Goal: Task Accomplishment & Management: Complete application form

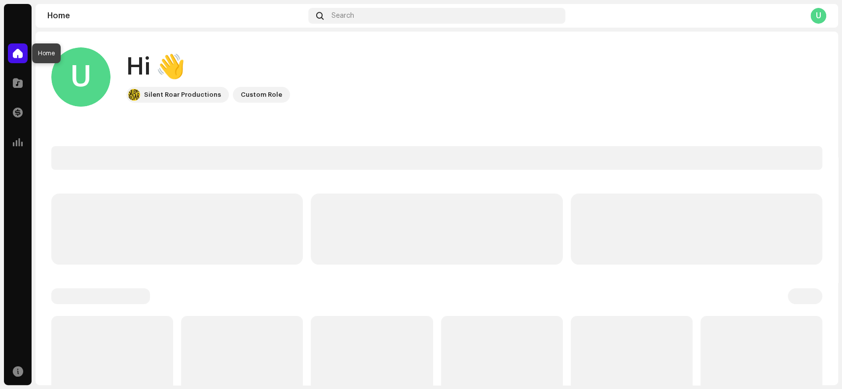
click at [16, 56] on span at bounding box center [18, 53] width 10 height 8
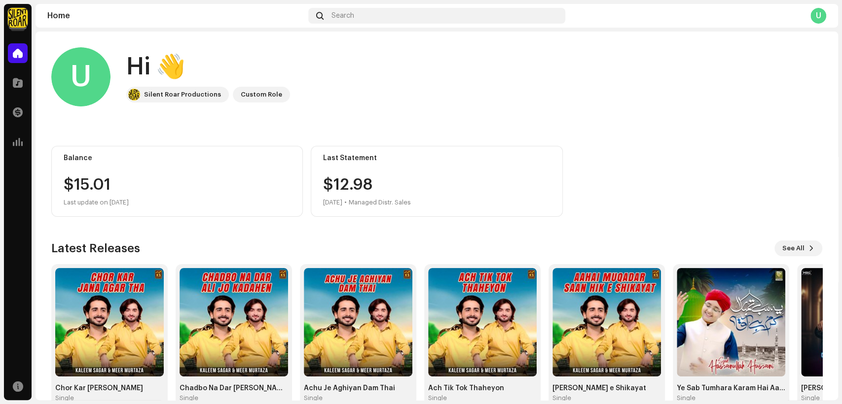
click at [17, 20] on img at bounding box center [18, 18] width 20 height 20
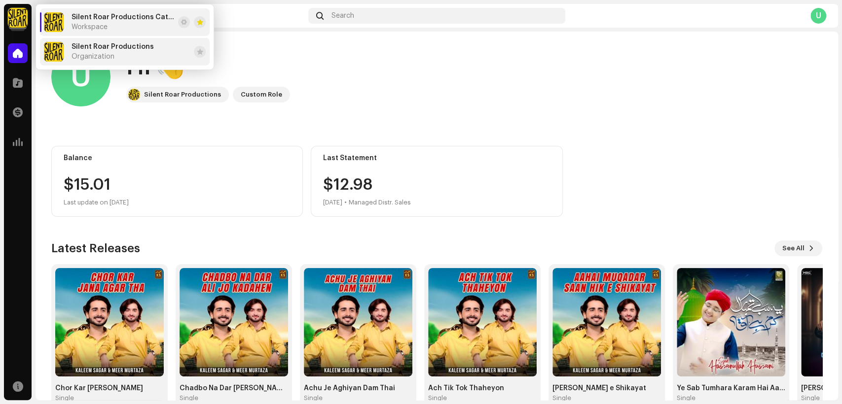
click at [148, 47] on span "Silent Roar Productions" at bounding box center [113, 47] width 82 height 8
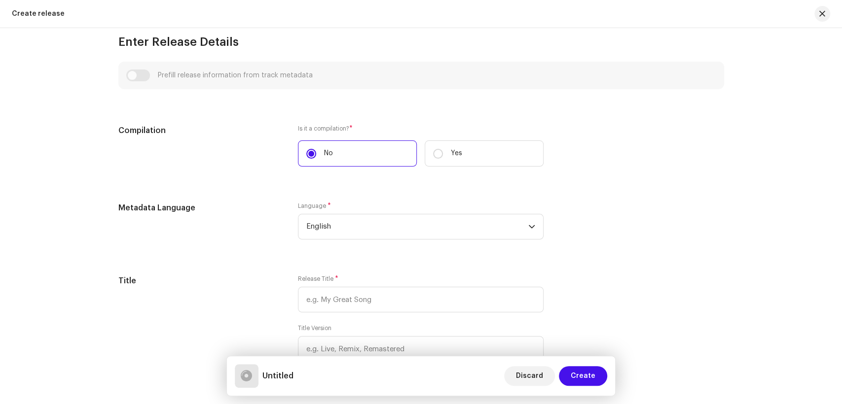
scroll to position [548, 0]
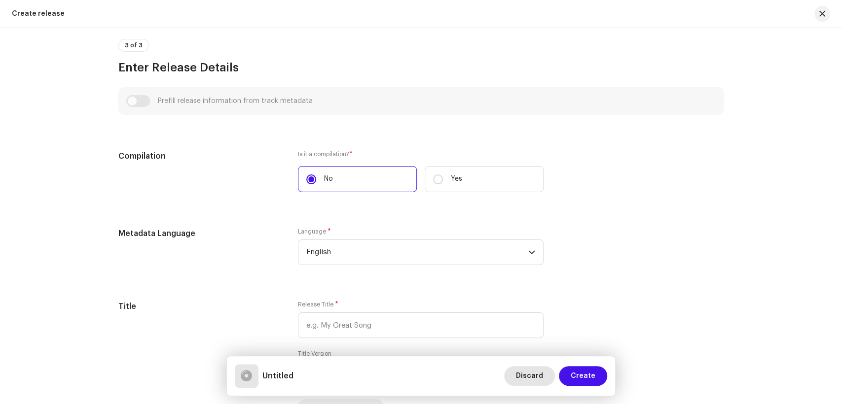
click at [531, 377] on span "Discard" at bounding box center [529, 376] width 27 height 20
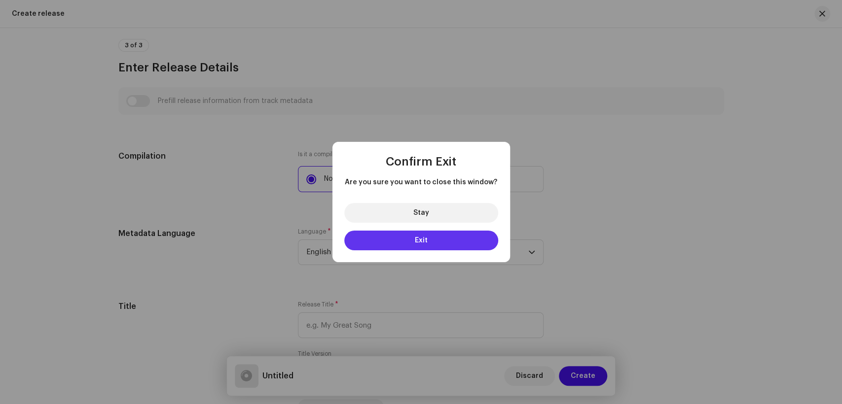
click at [434, 238] on button "Exit" at bounding box center [421, 241] width 154 height 20
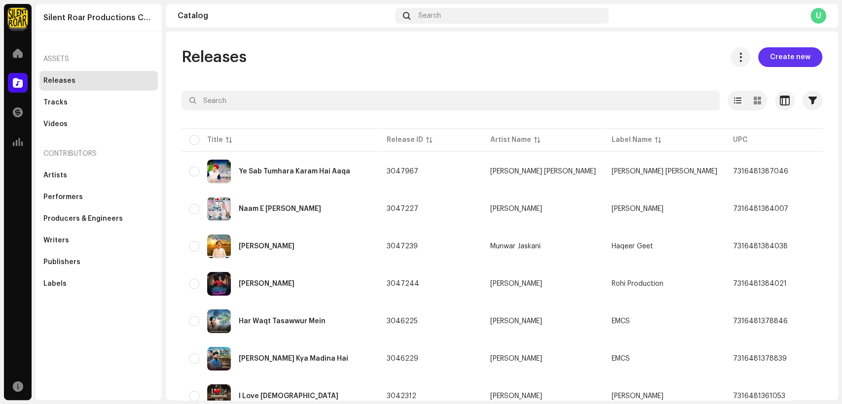
click at [763, 58] on button "Create new" at bounding box center [790, 57] width 64 height 20
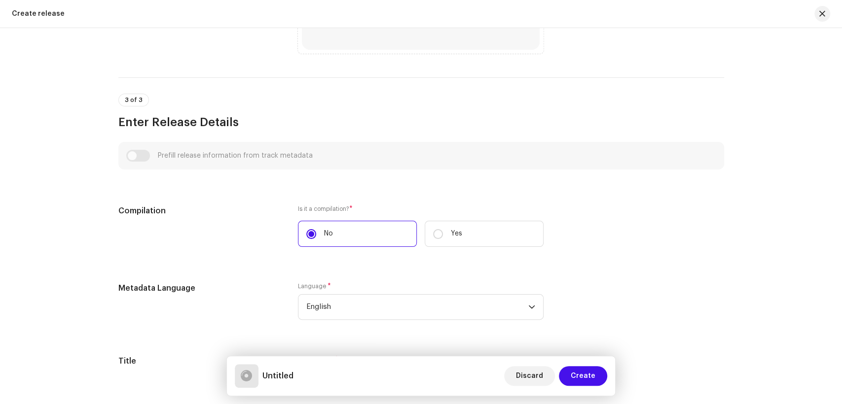
scroll to position [712, 0]
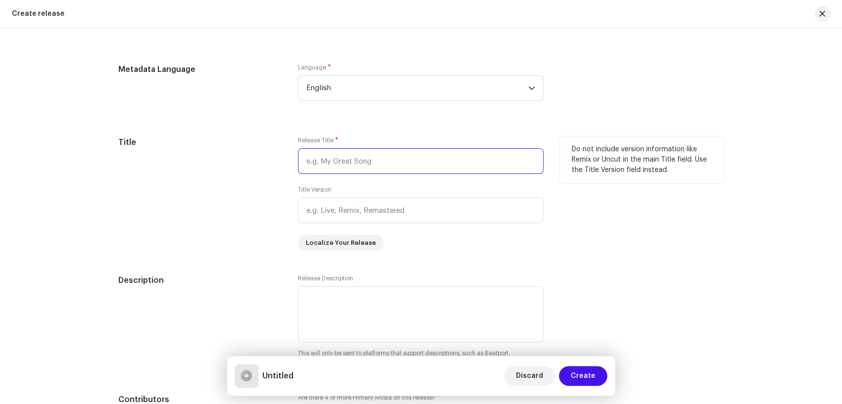
click at [348, 169] on input "text" at bounding box center [421, 161] width 246 height 26
paste input "Dukhi Aahai Muhabat"
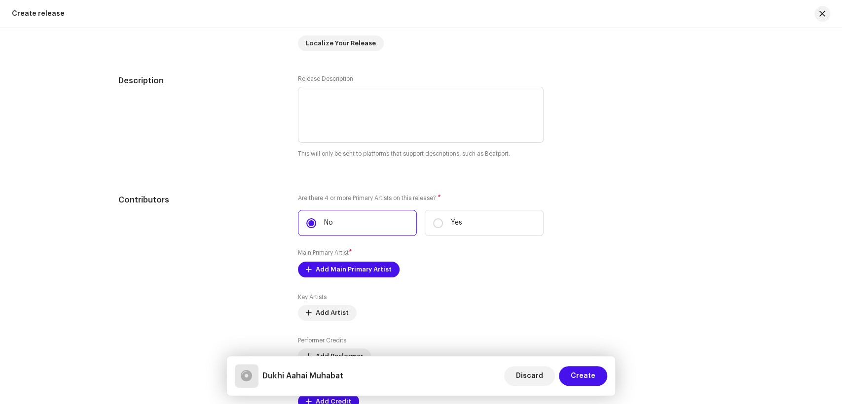
scroll to position [931, 0]
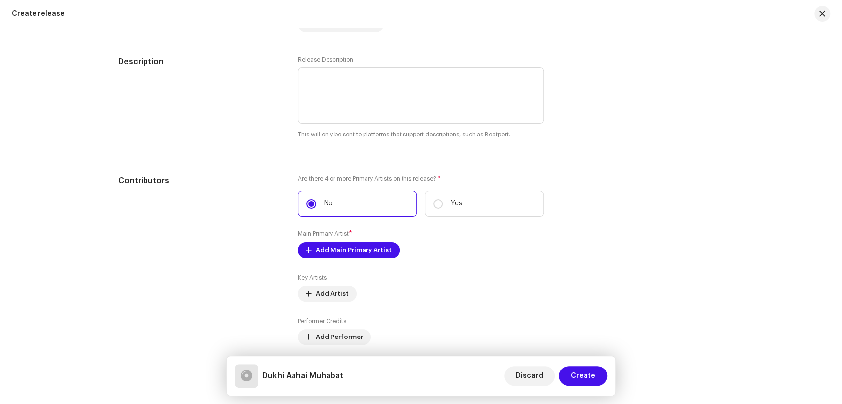
type input "Dukhi Aahai Muhabat"
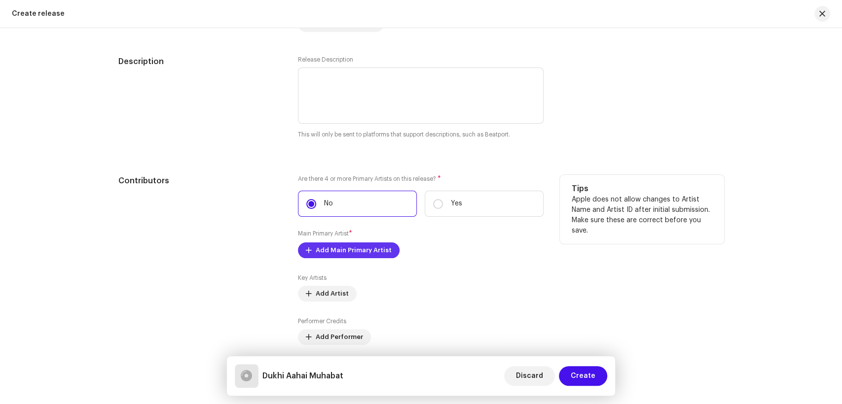
click at [366, 257] on span "Add Main Primary Artist" at bounding box center [354, 251] width 76 height 20
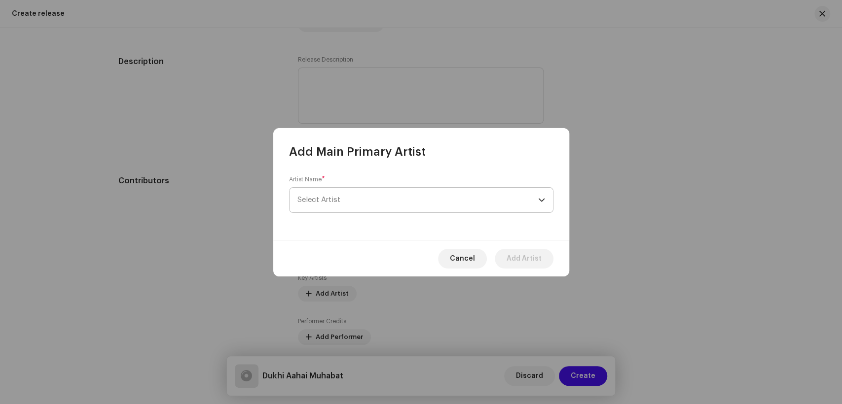
click at [338, 195] on span "Select Artist" at bounding box center [417, 200] width 241 height 25
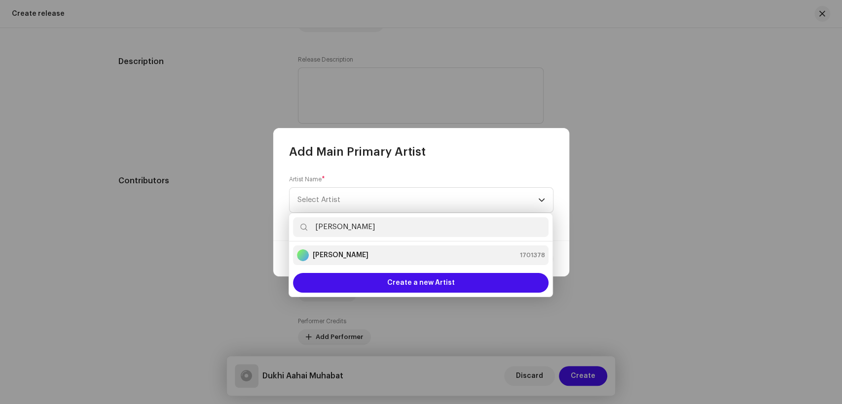
type input "[PERSON_NAME]"
click at [360, 256] on div "[PERSON_NAME] 1701378" at bounding box center [421, 256] width 248 height 12
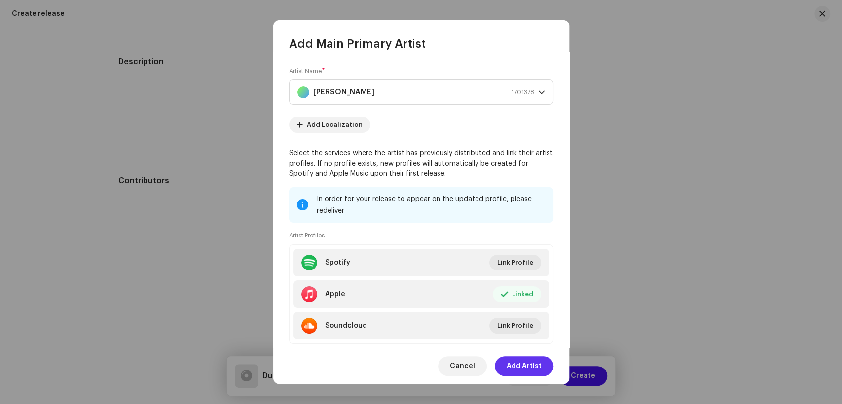
click at [523, 368] on span "Add Artist" at bounding box center [523, 367] width 35 height 20
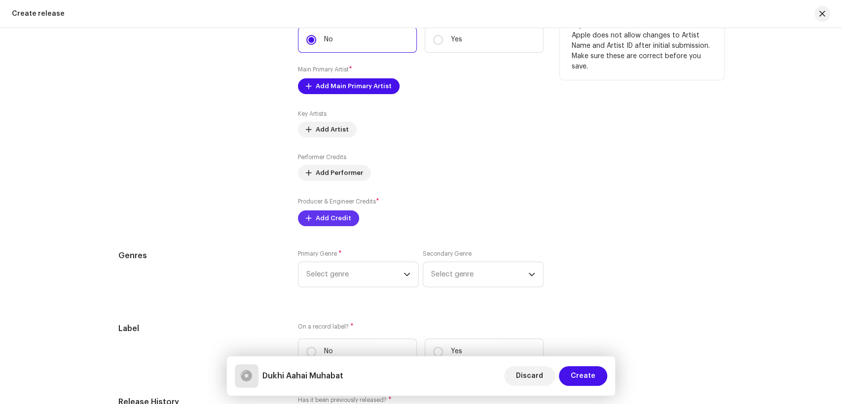
scroll to position [1096, 0]
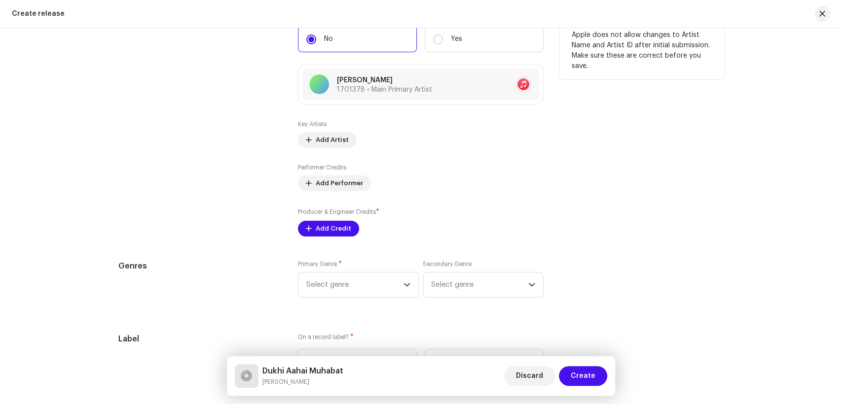
click at [316, 222] on div "Producer & Engineer Credits * Add Credit" at bounding box center [421, 222] width 246 height 30
click at [328, 230] on span "Add Credit" at bounding box center [334, 229] width 36 height 20
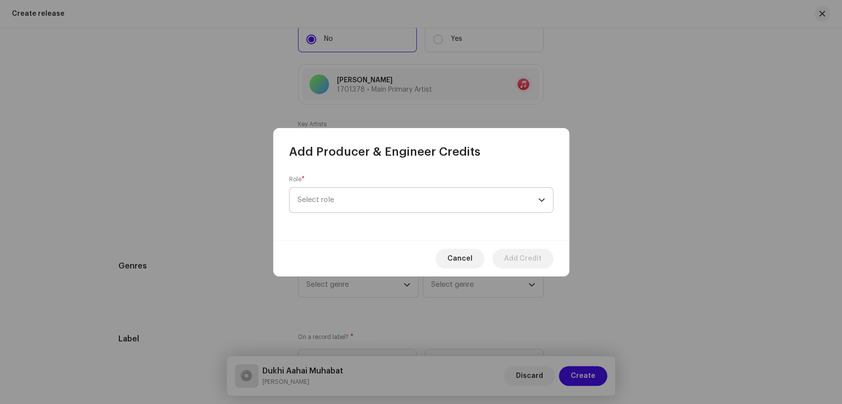
click at [429, 200] on span "Select role" at bounding box center [417, 200] width 241 height 25
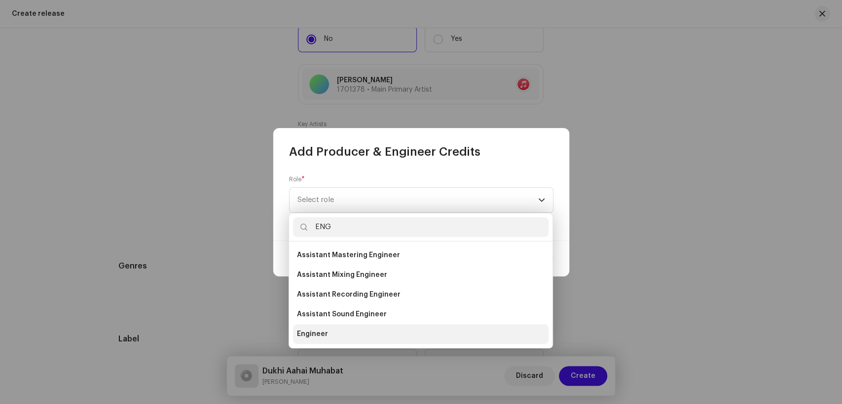
type input "ENG"
click at [359, 336] on li "Engineer" at bounding box center [420, 335] width 255 height 20
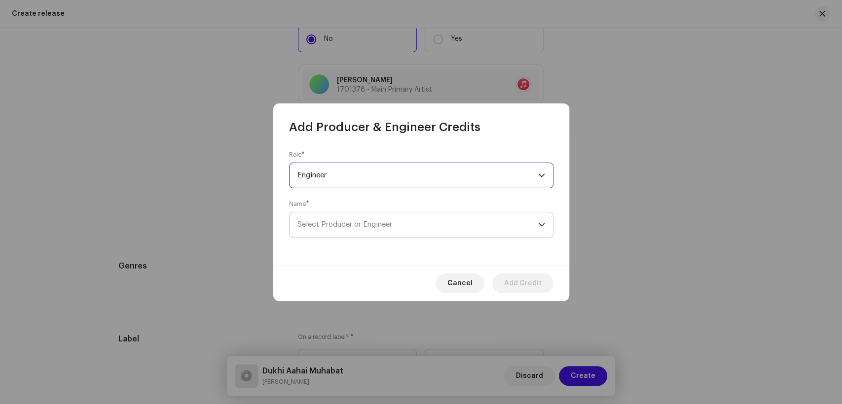
click at [426, 226] on span "Select Producer or Engineer" at bounding box center [417, 225] width 241 height 25
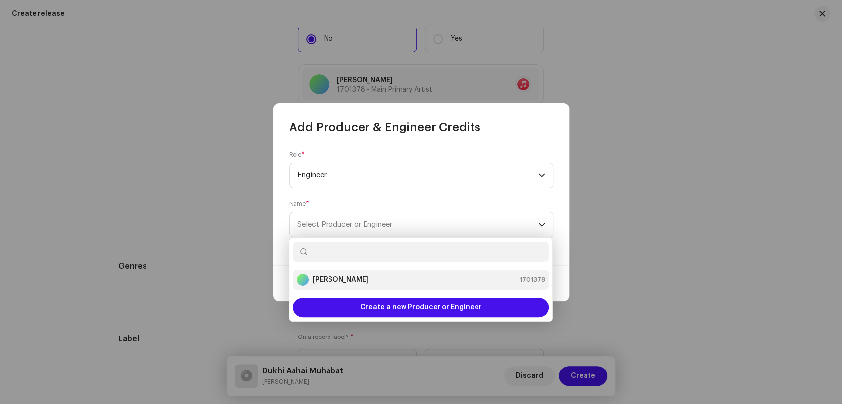
click at [362, 280] on div "[PERSON_NAME] 1701378" at bounding box center [421, 280] width 248 height 12
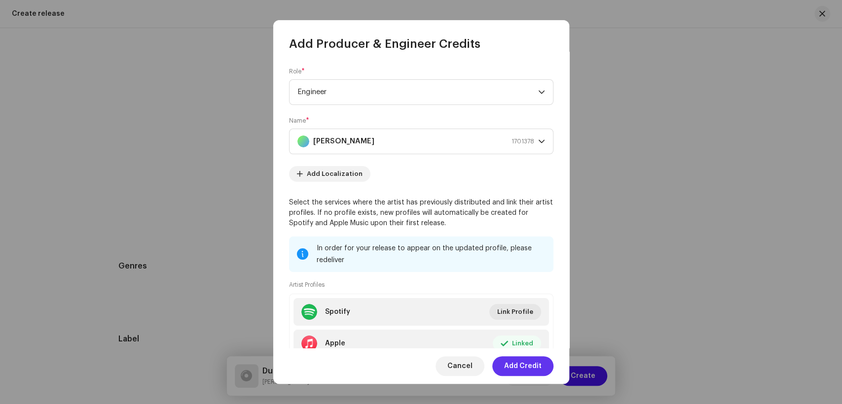
click at [515, 368] on span "Add Credit" at bounding box center [522, 367] width 37 height 20
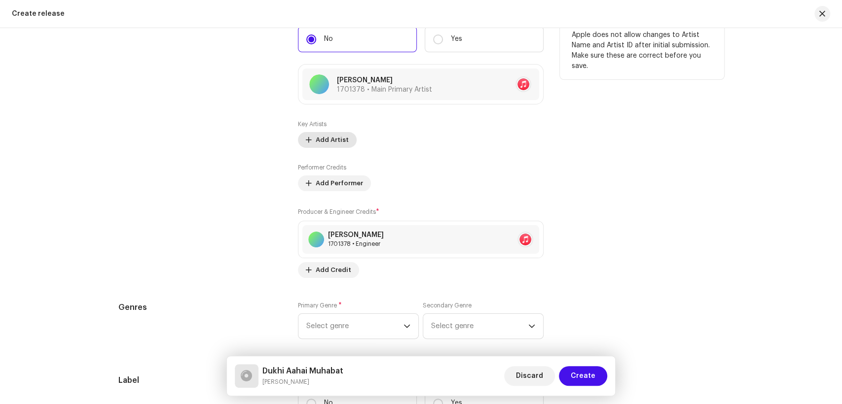
click at [326, 146] on span "Add Artist" at bounding box center [332, 140] width 33 height 20
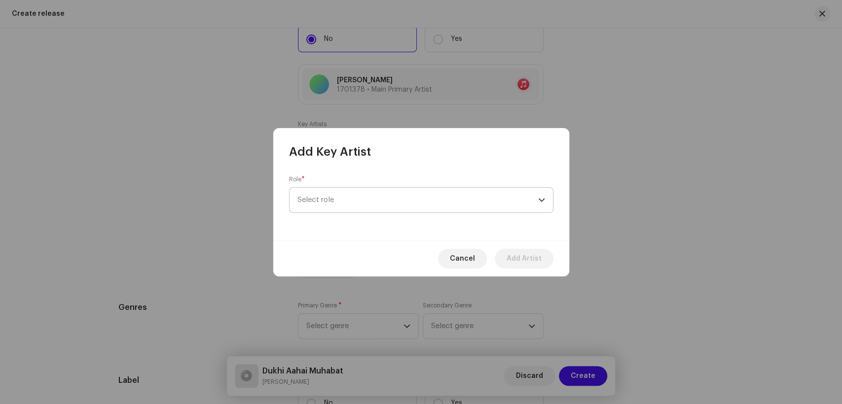
click at [415, 197] on span "Select role" at bounding box center [417, 200] width 241 height 25
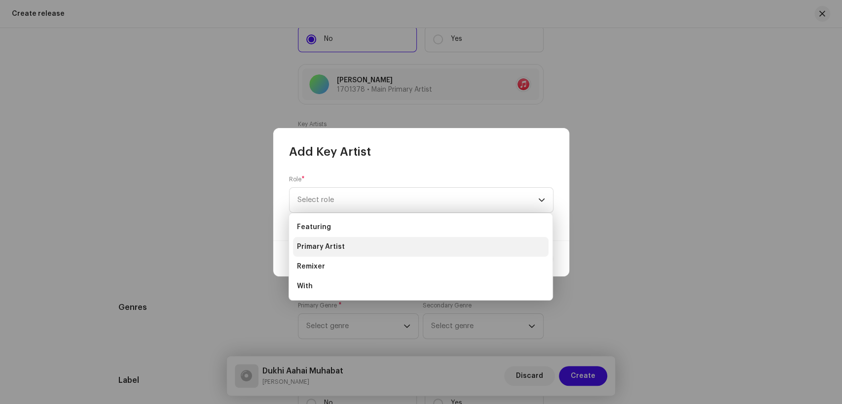
click at [370, 243] on li "Primary Artist" at bounding box center [420, 247] width 255 height 20
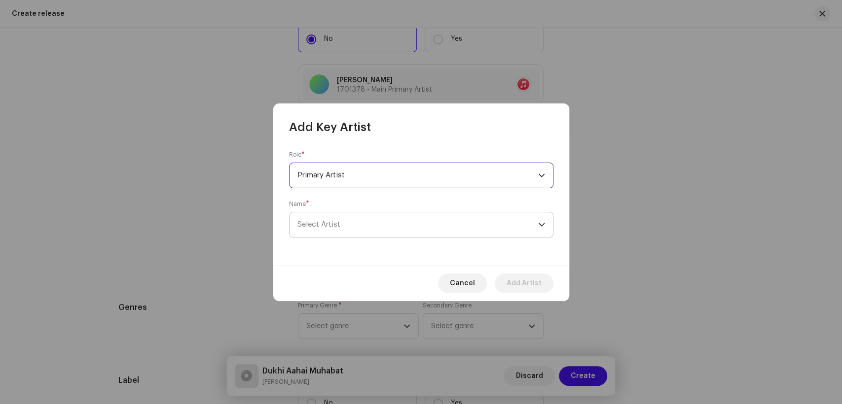
click at [392, 225] on span "Select Artist" at bounding box center [417, 225] width 241 height 25
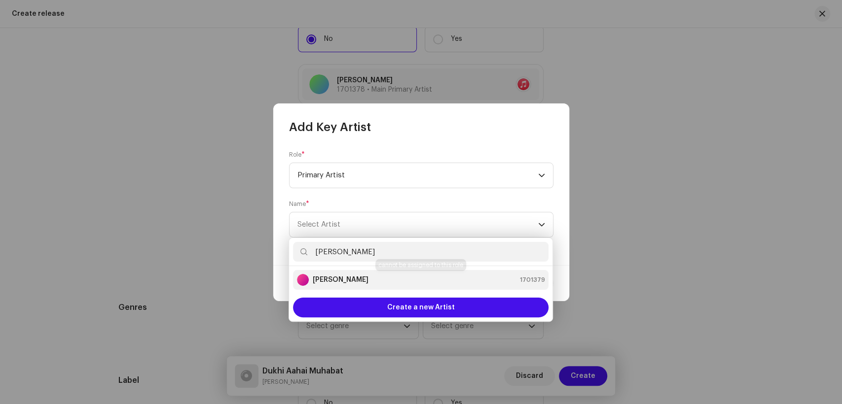
type input "[PERSON_NAME]"
click at [349, 284] on strong "[PERSON_NAME]" at bounding box center [341, 280] width 56 height 10
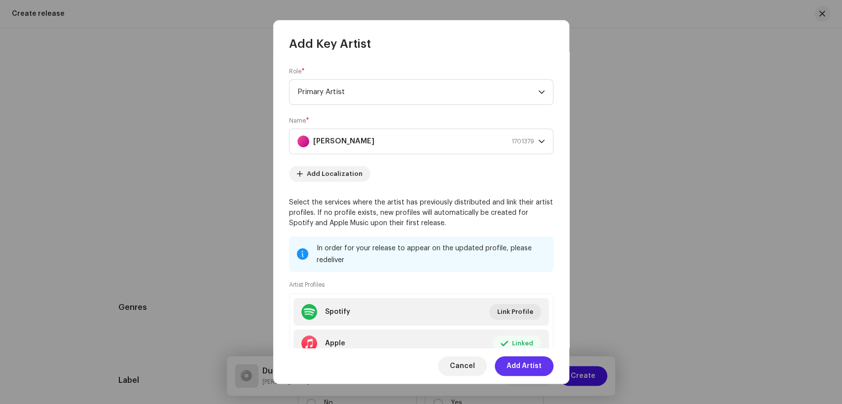
click at [507, 370] on button "Add Artist" at bounding box center [524, 367] width 59 height 20
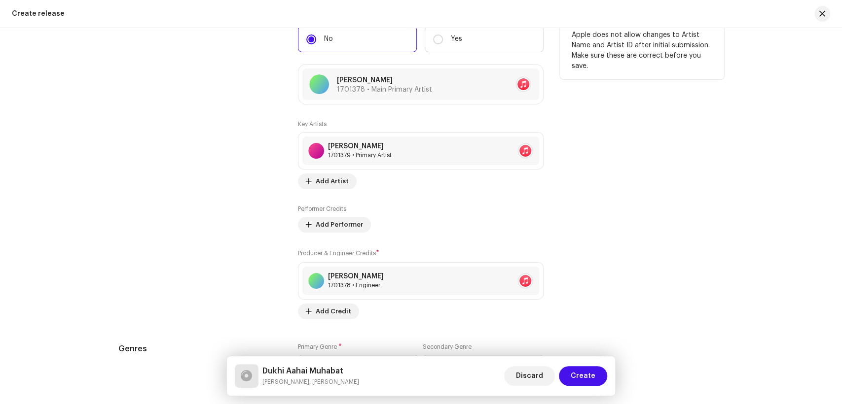
click at [213, 262] on div "Contributors" at bounding box center [200, 164] width 164 height 309
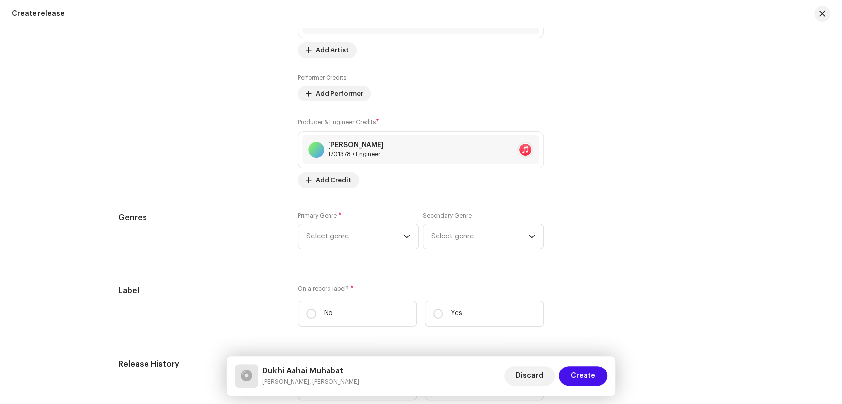
scroll to position [1260, 0]
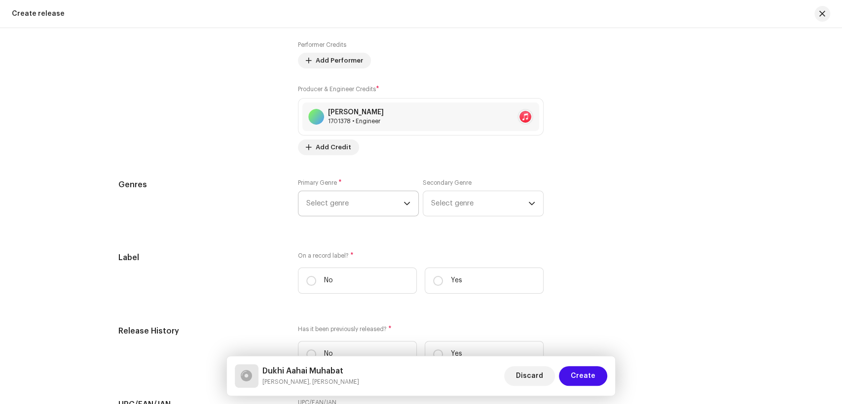
click at [335, 205] on span "Select genre" at bounding box center [354, 203] width 97 height 25
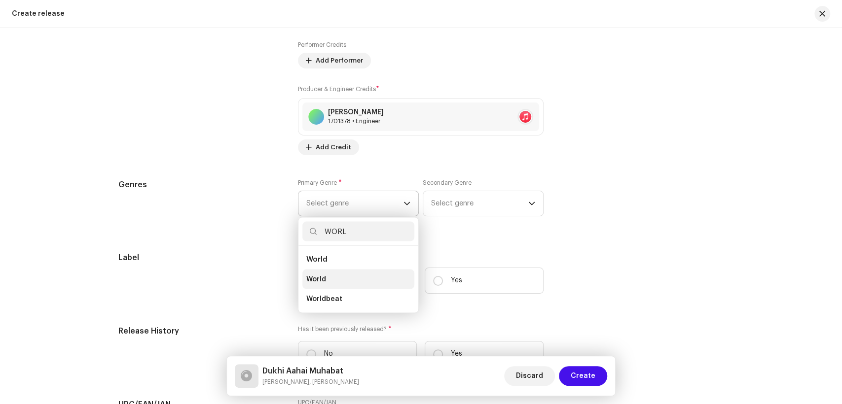
type input "WORL"
click at [316, 280] on span "World" at bounding box center [316, 279] width 20 height 10
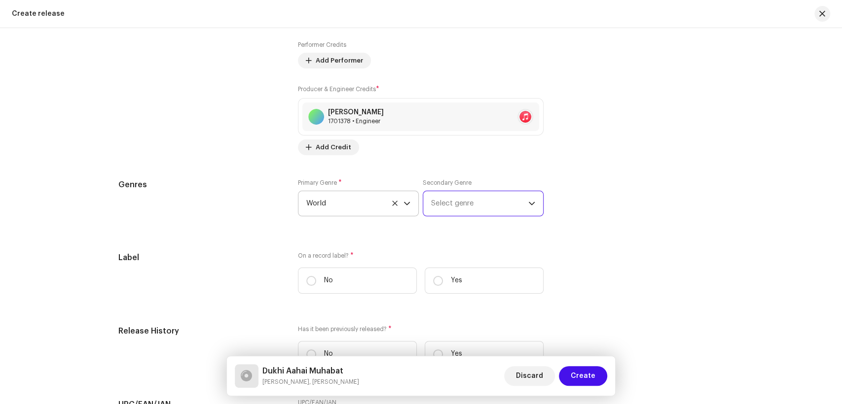
click at [475, 203] on span "Select genre" at bounding box center [479, 203] width 97 height 25
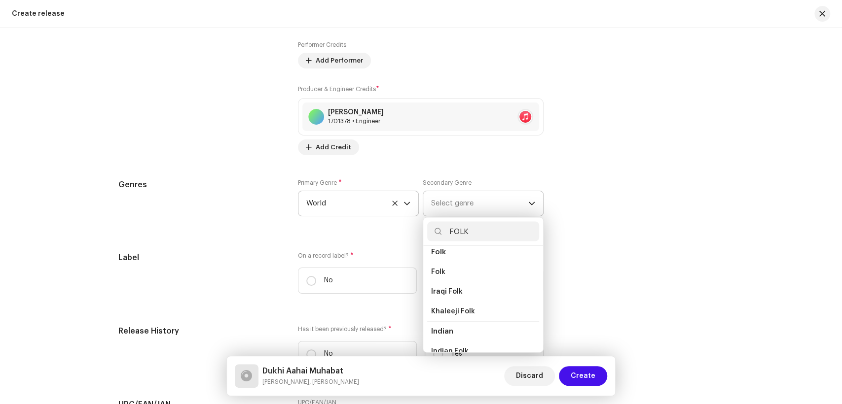
scroll to position [109, 0]
type input "FOLK"
click at [444, 269] on li "Folk" at bounding box center [483, 269] width 112 height 20
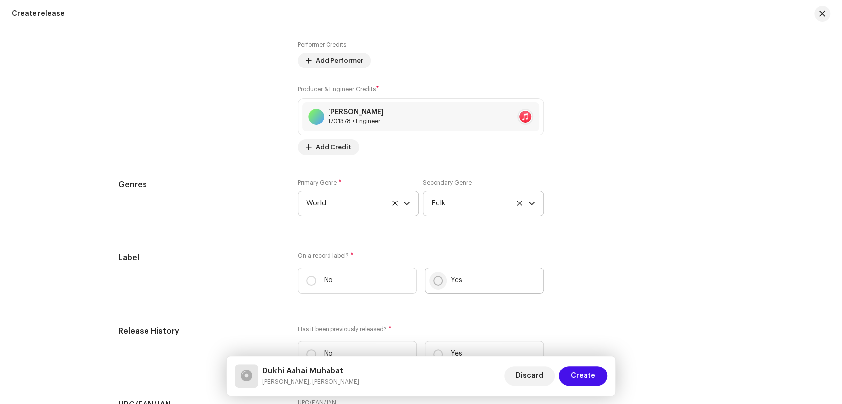
click at [435, 278] on input "Yes" at bounding box center [438, 281] width 10 height 10
radio input "true"
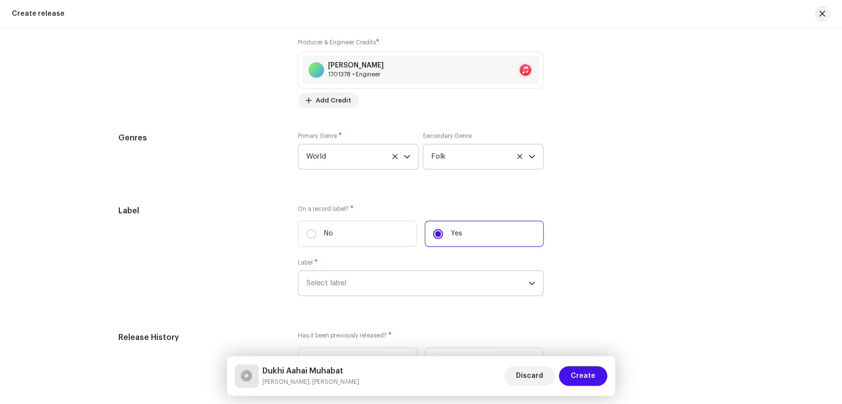
scroll to position [1370, 0]
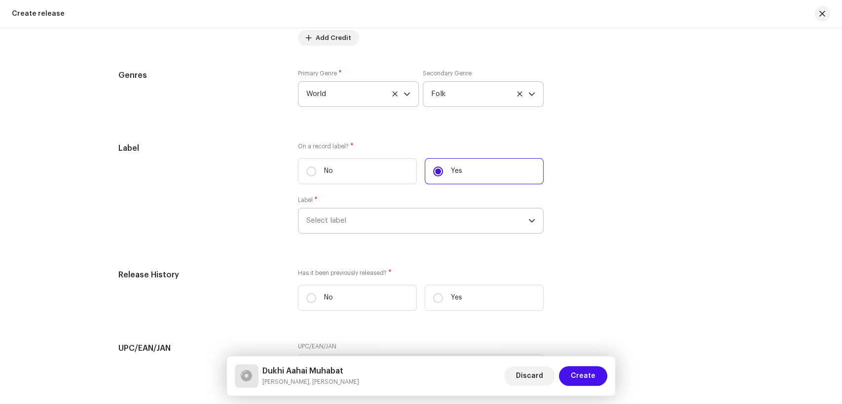
click at [388, 222] on span "Select label" at bounding box center [417, 221] width 222 height 25
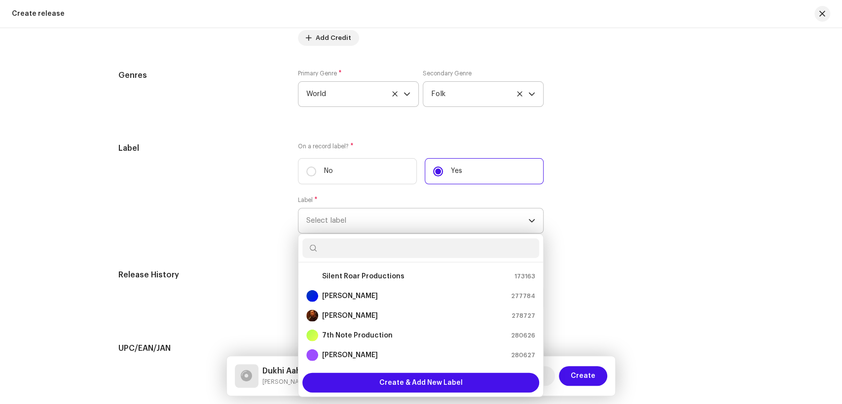
type input "[PERSON_NAME]"
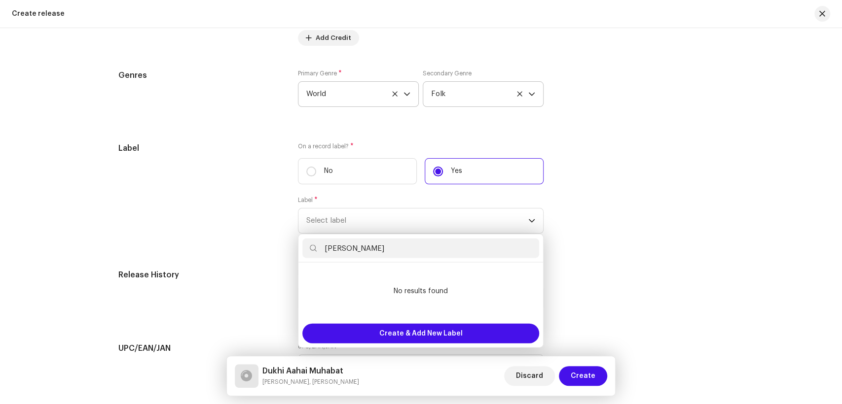
drag, startPoint x: 391, startPoint y: 257, endPoint x: 270, endPoint y: 257, distance: 120.3
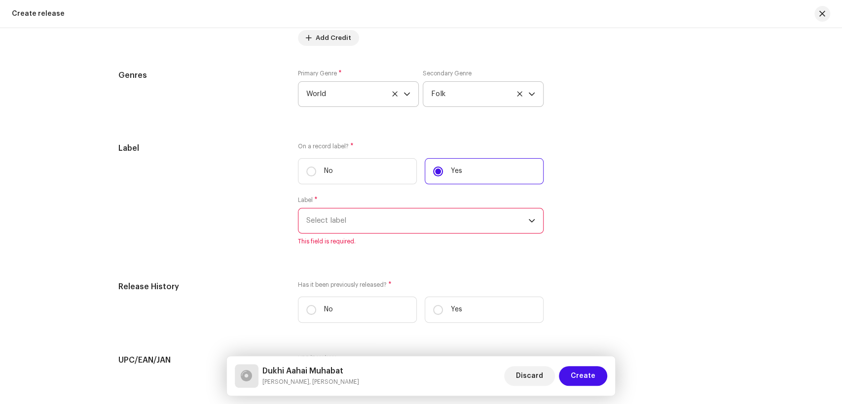
click at [368, 230] on span "Select label" at bounding box center [417, 221] width 222 height 25
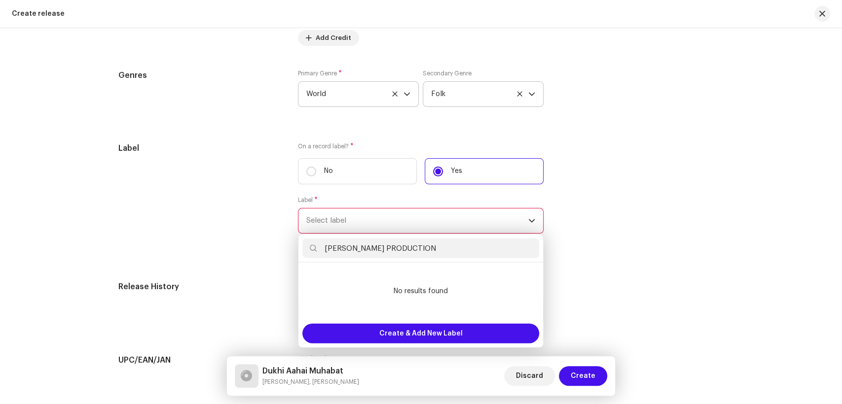
drag, startPoint x: 369, startPoint y: 250, endPoint x: 313, endPoint y: 252, distance: 56.7
click at [313, 252] on p-iconfield "[PERSON_NAME] PRODUCTION" at bounding box center [420, 249] width 237 height 20
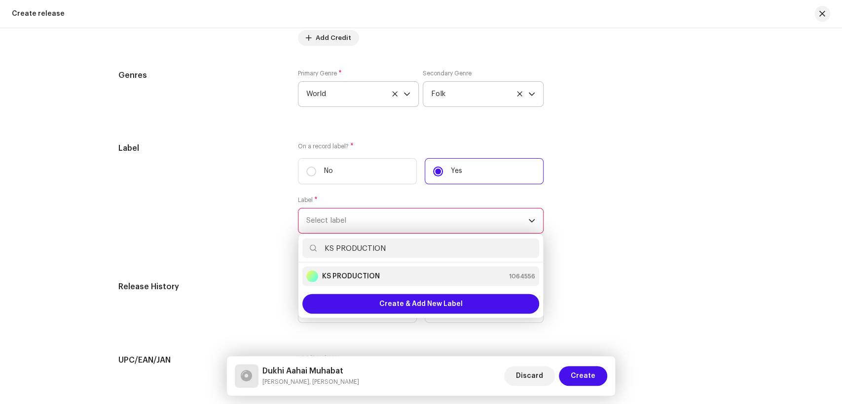
type input "KS PRODUCTION"
click at [353, 276] on strong "KS PRODUCTION" at bounding box center [351, 277] width 58 height 10
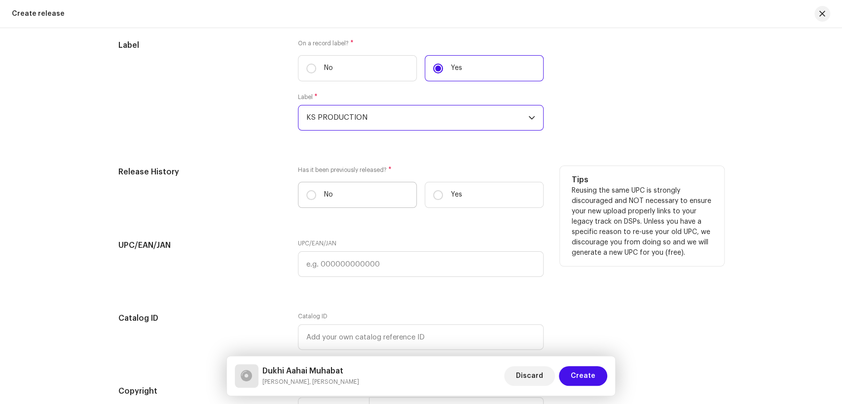
scroll to position [1480, 0]
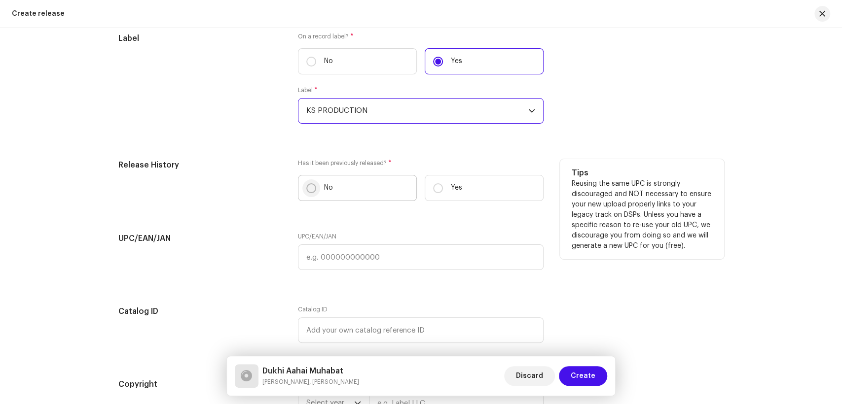
click at [307, 189] on input "No" at bounding box center [311, 188] width 10 height 10
radio input "true"
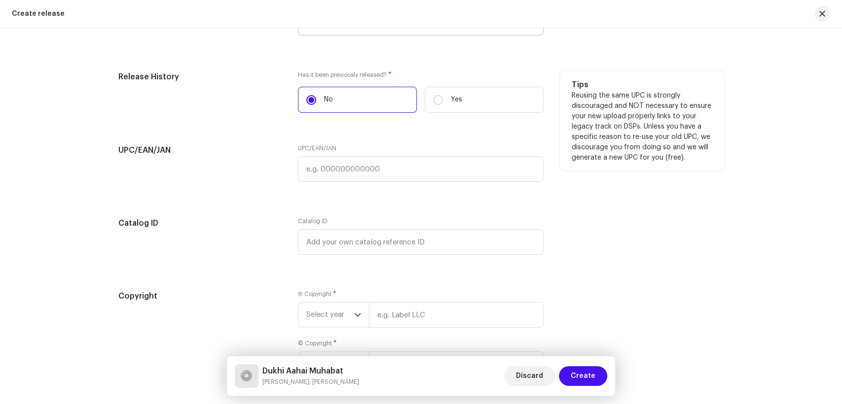
scroll to position [1653, 0]
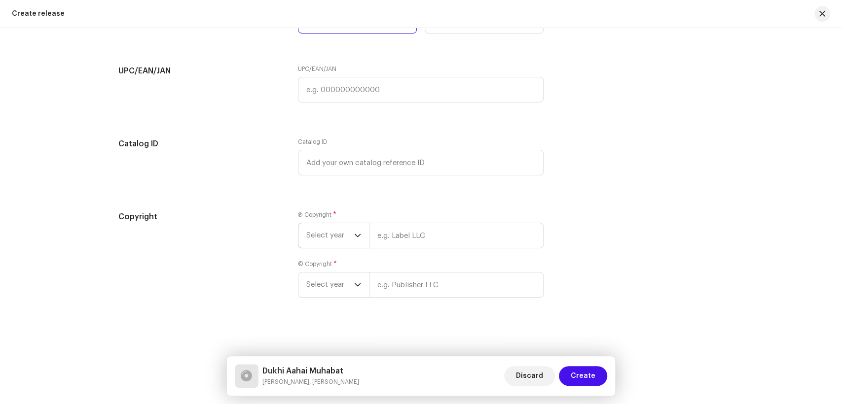
click at [357, 226] on div "dropdown trigger" at bounding box center [357, 235] width 7 height 25
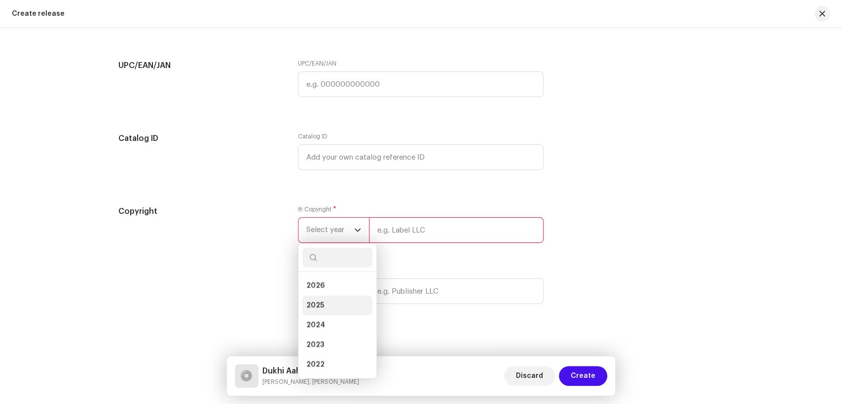
click at [324, 306] on li "2025" at bounding box center [337, 306] width 70 height 20
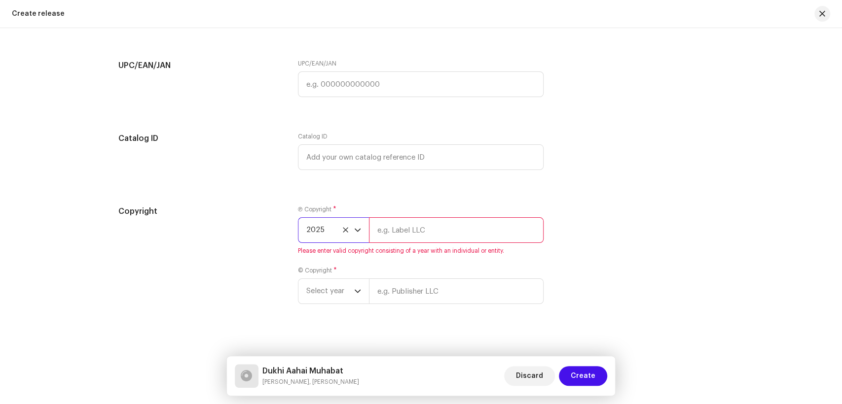
click at [438, 248] on div "Ⓟ Copyright * 2025 Please enter valid copyright consisting of a year with an in…" at bounding box center [421, 230] width 246 height 49
click at [422, 235] on input "text" at bounding box center [456, 230] width 175 height 26
type input "KS PRODUCTION"
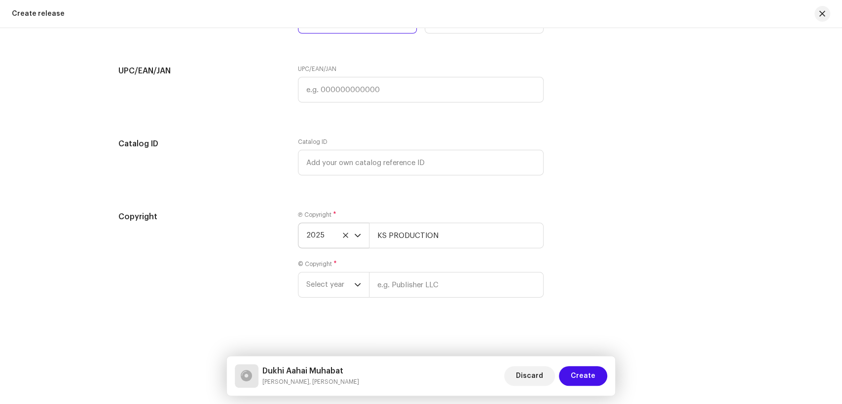
click at [317, 305] on div "Ⓟ Copyright * 2025 KS PRODUCTION © Copyright * Select year" at bounding box center [421, 260] width 246 height 99
click at [329, 290] on span "Select year" at bounding box center [330, 285] width 48 height 25
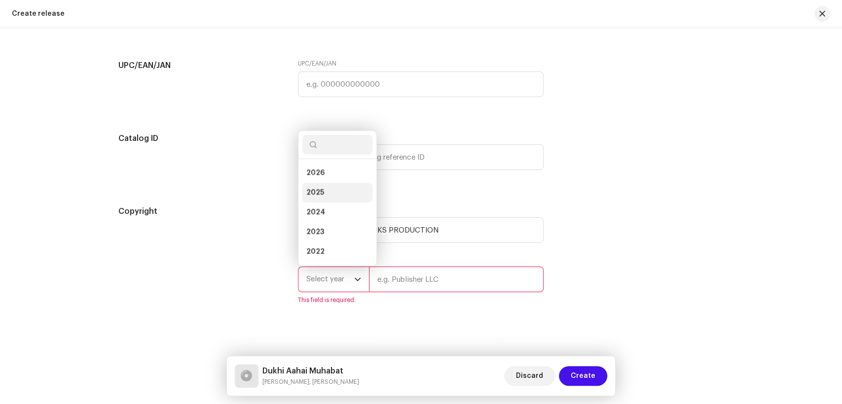
click at [327, 198] on li "2025" at bounding box center [337, 193] width 70 height 20
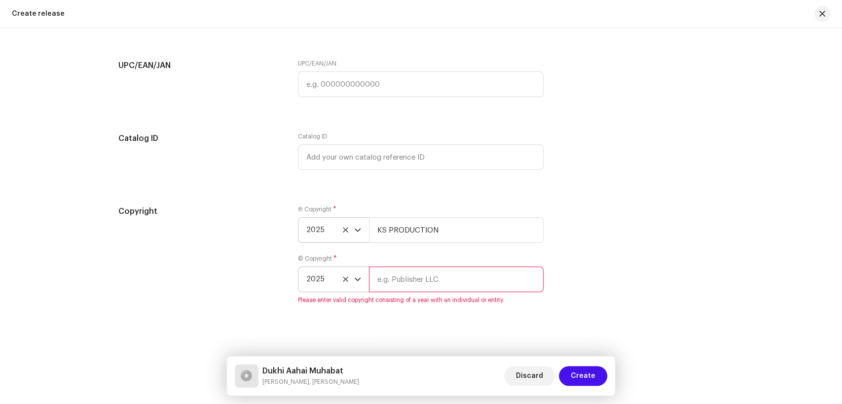
click at [417, 285] on input "text" at bounding box center [456, 280] width 175 height 26
type input "KS PRODUCTION"
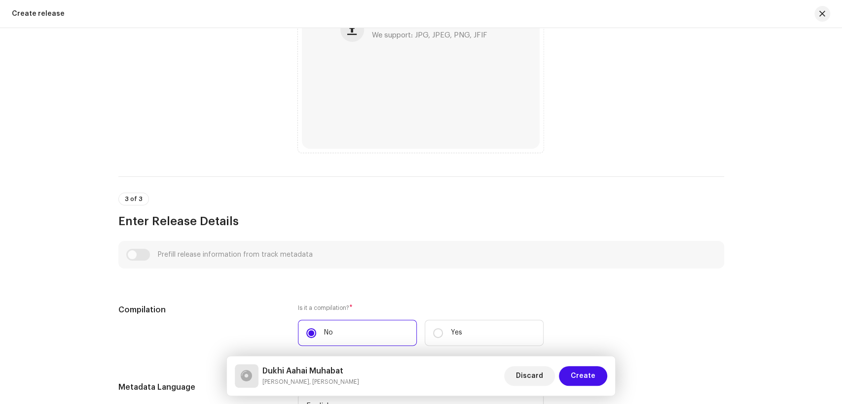
scroll to position [392, 0]
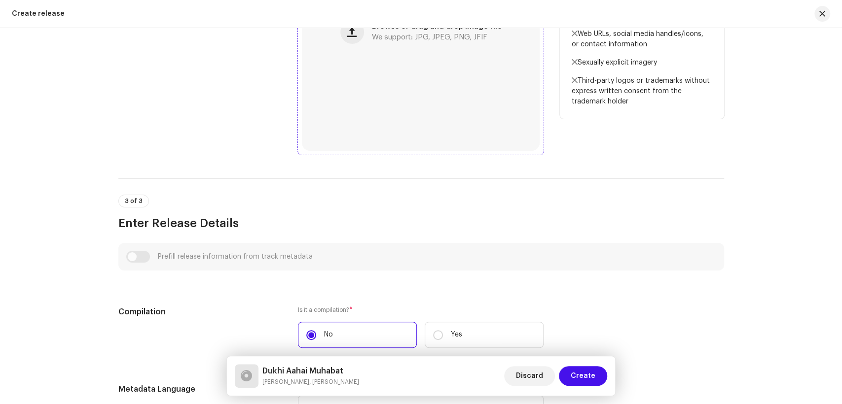
click at [363, 60] on div "Browse or drag and drop image file We support: JPG, JPEG, PNG, JFIF" at bounding box center [421, 32] width 238 height 238
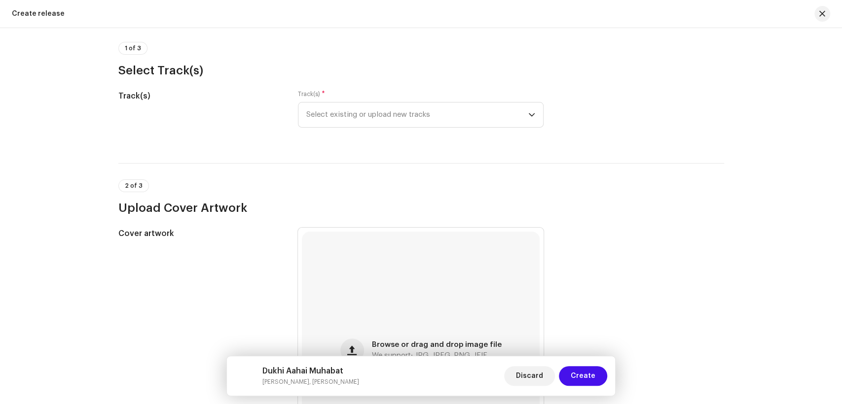
scroll to position [63, 0]
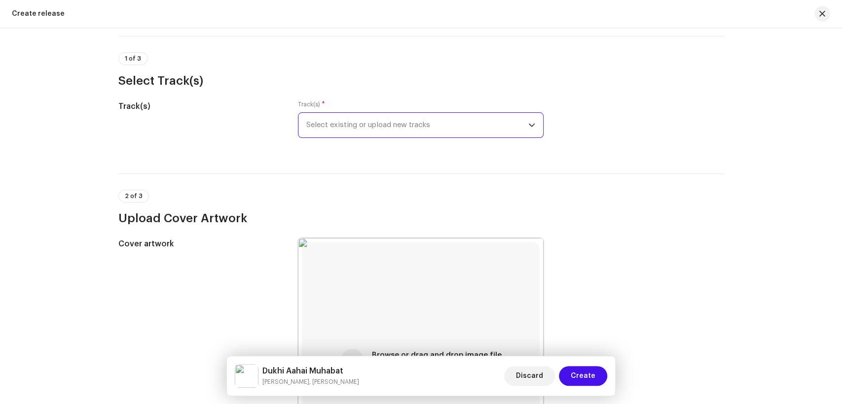
click at [368, 129] on span "Select existing or upload new tracks" at bounding box center [417, 125] width 222 height 25
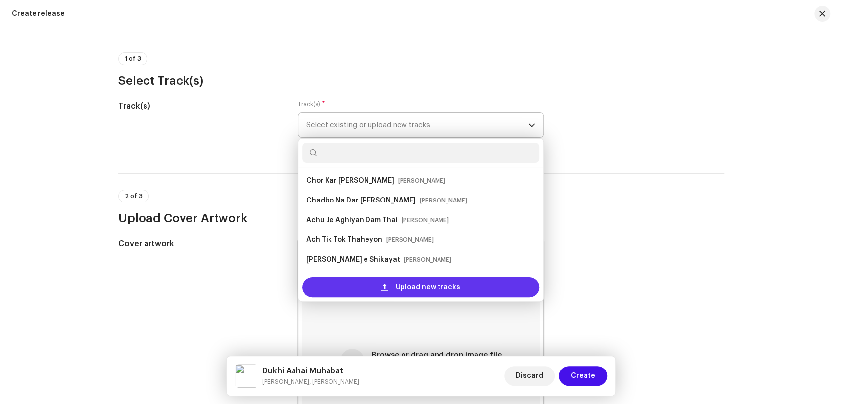
scroll to position [16, 0]
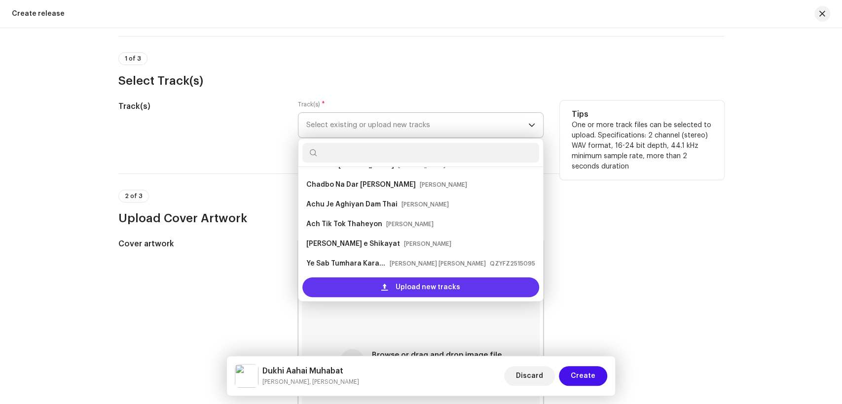
click at [412, 291] on span "Upload new tracks" at bounding box center [428, 288] width 65 height 20
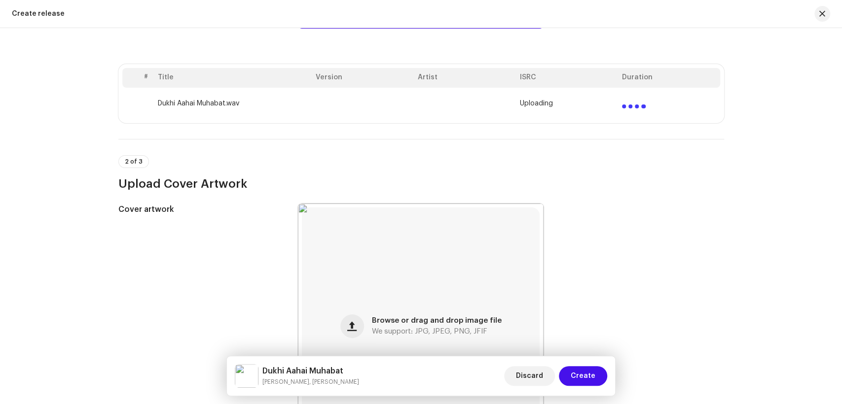
scroll to position [173, 0]
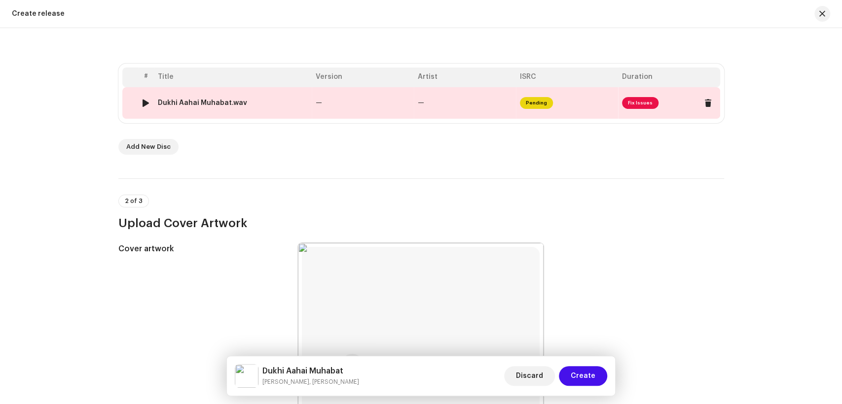
click at [292, 103] on div "Dukhi Aahai Muhabat.wav" at bounding box center [233, 103] width 150 height 8
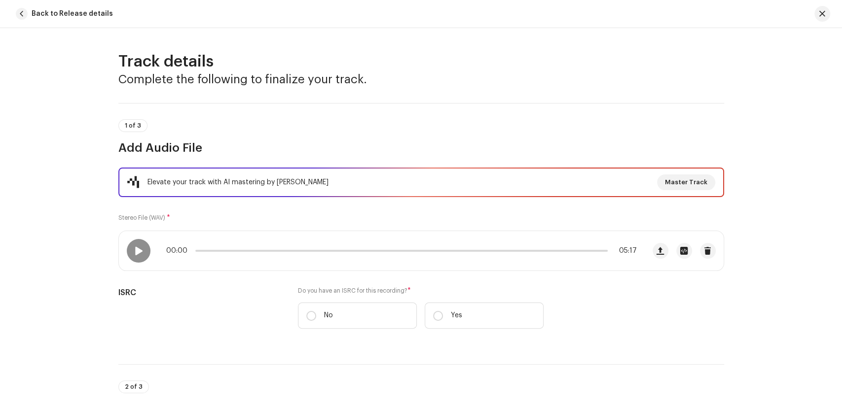
scroll to position [219, 0]
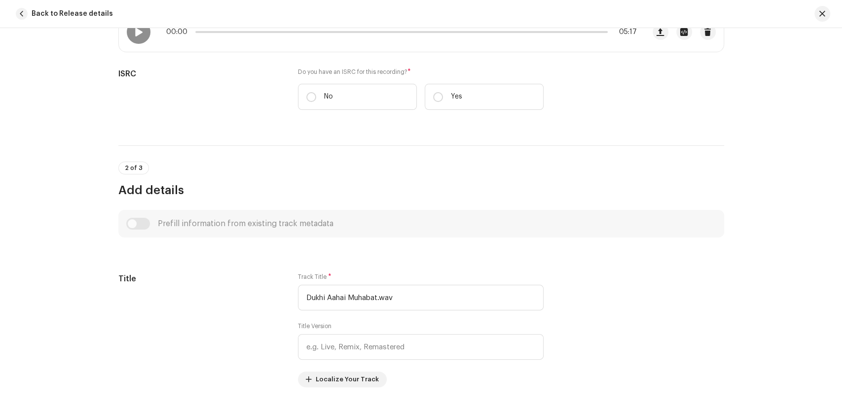
click at [307, 97] on input "No" at bounding box center [311, 97] width 10 height 10
radio input "true"
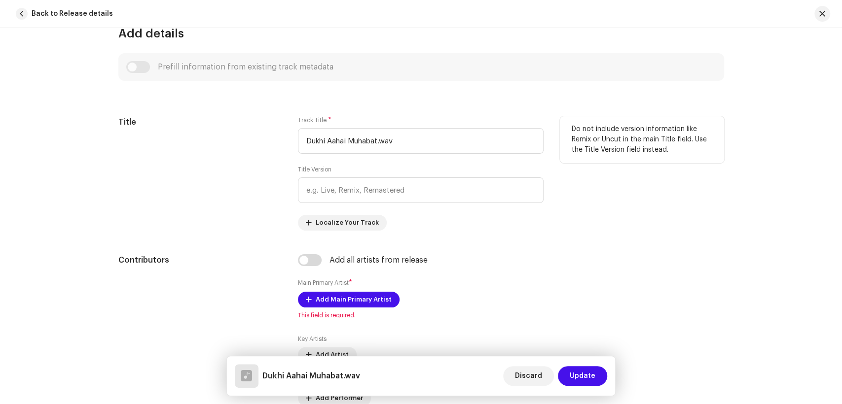
scroll to position [438, 0]
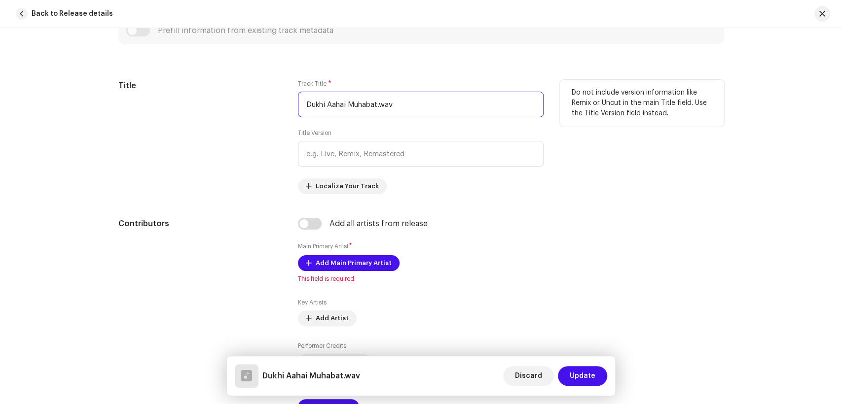
drag, startPoint x: 414, startPoint y: 108, endPoint x: 236, endPoint y: 108, distance: 178.0
click at [236, 108] on div "Title Track Title * Dukhi Aahai Muhabat.wav Title Version Localize Your Track D…" at bounding box center [421, 137] width 606 height 114
paste input "text"
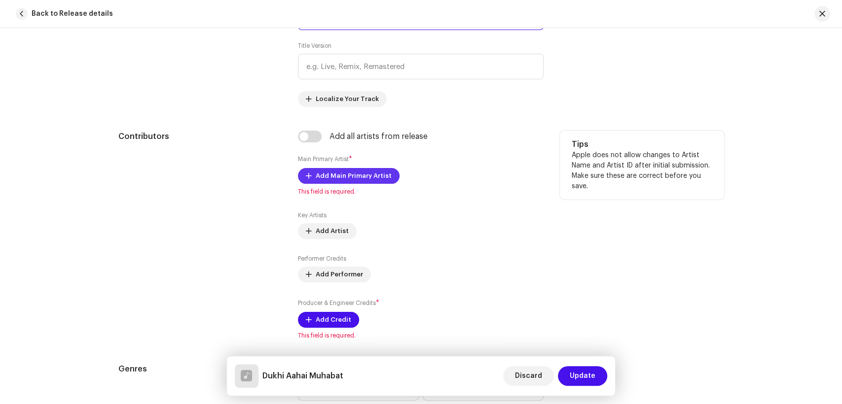
scroll to position [548, 0]
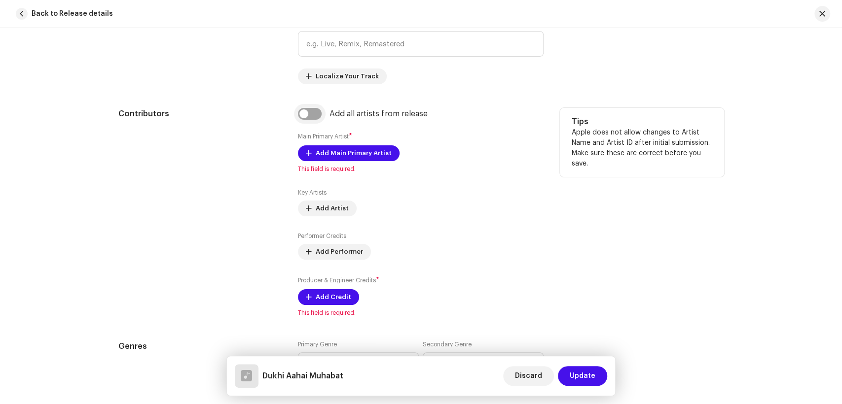
type input "Dukhi Aahai Muhabat"
click at [300, 112] on input "checkbox" at bounding box center [310, 114] width 24 height 12
checkbox input "true"
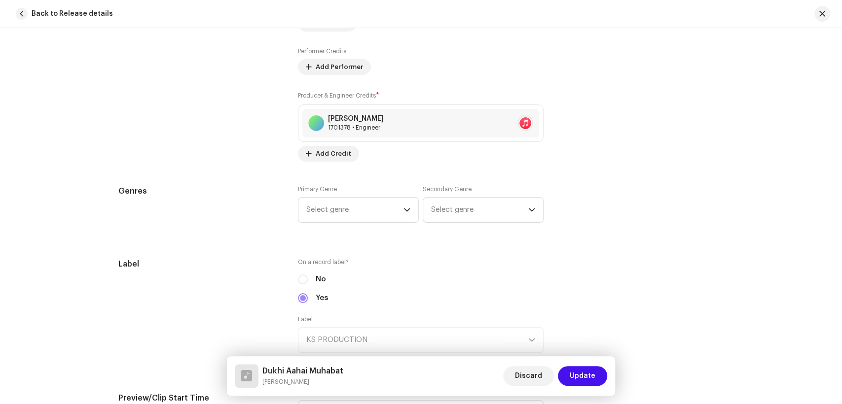
scroll to position [876, 0]
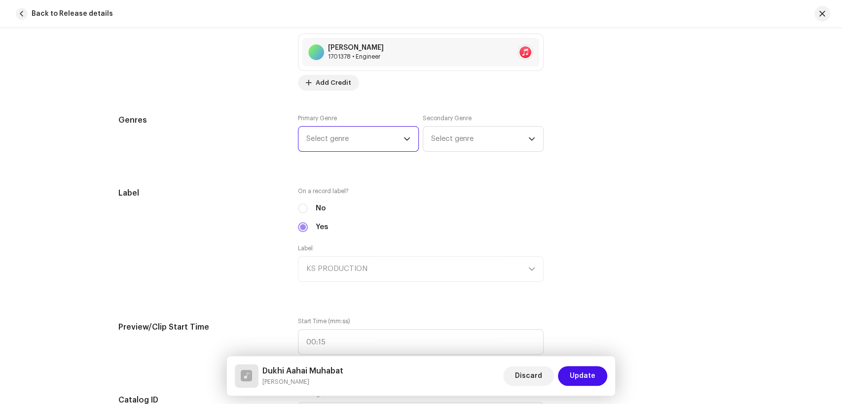
click at [338, 139] on span "Select genre" at bounding box center [354, 139] width 97 height 25
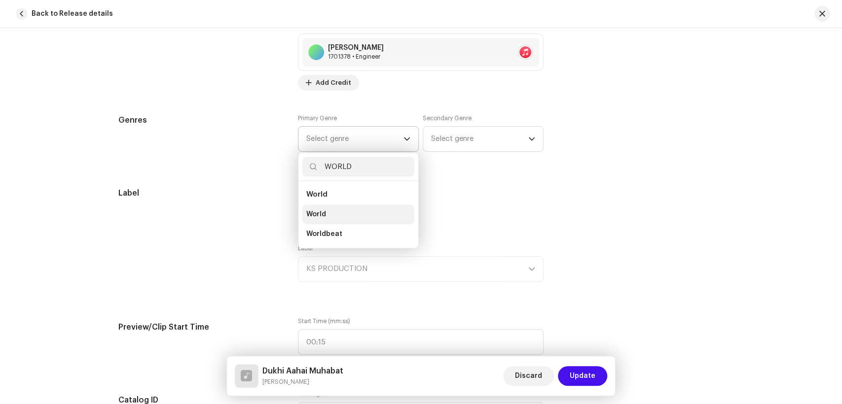
type input "WORLD"
click at [316, 219] on li "World" at bounding box center [358, 215] width 112 height 20
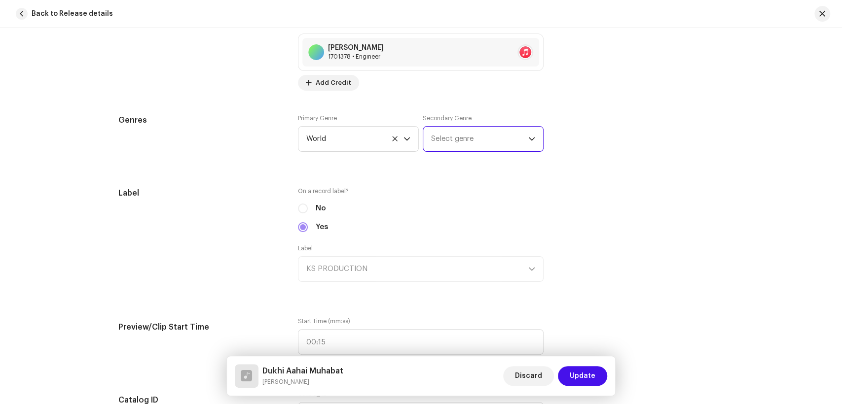
click at [445, 149] on span "Select genre" at bounding box center [479, 139] width 97 height 25
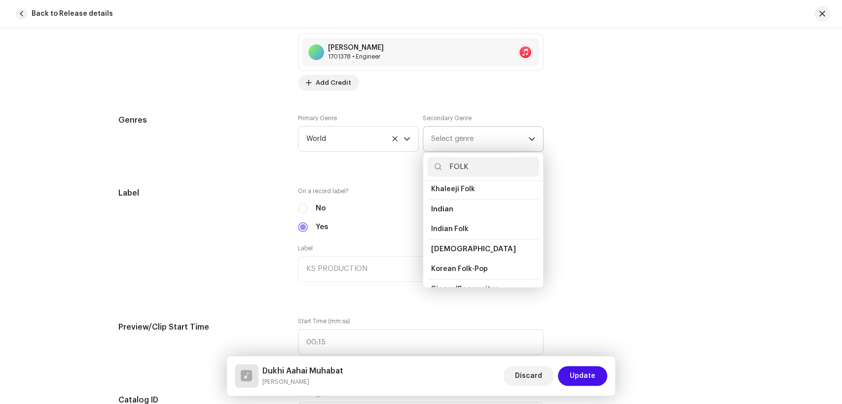
scroll to position [109, 0]
type input "FOLK"
click at [443, 205] on li "Folk" at bounding box center [483, 205] width 112 height 20
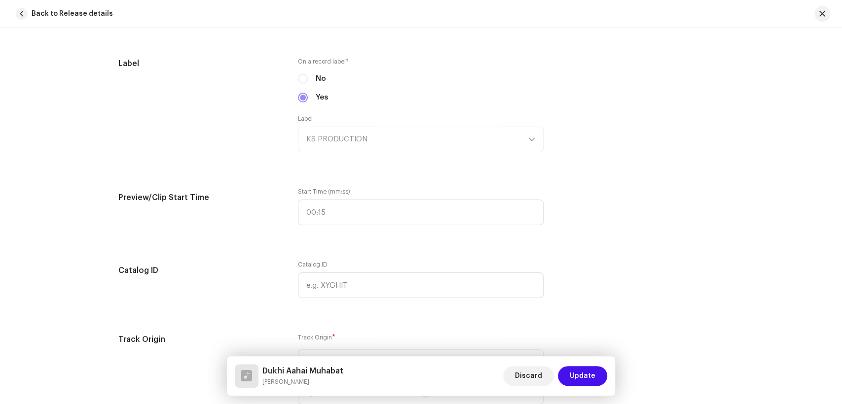
scroll to position [1041, 0]
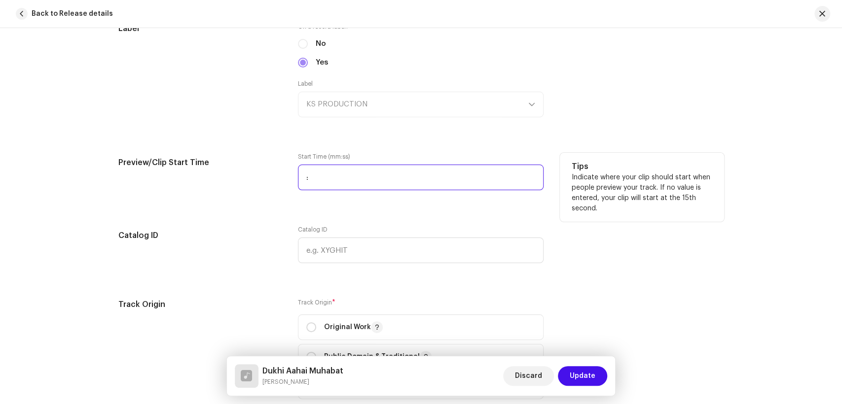
click at [300, 179] on input ":" at bounding box center [421, 178] width 246 height 26
type input "00:26"
click at [195, 201] on div "Preview/Clip Start Time" at bounding box center [200, 177] width 164 height 49
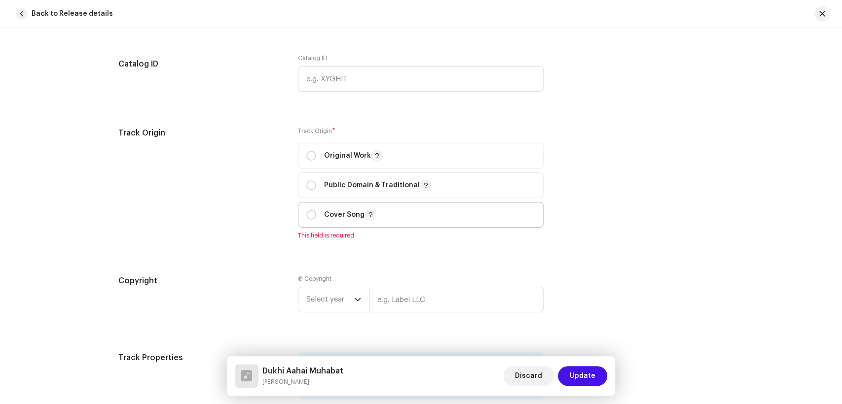
scroll to position [1260, 0]
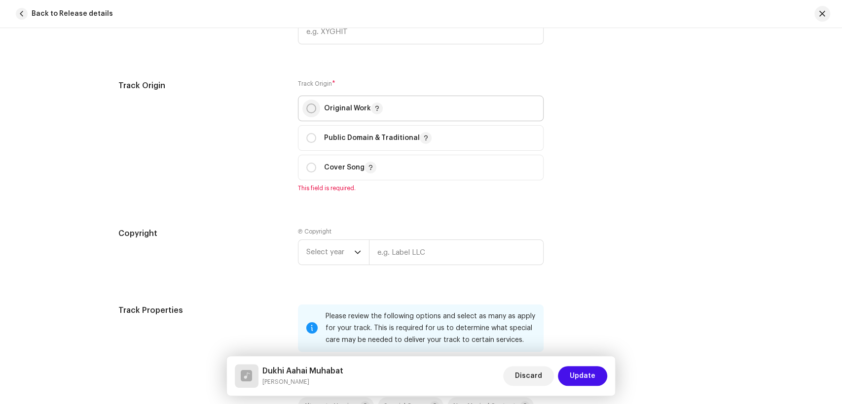
click at [312, 109] on input "radio" at bounding box center [311, 109] width 10 height 10
radio input "true"
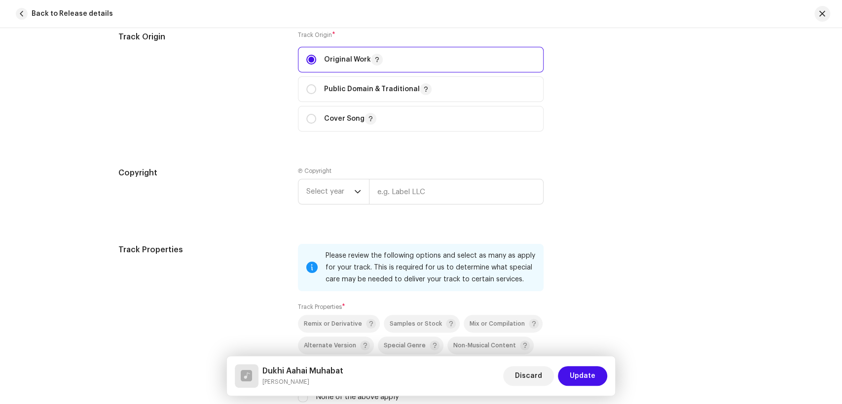
scroll to position [1370, 0]
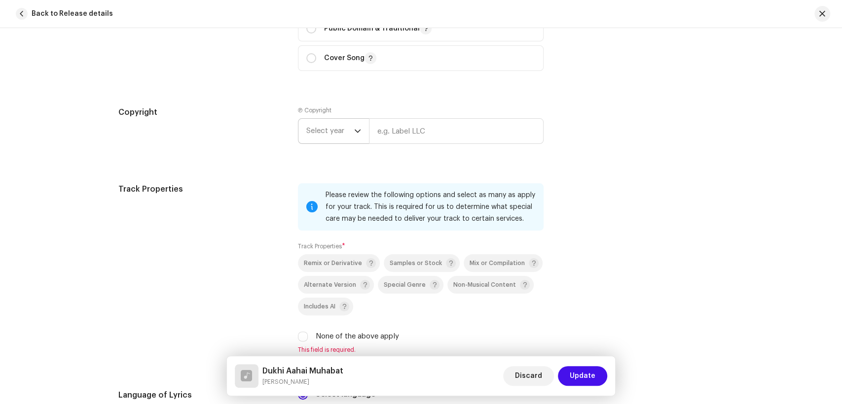
click at [327, 124] on span "Select year" at bounding box center [330, 131] width 48 height 25
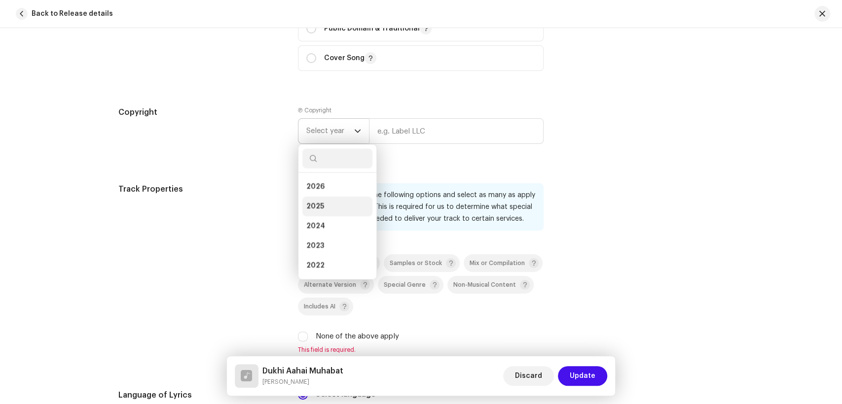
click at [324, 209] on li "2025" at bounding box center [337, 207] width 70 height 20
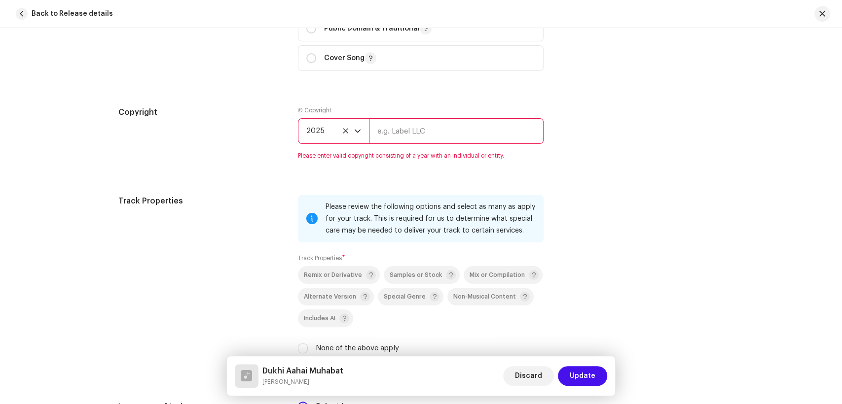
click at [396, 147] on re-m-copyright "2025" at bounding box center [421, 133] width 246 height 30
click at [409, 134] on input "text" at bounding box center [456, 131] width 175 height 26
type input "KS PRODUCTION"
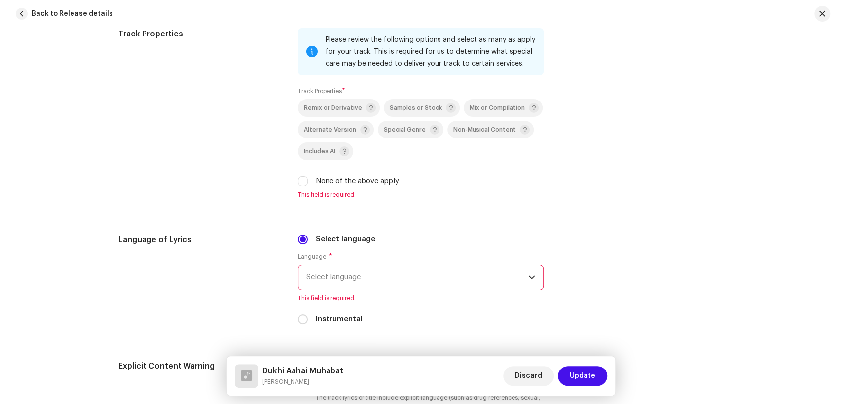
scroll to position [1534, 0]
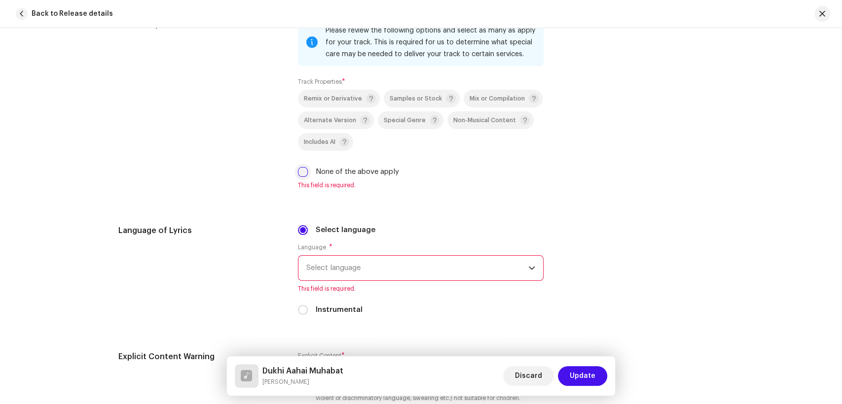
click at [299, 172] on input "None of the above apply" at bounding box center [303, 172] width 10 height 10
checkbox input "true"
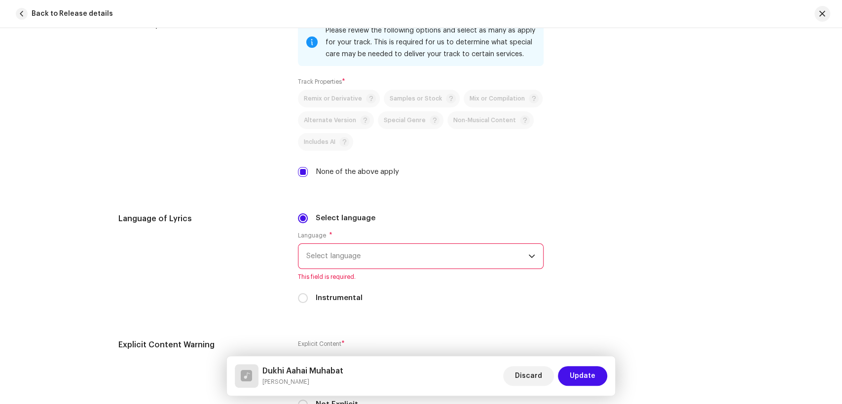
click at [364, 252] on span "Select language" at bounding box center [417, 256] width 222 height 25
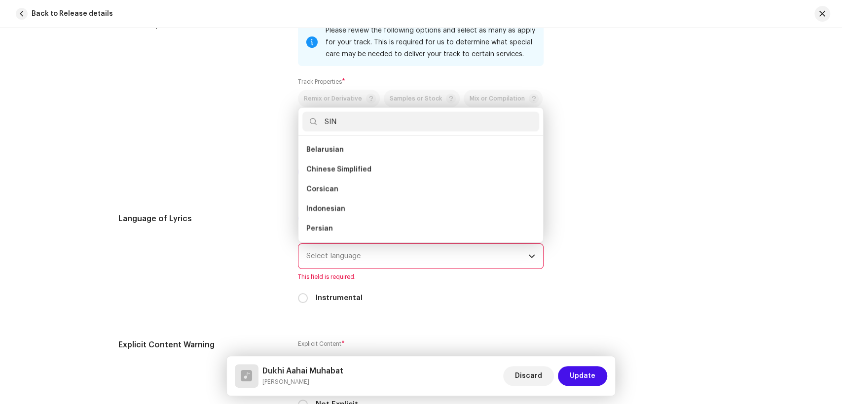
scroll to position [0, 0]
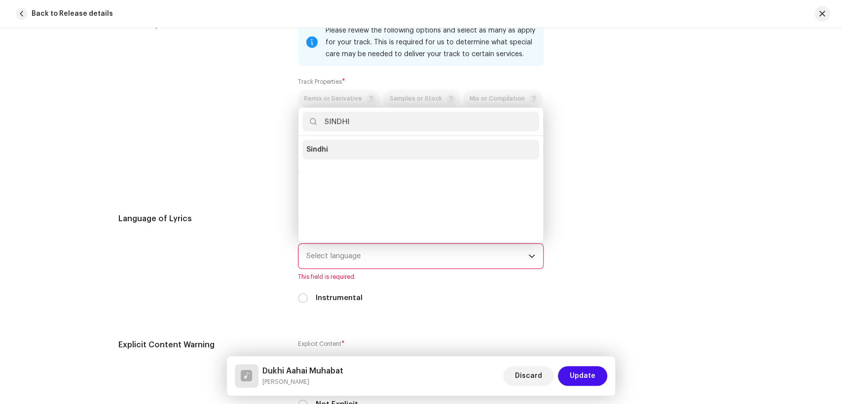
type input "SINDHI"
click at [332, 159] on li "Sindhi" at bounding box center [420, 150] width 237 height 20
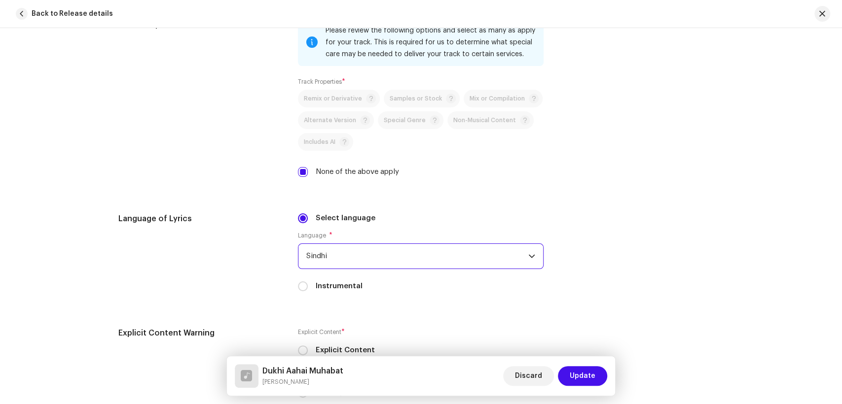
scroll to position [1699, 0]
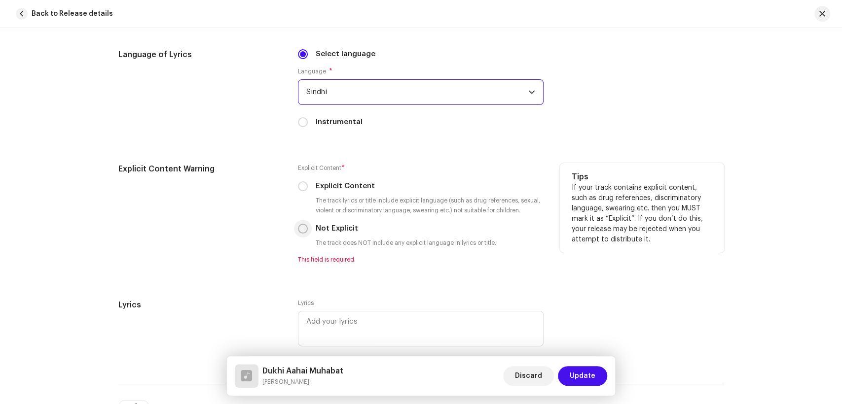
click at [303, 234] on input "Not Explicit" at bounding box center [303, 229] width 10 height 10
radio input "true"
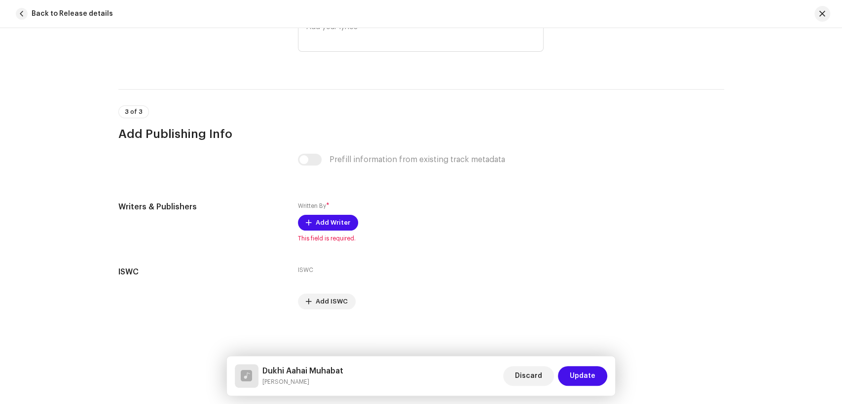
scroll to position [1985, 0]
click at [325, 217] on span "Add Writer" at bounding box center [333, 223] width 35 height 20
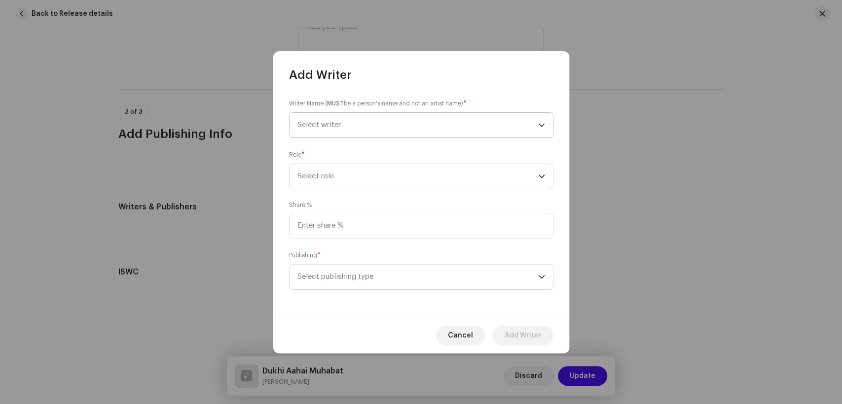
click at [382, 124] on span "Select writer" at bounding box center [417, 125] width 241 height 25
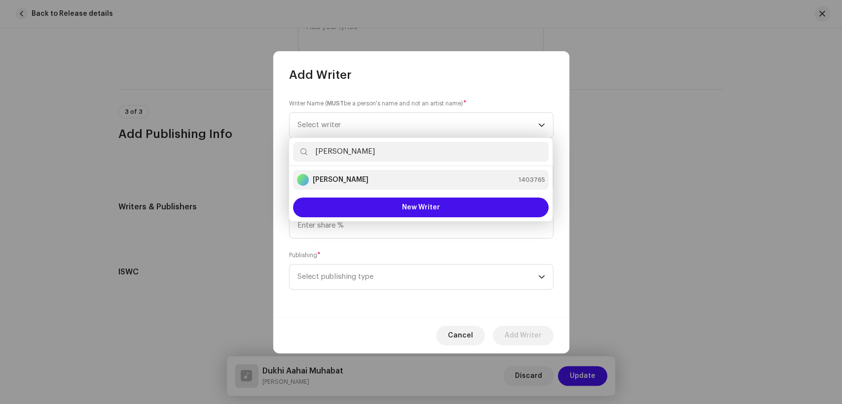
type input "[PERSON_NAME]"
click at [368, 186] on li "[PERSON_NAME] 1403765" at bounding box center [420, 180] width 255 height 20
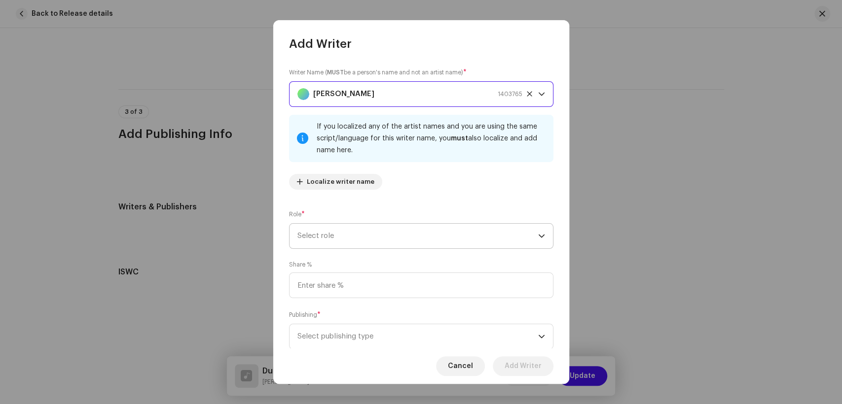
click at [478, 242] on span "Select role" at bounding box center [417, 236] width 241 height 25
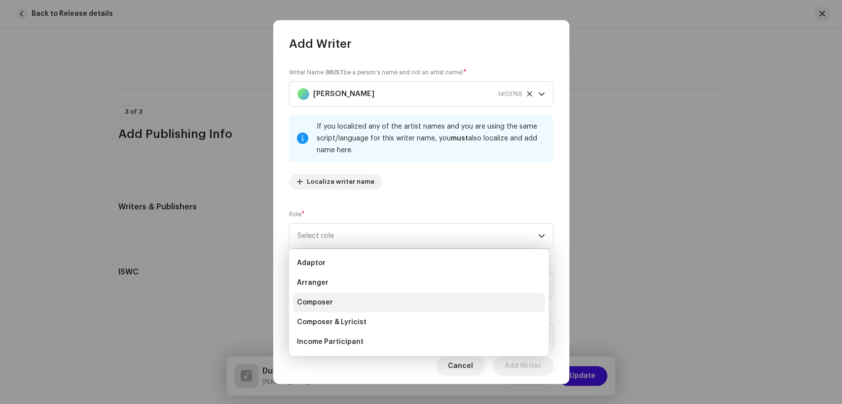
click at [349, 298] on li "Composer" at bounding box center [419, 303] width 252 height 20
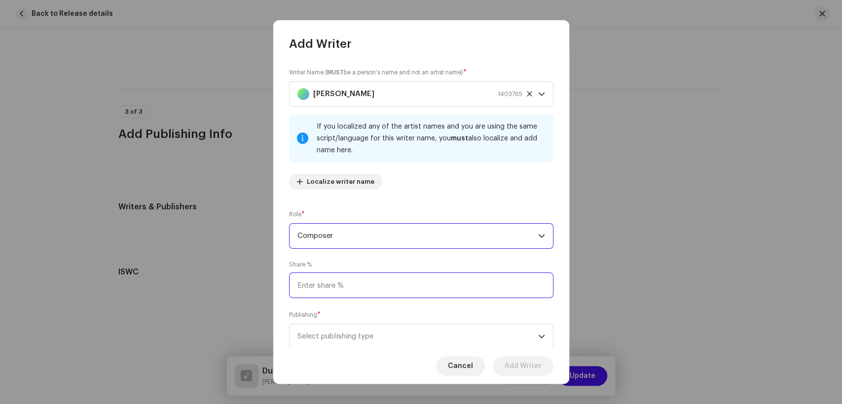
click at [352, 290] on input at bounding box center [421, 286] width 264 height 26
type input "25.00"
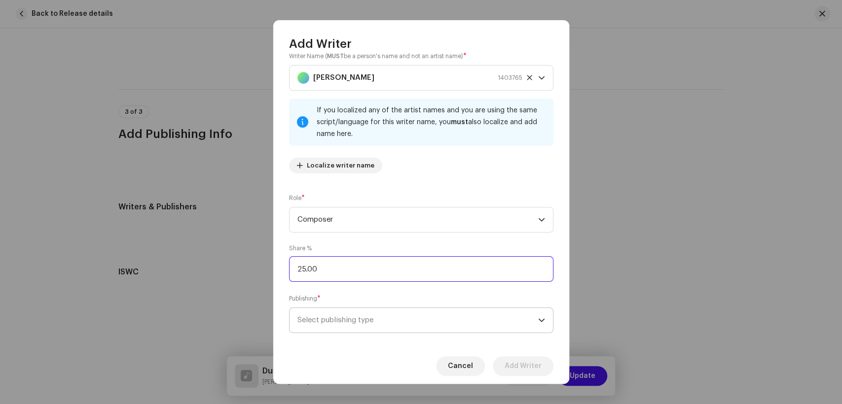
scroll to position [30, 0]
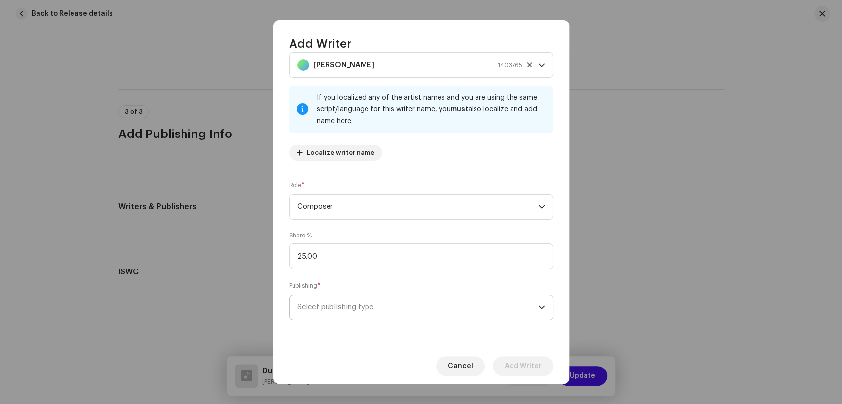
click at [454, 297] on span "Select publishing type" at bounding box center [417, 307] width 241 height 25
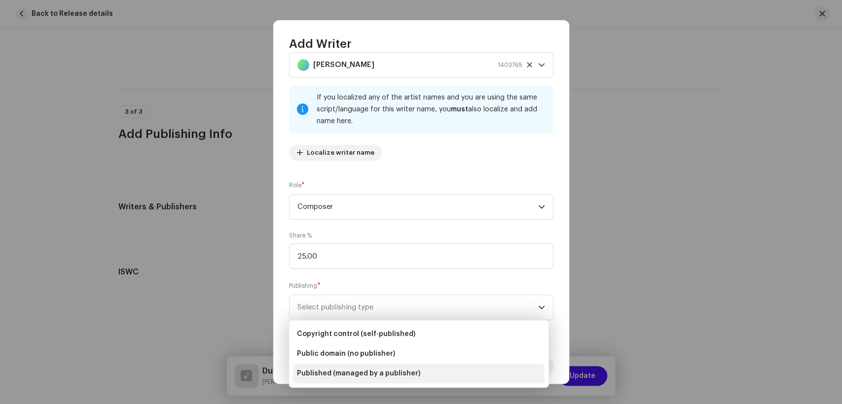
click at [377, 370] on span "Published (managed by a publisher)" at bounding box center [358, 374] width 123 height 10
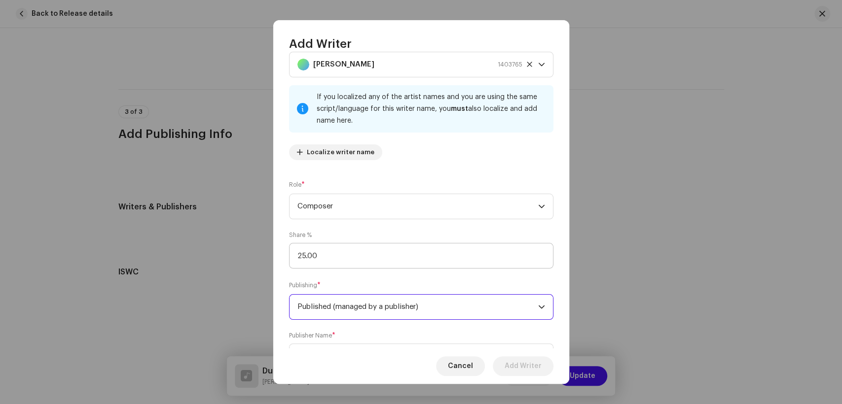
scroll to position [79, 0]
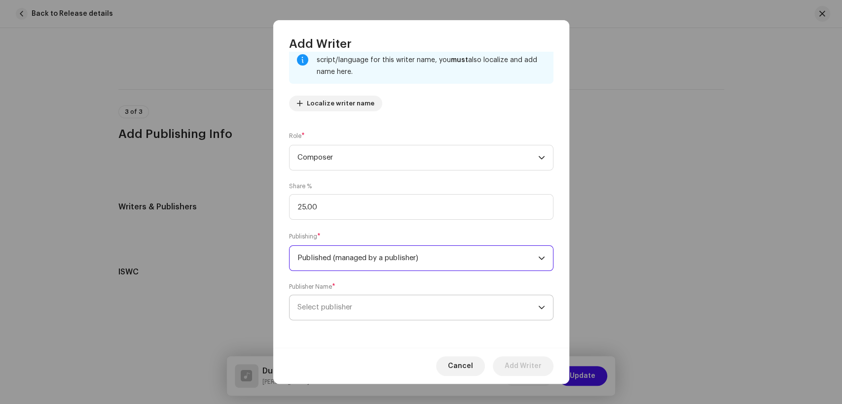
click at [426, 306] on span "Select publisher" at bounding box center [417, 307] width 241 height 25
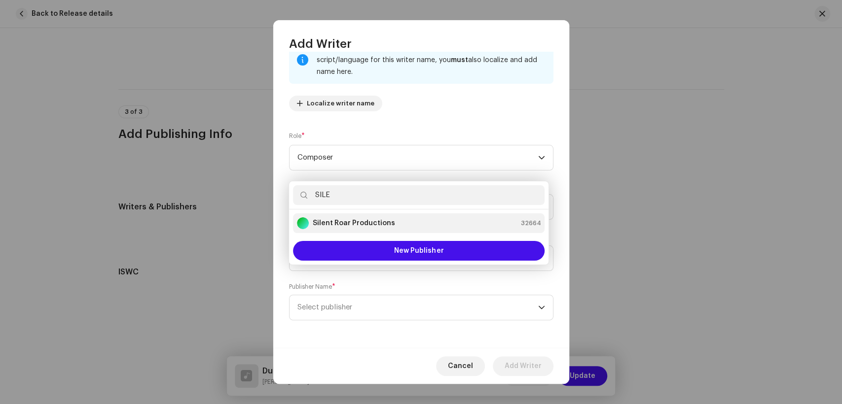
type input "SILE"
click at [389, 226] on strong "Silent Roar Productions" at bounding box center [354, 223] width 82 height 10
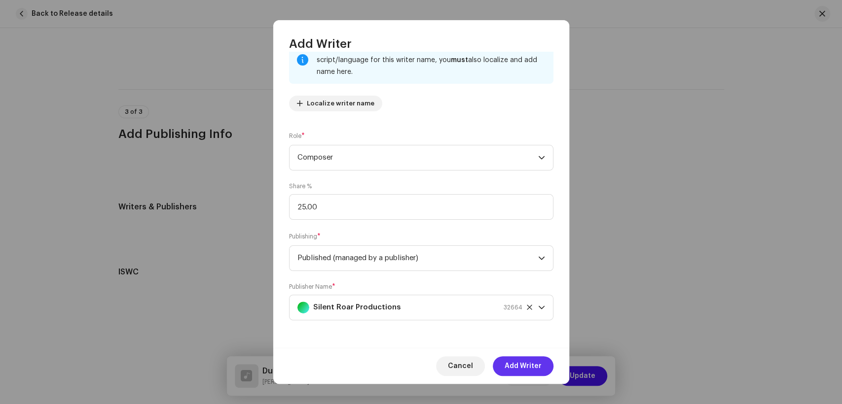
click at [521, 366] on span "Add Writer" at bounding box center [523, 367] width 37 height 20
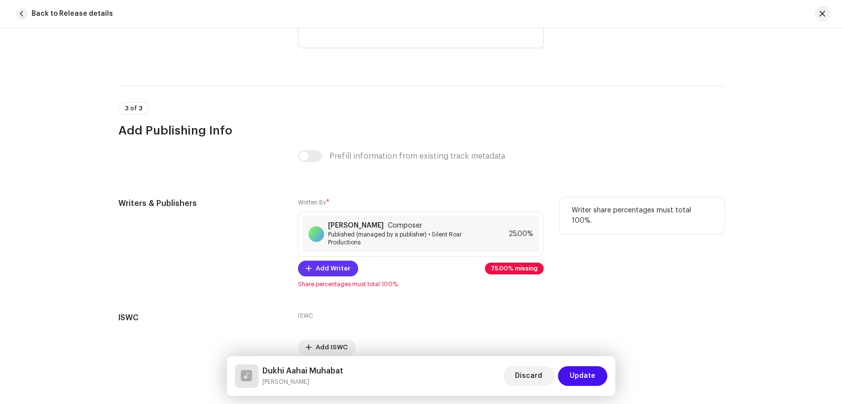
click at [328, 272] on span "Add Writer" at bounding box center [333, 269] width 35 height 20
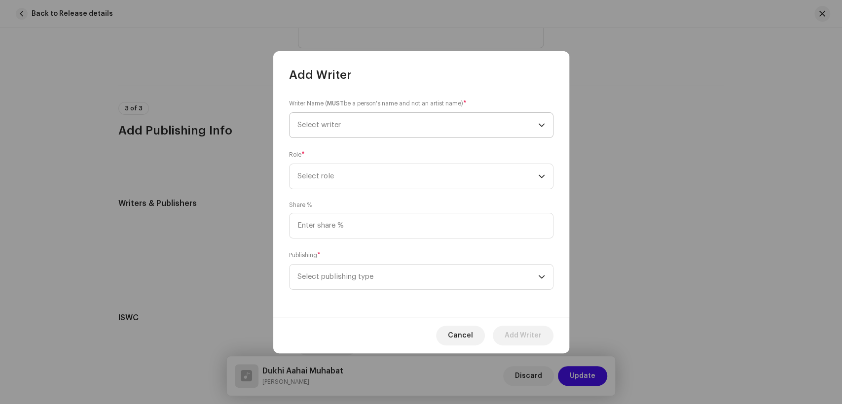
click at [341, 124] on span "Select writer" at bounding box center [417, 125] width 241 height 25
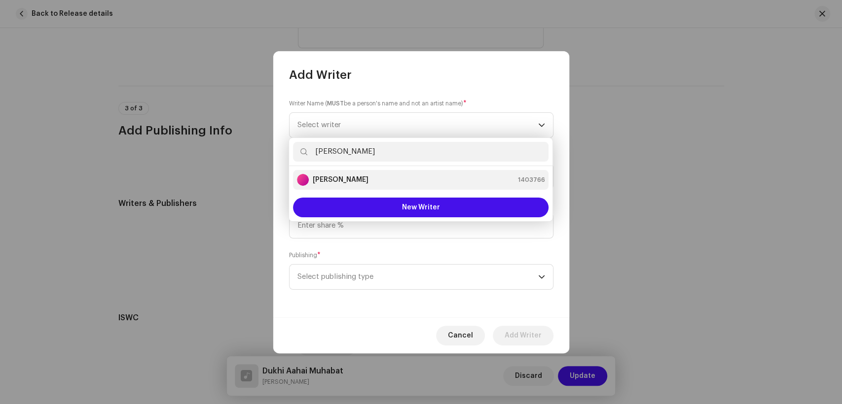
type input "[PERSON_NAME]"
click at [351, 182] on strong "[PERSON_NAME]" at bounding box center [341, 180] width 56 height 10
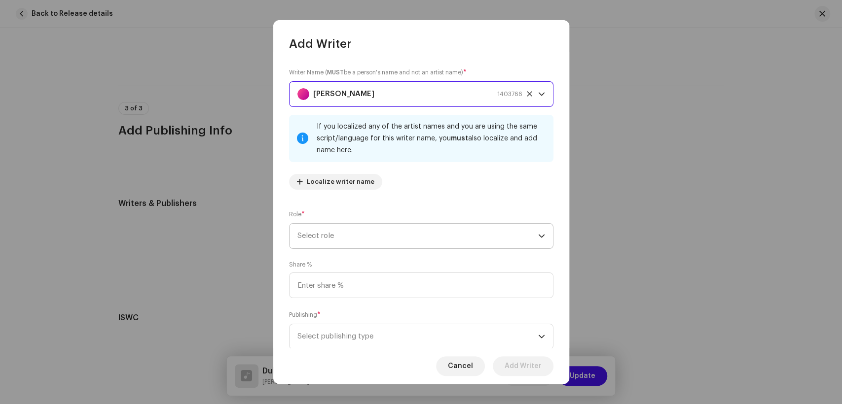
click at [371, 227] on span "Select role" at bounding box center [417, 236] width 241 height 25
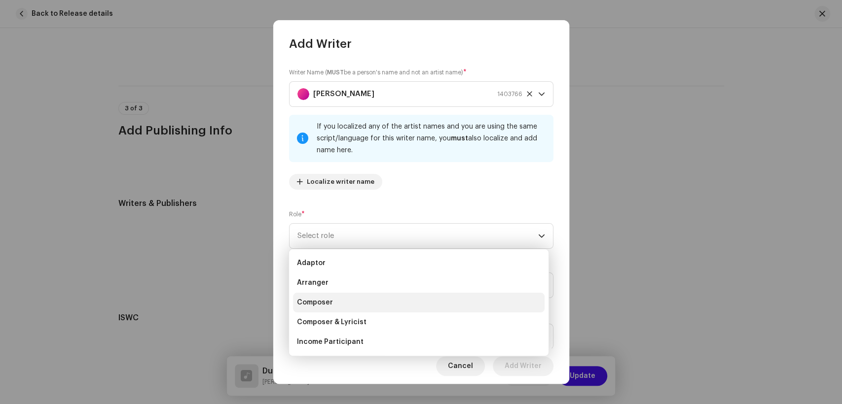
click at [355, 304] on li "Composer" at bounding box center [419, 303] width 252 height 20
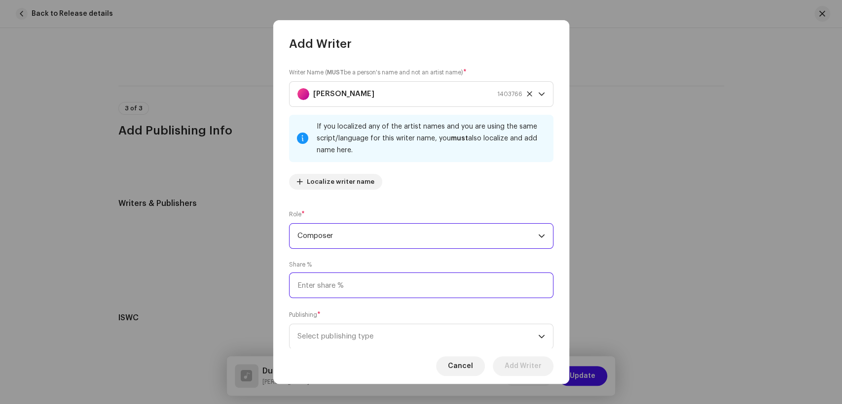
click at [412, 290] on input at bounding box center [421, 286] width 264 height 26
type input "25.00"
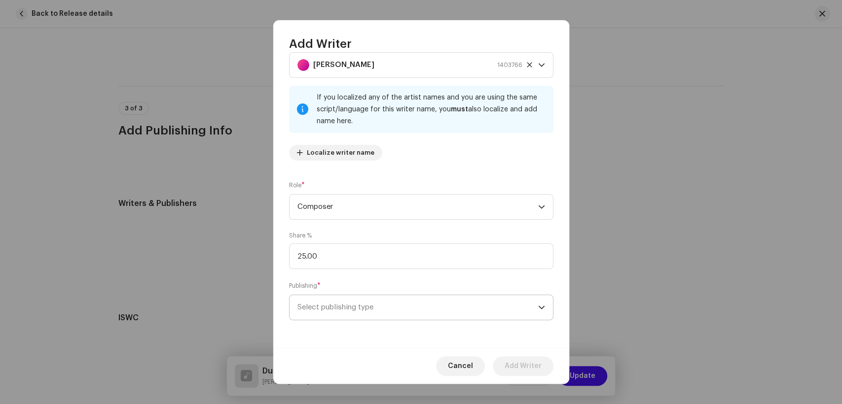
click at [422, 296] on span "Select publishing type" at bounding box center [417, 307] width 241 height 25
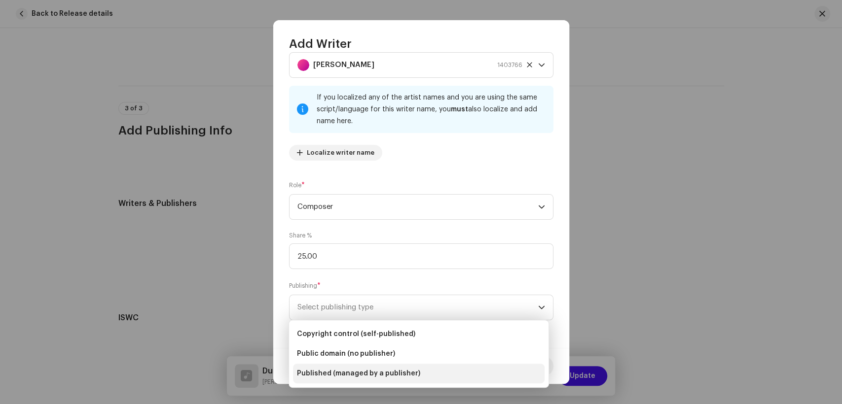
click at [406, 378] on span "Published (managed by a publisher)" at bounding box center [358, 374] width 123 height 10
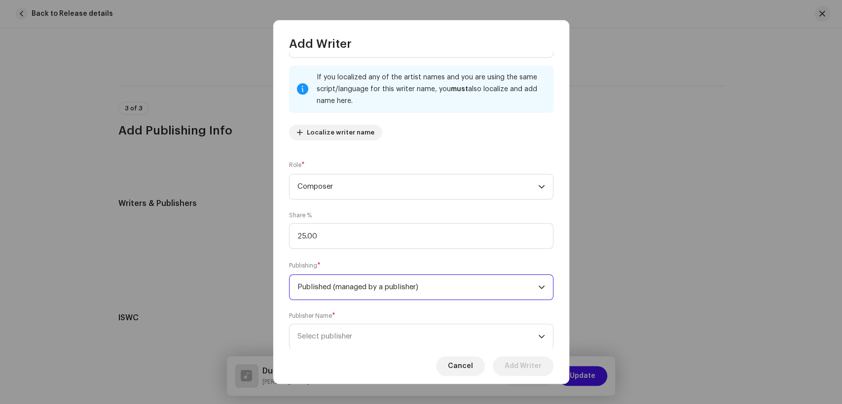
scroll to position [79, 0]
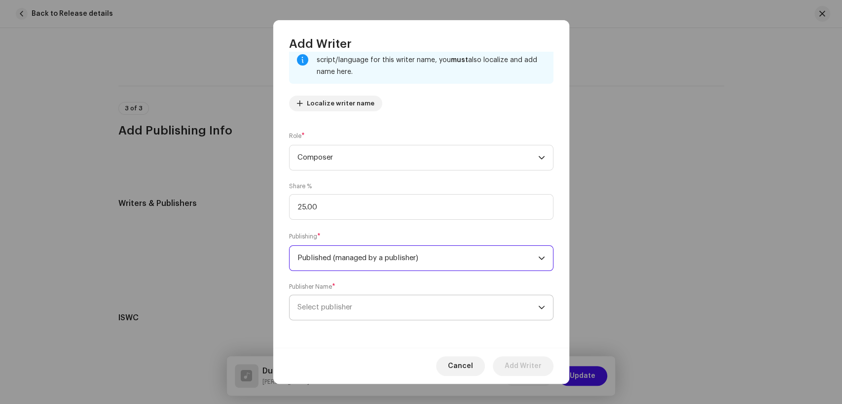
click at [420, 312] on span "Select publisher" at bounding box center [417, 307] width 241 height 25
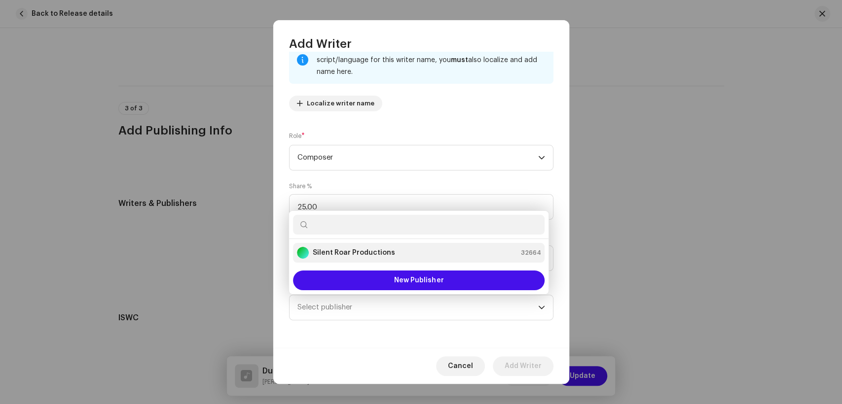
click at [376, 253] on strong "Silent Roar Productions" at bounding box center [354, 253] width 82 height 10
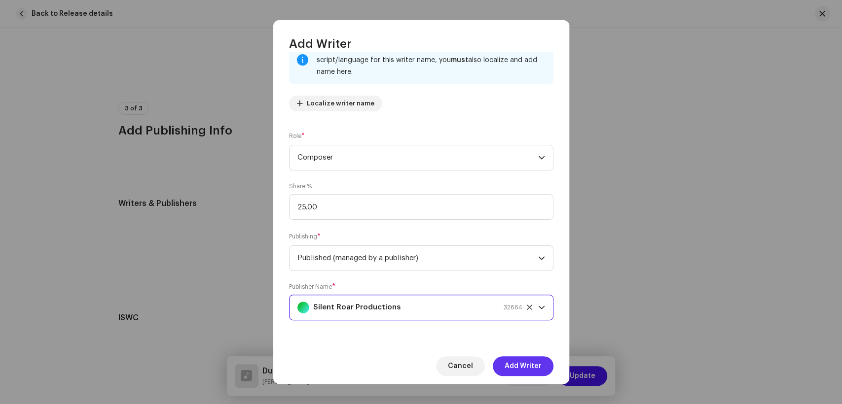
click at [533, 362] on span "Add Writer" at bounding box center [523, 367] width 37 height 20
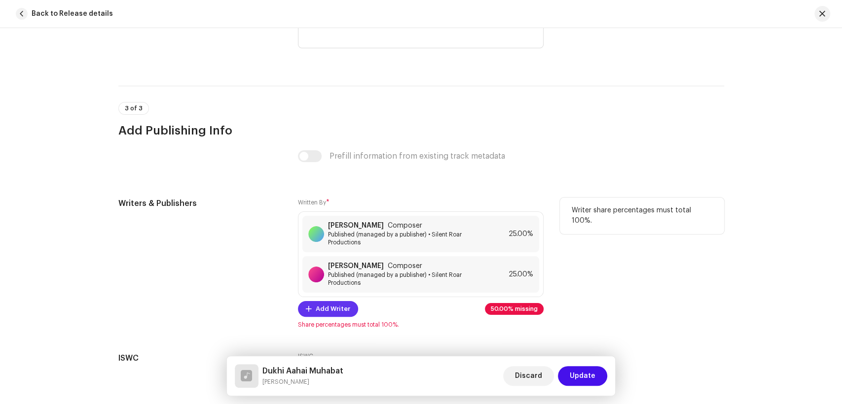
click at [327, 306] on span "Add Writer" at bounding box center [333, 309] width 35 height 20
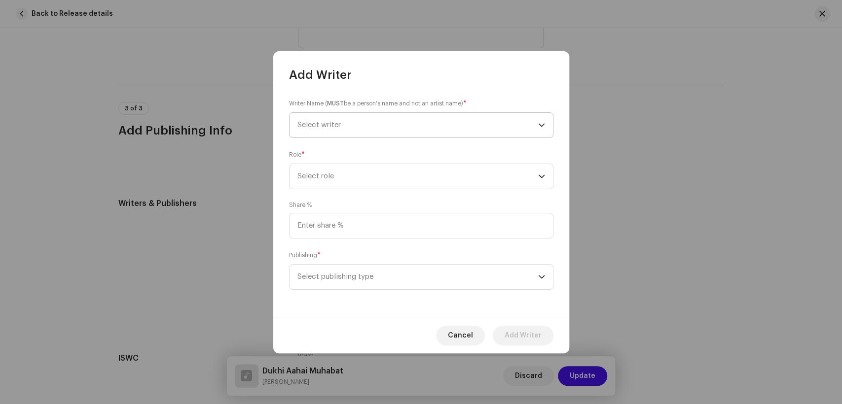
click at [391, 128] on span "Select writer" at bounding box center [417, 125] width 241 height 25
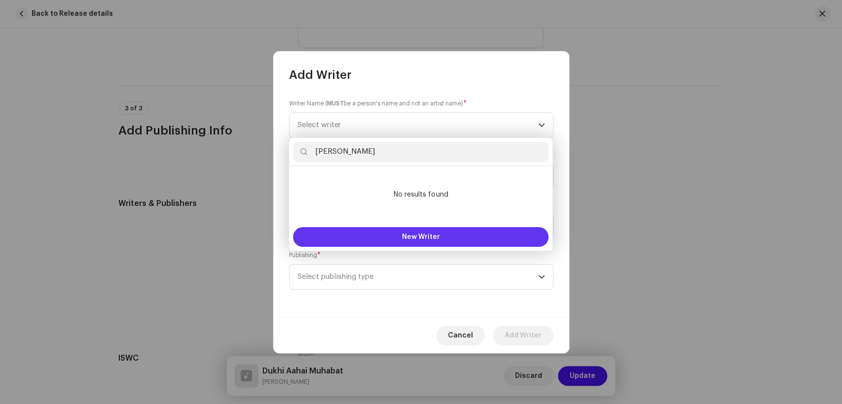
type input "[PERSON_NAME]"
click at [405, 239] on span "New Writer" at bounding box center [421, 237] width 38 height 7
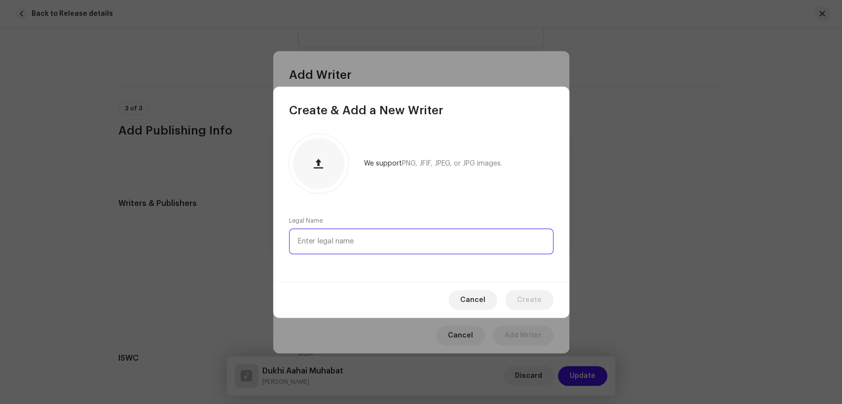
click at [372, 244] on input "text" at bounding box center [421, 242] width 264 height 26
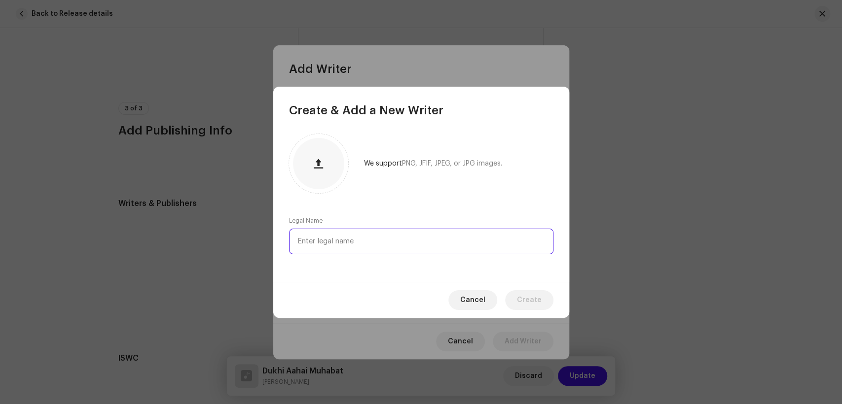
paste input "[PERSON_NAME]"
type input "[PERSON_NAME]"
drag, startPoint x: 371, startPoint y: 244, endPoint x: 275, endPoint y: 245, distance: 96.2
click at [275, 245] on div "We support PNG, JFIF, JPEG, or JPG images. Legal Name [PERSON_NAME]" at bounding box center [421, 200] width 296 height 164
click at [476, 306] on span "Cancel" at bounding box center [472, 300] width 25 height 20
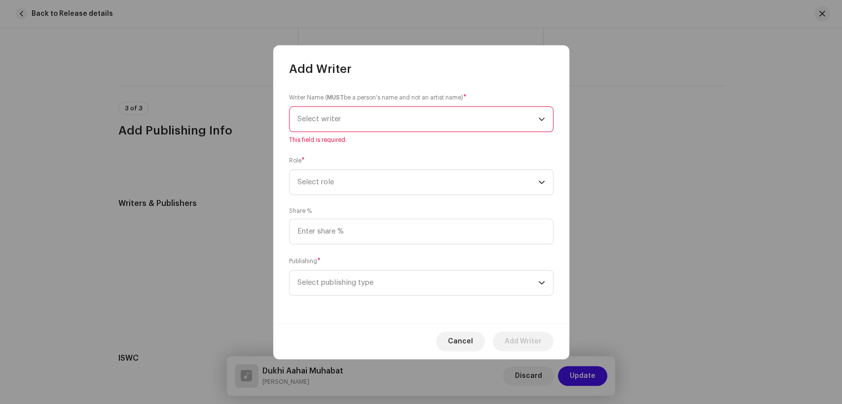
click at [374, 120] on span "Select writer" at bounding box center [417, 119] width 241 height 25
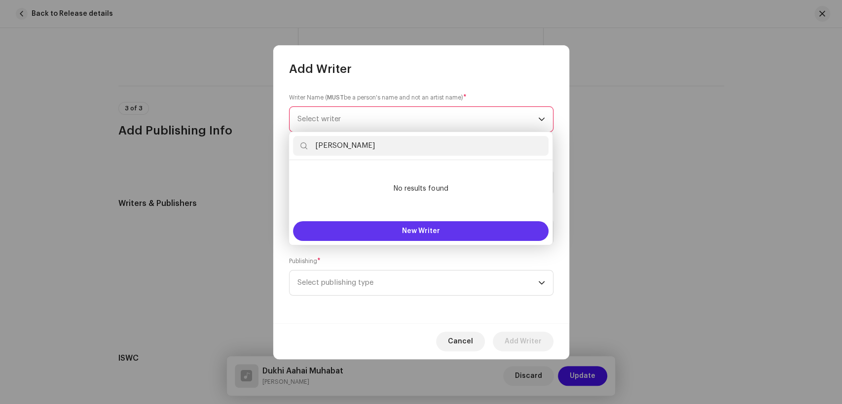
type input "[PERSON_NAME]"
click at [421, 231] on span "New Writer" at bounding box center [421, 231] width 38 height 7
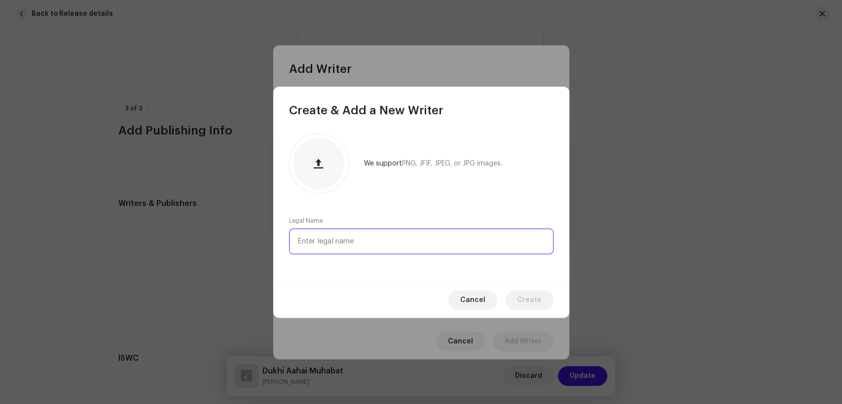
click at [423, 241] on input "text" at bounding box center [421, 242] width 264 height 26
paste input "[PERSON_NAME]"
type input "[PERSON_NAME]"
click at [523, 302] on span "Create" at bounding box center [529, 300] width 25 height 20
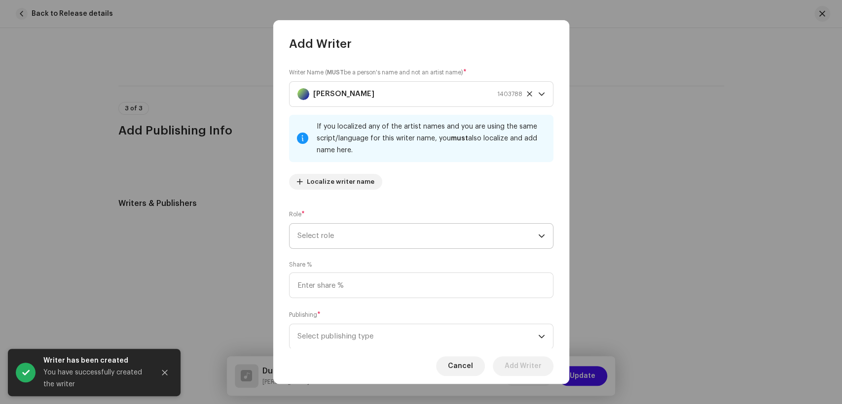
click at [375, 240] on span "Select role" at bounding box center [417, 236] width 241 height 25
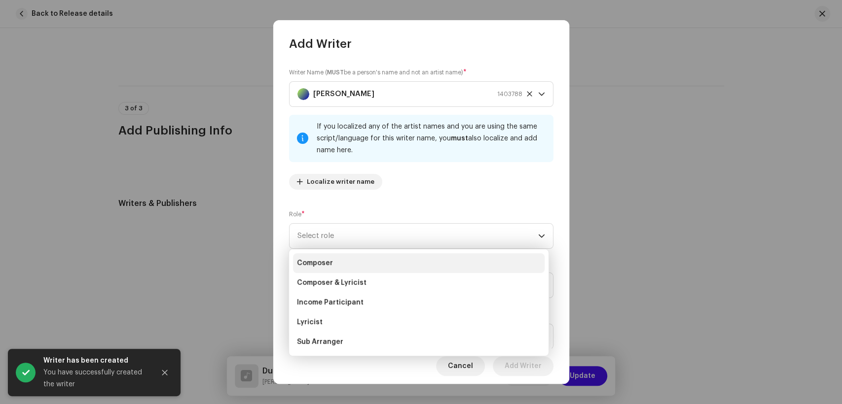
scroll to position [99, 0]
click at [335, 267] on li "Lyricist" at bounding box center [419, 263] width 252 height 20
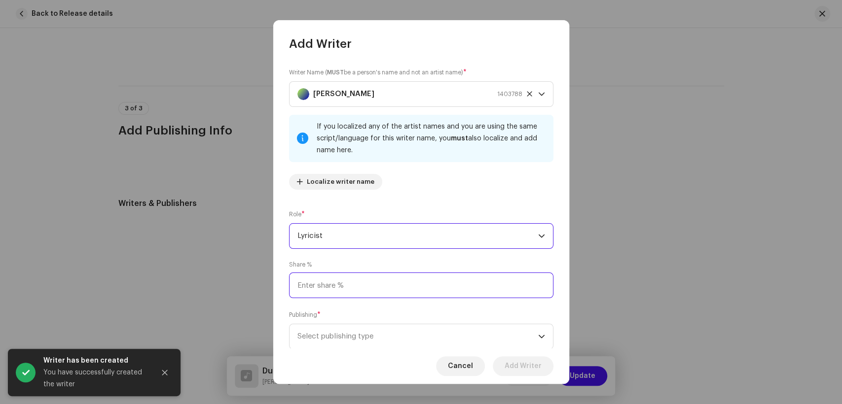
click at [385, 290] on input at bounding box center [421, 286] width 264 height 26
type input "50.00"
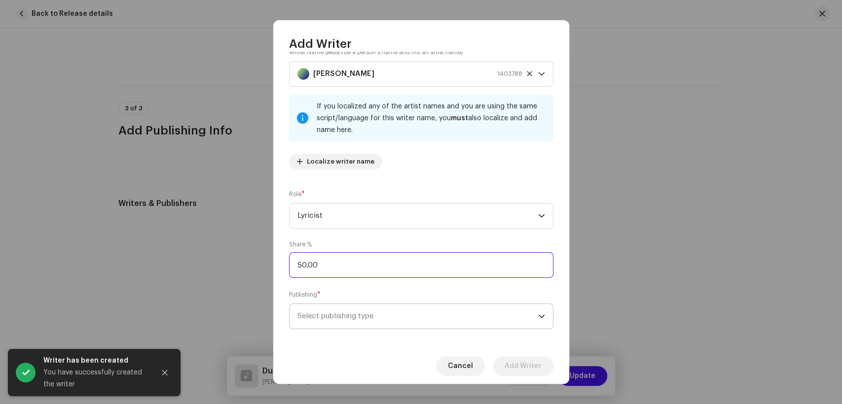
scroll to position [30, 0]
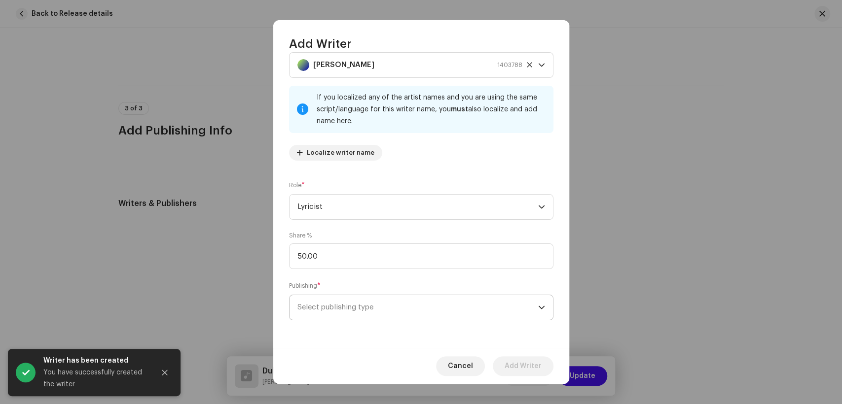
click at [417, 300] on span "Select publishing type" at bounding box center [417, 307] width 241 height 25
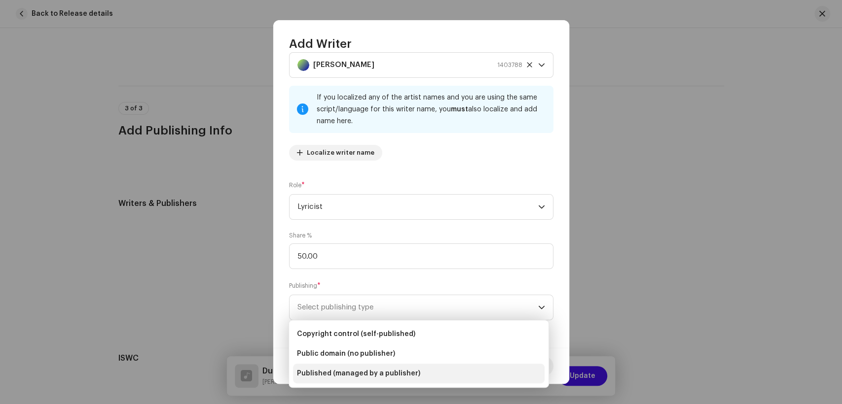
click at [398, 372] on span "Published (managed by a publisher)" at bounding box center [358, 374] width 123 height 10
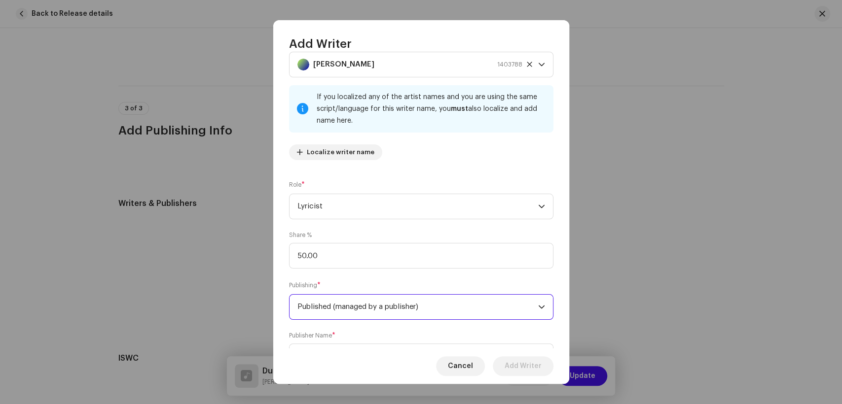
scroll to position [79, 0]
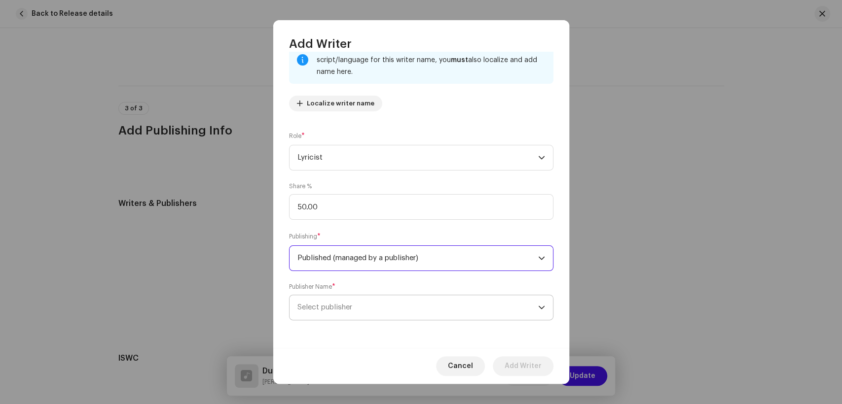
click at [376, 310] on span "Select publisher" at bounding box center [417, 307] width 241 height 25
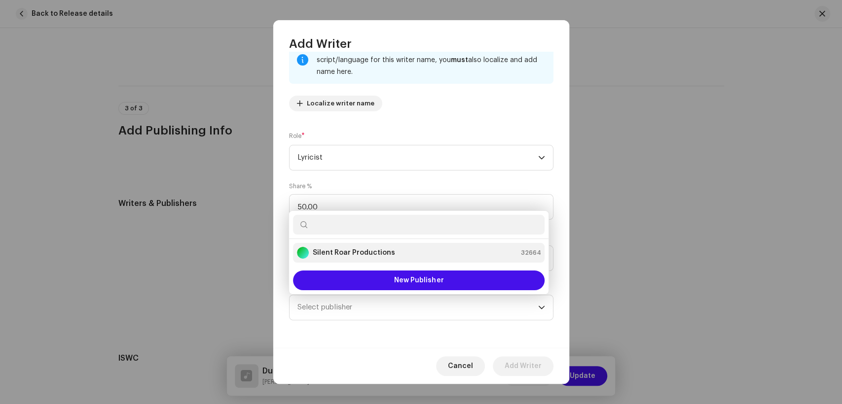
click at [382, 254] on strong "Silent Roar Productions" at bounding box center [354, 253] width 82 height 10
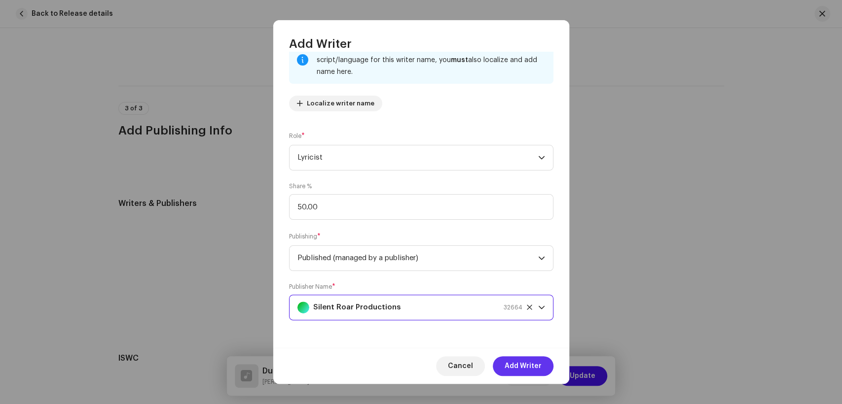
click at [529, 368] on span "Add Writer" at bounding box center [523, 367] width 37 height 20
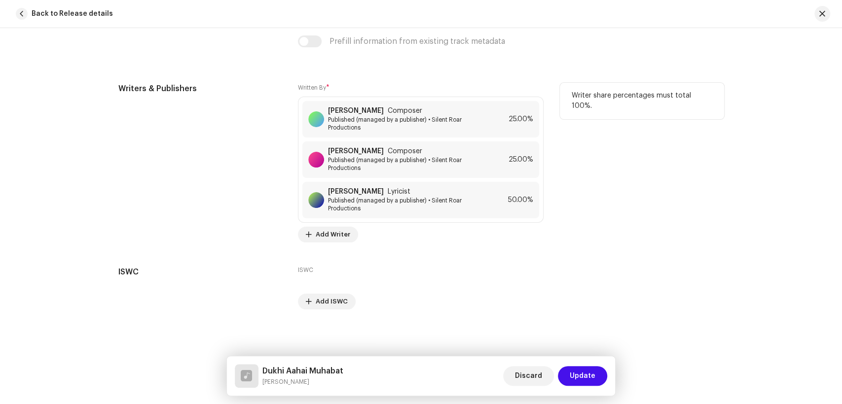
scroll to position [2103, 0]
click at [587, 375] on span "Update" at bounding box center [583, 376] width 26 height 20
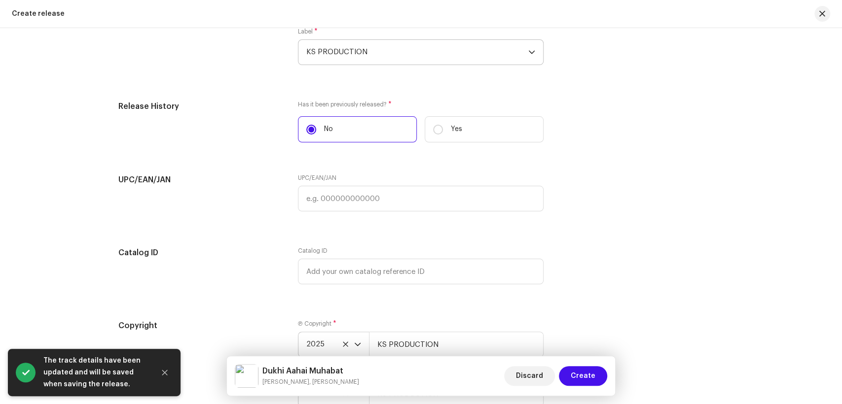
scroll to position [1767, 0]
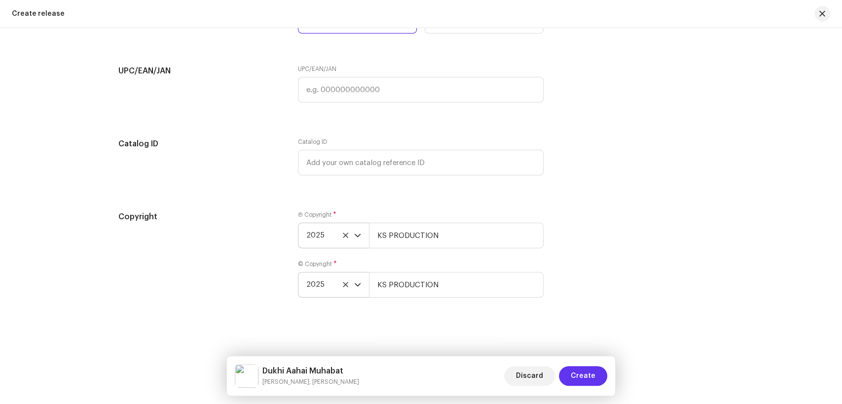
click at [576, 374] on span "Create" at bounding box center [583, 376] width 25 height 20
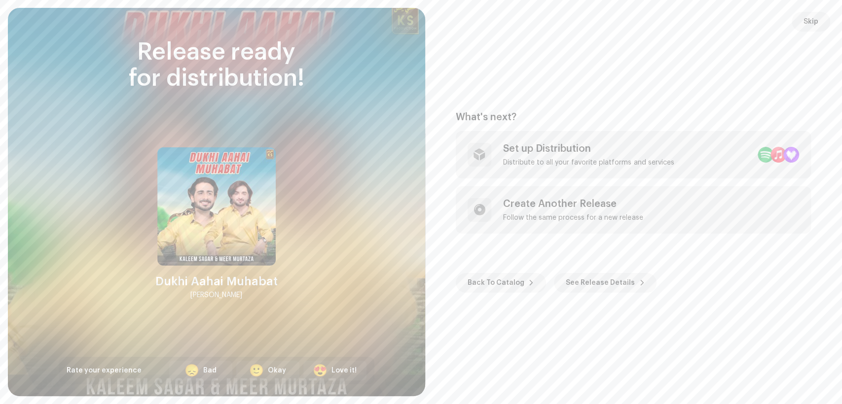
click at [576, 57] on div "What's next? Set up Distribution Distribute to all your favorite platforms and …" at bounding box center [634, 202] width 394 height 365
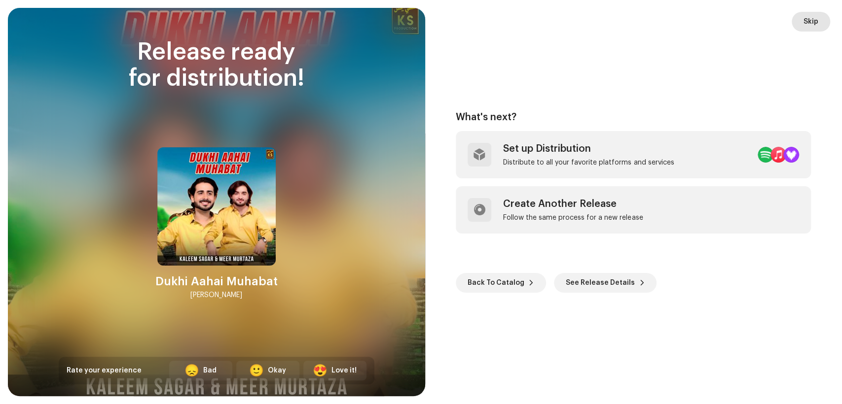
click at [801, 20] on button "Skip" at bounding box center [811, 22] width 38 height 20
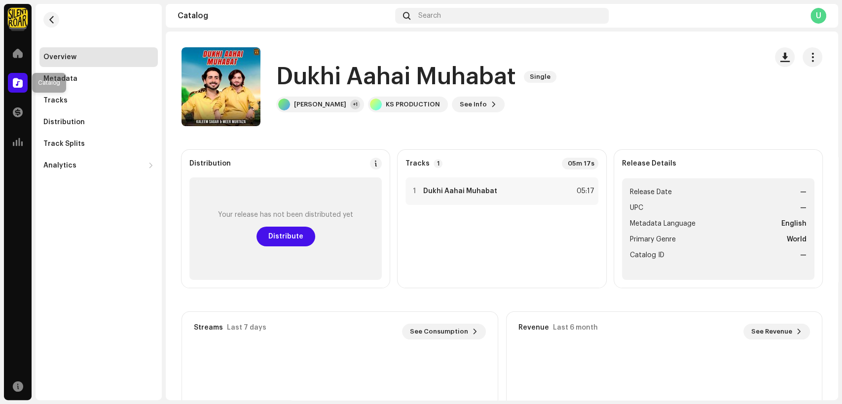
click at [21, 84] on span at bounding box center [18, 83] width 10 height 8
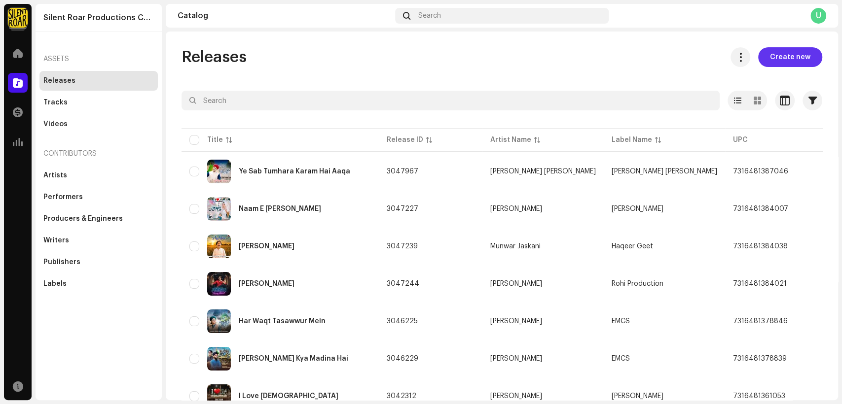
click at [796, 53] on span "Create new" at bounding box center [790, 57] width 40 height 20
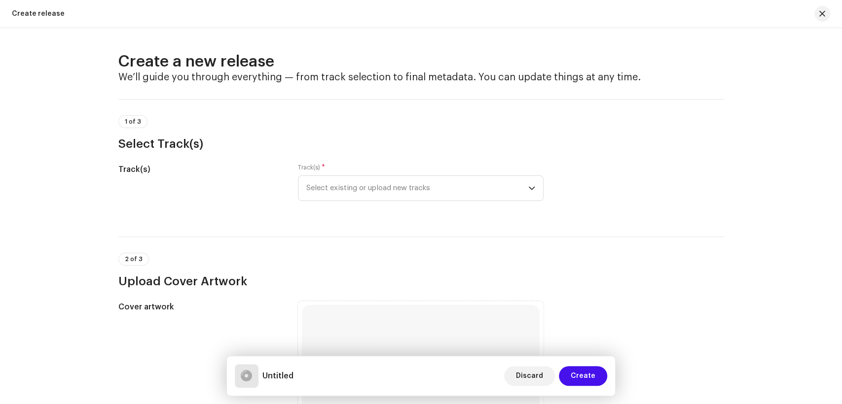
scroll to position [661, 0]
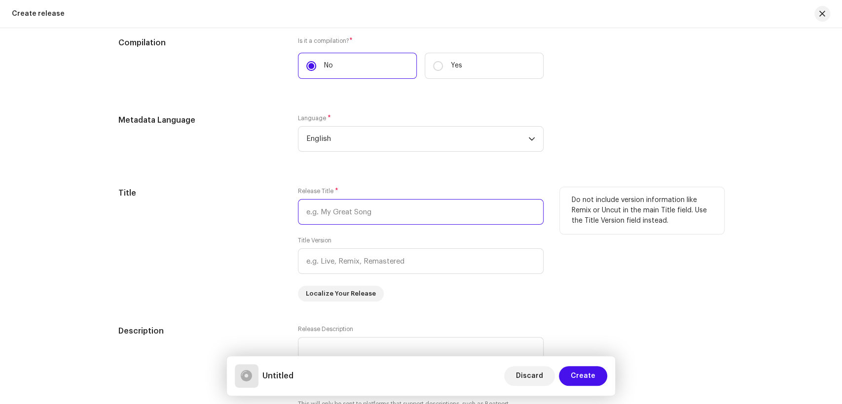
click at [336, 217] on input "text" at bounding box center [421, 212] width 246 height 26
paste input "[PERSON_NAME] Yad [PERSON_NAME] Uthi Rat Jo"
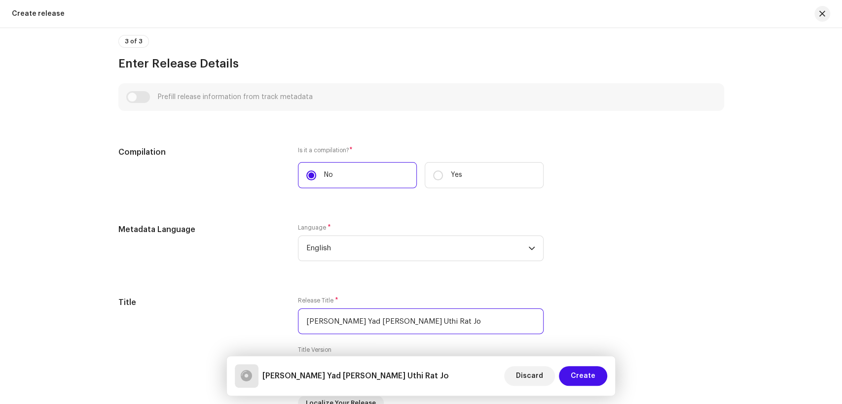
scroll to position [223, 0]
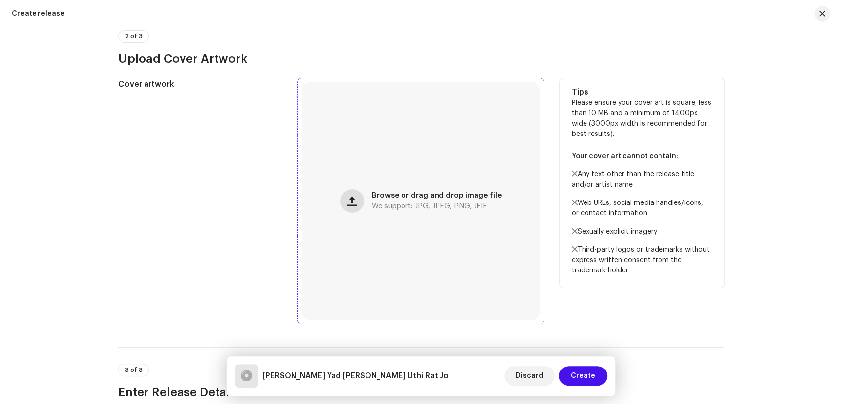
type input "[PERSON_NAME] Yad [PERSON_NAME] Uthi Rat Jo"
click at [343, 203] on button "button" at bounding box center [352, 201] width 24 height 24
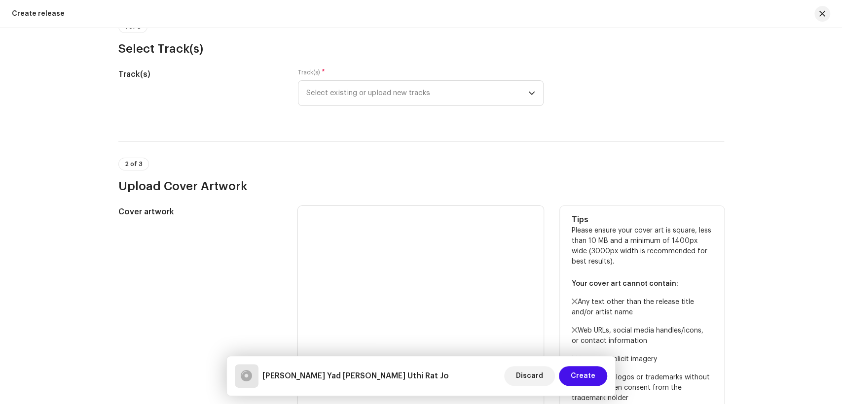
scroll to position [0, 0]
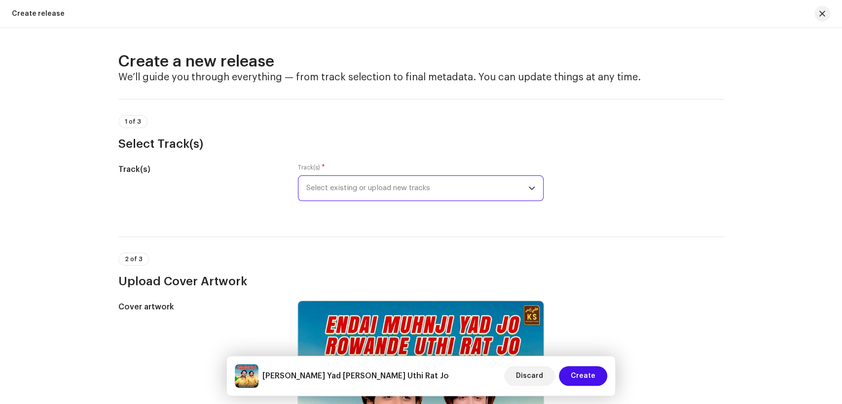
click at [336, 182] on span "Select existing or upload new tracks" at bounding box center [417, 188] width 222 height 25
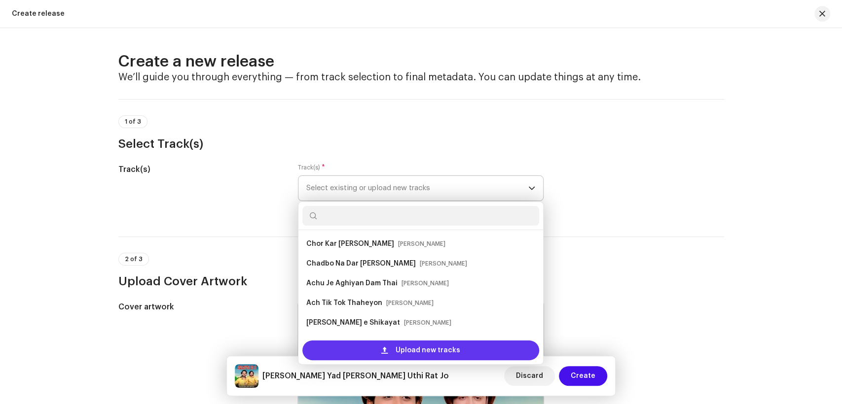
scroll to position [16, 0]
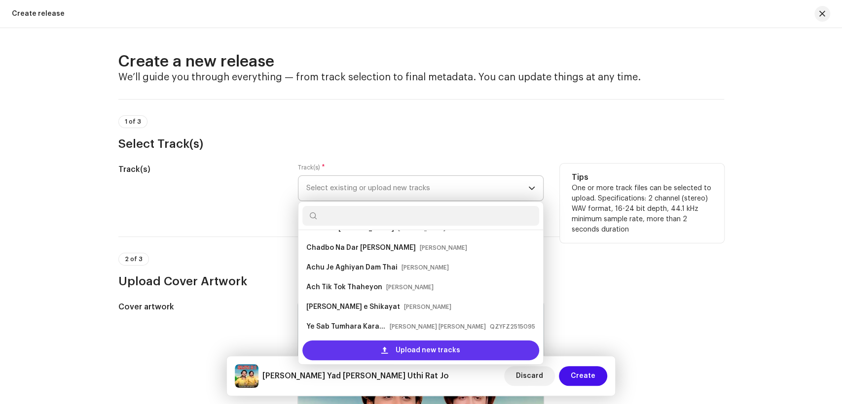
click at [391, 346] on div "Upload new tracks" at bounding box center [420, 351] width 237 height 20
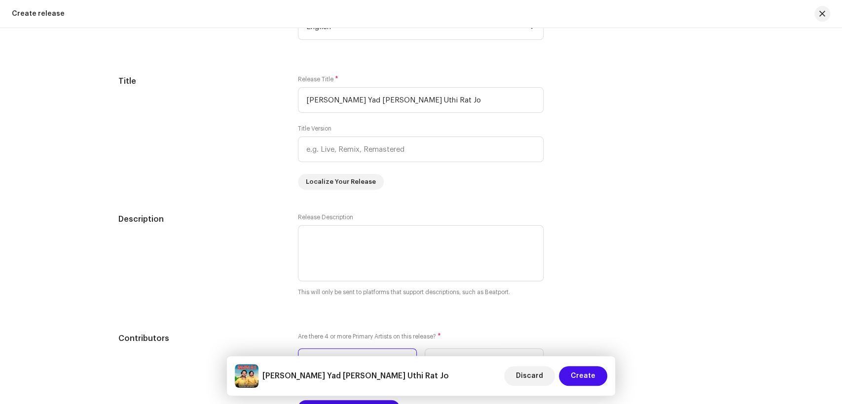
scroll to position [986, 0]
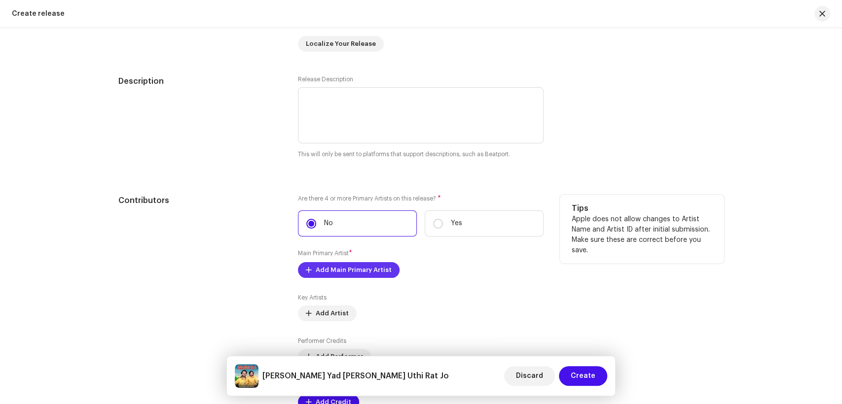
click at [357, 272] on span "Add Main Primary Artist" at bounding box center [354, 270] width 76 height 20
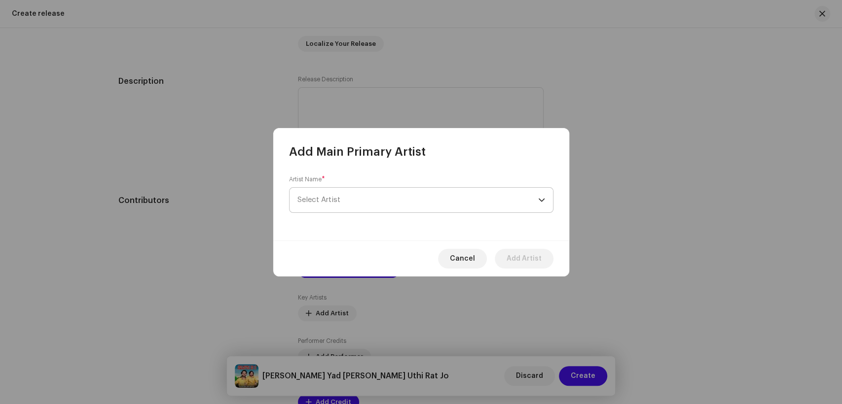
click at [325, 206] on span "Select Artist" at bounding box center [417, 200] width 241 height 25
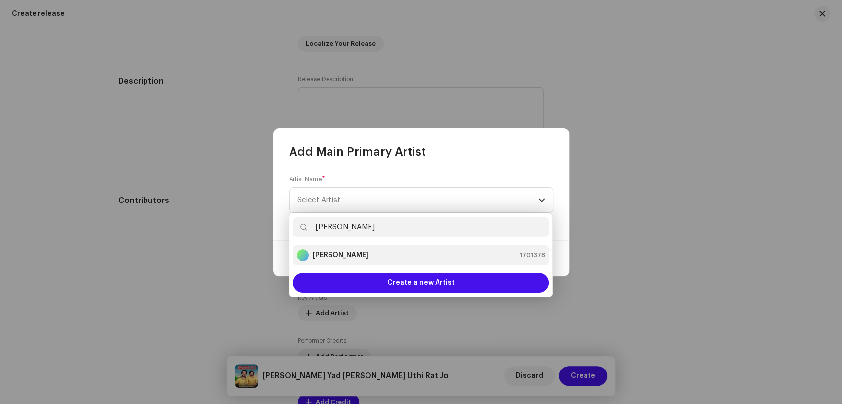
type input "[PERSON_NAME]"
click at [354, 257] on strong "[PERSON_NAME]" at bounding box center [341, 256] width 56 height 10
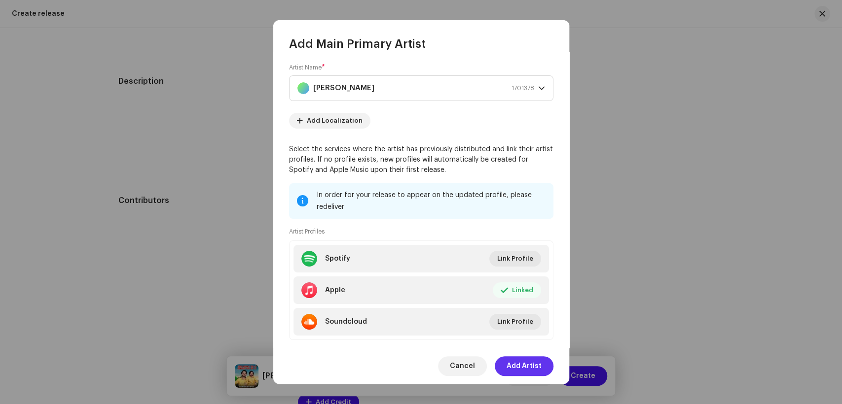
scroll to position [24, 0]
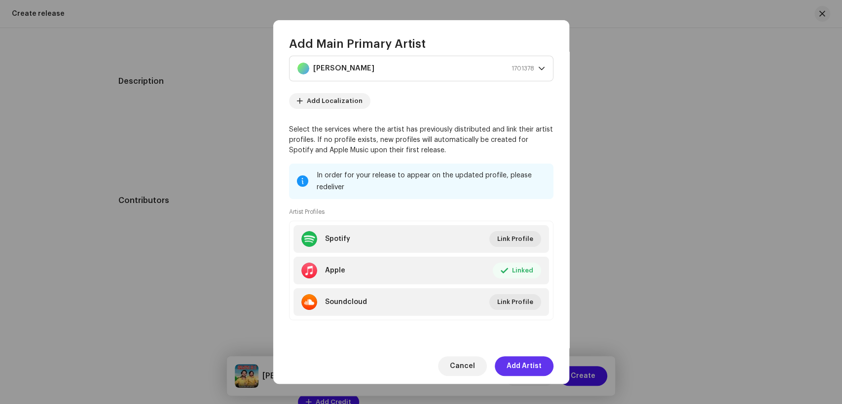
drag, startPoint x: 527, startPoint y: 369, endPoint x: 212, endPoint y: 237, distance: 341.3
click at [525, 369] on span "Add Artist" at bounding box center [523, 367] width 35 height 20
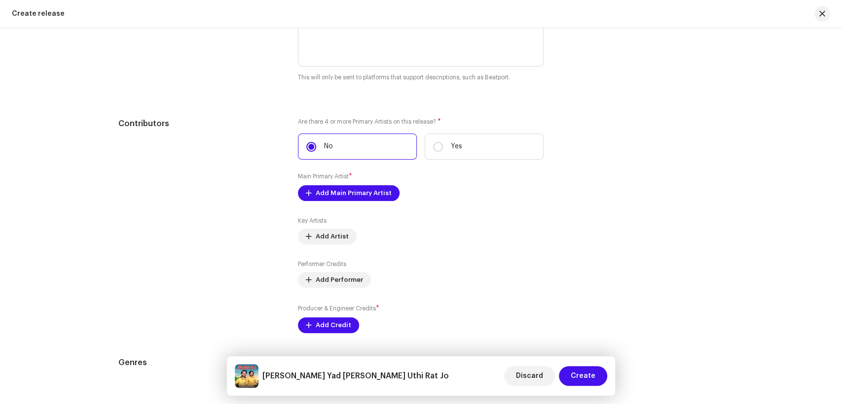
scroll to position [1205, 0]
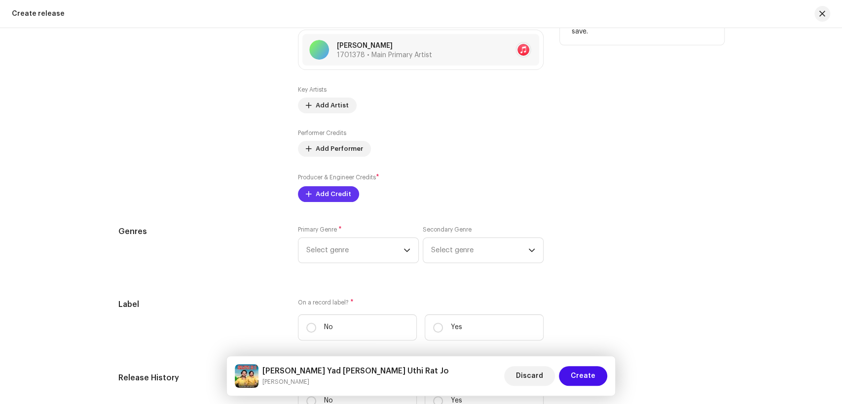
click at [328, 197] on span "Add Credit" at bounding box center [334, 194] width 36 height 20
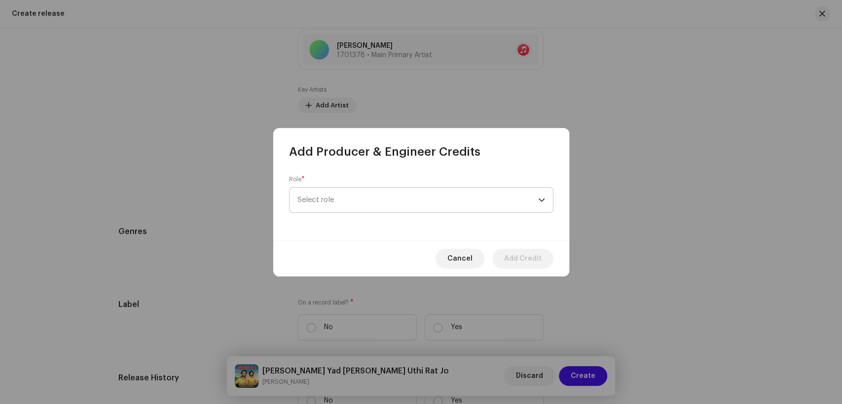
click at [434, 201] on span "Select role" at bounding box center [417, 200] width 241 height 25
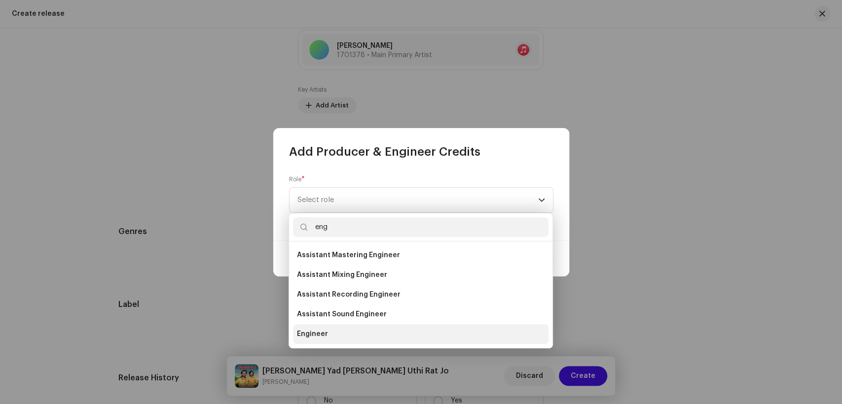
type input "eng"
click at [350, 326] on li "Engineer" at bounding box center [420, 335] width 255 height 20
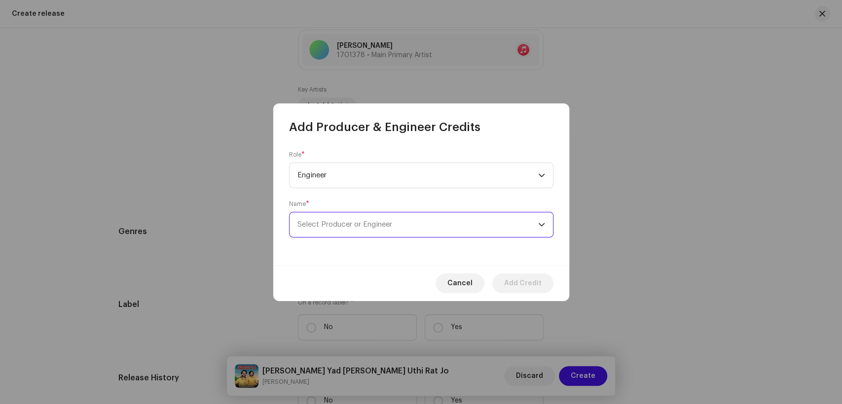
click at [406, 228] on span "Select Producer or Engineer" at bounding box center [417, 225] width 241 height 25
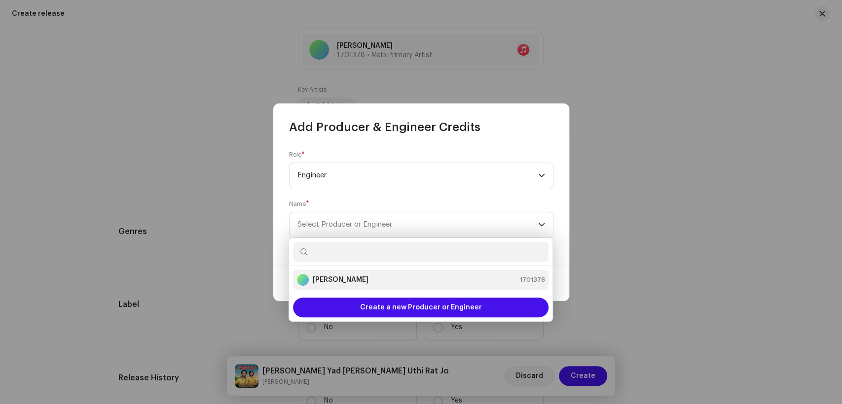
click at [347, 279] on strong "[PERSON_NAME]" at bounding box center [341, 280] width 56 height 10
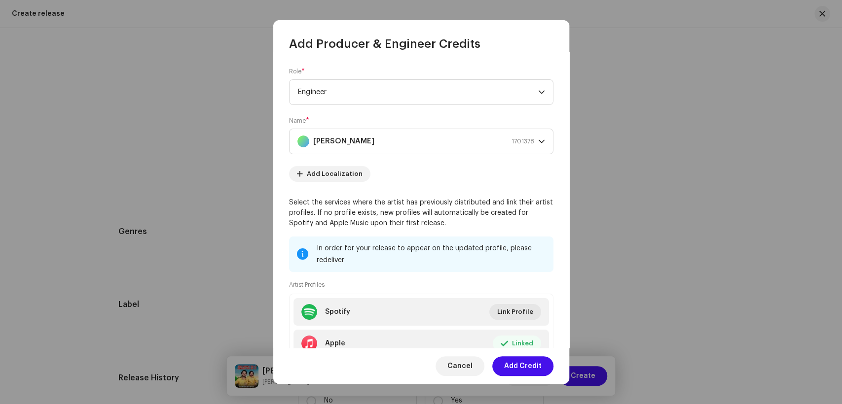
drag, startPoint x: 525, startPoint y: 370, endPoint x: 211, endPoint y: 207, distance: 354.0
click at [523, 370] on span "Add Credit" at bounding box center [522, 367] width 37 height 20
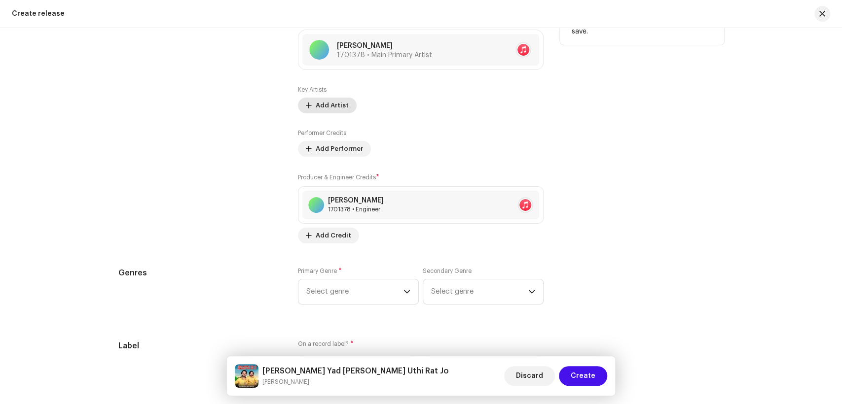
click at [325, 109] on span "Add Artist" at bounding box center [332, 106] width 33 height 20
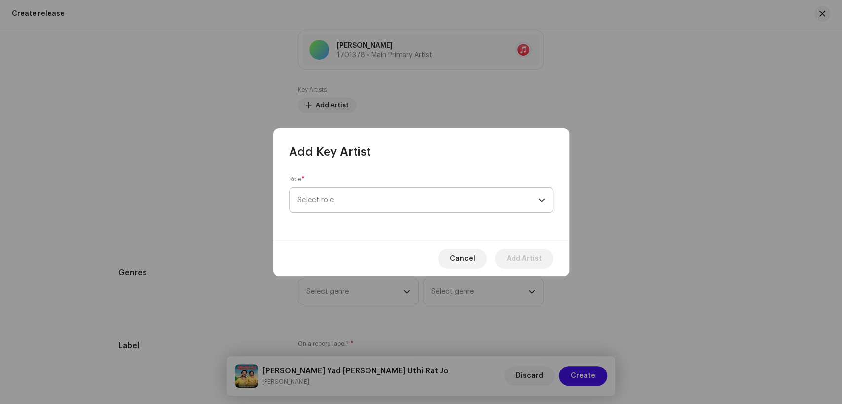
click at [394, 194] on span "Select role" at bounding box center [417, 200] width 241 height 25
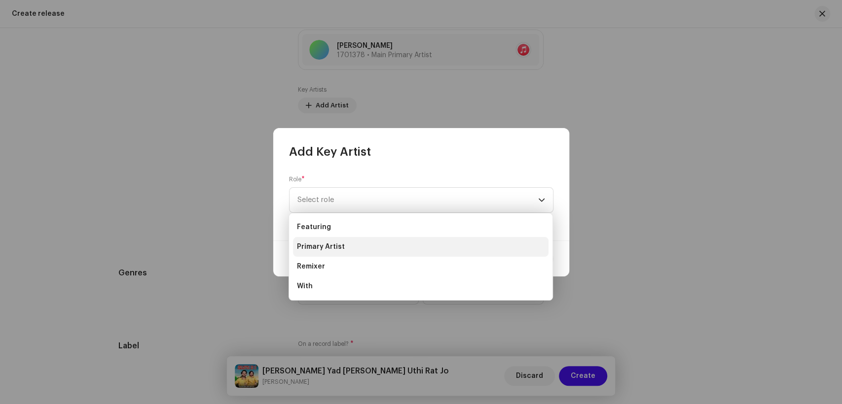
click at [334, 246] on span "Primary Artist" at bounding box center [321, 247] width 48 height 10
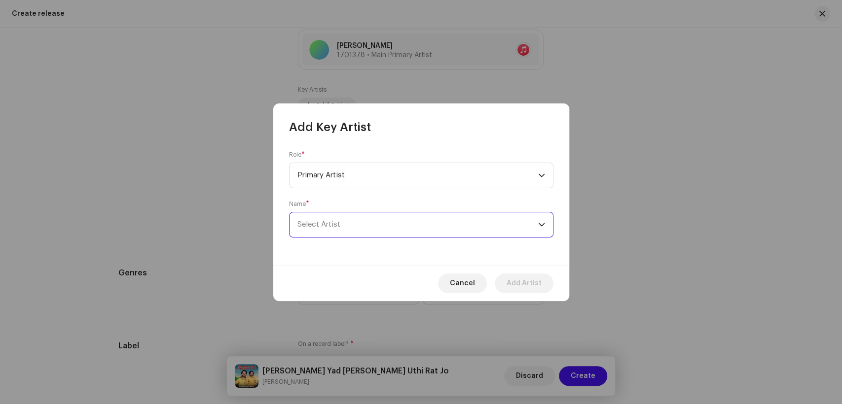
click at [392, 226] on span "Select Artist" at bounding box center [417, 225] width 241 height 25
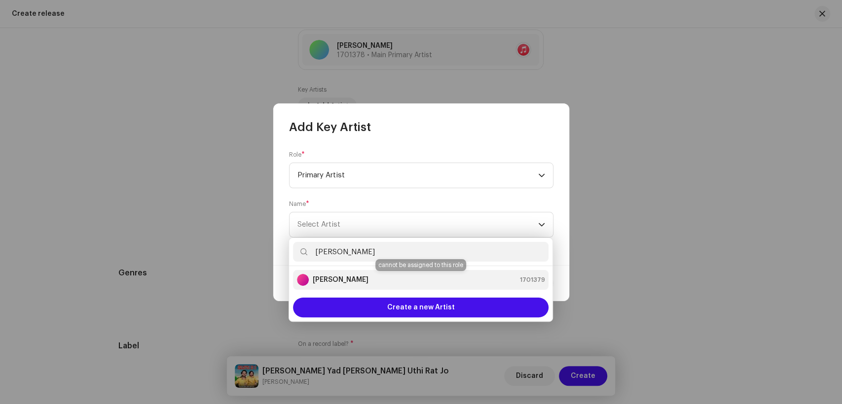
type input "[PERSON_NAME]"
click at [363, 281] on div "[PERSON_NAME] 1701379" at bounding box center [421, 280] width 248 height 12
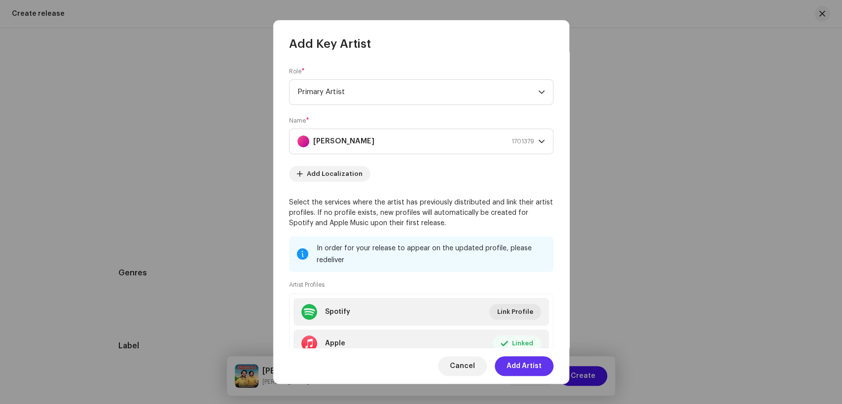
click at [518, 364] on span "Add Artist" at bounding box center [523, 367] width 35 height 20
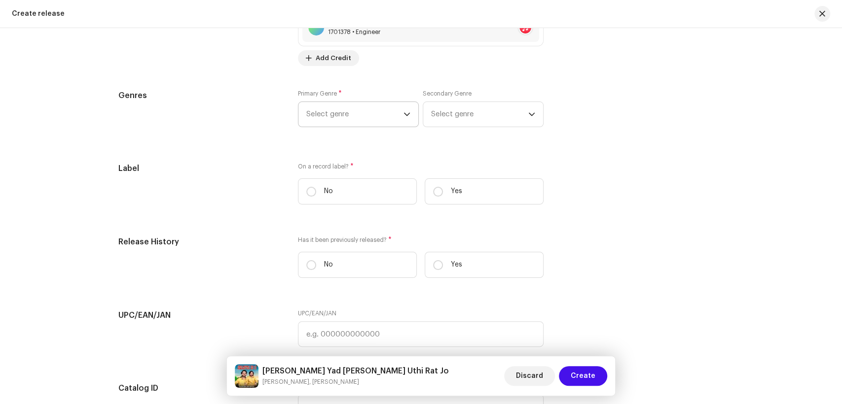
scroll to position [1466, 0]
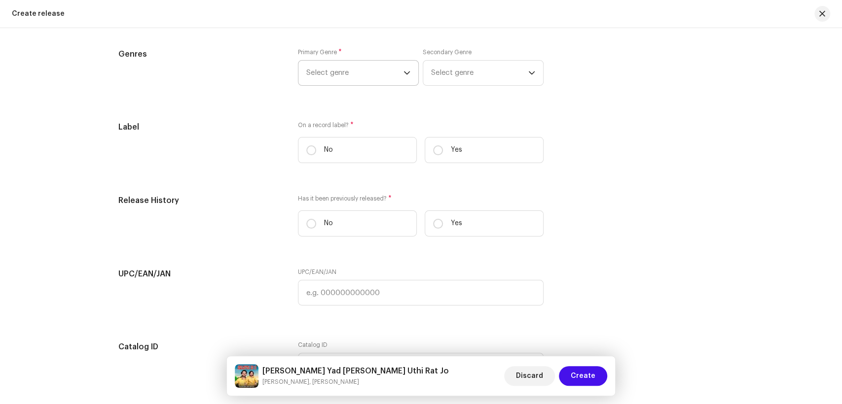
click at [340, 81] on span "Select genre" at bounding box center [354, 73] width 97 height 25
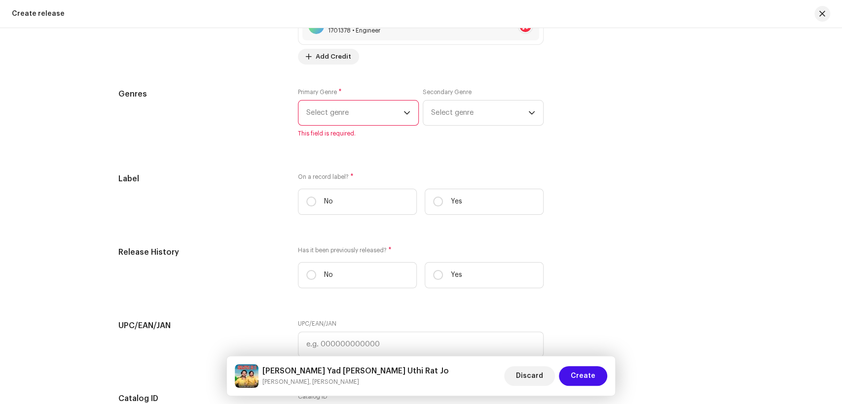
scroll to position [1506, 0]
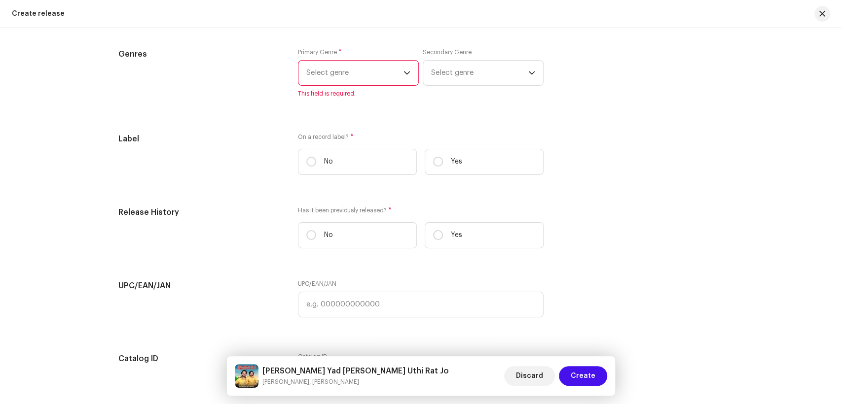
click at [341, 79] on span "Select genre" at bounding box center [354, 73] width 97 height 25
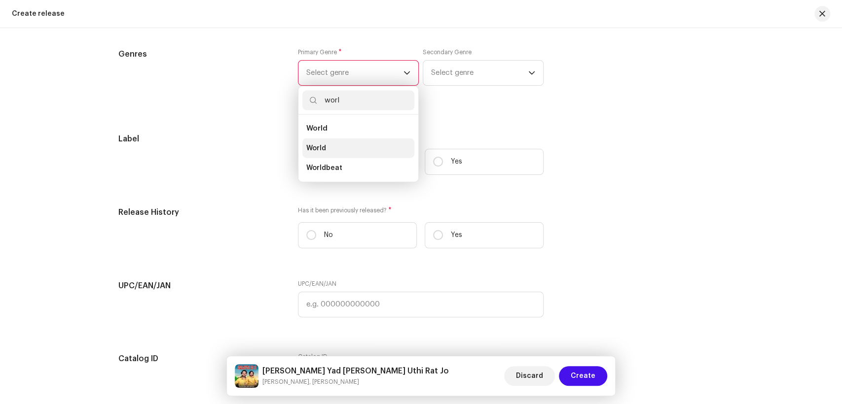
type input "worl"
click at [335, 143] on li "World" at bounding box center [358, 149] width 112 height 20
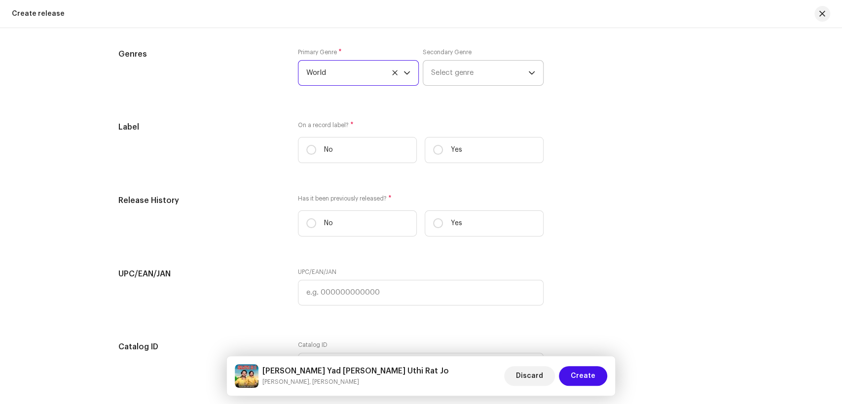
click at [454, 85] on span "Select genre" at bounding box center [479, 73] width 97 height 25
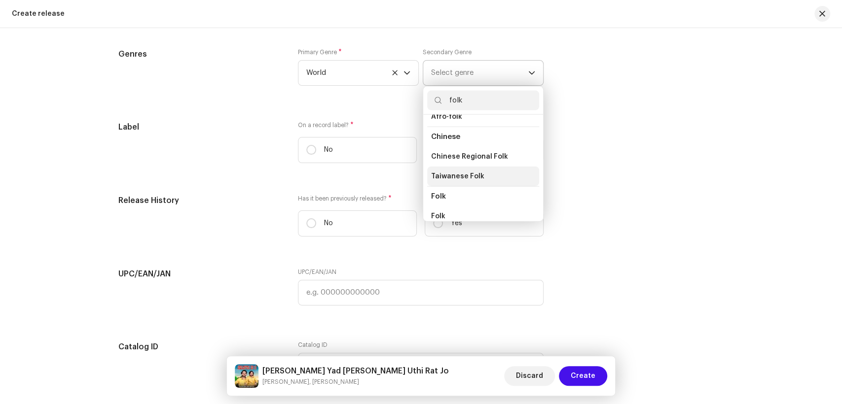
scroll to position [55, 0]
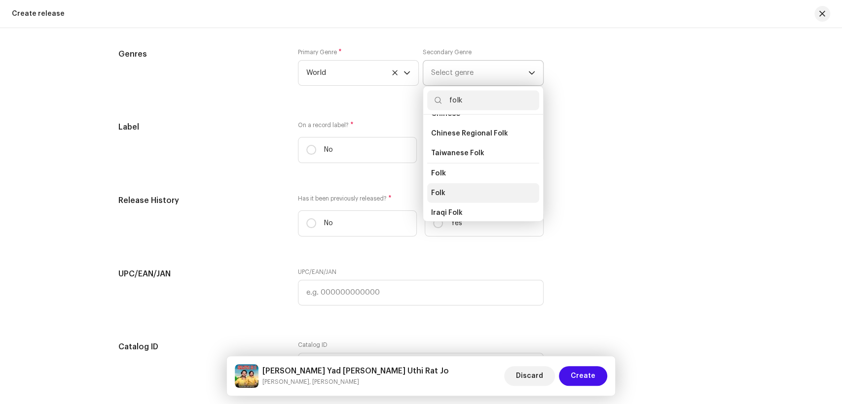
type input "folk"
click at [438, 190] on span "Folk" at bounding box center [438, 193] width 14 height 10
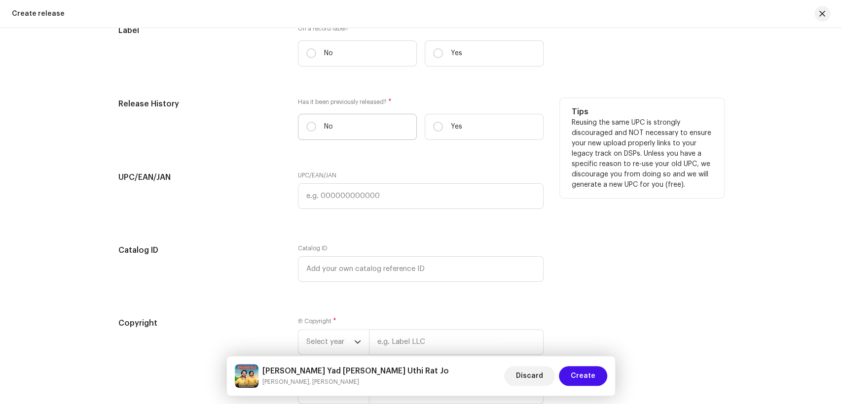
scroll to position [1615, 0]
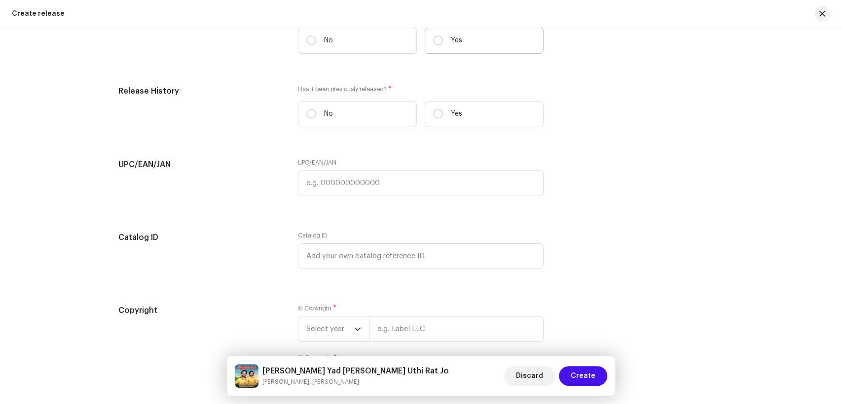
click at [429, 38] on label "Yes" at bounding box center [484, 41] width 119 height 26
click at [433, 38] on input "Yes" at bounding box center [438, 41] width 10 height 10
radio input "true"
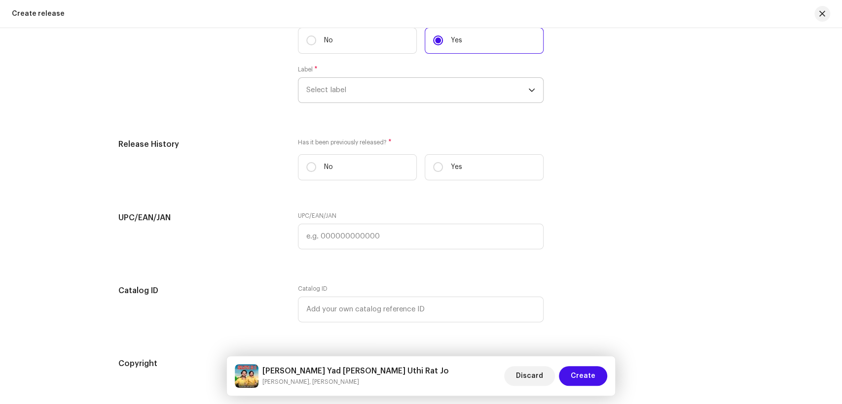
click at [410, 88] on span "Select label" at bounding box center [417, 90] width 222 height 25
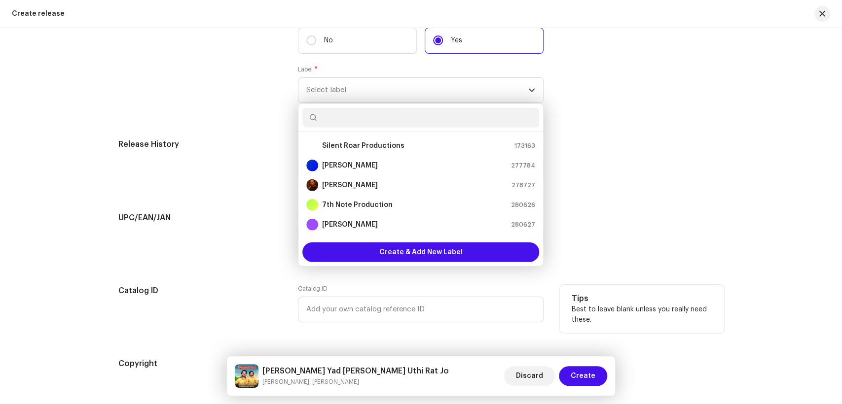
scroll to position [16, 0]
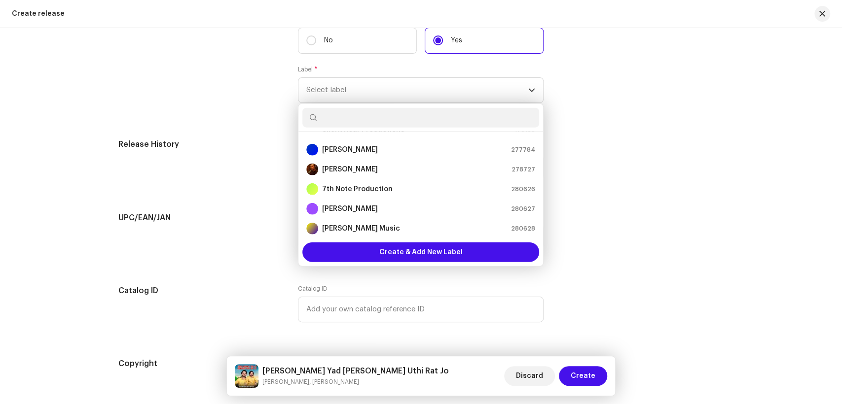
drag, startPoint x: 253, startPoint y: 153, endPoint x: 277, endPoint y: 145, distance: 26.2
click at [252, 153] on div "Release History" at bounding box center [200, 164] width 164 height 50
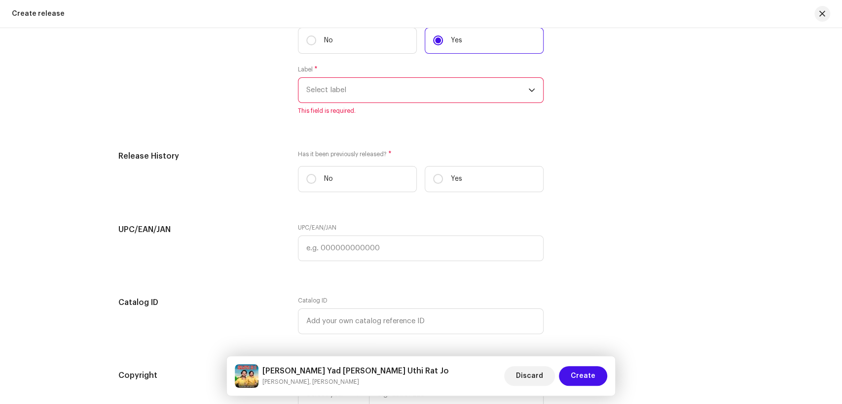
click at [366, 93] on span "Select label" at bounding box center [417, 90] width 222 height 25
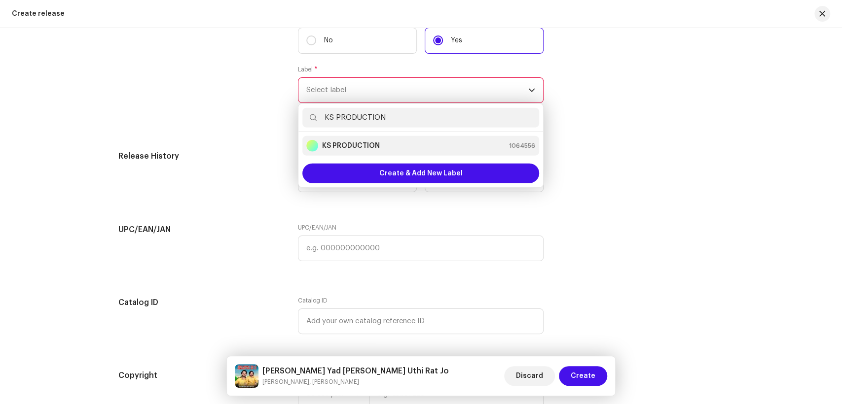
type input "KS PRODUCTION"
drag, startPoint x: 372, startPoint y: 146, endPoint x: 535, endPoint y: 248, distance: 192.0
click at [372, 146] on strong "KS PRODUCTION" at bounding box center [351, 146] width 58 height 10
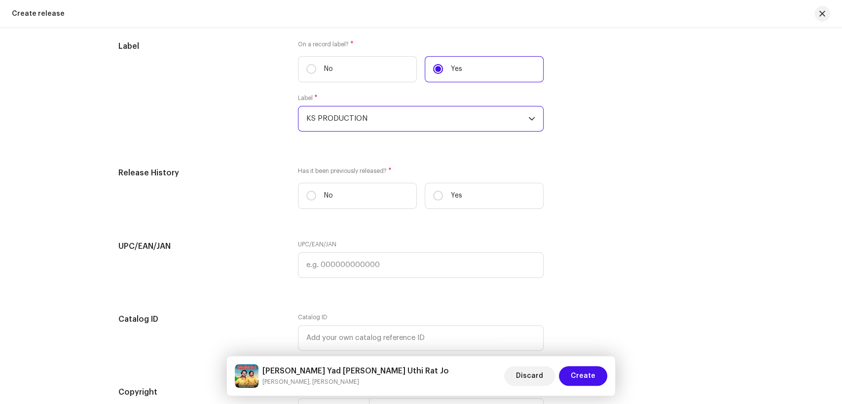
scroll to position [1560, 0]
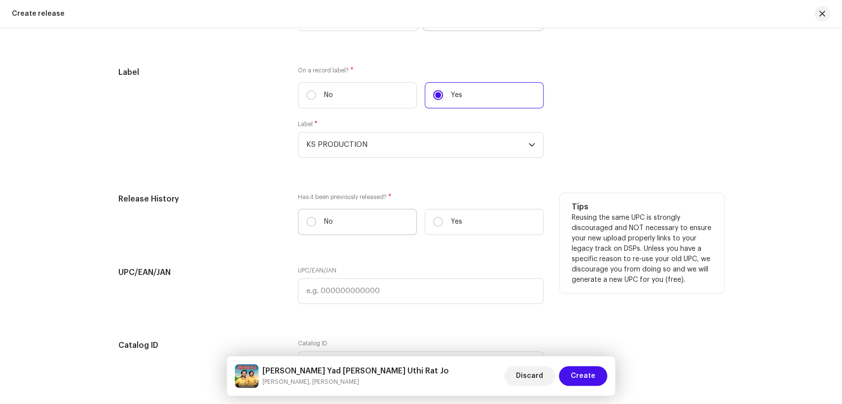
click at [315, 220] on label "No" at bounding box center [357, 222] width 119 height 26
click at [315, 220] on input "No" at bounding box center [311, 222] width 10 height 10
radio input "true"
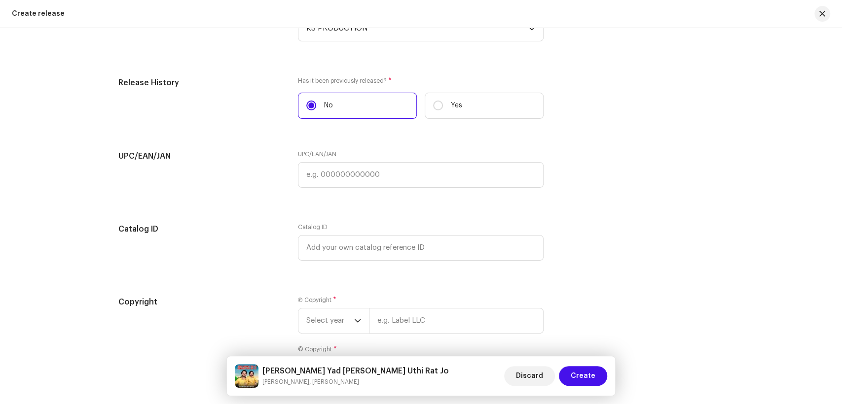
scroll to position [1767, 0]
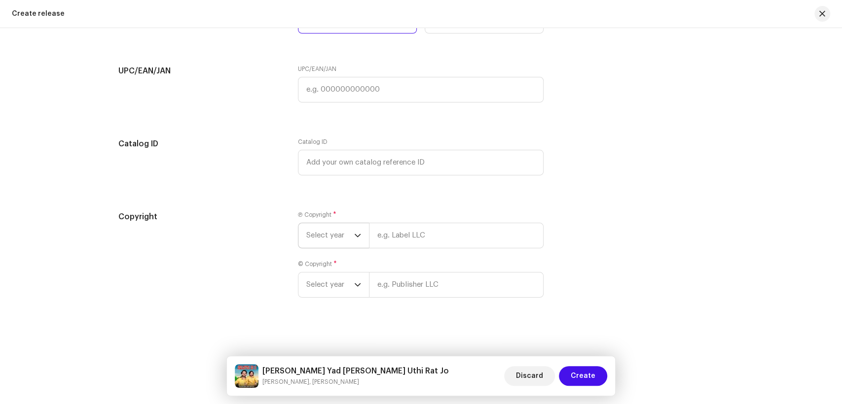
click at [342, 234] on span "Select year" at bounding box center [330, 235] width 48 height 25
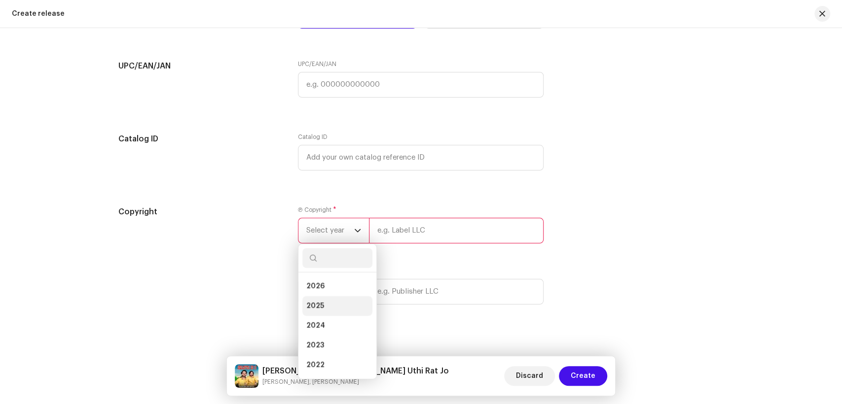
drag, startPoint x: 327, startPoint y: 317, endPoint x: 400, endPoint y: 265, distance: 88.8
click at [327, 316] on li "2025" at bounding box center [337, 306] width 70 height 20
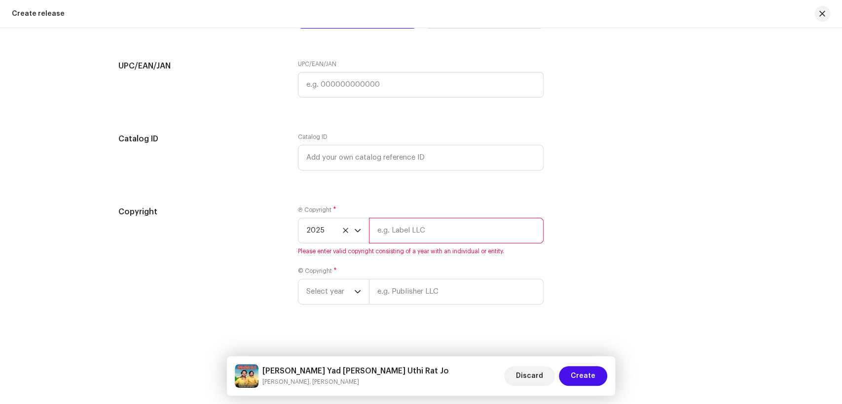
click at [437, 243] on input "text" at bounding box center [456, 231] width 175 height 26
type input "KS PRODUCTION"
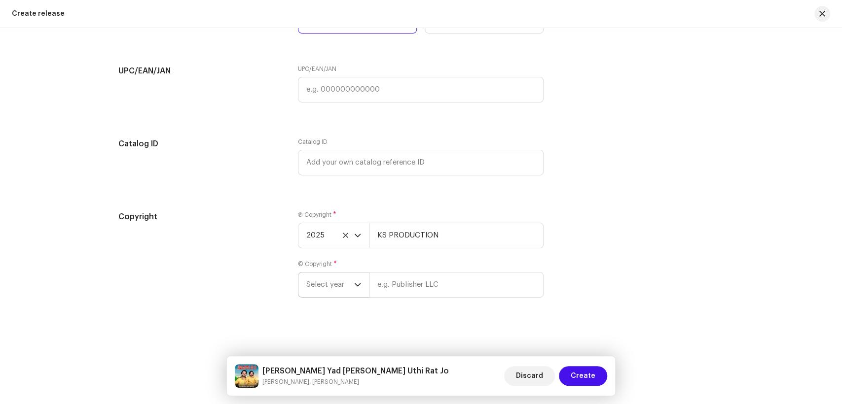
click at [300, 285] on p-select "Select year" at bounding box center [333, 285] width 71 height 26
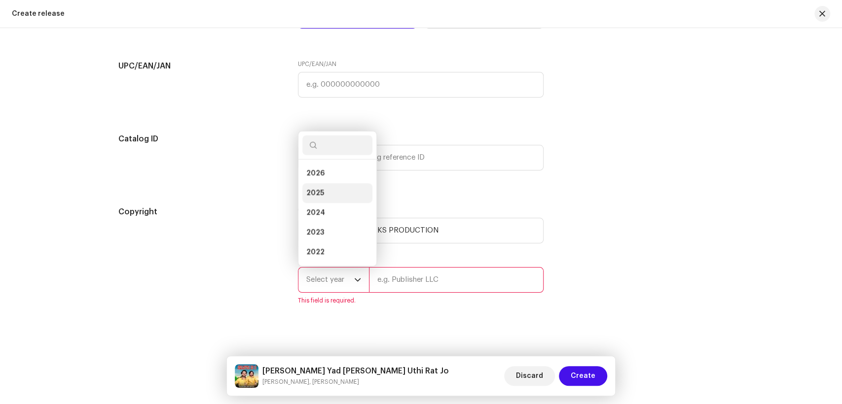
click at [323, 194] on li "2025" at bounding box center [337, 193] width 70 height 20
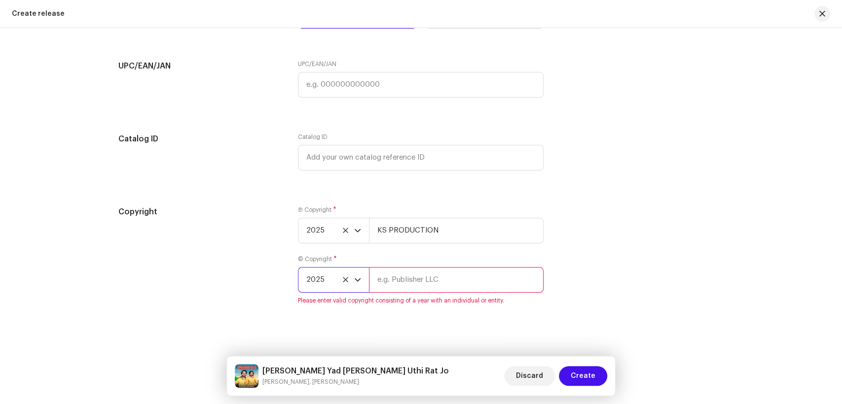
click at [422, 298] on div "© Copyright * 2025 Please enter valid copyright consisting of a year with an in…" at bounding box center [421, 279] width 246 height 49
click at [430, 288] on input "text" at bounding box center [456, 280] width 175 height 26
type input "KS PRODUCTION"
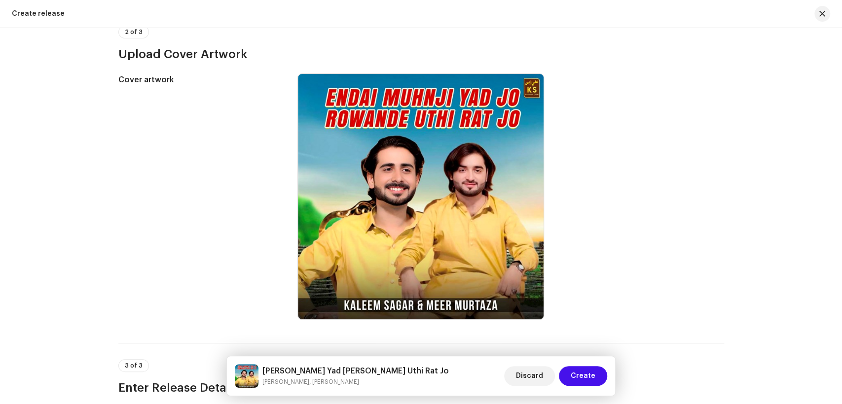
scroll to position [68, 0]
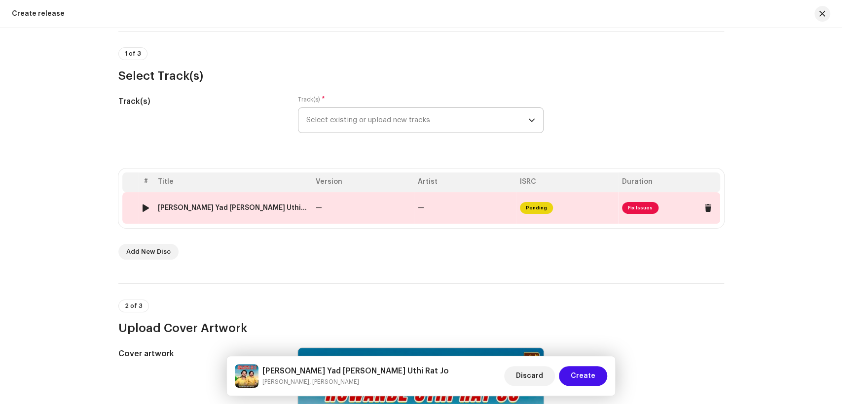
click at [253, 209] on div "[PERSON_NAME] Yad [PERSON_NAME] Uthi Rat Jo.wav" at bounding box center [233, 208] width 150 height 8
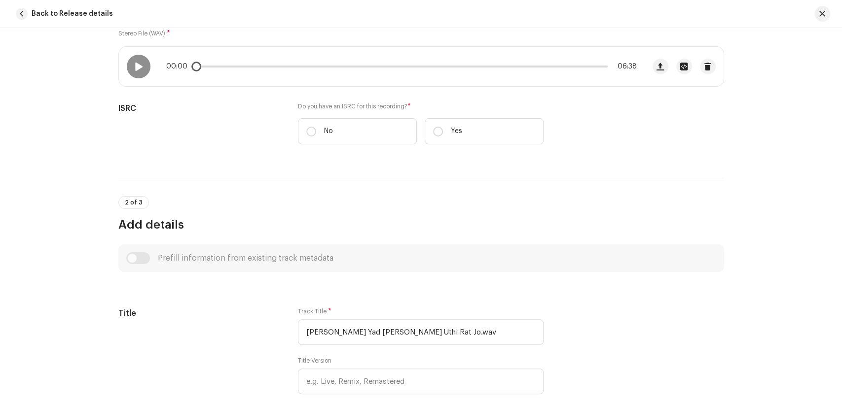
scroll to position [219, 0]
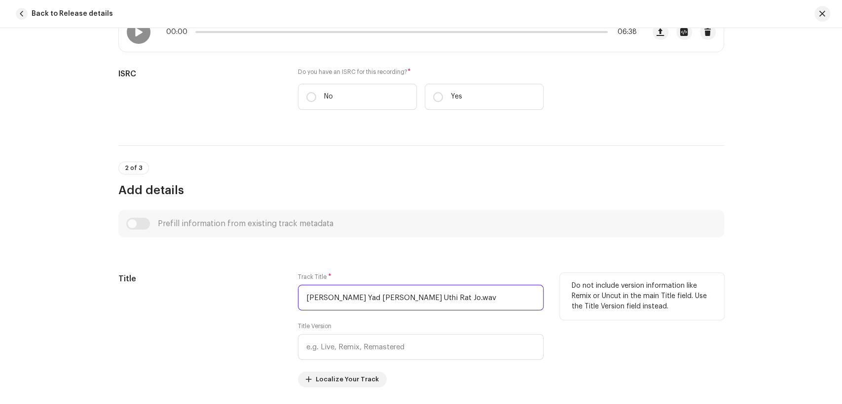
click at [468, 285] on input "[PERSON_NAME] Yad [PERSON_NAME] Uthi Rat Jo.wav" at bounding box center [421, 298] width 246 height 26
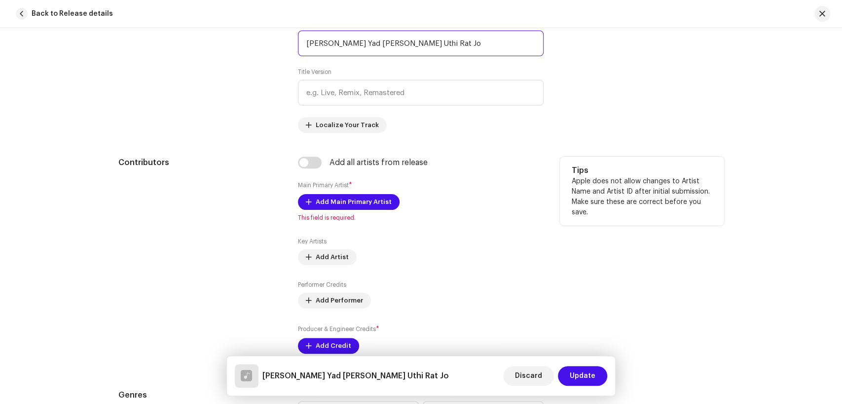
scroll to position [493, 0]
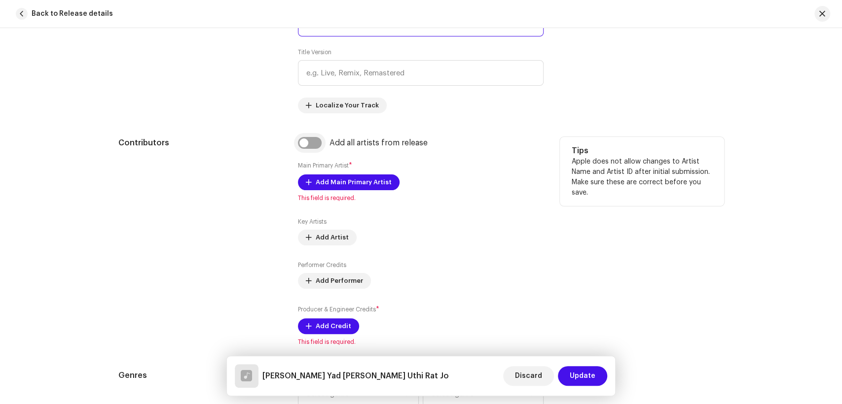
type input "[PERSON_NAME] Yad [PERSON_NAME] Uthi Rat Jo"
click at [300, 144] on input "checkbox" at bounding box center [310, 143] width 24 height 12
checkbox input "true"
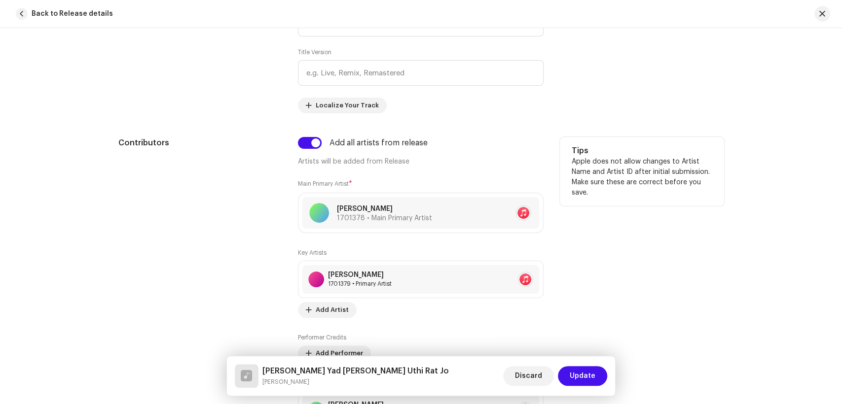
scroll to position [767, 0]
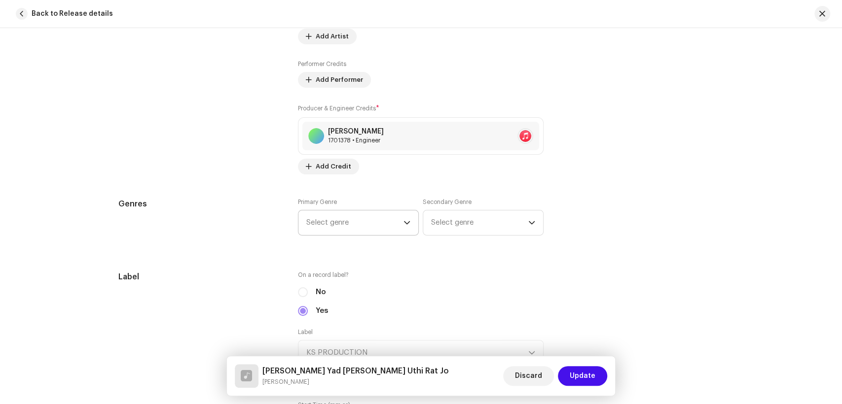
click at [338, 218] on span "Select genre" at bounding box center [354, 223] width 97 height 25
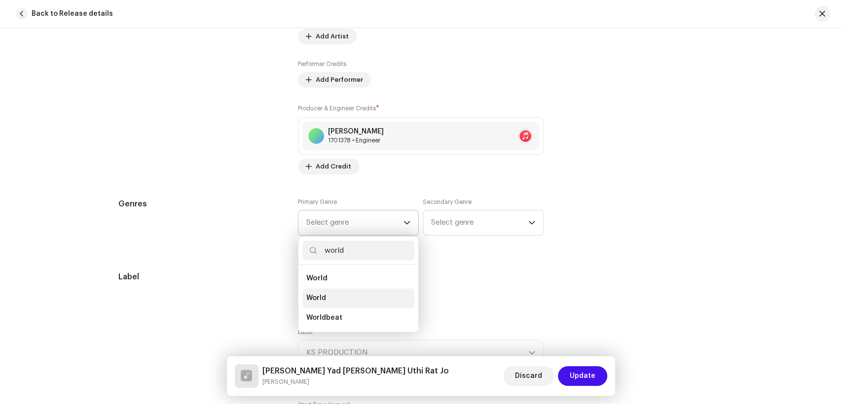
type input "world"
click at [327, 296] on li "World" at bounding box center [358, 299] width 112 height 20
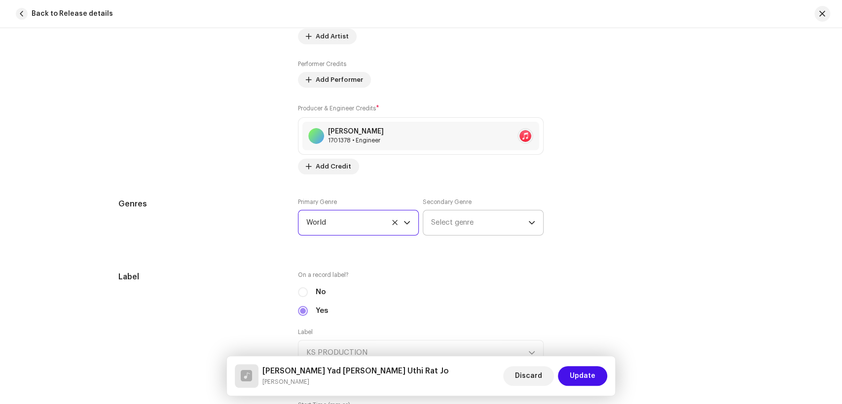
click at [448, 222] on span "Select genre" at bounding box center [479, 223] width 97 height 25
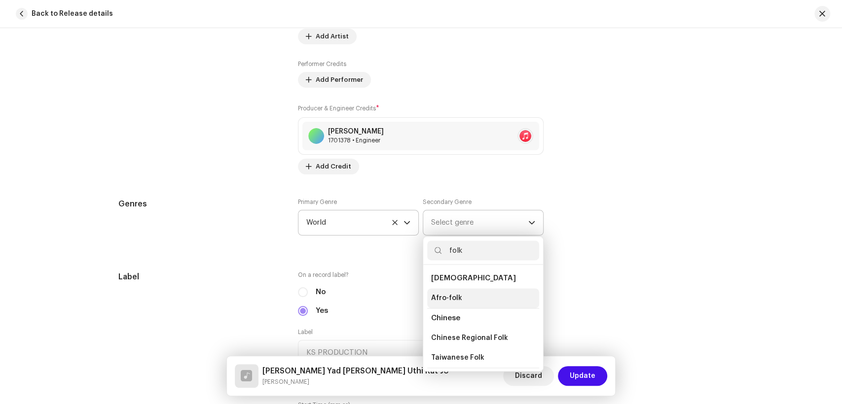
scroll to position [55, 0]
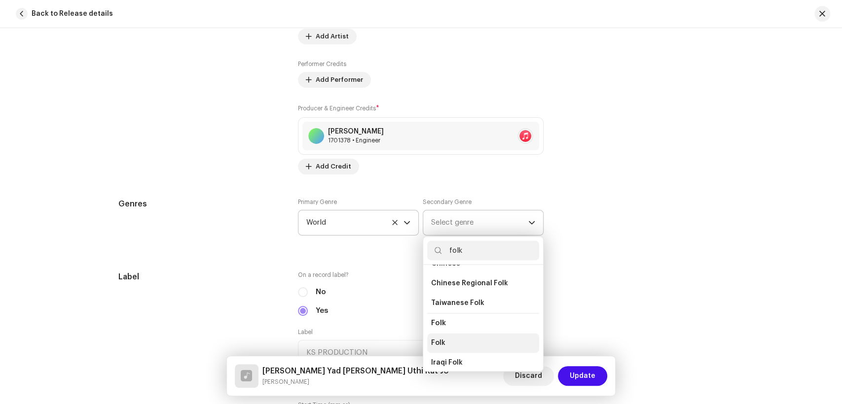
type input "folk"
click at [449, 338] on li "Folk" at bounding box center [483, 343] width 112 height 20
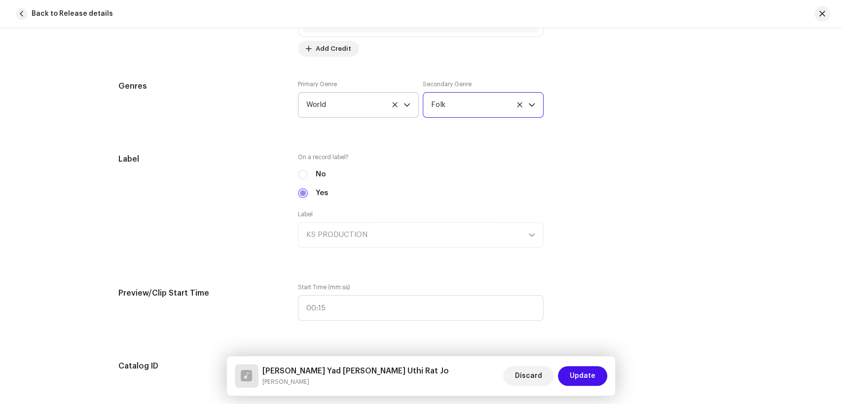
scroll to position [986, 0]
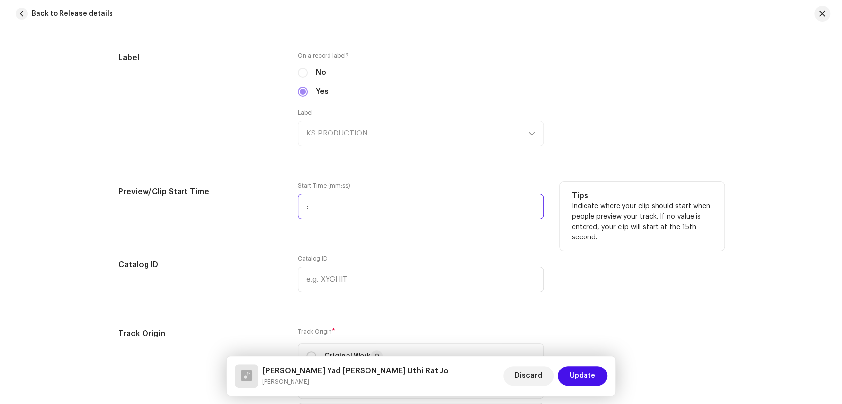
click at [301, 210] on input ":" at bounding box center [421, 207] width 246 height 26
type input "00:24"
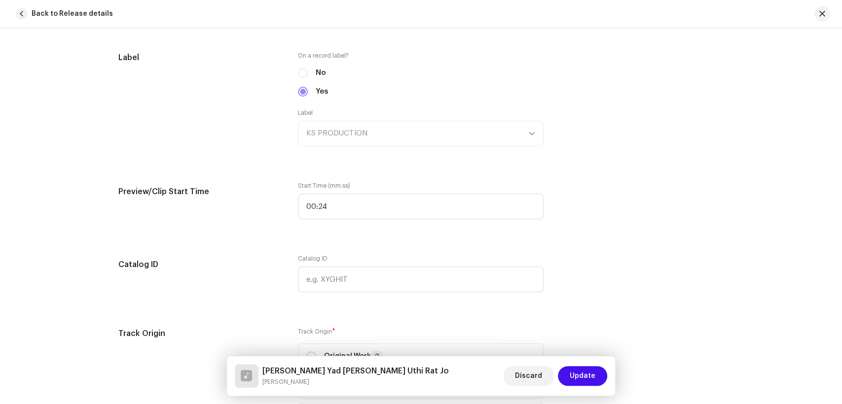
click at [221, 246] on div "Track details Complete the following to finalize your track. 1 of 3 Add Audio F…" at bounding box center [421, 195] width 637 height 2261
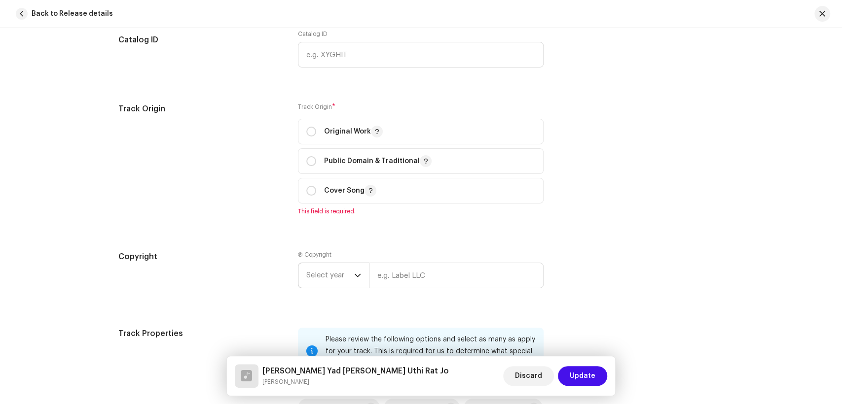
scroll to position [1260, 0]
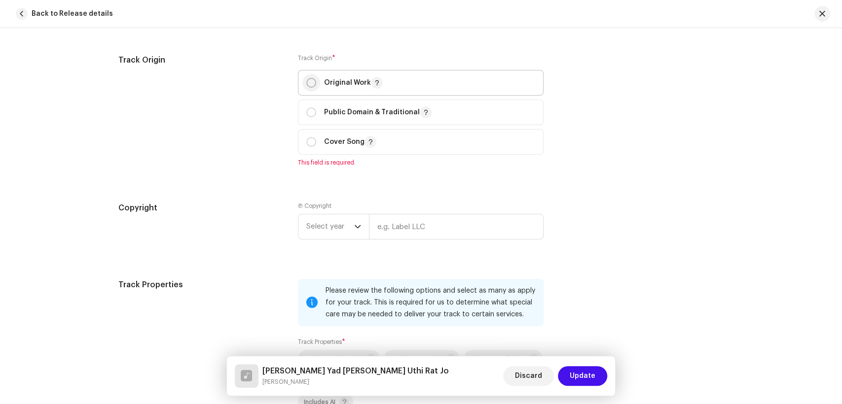
click at [306, 85] on input "radio" at bounding box center [311, 83] width 10 height 10
radio input "true"
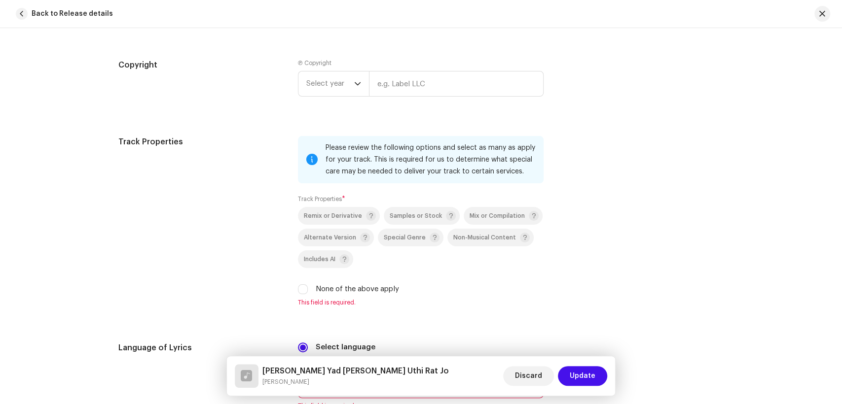
scroll to position [1424, 0]
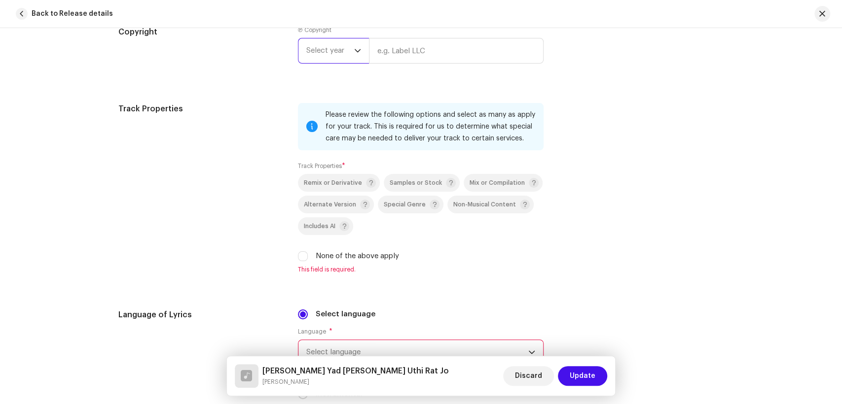
click at [318, 44] on span "Select year" at bounding box center [330, 50] width 48 height 25
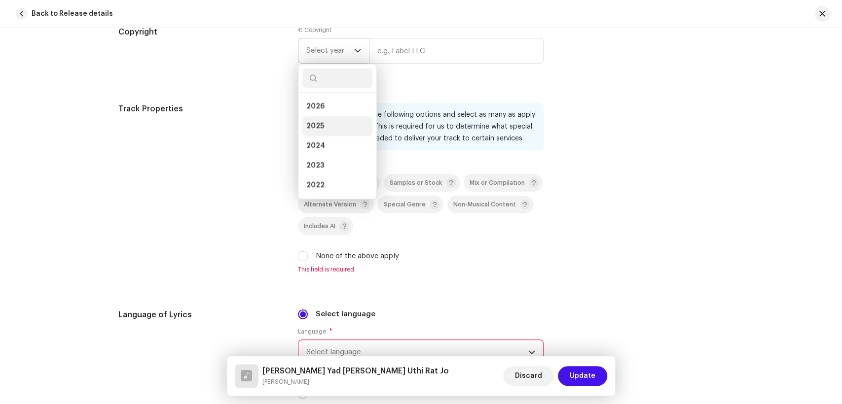
click at [341, 127] on li "2025" at bounding box center [337, 126] width 70 height 20
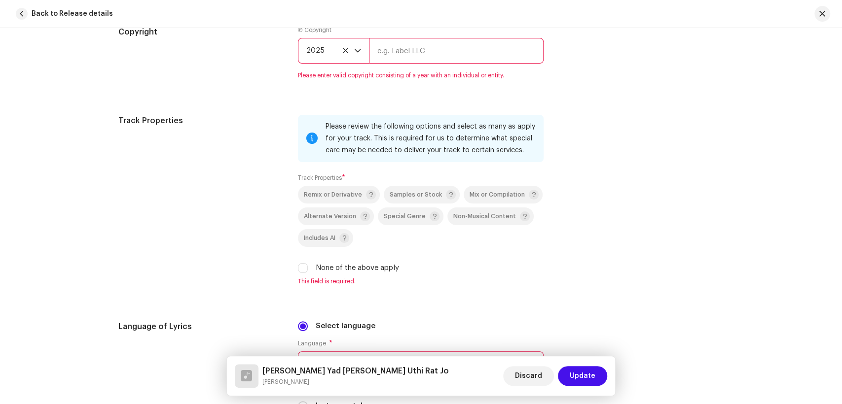
click at [403, 64] on input "text" at bounding box center [456, 51] width 175 height 26
type input "KS PRODUCTION"
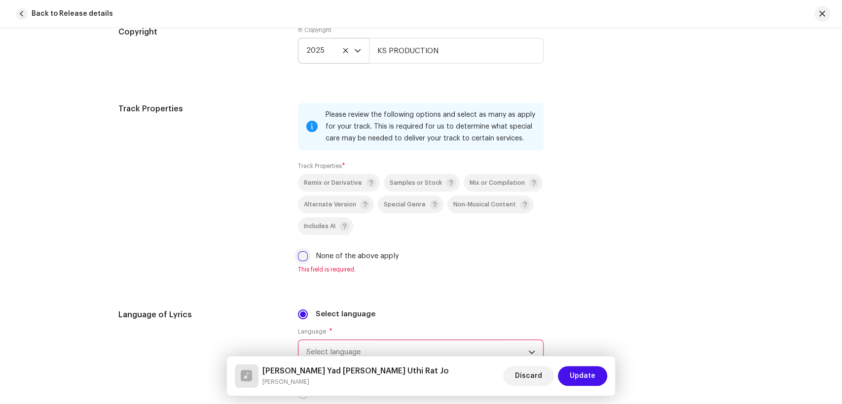
click at [299, 257] on input "None of the above apply" at bounding box center [303, 257] width 10 height 10
checkbox input "true"
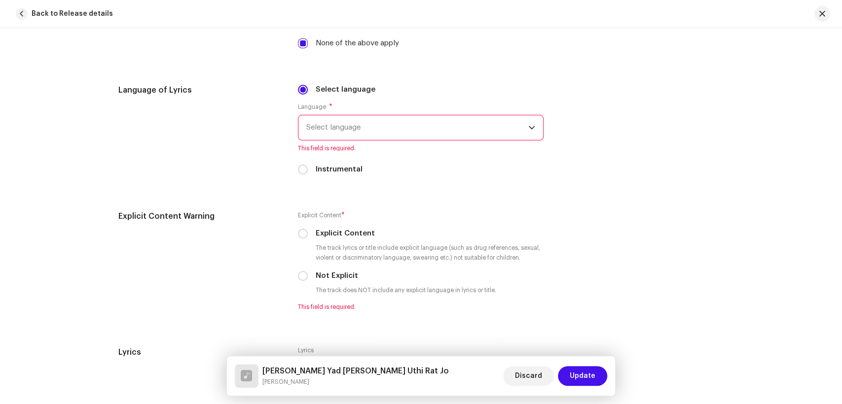
scroll to position [1644, 0]
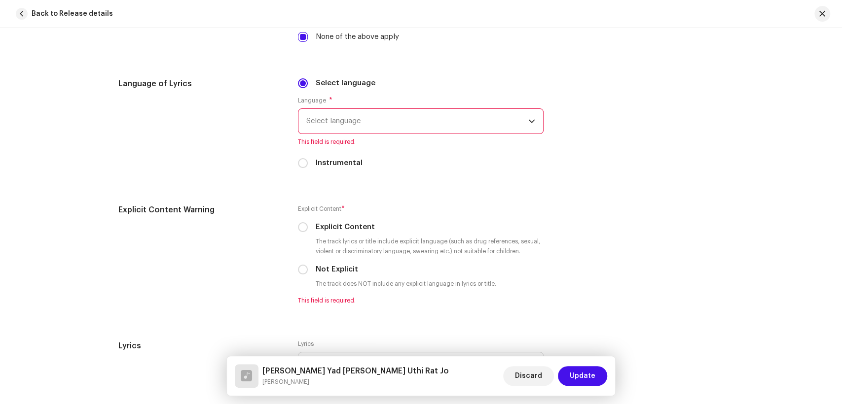
click at [325, 123] on span "Select language" at bounding box center [417, 121] width 222 height 25
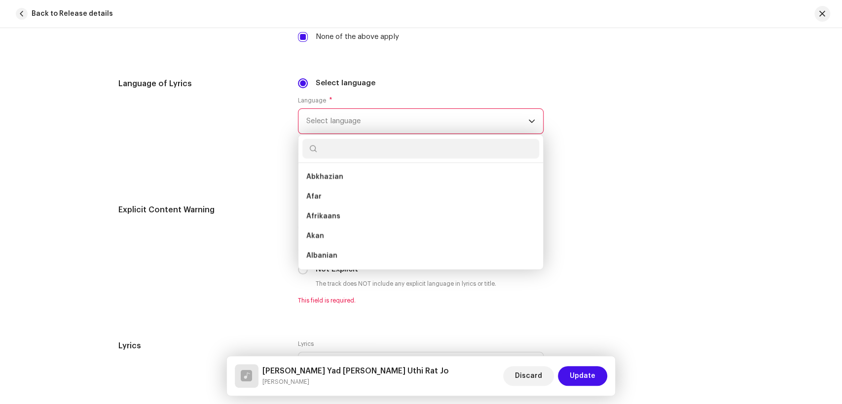
type input "d"
type input "sindhi"
click at [320, 182] on span "Sindhi" at bounding box center [317, 177] width 22 height 10
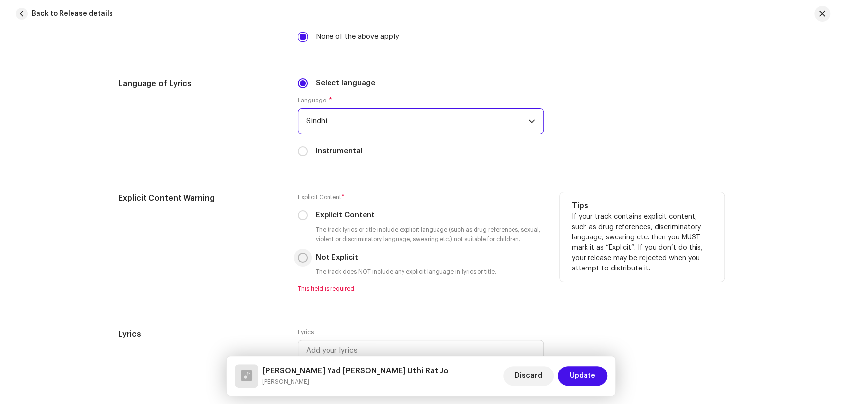
click at [300, 263] on input "Not Explicit" at bounding box center [303, 258] width 10 height 10
radio input "true"
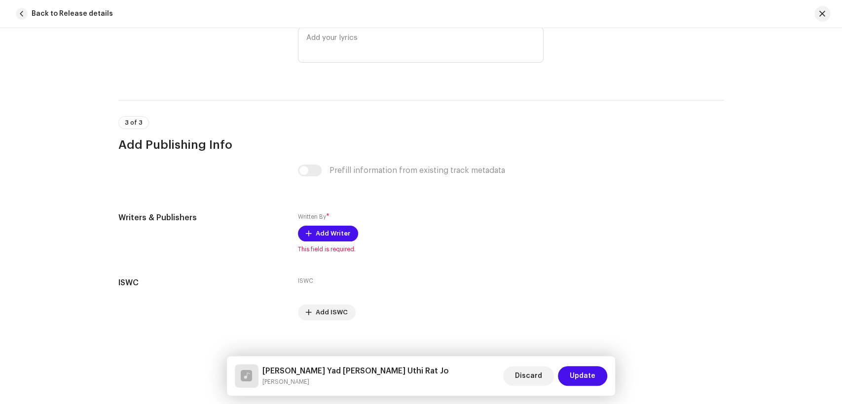
scroll to position [1959, 0]
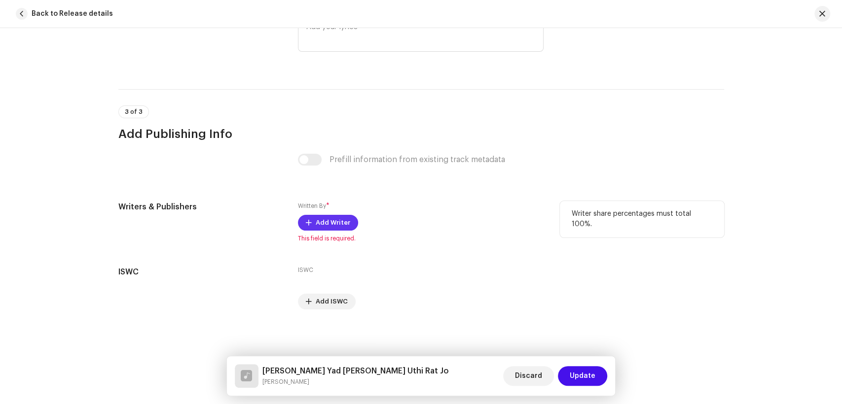
click at [335, 230] on span "Add Writer" at bounding box center [333, 223] width 35 height 20
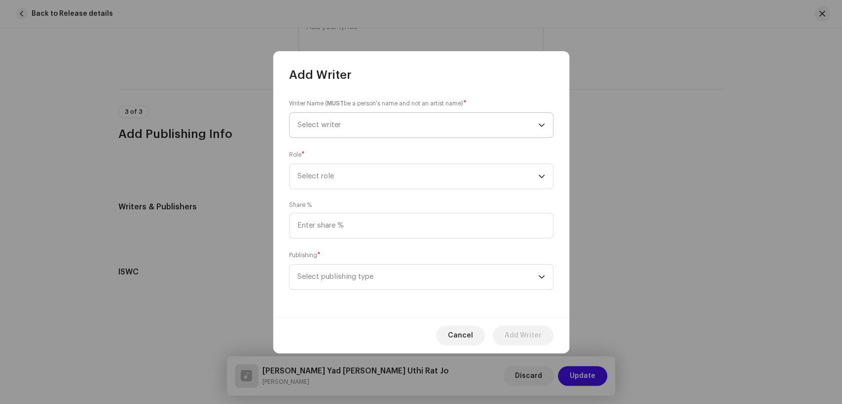
click at [422, 114] on span "Select writer" at bounding box center [417, 125] width 241 height 25
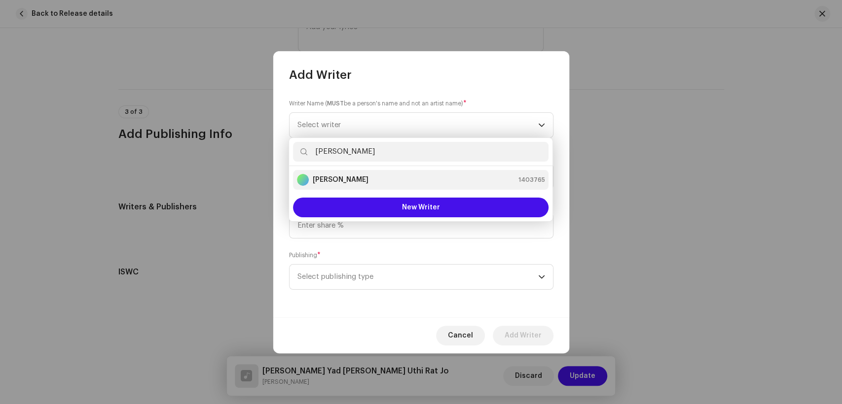
type input "[PERSON_NAME]"
click at [390, 179] on div "[PERSON_NAME] 1403765" at bounding box center [421, 180] width 248 height 12
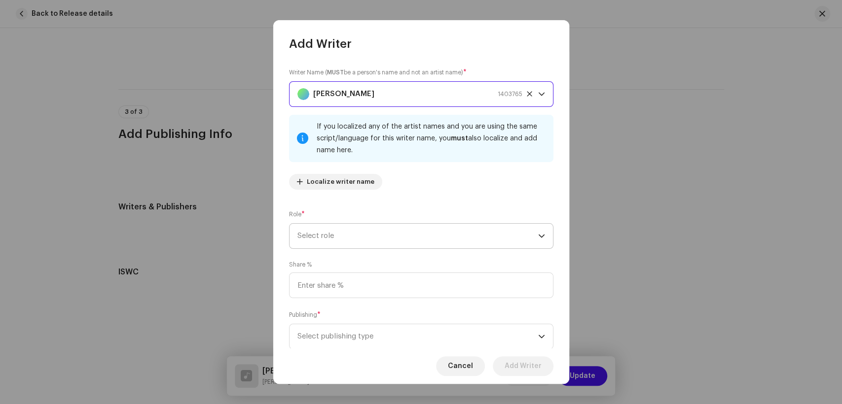
click at [393, 241] on span "Select role" at bounding box center [417, 236] width 241 height 25
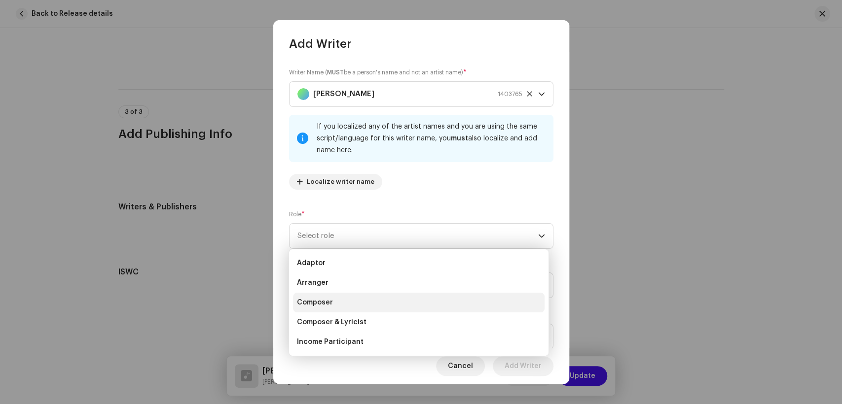
click at [339, 302] on li "Composer" at bounding box center [419, 303] width 252 height 20
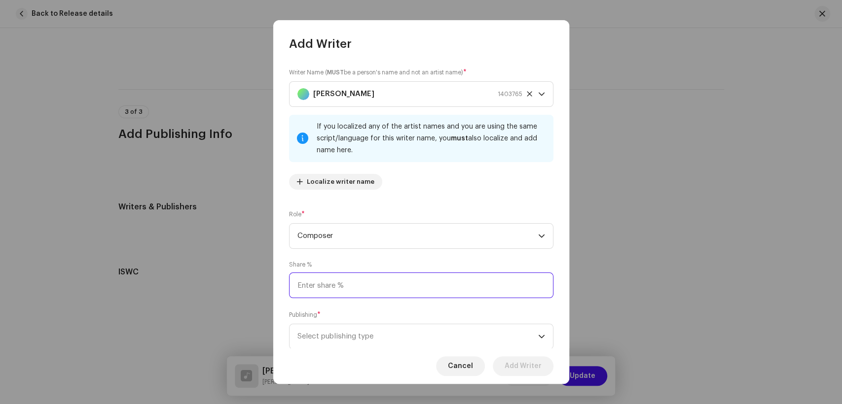
click at [435, 288] on input at bounding box center [421, 286] width 264 height 26
type input "25.00"
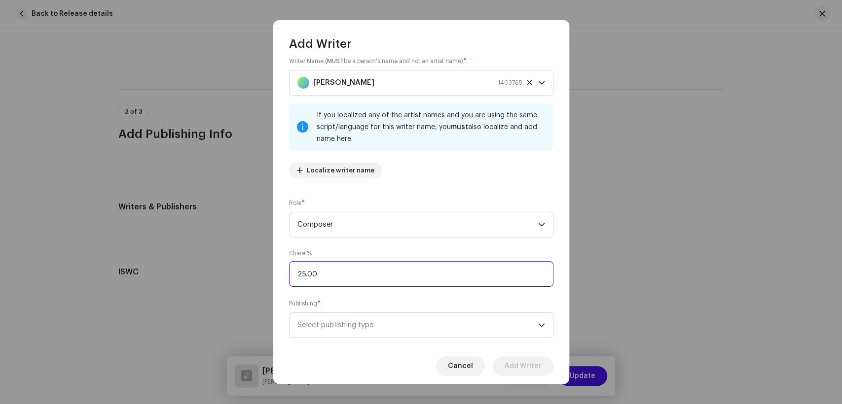
scroll to position [30, 0]
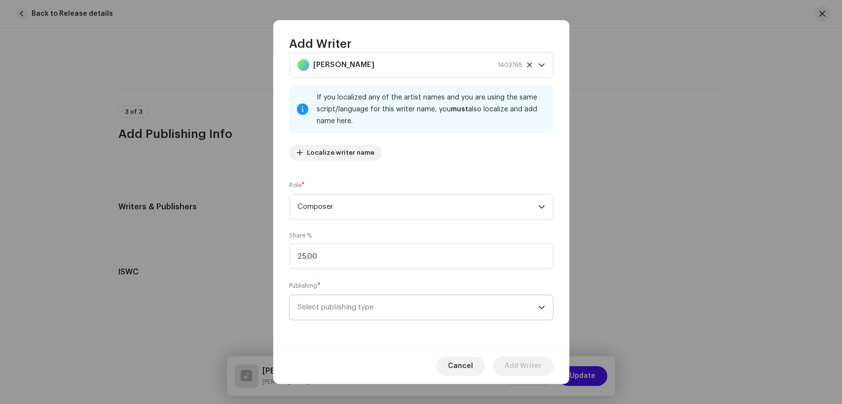
click at [406, 305] on span "Select publishing type" at bounding box center [417, 307] width 241 height 25
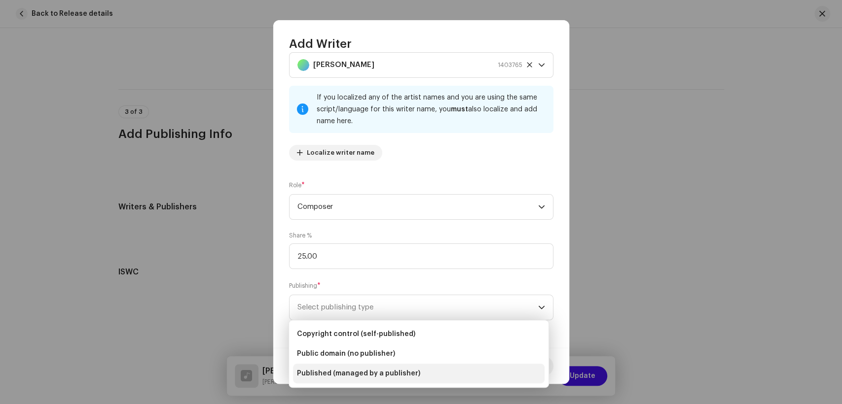
drag, startPoint x: 438, startPoint y: 363, endPoint x: 439, endPoint y: 369, distance: 5.4
click at [439, 369] on ul "Copyright control (self-published) Public domain (no publisher) Published (mana…" at bounding box center [418, 354] width 259 height 67
click at [439, 369] on li "Published (managed by a publisher)" at bounding box center [419, 374] width 252 height 20
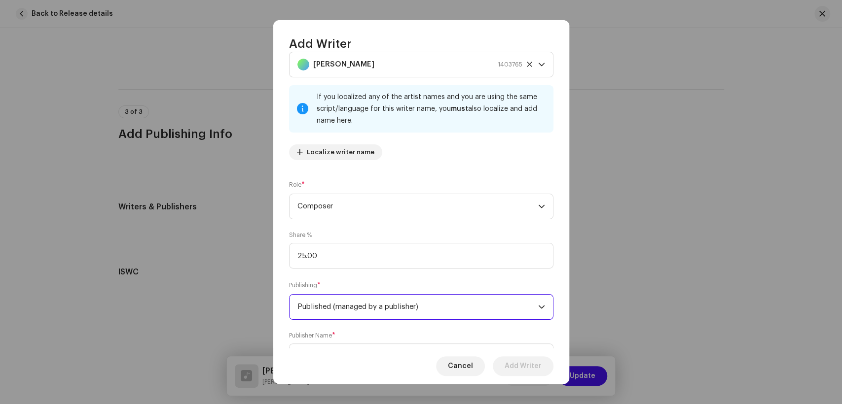
scroll to position [79, 0]
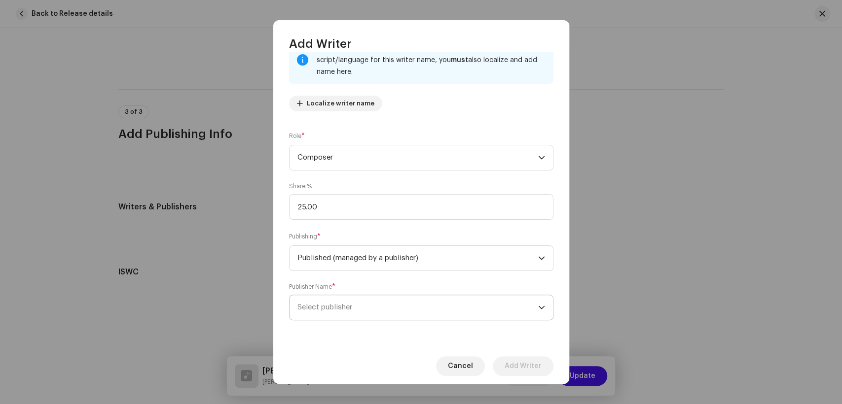
click at [403, 319] on span "Select publisher" at bounding box center [417, 307] width 241 height 25
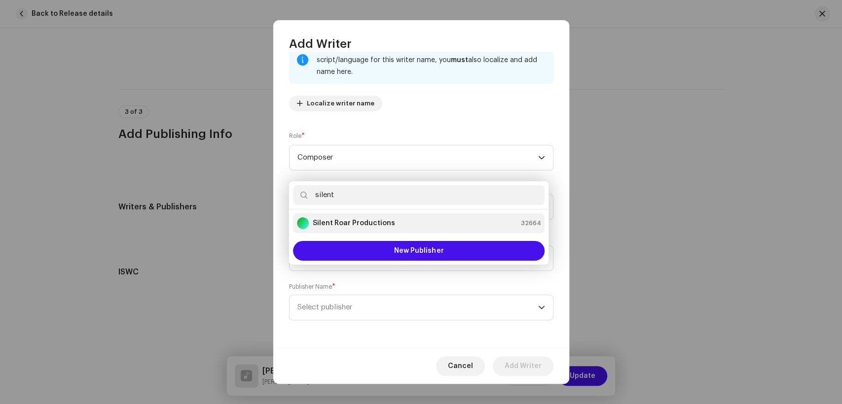
type input "silent"
click at [355, 222] on strong "Silent Roar Productions" at bounding box center [354, 223] width 82 height 10
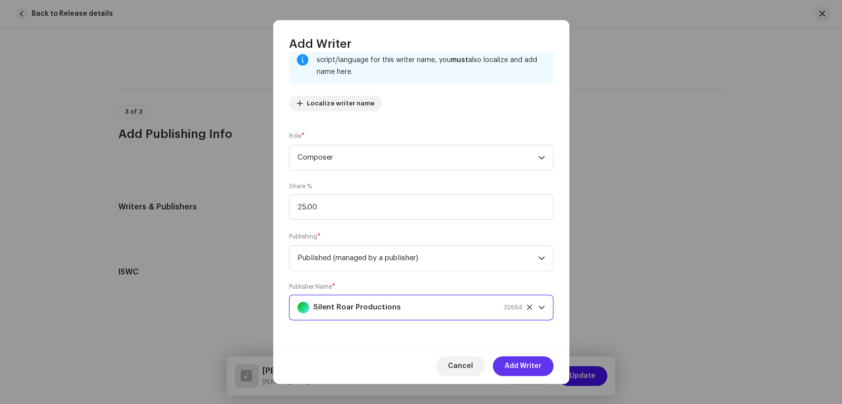
click at [526, 365] on span "Add Writer" at bounding box center [523, 367] width 37 height 20
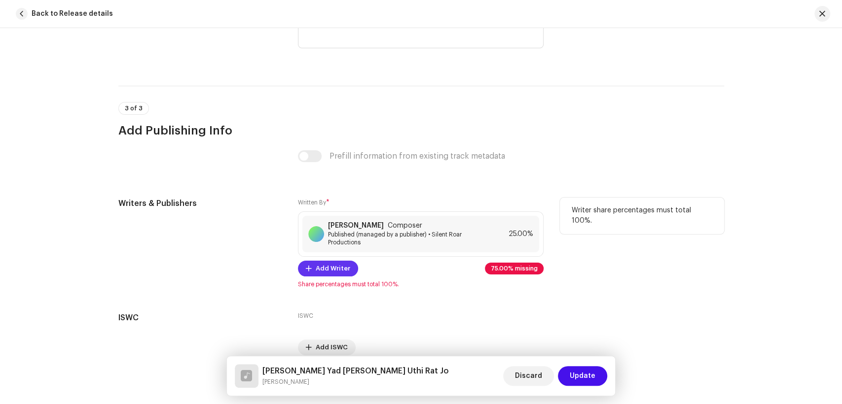
click at [330, 277] on span "Add Writer" at bounding box center [333, 269] width 35 height 20
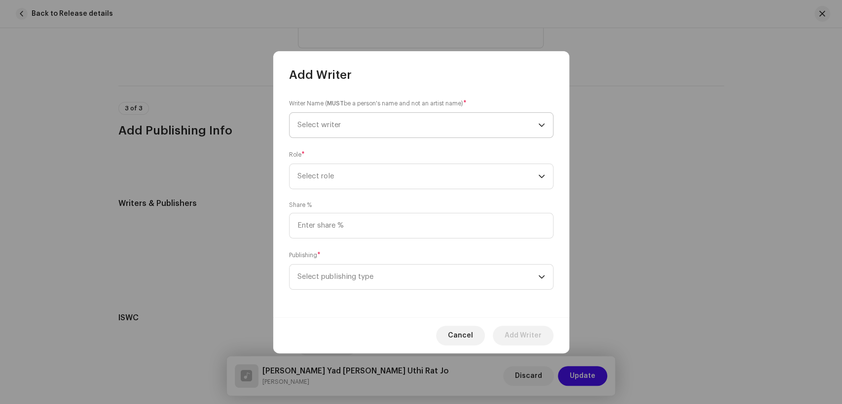
click at [382, 124] on span "Select writer" at bounding box center [417, 125] width 241 height 25
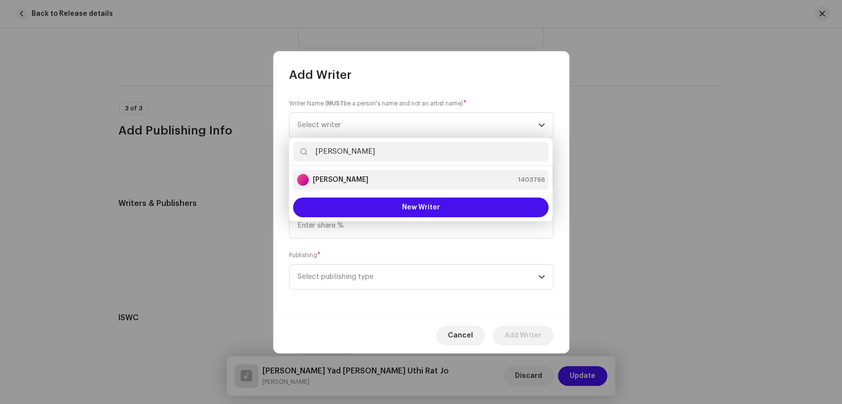
type input "[PERSON_NAME]"
click at [357, 181] on strong "[PERSON_NAME]" at bounding box center [341, 180] width 56 height 10
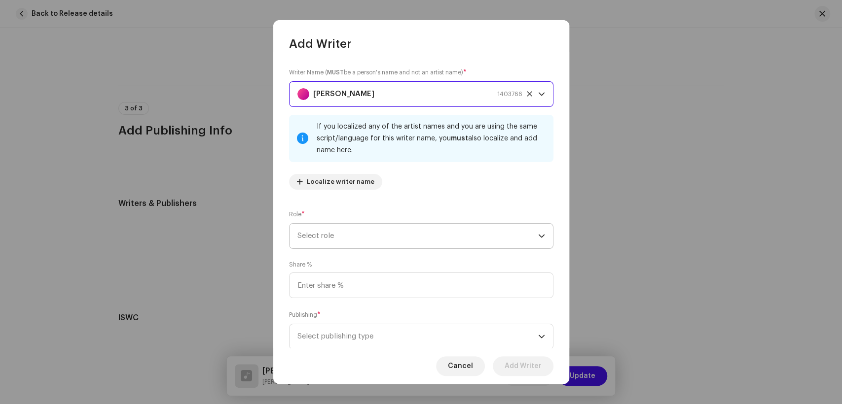
click at [399, 232] on span "Select role" at bounding box center [417, 236] width 241 height 25
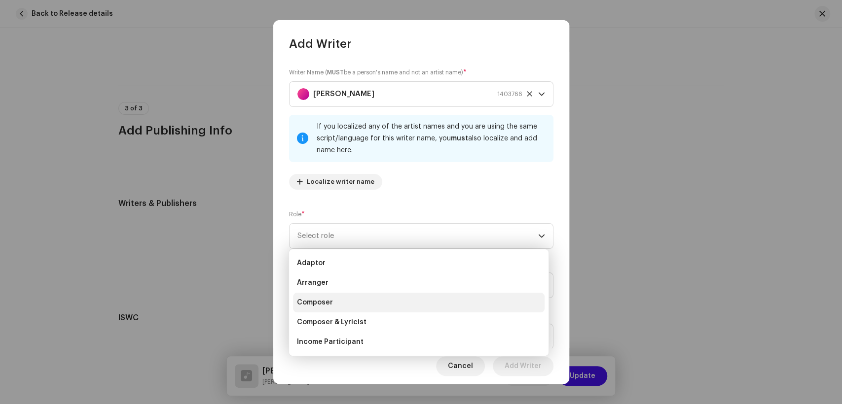
click at [364, 297] on li "Composer" at bounding box center [419, 303] width 252 height 20
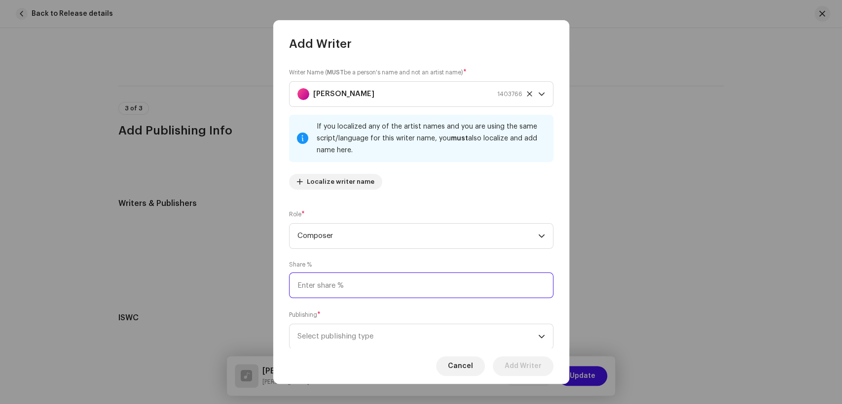
click at [389, 291] on input at bounding box center [421, 286] width 264 height 26
type input "25.00"
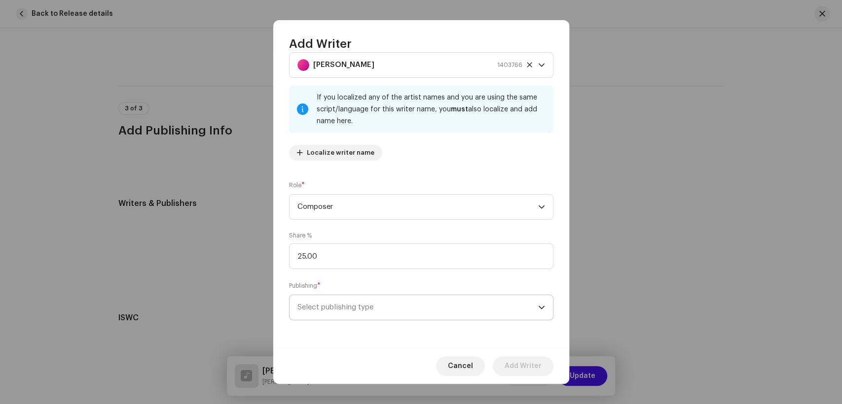
click at [412, 302] on span "Select publishing type" at bounding box center [417, 307] width 241 height 25
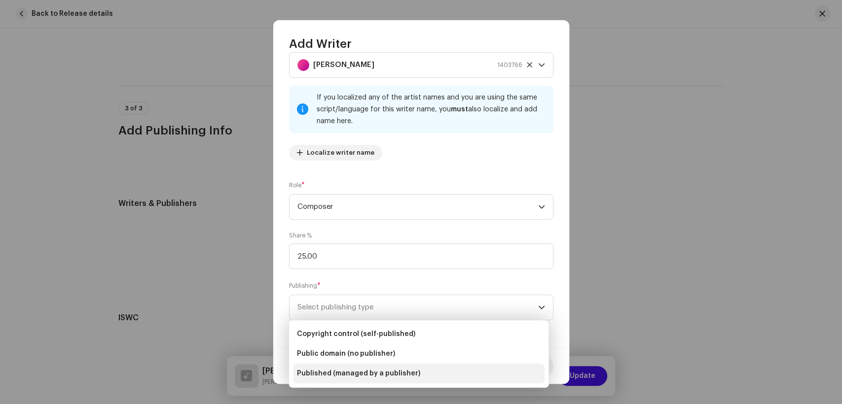
click at [379, 372] on span "Published (managed by a publisher)" at bounding box center [358, 374] width 123 height 10
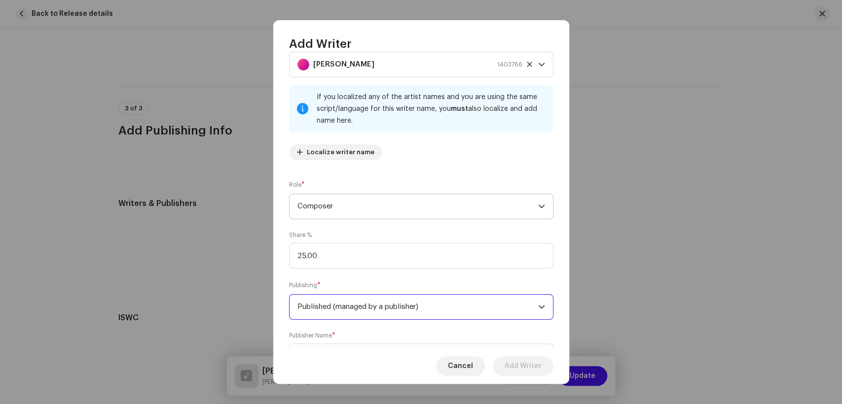
scroll to position [79, 0]
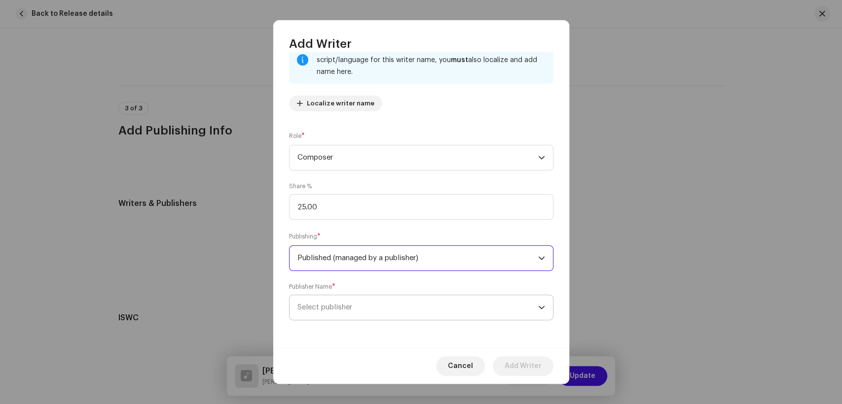
click at [409, 303] on span "Select publisher" at bounding box center [417, 307] width 241 height 25
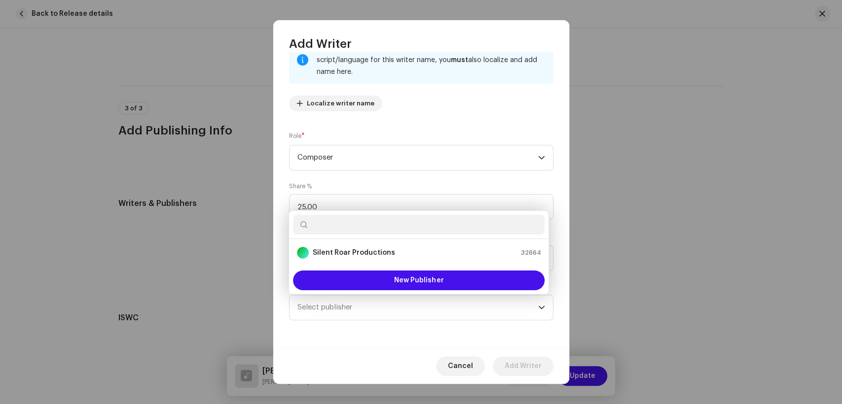
click at [359, 240] on ul "Silent Roar Productions 32664" at bounding box center [418, 253] width 259 height 28
click at [360, 245] on li "Silent Roar Productions 32664" at bounding box center [419, 253] width 252 height 20
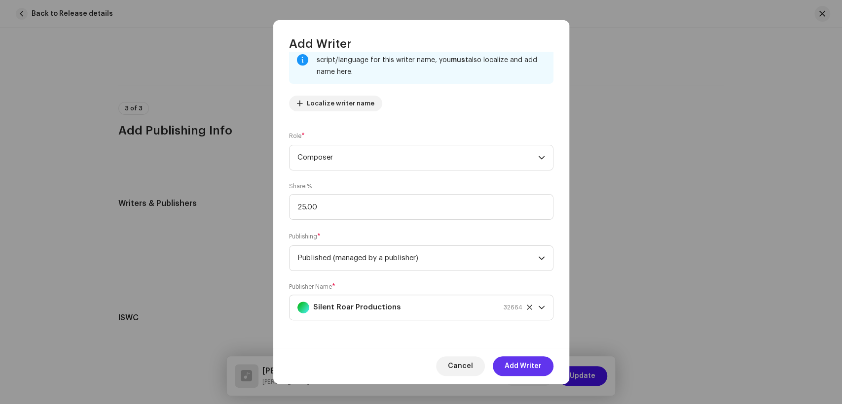
click at [525, 372] on span "Add Writer" at bounding box center [523, 367] width 37 height 20
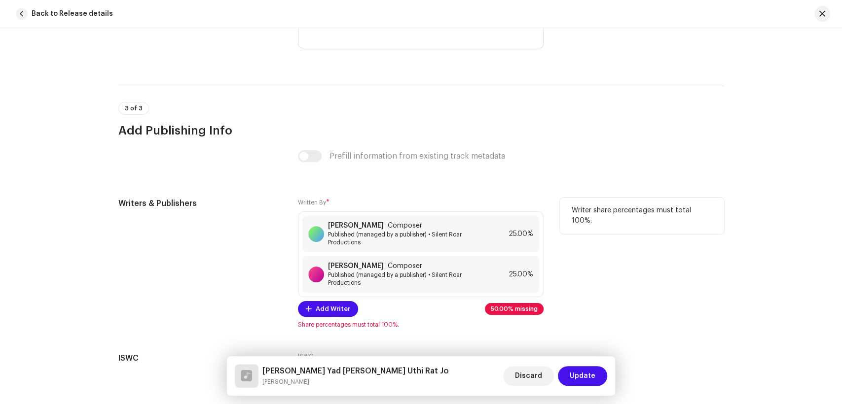
scroll to position [2049, 0]
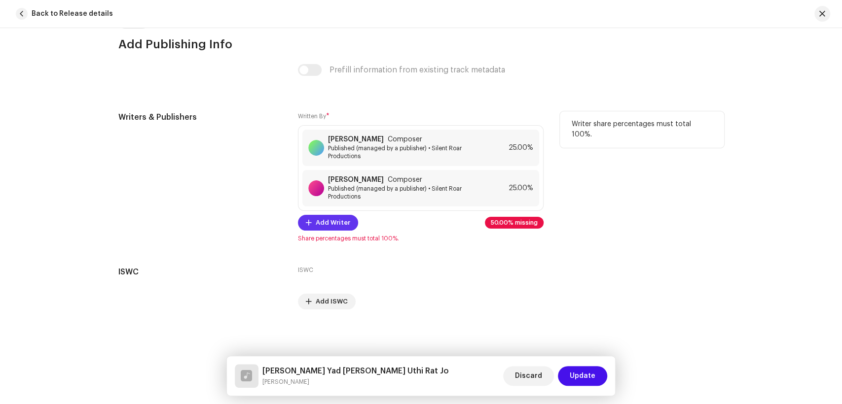
click at [334, 228] on span "Add Writer" at bounding box center [333, 223] width 35 height 20
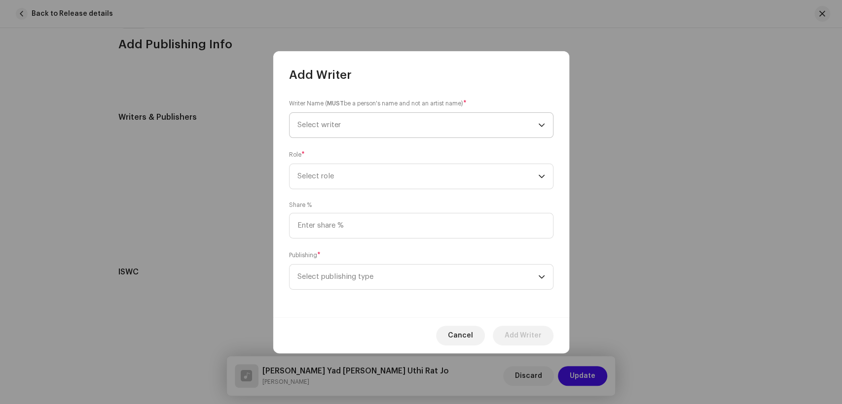
click at [387, 133] on span "Select writer" at bounding box center [417, 125] width 241 height 25
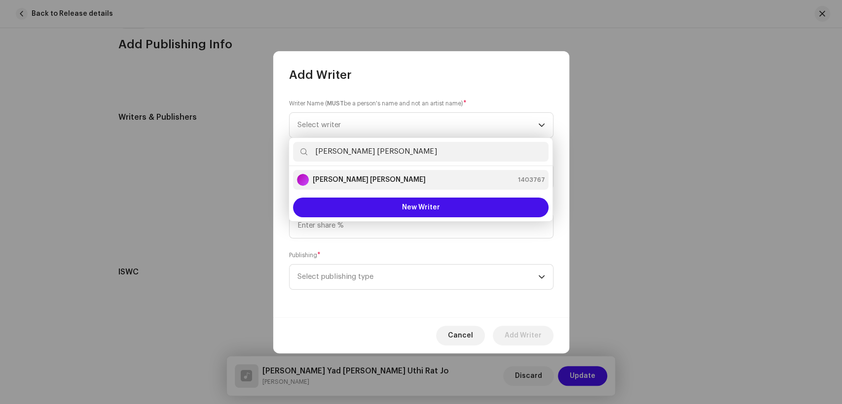
type input "[PERSON_NAME] [PERSON_NAME]"
drag, startPoint x: 339, startPoint y: 178, endPoint x: 391, endPoint y: 178, distance: 51.8
click at [341, 178] on strong "[PERSON_NAME] [PERSON_NAME]" at bounding box center [369, 180] width 113 height 10
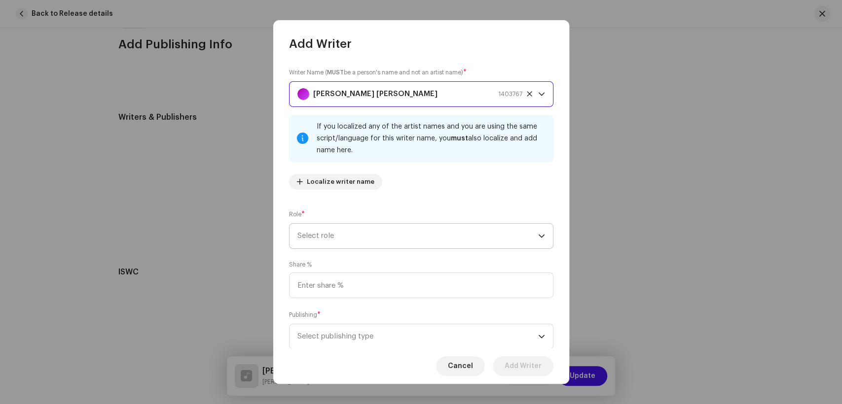
click at [470, 239] on span "Select role" at bounding box center [417, 236] width 241 height 25
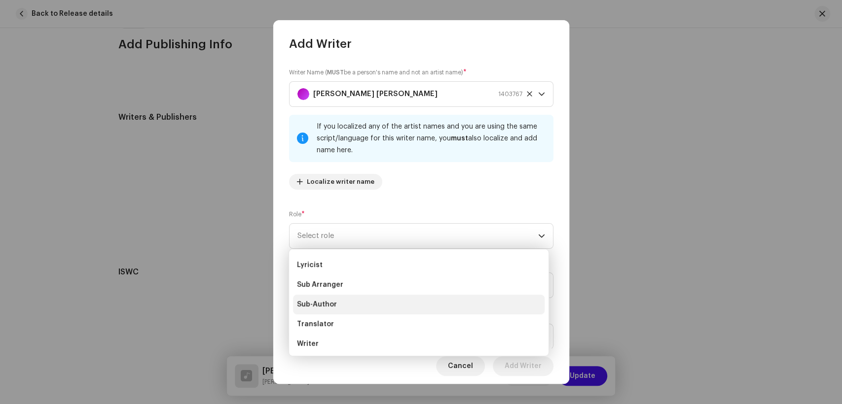
scroll to position [99, 0]
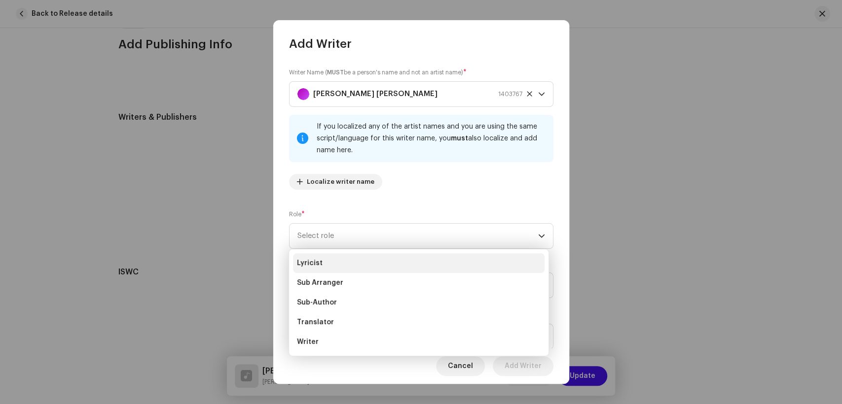
click at [329, 266] on li "Lyricist" at bounding box center [419, 263] width 252 height 20
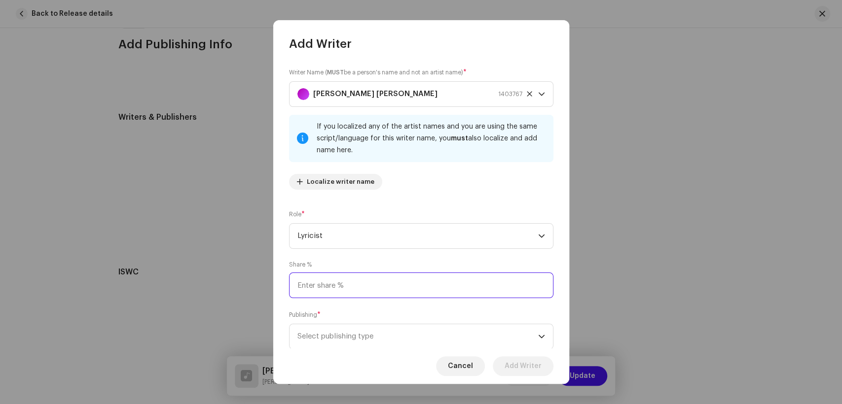
click at [389, 281] on input at bounding box center [421, 286] width 264 height 26
type input "50.00"
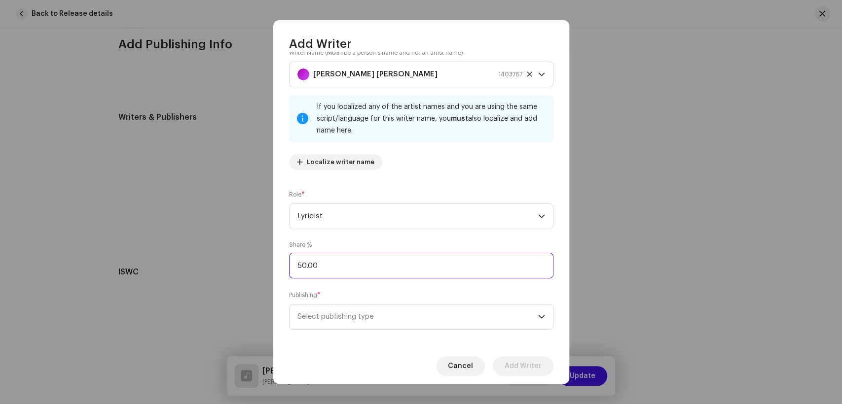
scroll to position [30, 0]
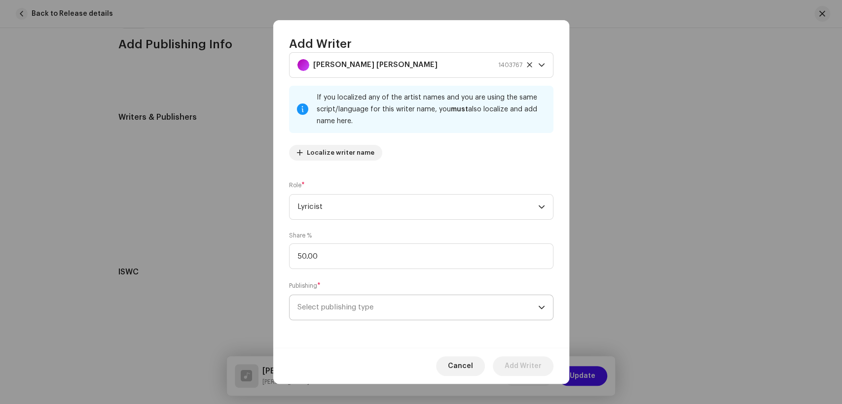
click at [392, 311] on span "Select publishing type" at bounding box center [417, 307] width 241 height 25
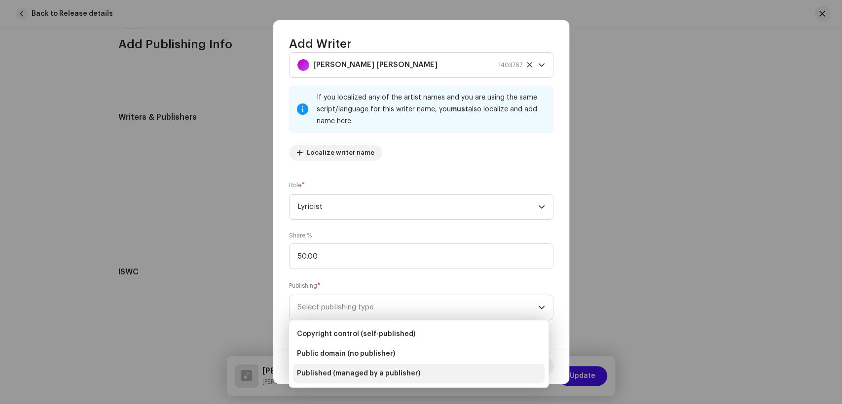
drag, startPoint x: 415, startPoint y: 371, endPoint x: 453, endPoint y: 316, distance: 66.8
click at [416, 369] on li "Published (managed by a publisher)" at bounding box center [419, 374] width 252 height 20
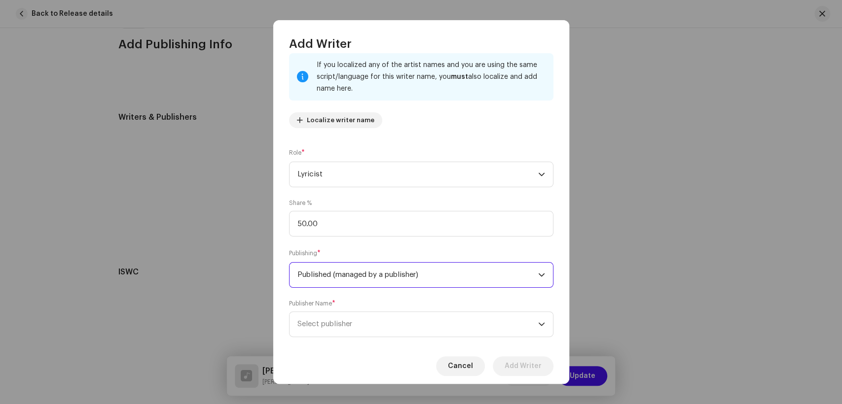
scroll to position [79, 0]
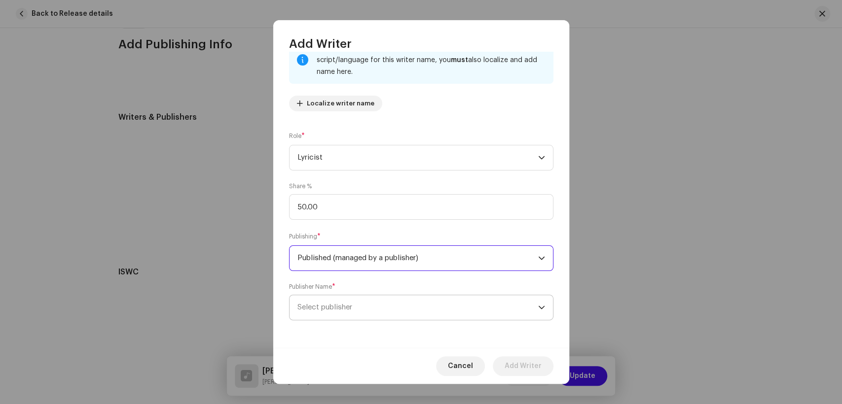
click at [428, 301] on span "Select publisher" at bounding box center [417, 307] width 241 height 25
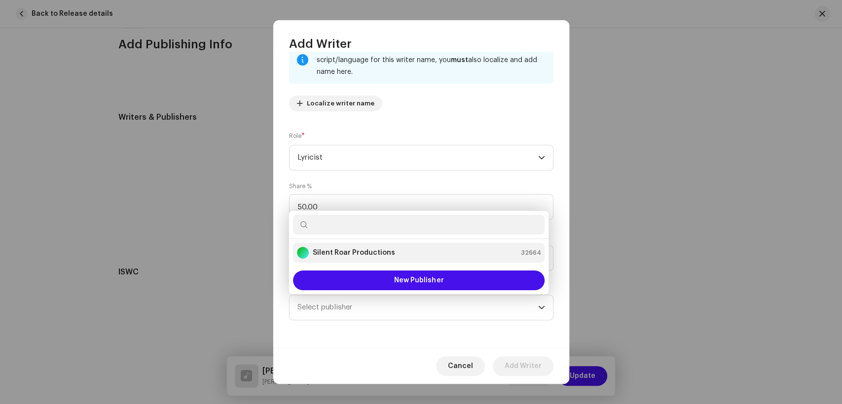
click at [369, 254] on strong "Silent Roar Productions" at bounding box center [354, 253] width 82 height 10
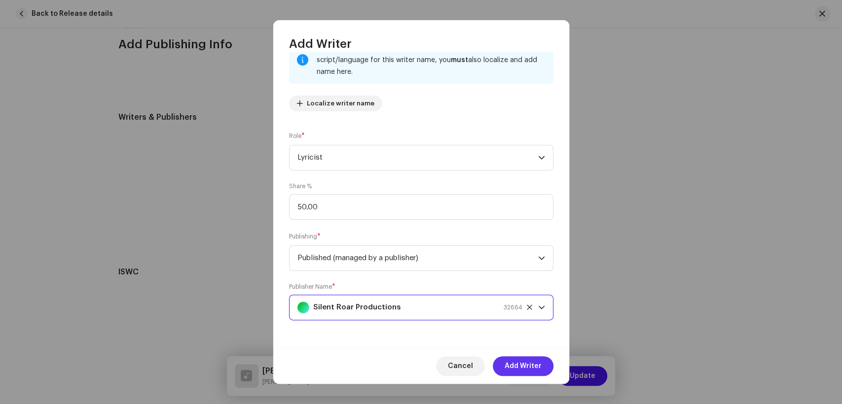
click at [529, 369] on span "Add Writer" at bounding box center [523, 367] width 37 height 20
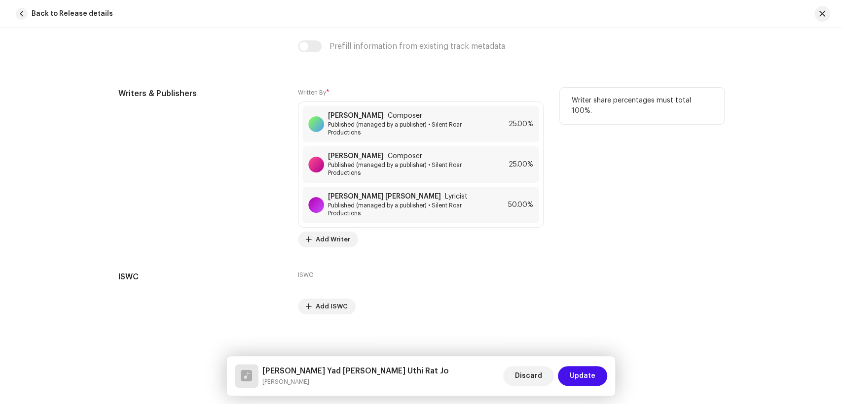
scroll to position [2078, 0]
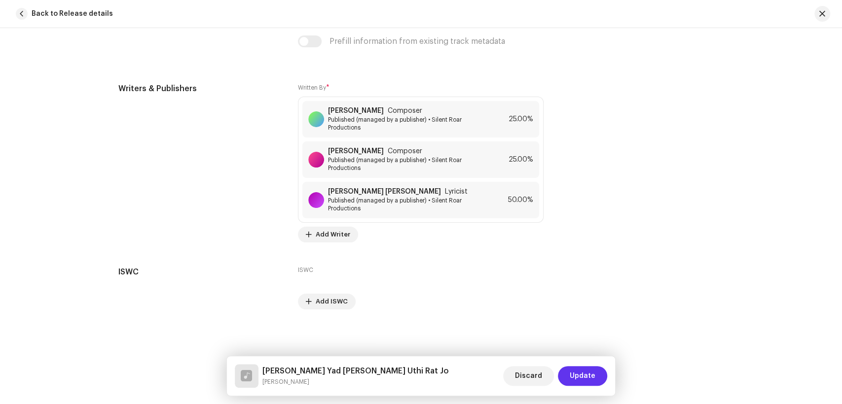
click at [581, 373] on span "Update" at bounding box center [583, 376] width 26 height 20
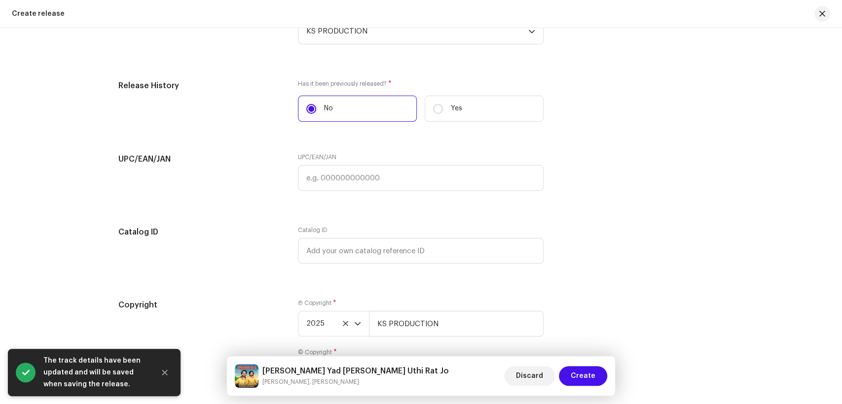
scroll to position [1767, 0]
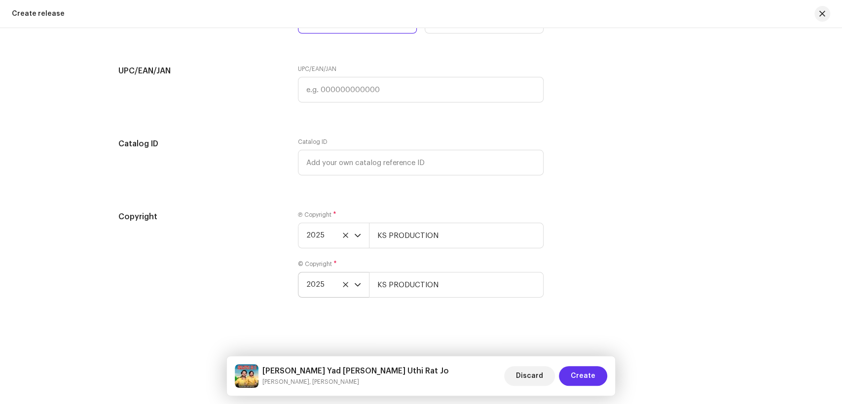
click at [581, 372] on span "Create" at bounding box center [583, 376] width 25 height 20
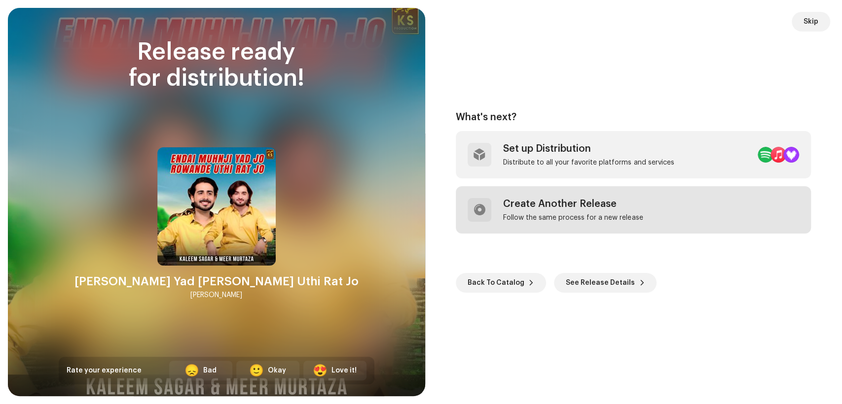
drag, startPoint x: 473, startPoint y: 319, endPoint x: 650, endPoint y: 187, distance: 220.3
click at [473, 319] on div "What's next? Set up Distribution Distribute to all your favorite platforms and …" at bounding box center [634, 202] width 394 height 365
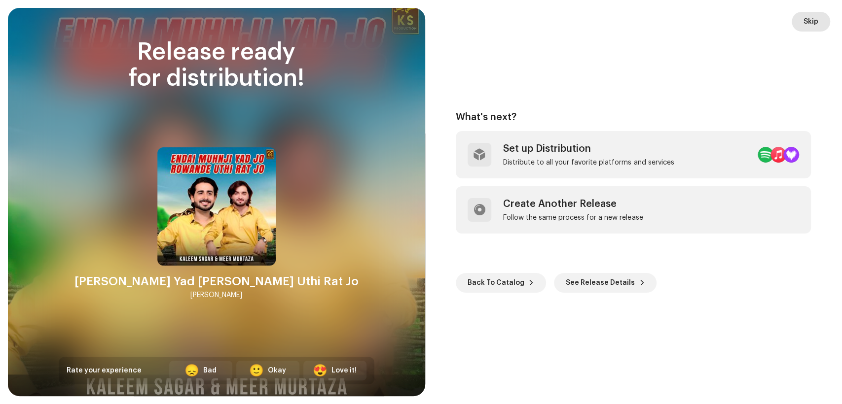
click at [800, 13] on button "Skip" at bounding box center [811, 22] width 38 height 20
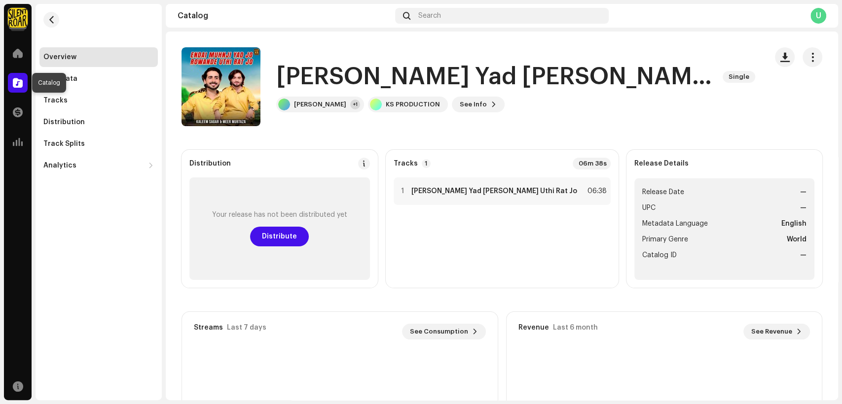
click at [14, 87] on span at bounding box center [18, 83] width 10 height 8
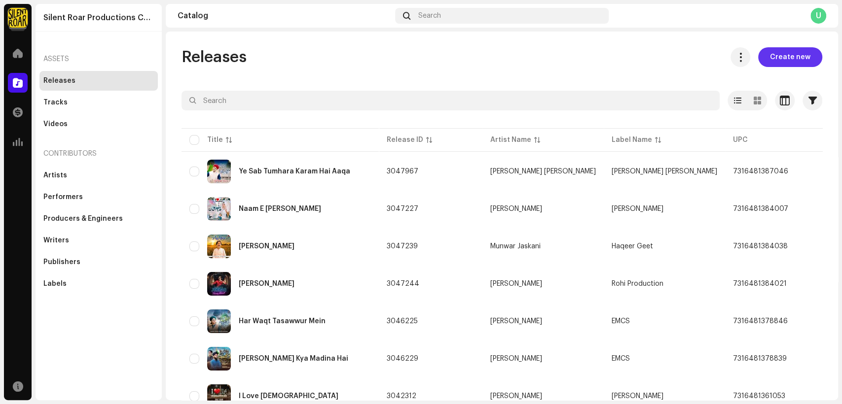
click at [792, 58] on span "Create new" at bounding box center [790, 57] width 40 height 20
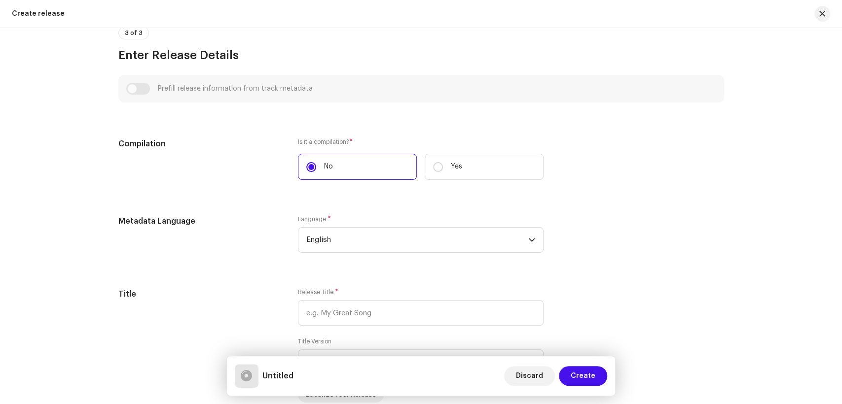
scroll to position [657, 0]
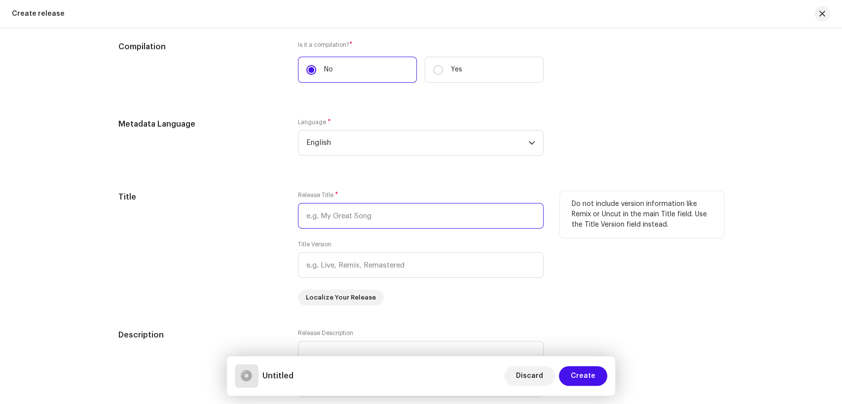
click at [427, 224] on input "text" at bounding box center [421, 216] width 246 height 26
paste input "Galat Chahe Sahi Chahe"
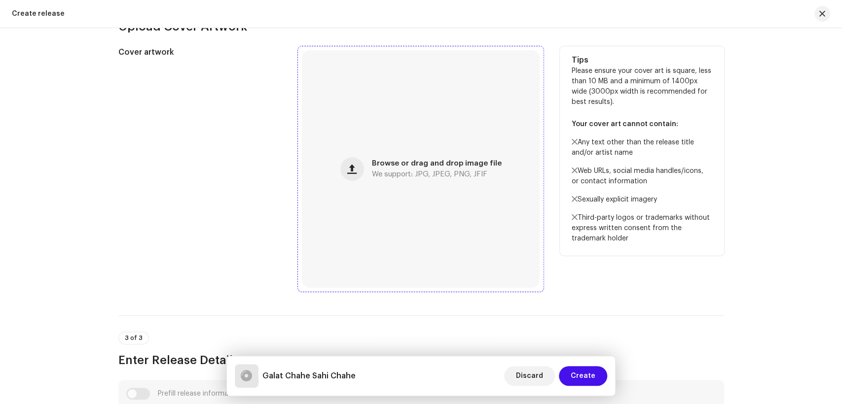
scroll to position [274, 0]
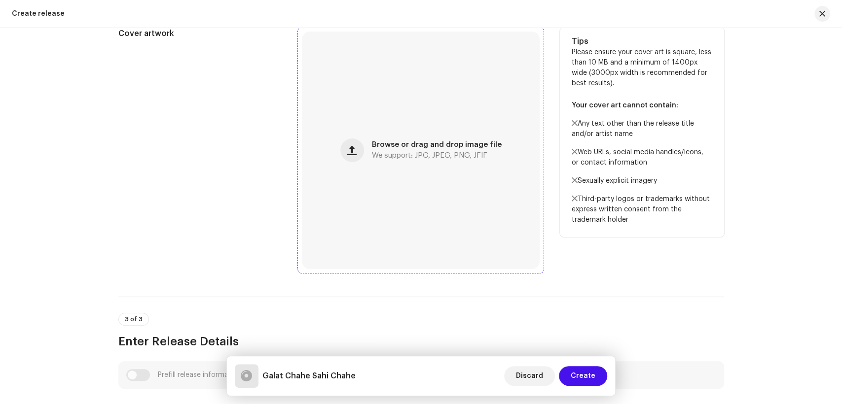
type input "Galat Chahe Sahi Chahe"
click at [347, 166] on div "Browse or drag and drop image file We support: JPG, JPEG, PNG, JFIF" at bounding box center [421, 151] width 238 height 238
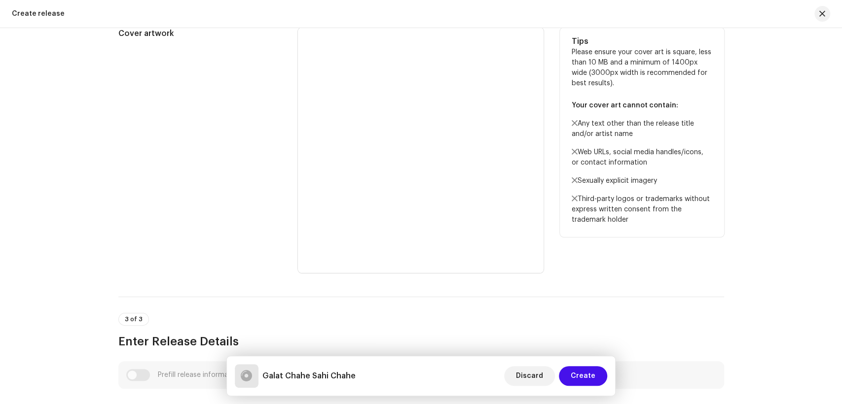
scroll to position [0, 0]
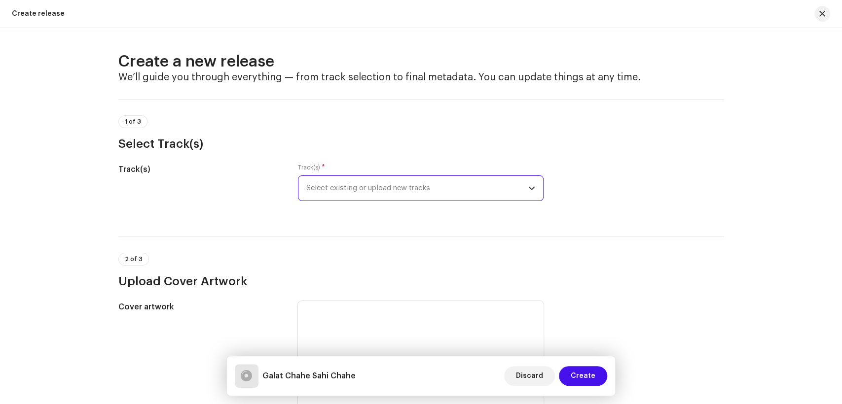
click at [359, 193] on span "Select existing or upload new tracks" at bounding box center [417, 188] width 222 height 25
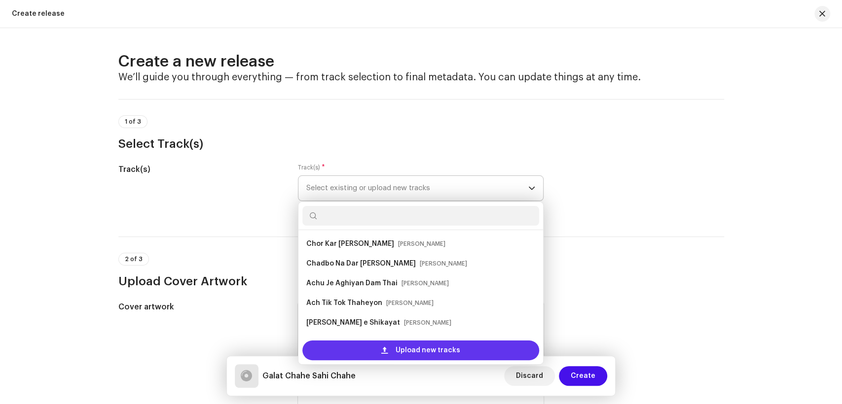
scroll to position [16, 0]
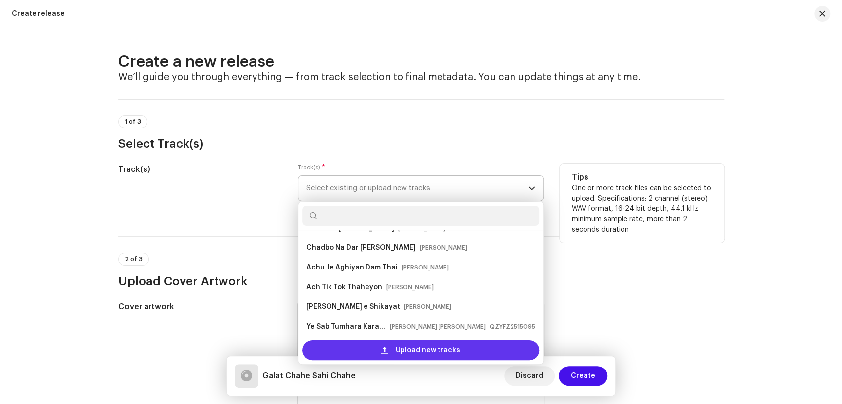
click at [397, 349] on span "Upload new tracks" at bounding box center [428, 351] width 65 height 20
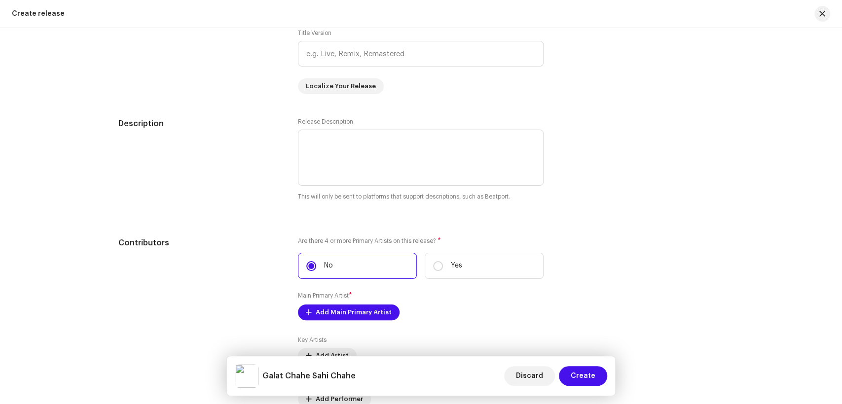
scroll to position [986, 0]
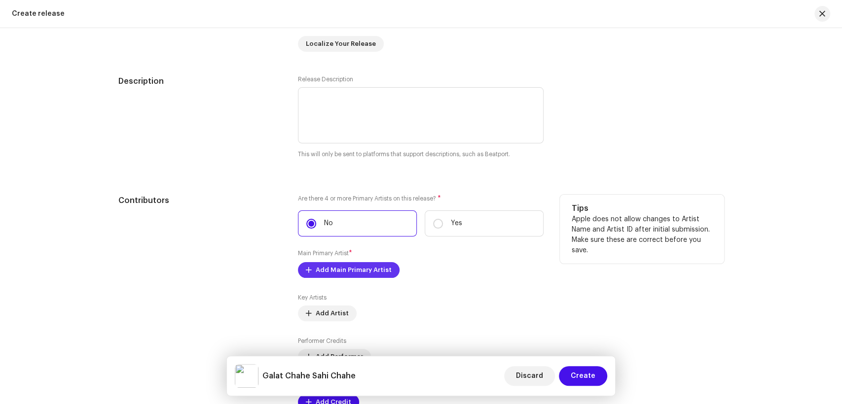
click at [355, 274] on span "Add Main Primary Artist" at bounding box center [354, 270] width 76 height 20
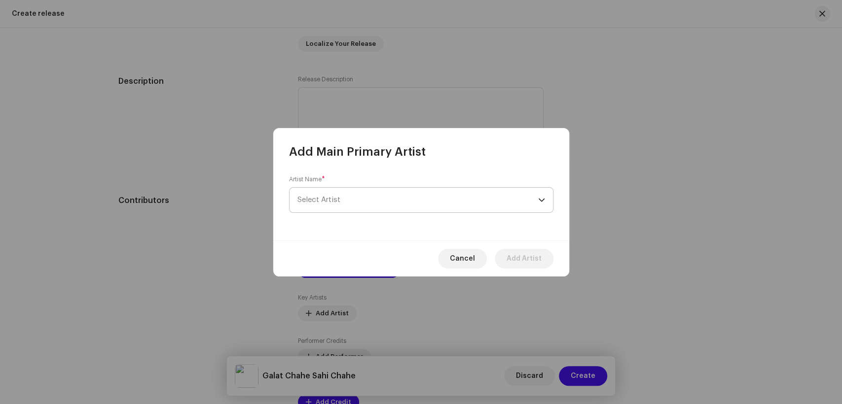
click at [375, 204] on span "Select Artist" at bounding box center [417, 200] width 241 height 25
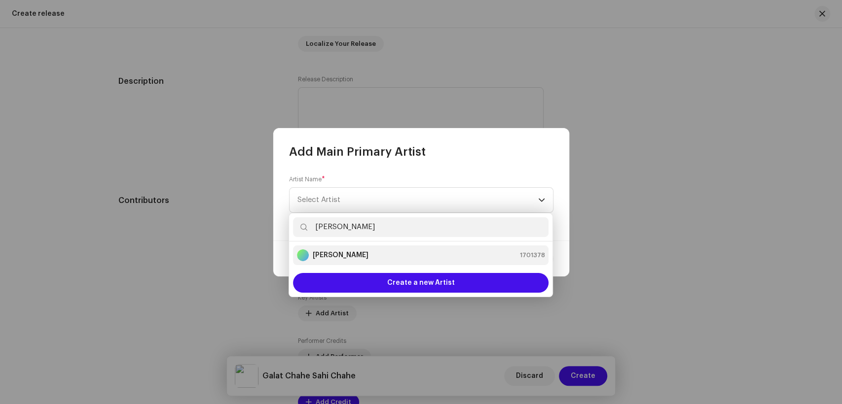
type input "[PERSON_NAME]"
click at [390, 258] on div "[PERSON_NAME] 1701378" at bounding box center [421, 256] width 248 height 12
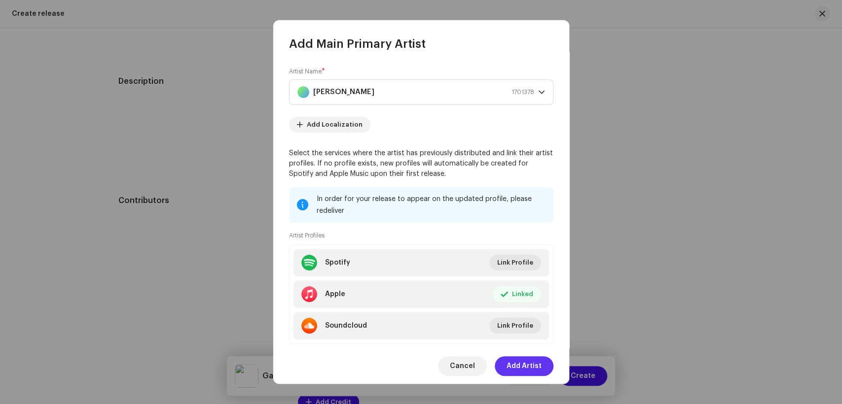
click at [527, 370] on span "Add Artist" at bounding box center [523, 367] width 35 height 20
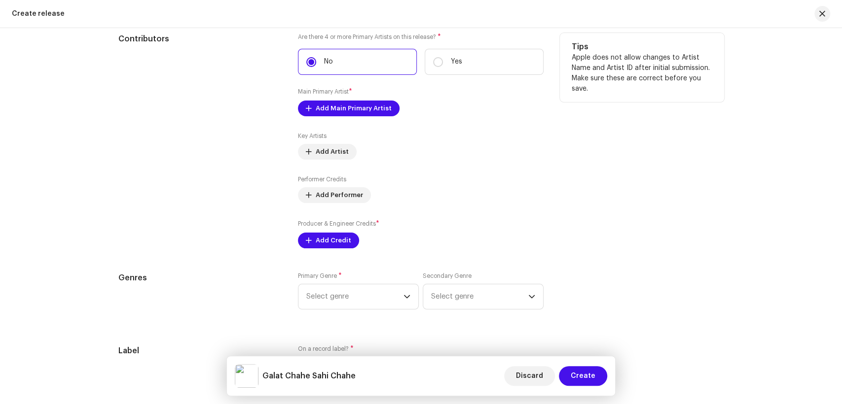
scroll to position [1151, 0]
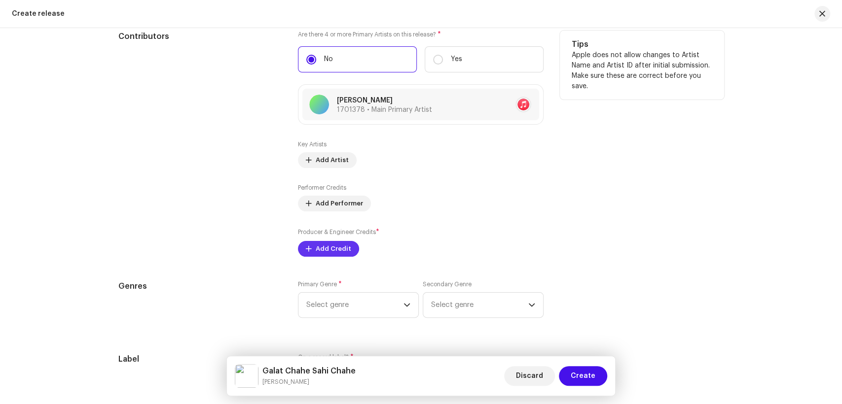
drag, startPoint x: 329, startPoint y: 256, endPoint x: 340, endPoint y: 254, distance: 11.0
click at [340, 254] on span "Add Credit" at bounding box center [334, 249] width 36 height 20
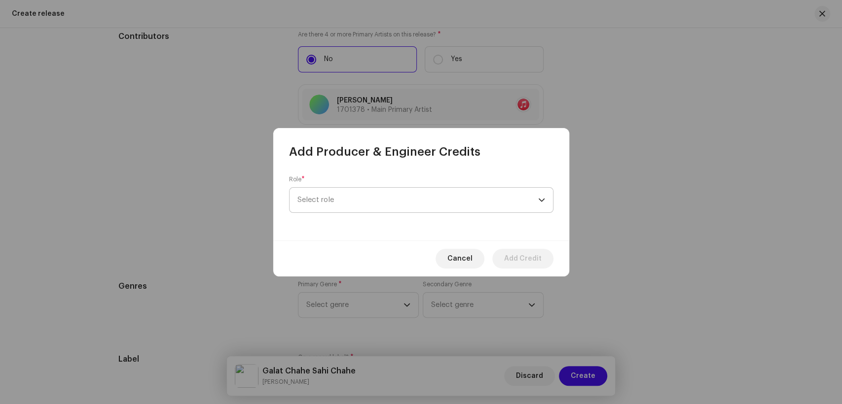
click at [440, 202] on span "Select role" at bounding box center [417, 200] width 241 height 25
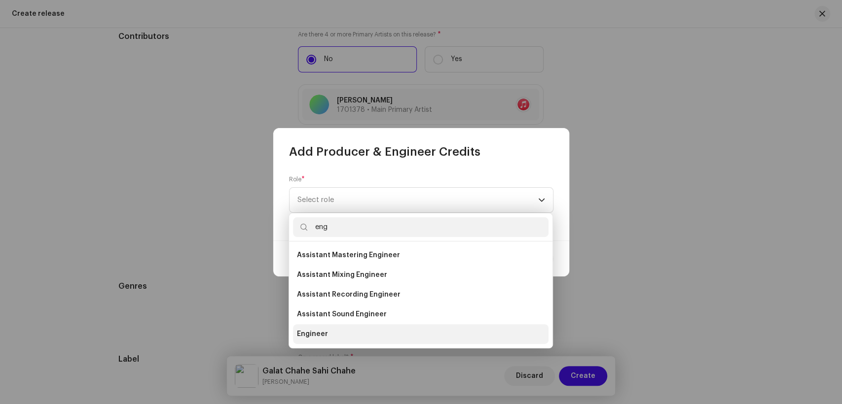
type input "eng"
click at [308, 337] on span "Engineer" at bounding box center [312, 334] width 31 height 10
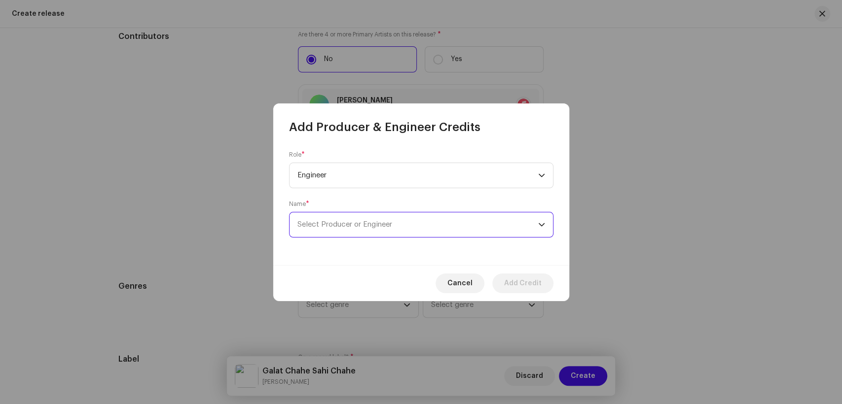
click at [403, 233] on span "Select Producer or Engineer" at bounding box center [417, 225] width 241 height 25
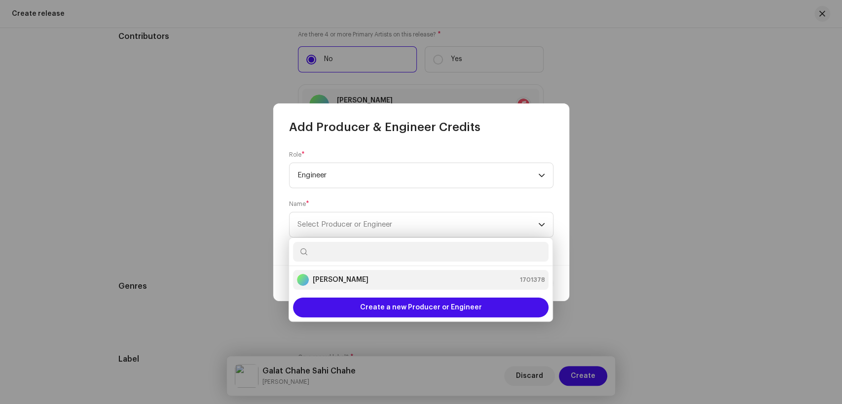
click at [360, 277] on div "[PERSON_NAME] 1701378" at bounding box center [421, 280] width 248 height 12
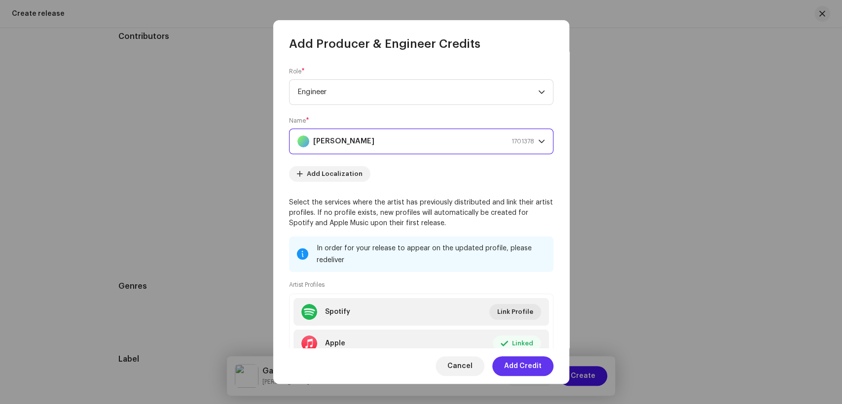
drag, startPoint x: 521, startPoint y: 372, endPoint x: 293, endPoint y: 247, distance: 260.2
click at [521, 372] on span "Add Credit" at bounding box center [522, 367] width 37 height 20
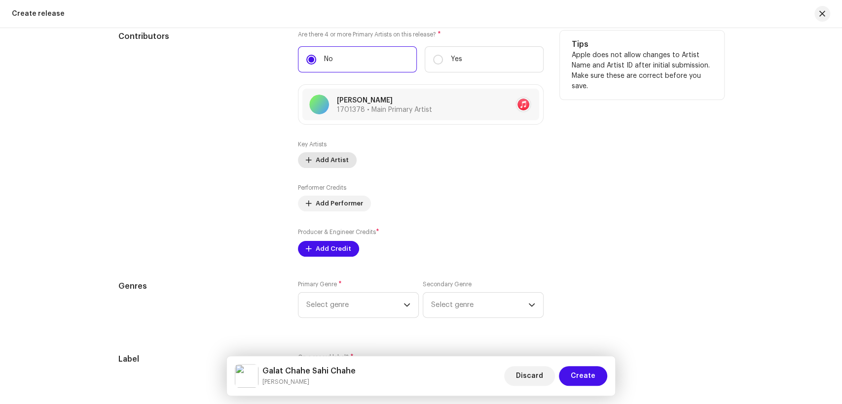
click at [332, 161] on span "Add Artist" at bounding box center [332, 160] width 33 height 20
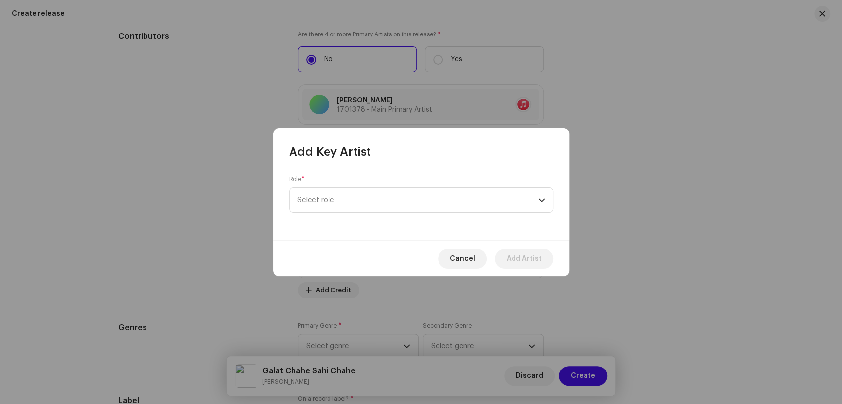
click at [395, 215] on div "Role * Select role" at bounding box center [421, 200] width 296 height 81
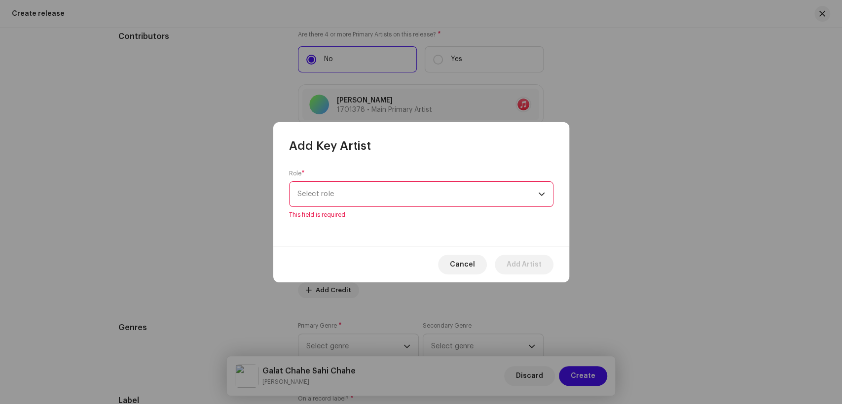
click at [411, 205] on span "Select role" at bounding box center [417, 194] width 241 height 25
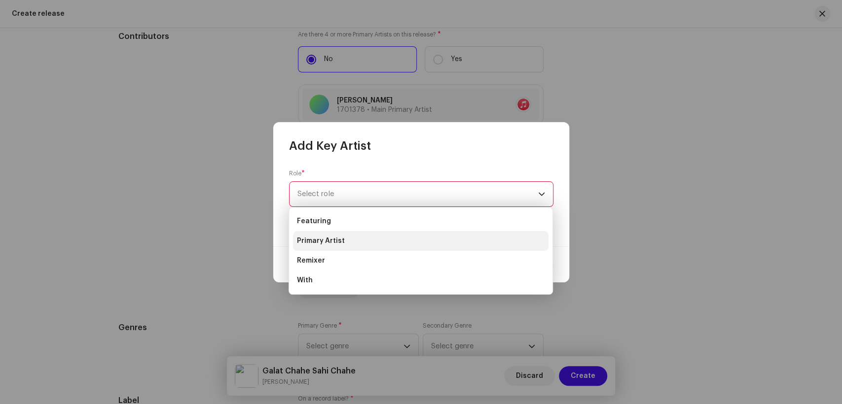
click at [364, 245] on li "Primary Artist" at bounding box center [420, 241] width 255 height 20
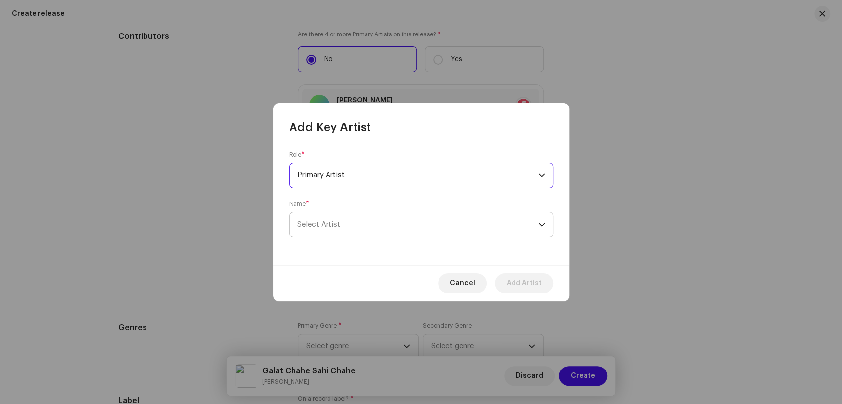
click at [398, 232] on span "Select Artist" at bounding box center [417, 225] width 241 height 25
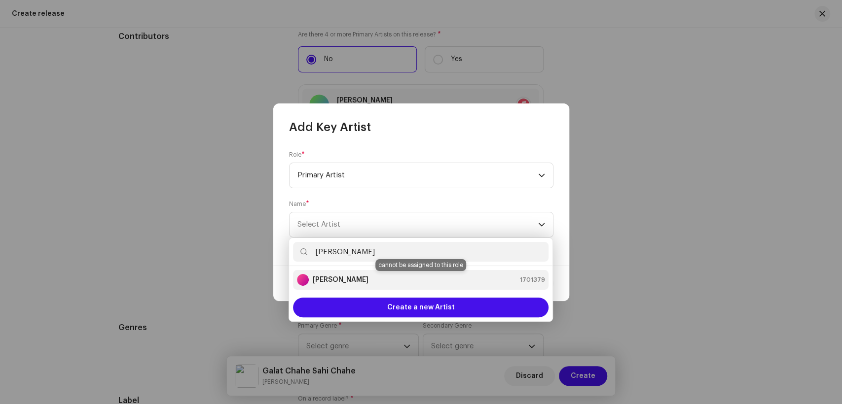
type input "[PERSON_NAME]"
click at [347, 277] on strong "[PERSON_NAME]" at bounding box center [341, 280] width 56 height 10
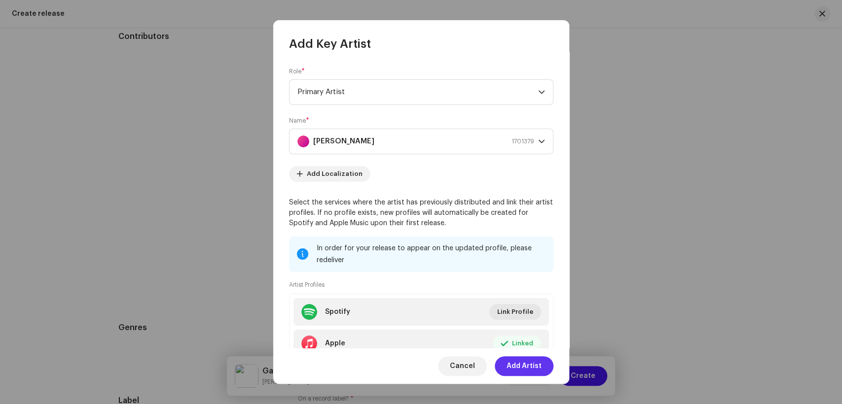
click at [533, 364] on span "Add Artist" at bounding box center [523, 367] width 35 height 20
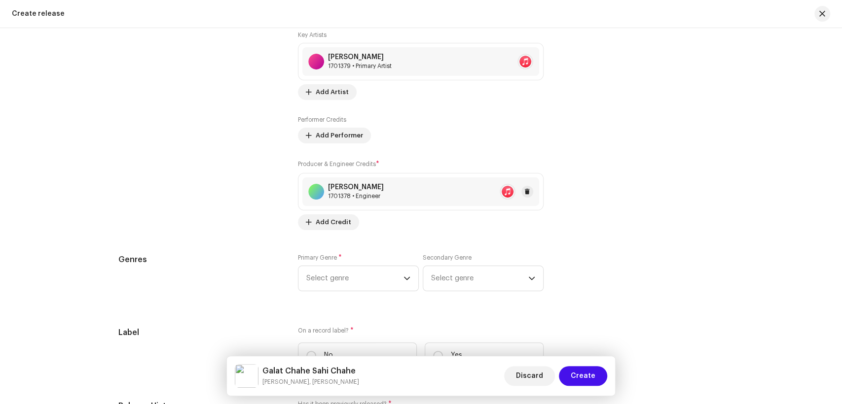
scroll to position [1300, 0]
click at [350, 284] on span "Select genre" at bounding box center [354, 279] width 97 height 25
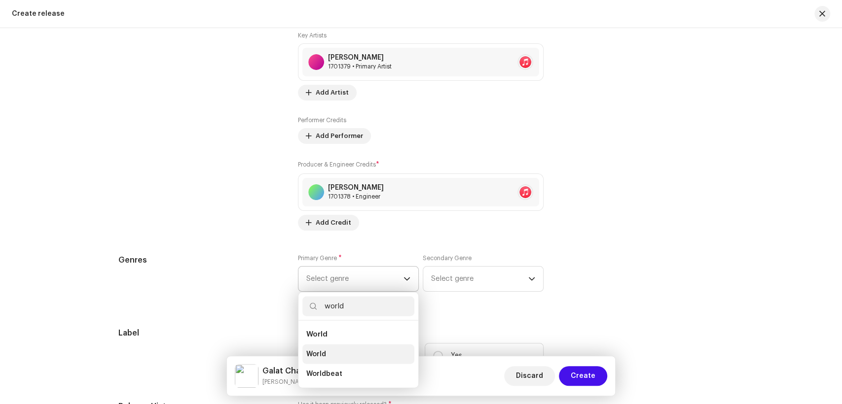
type input "world"
click at [317, 357] on span "World" at bounding box center [316, 355] width 20 height 10
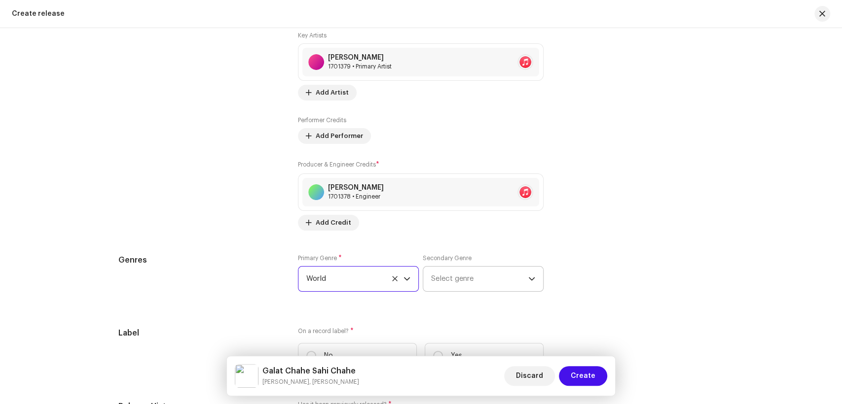
click at [447, 281] on span "Select genre" at bounding box center [479, 279] width 97 height 25
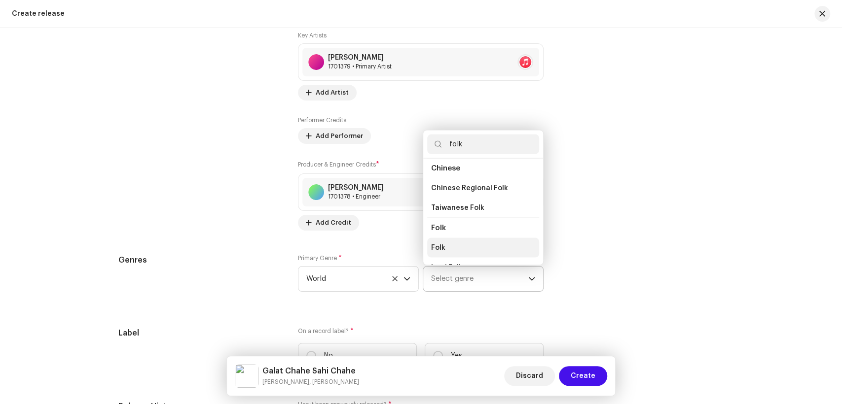
scroll to position [109, 0]
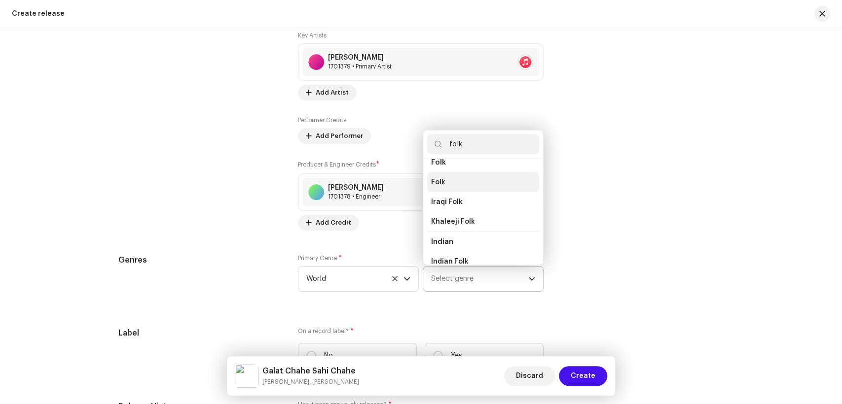
type input "folk"
click at [447, 186] on li "Folk" at bounding box center [483, 183] width 112 height 20
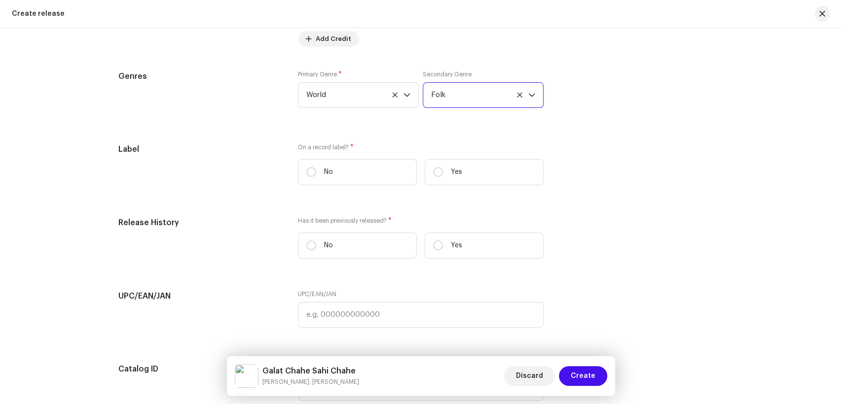
scroll to position [1519, 0]
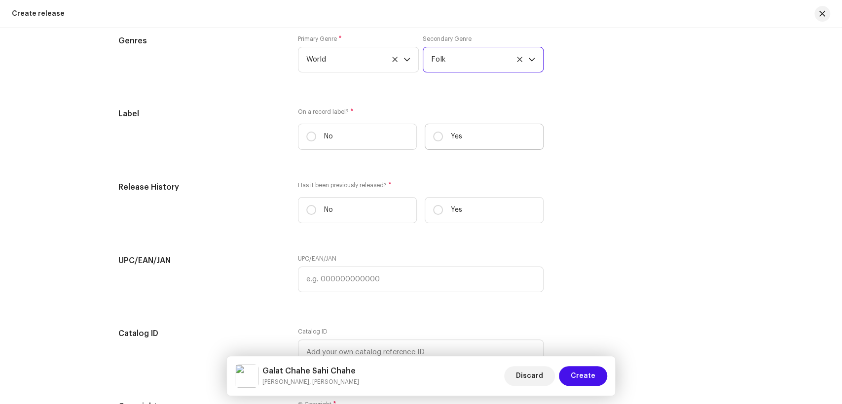
click at [430, 141] on label "Yes" at bounding box center [484, 137] width 119 height 26
click at [433, 141] on input "Yes" at bounding box center [438, 137] width 10 height 10
radio input "true"
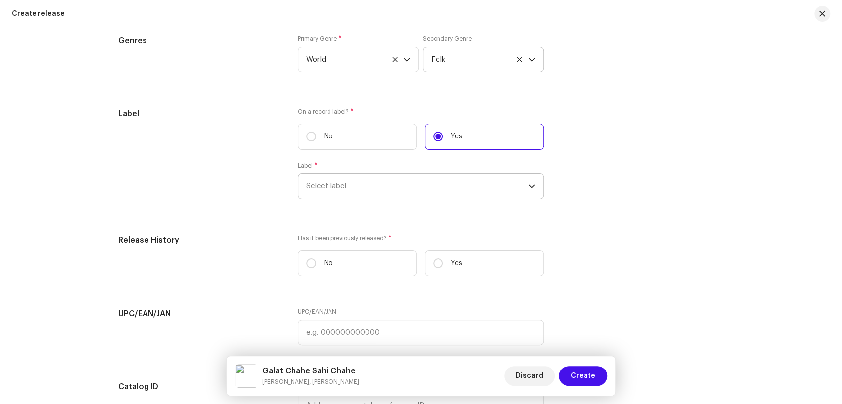
click at [325, 197] on span "Select label" at bounding box center [417, 186] width 222 height 25
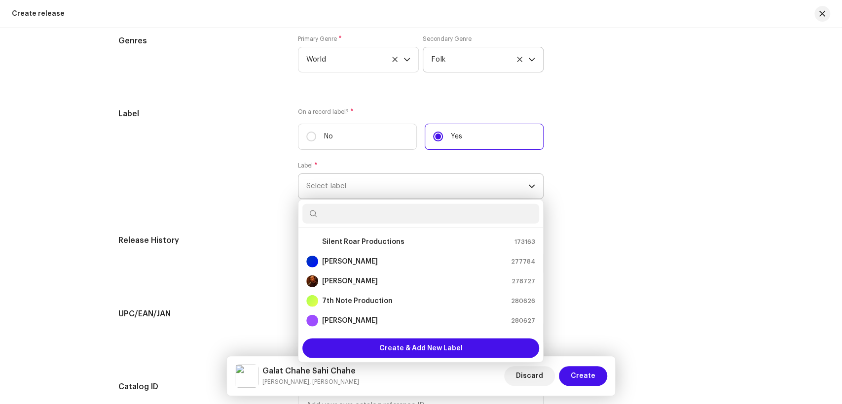
type input "[PERSON_NAME]"
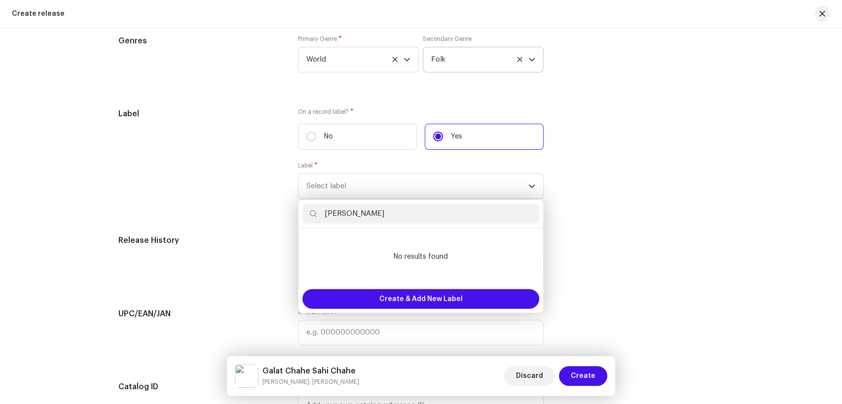
drag, startPoint x: 369, startPoint y: 221, endPoint x: 273, endPoint y: 223, distance: 96.2
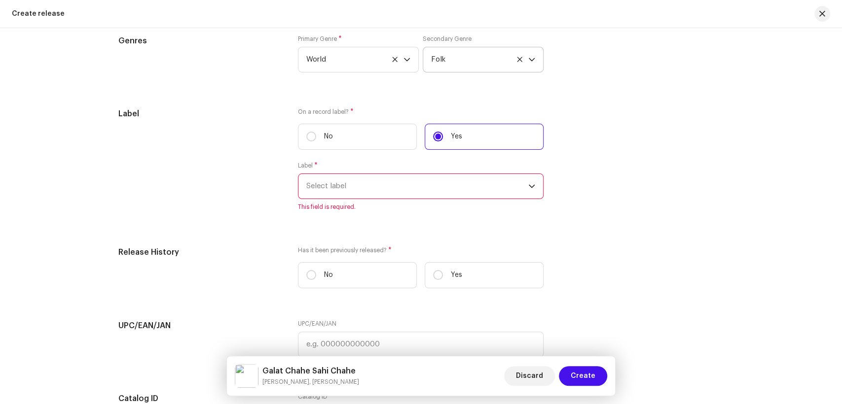
click at [481, 187] on span "Select label" at bounding box center [417, 186] width 222 height 25
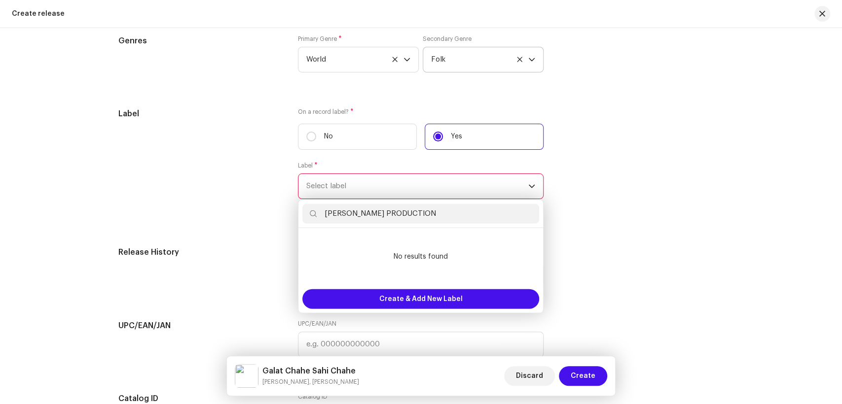
drag, startPoint x: 369, startPoint y: 218, endPoint x: 311, endPoint y: 214, distance: 57.8
click at [311, 214] on p-iconfield "[PERSON_NAME] PRODUCTION" at bounding box center [420, 214] width 237 height 20
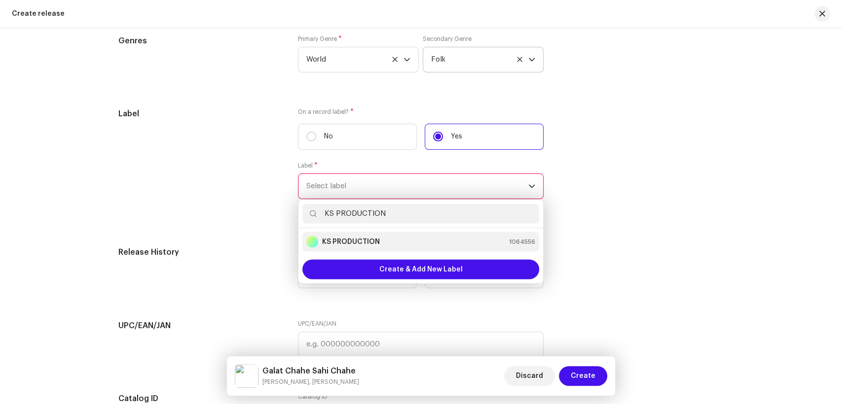
type input "KS PRODUCTION"
click at [349, 247] on strong "KS PRODUCTION" at bounding box center [351, 242] width 58 height 10
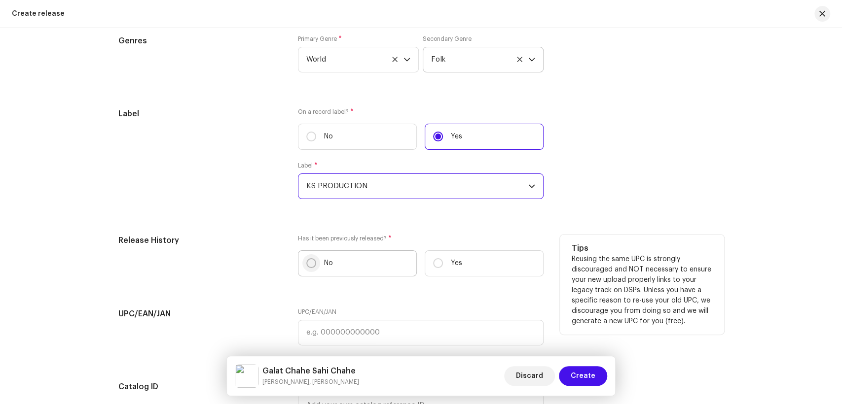
click at [307, 267] on input "No" at bounding box center [311, 263] width 10 height 10
radio input "true"
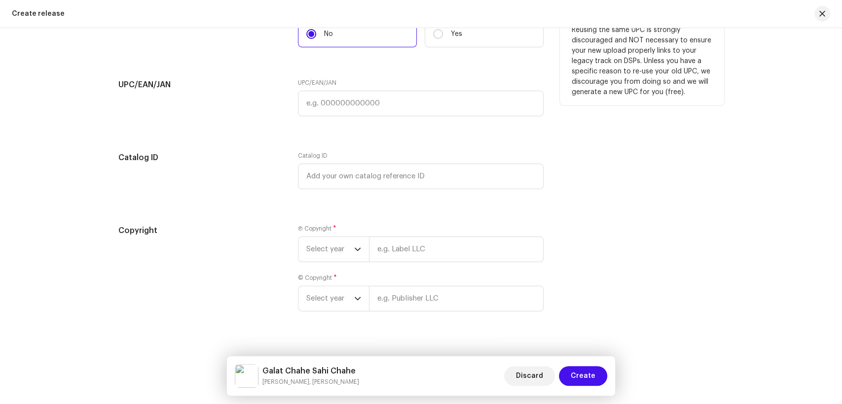
scroll to position [1767, 0]
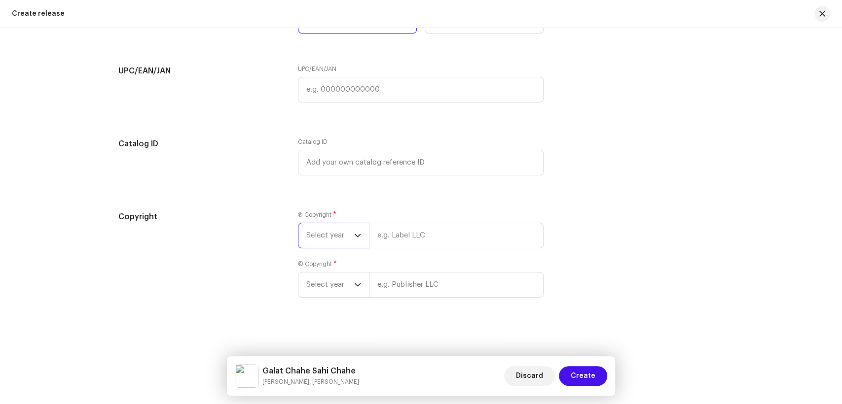
click at [337, 227] on span "Select year" at bounding box center [330, 235] width 48 height 25
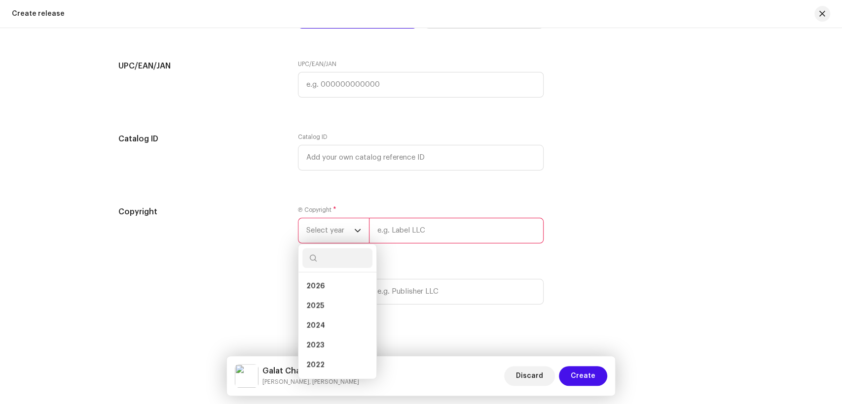
drag, startPoint x: 327, startPoint y: 313, endPoint x: 400, endPoint y: 266, distance: 86.7
click at [331, 311] on li "2025" at bounding box center [337, 306] width 70 height 20
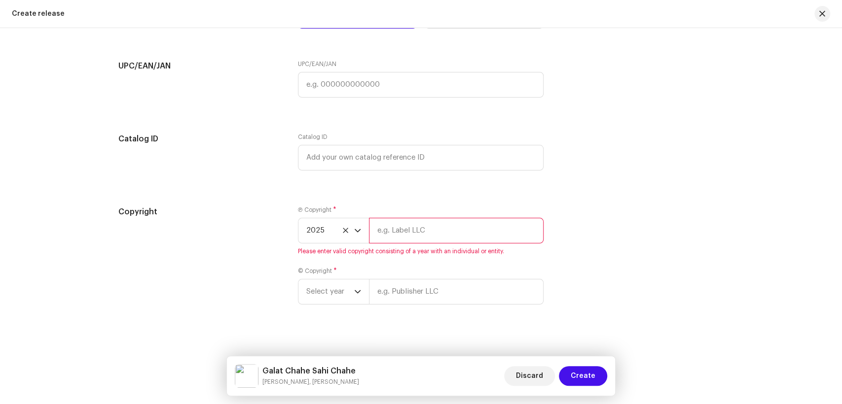
click at [417, 241] on input "text" at bounding box center [456, 231] width 175 height 26
type input "KS PRODUCTION"
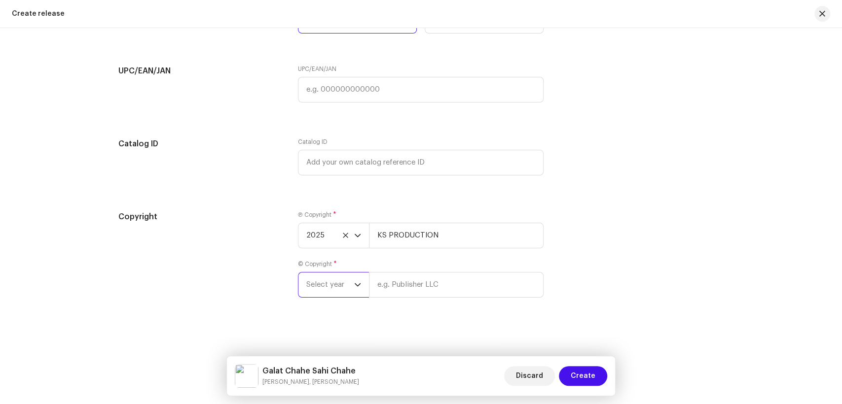
click at [320, 289] on span "Select year" at bounding box center [330, 285] width 48 height 25
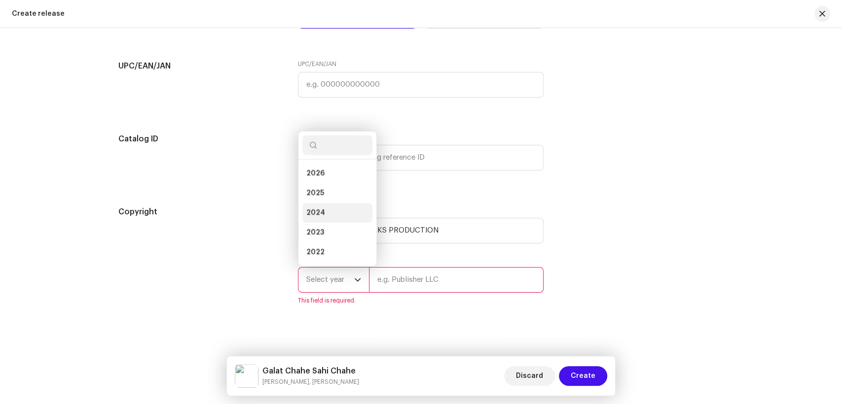
scroll to position [16, 0]
click at [333, 181] on li "2025" at bounding box center [337, 178] width 70 height 20
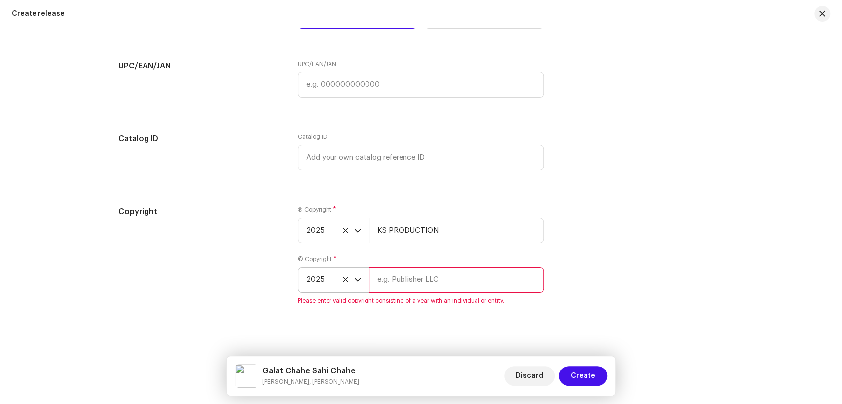
click at [443, 283] on input "text" at bounding box center [456, 280] width 175 height 26
type input "KS PRODUCTION"
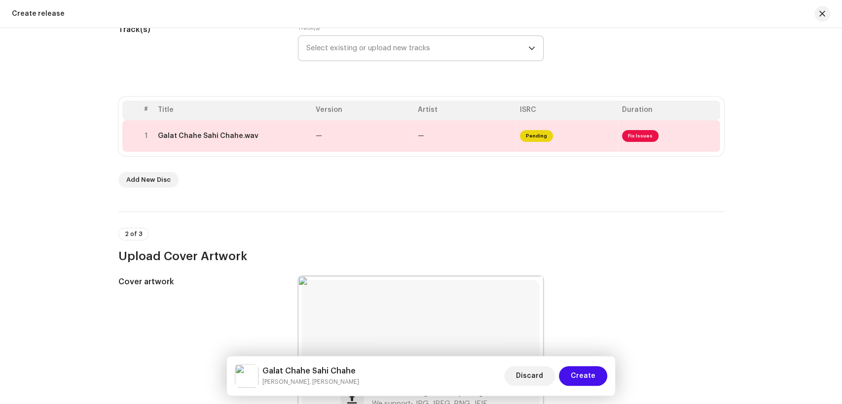
scroll to position [123, 0]
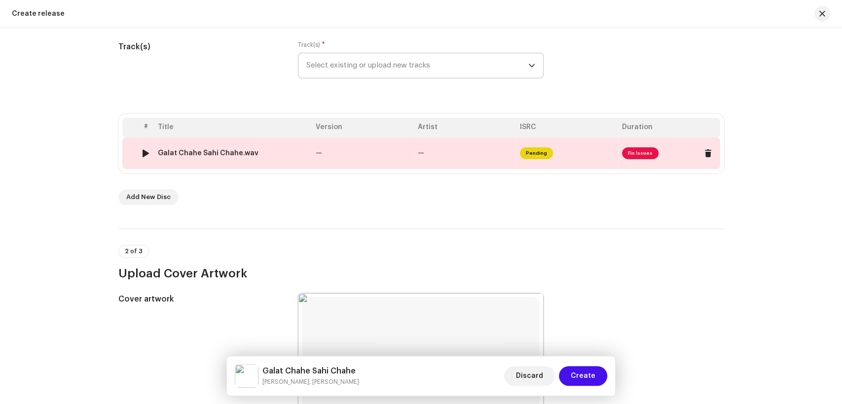
click at [278, 153] on div "Galat Chahe Sahi Chahe.wav" at bounding box center [233, 153] width 150 height 8
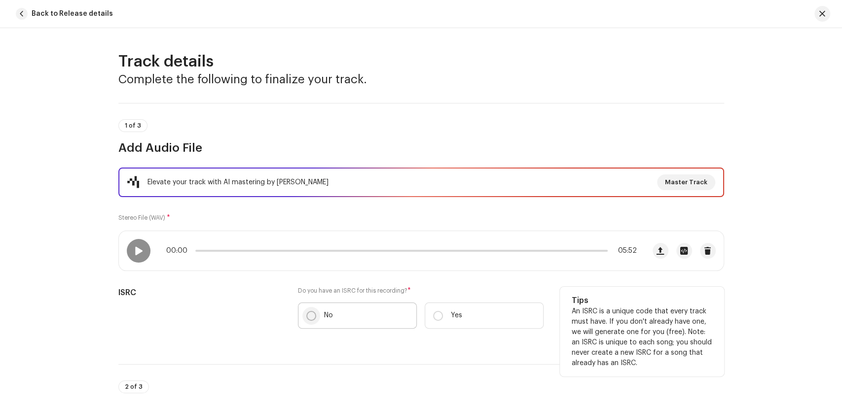
scroll to position [219, 0]
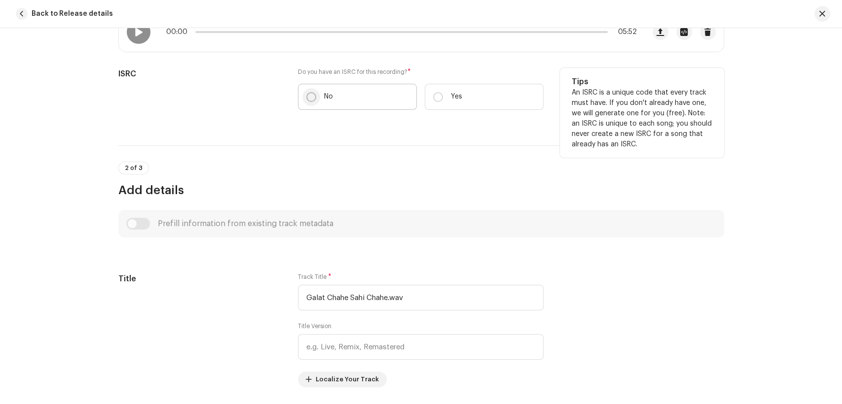
click at [308, 98] on input "No" at bounding box center [311, 97] width 10 height 10
radio input "true"
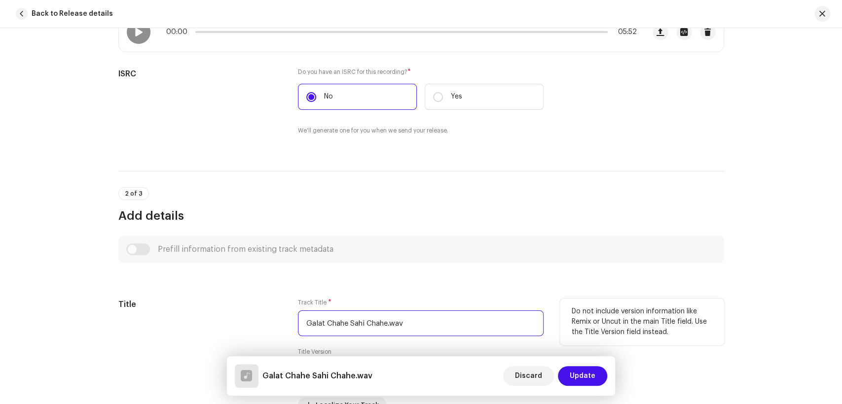
click at [420, 324] on input "Galat Chahe Sahi Chahe.wav" at bounding box center [421, 324] width 246 height 26
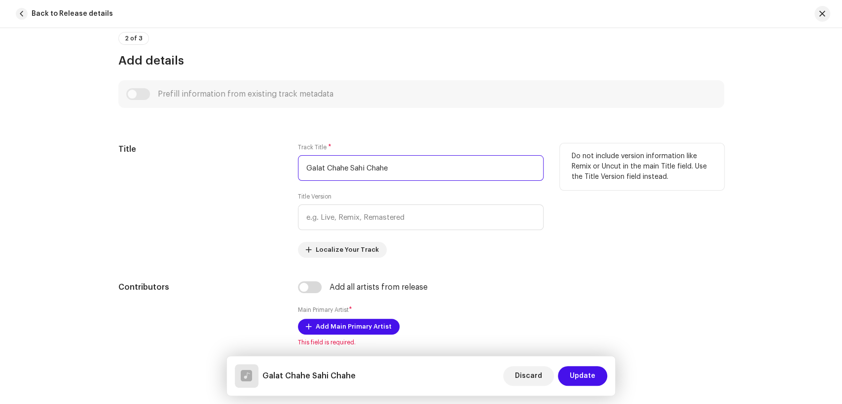
scroll to position [438, 0]
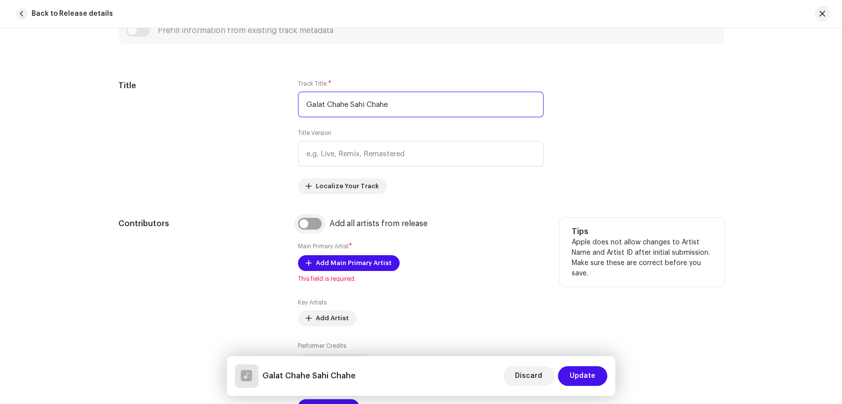
type input "Galat Chahe Sahi Chahe"
click at [304, 223] on input "checkbox" at bounding box center [310, 224] width 24 height 12
checkbox input "true"
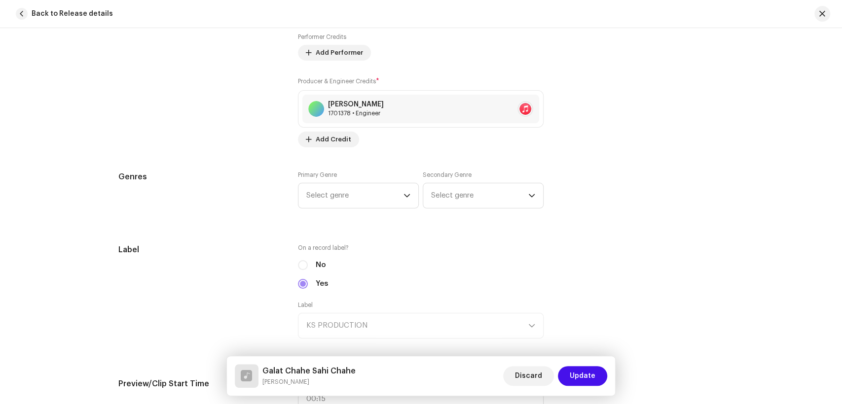
scroll to position [822, 0]
click at [369, 183] on span "Select genre" at bounding box center [354, 193] width 97 height 25
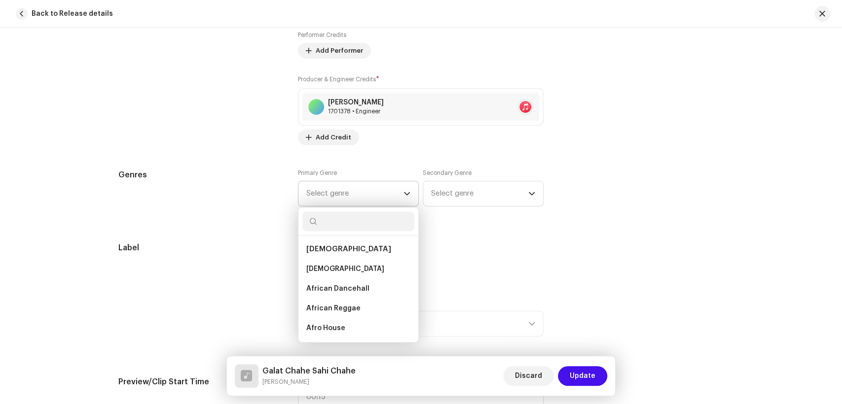
type input "d"
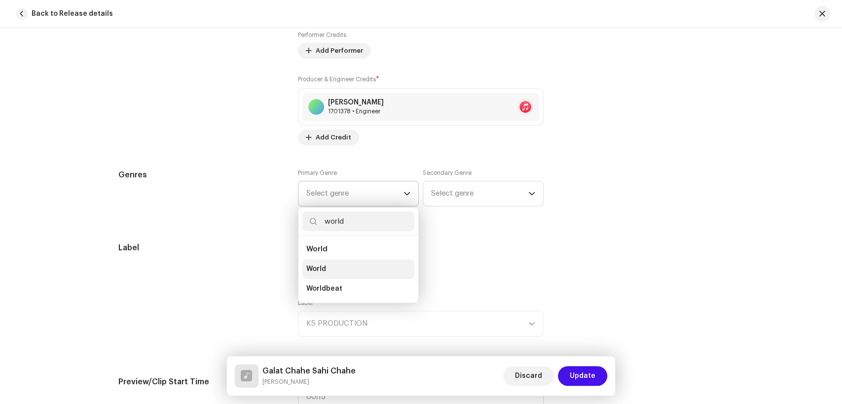
type input "world"
drag, startPoint x: 334, startPoint y: 267, endPoint x: 449, endPoint y: 196, distance: 135.3
click at [338, 264] on li "World" at bounding box center [358, 269] width 112 height 20
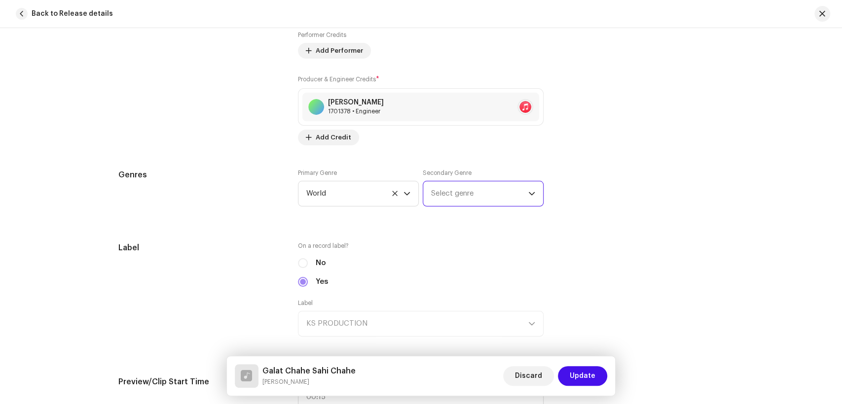
click at [456, 190] on span "Select genre" at bounding box center [479, 193] width 97 height 25
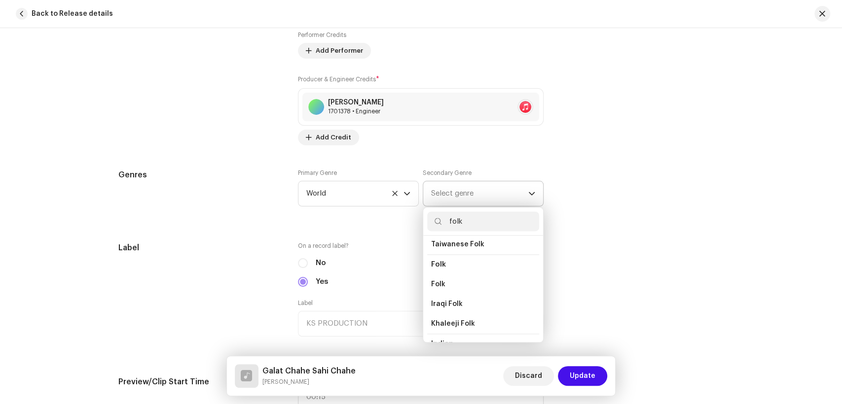
scroll to position [109, 0]
type input "folk"
click at [441, 258] on span "Folk" at bounding box center [438, 259] width 14 height 10
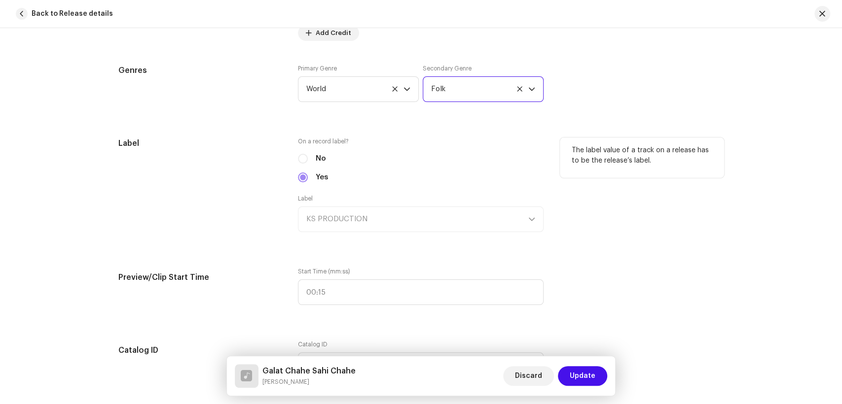
scroll to position [931, 0]
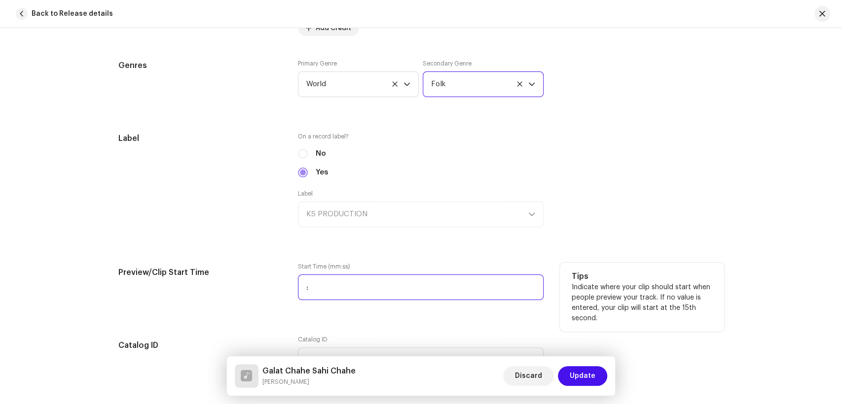
click at [303, 289] on input ":" at bounding box center [421, 288] width 246 height 26
type input "01:37"
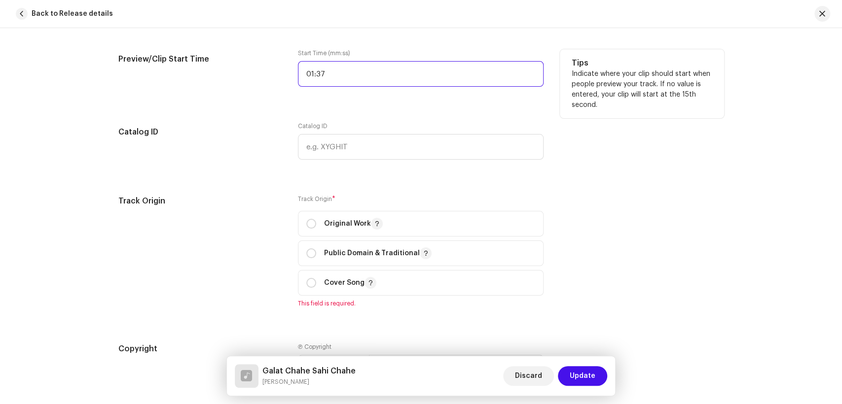
scroll to position [1205, 0]
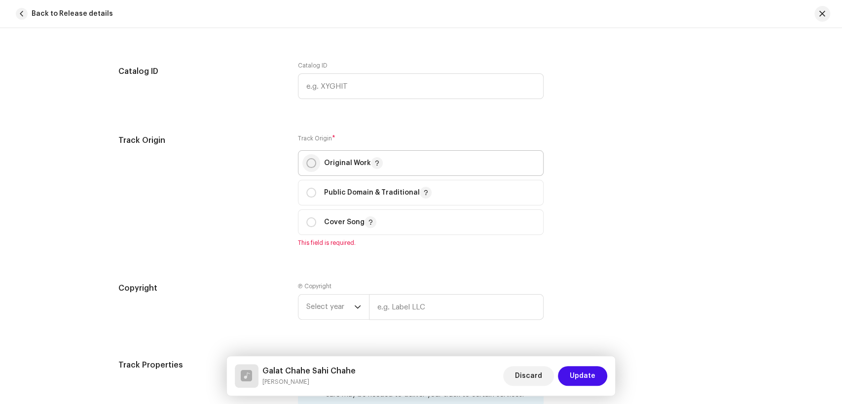
click at [312, 162] on input "radio" at bounding box center [311, 163] width 10 height 10
radio input "true"
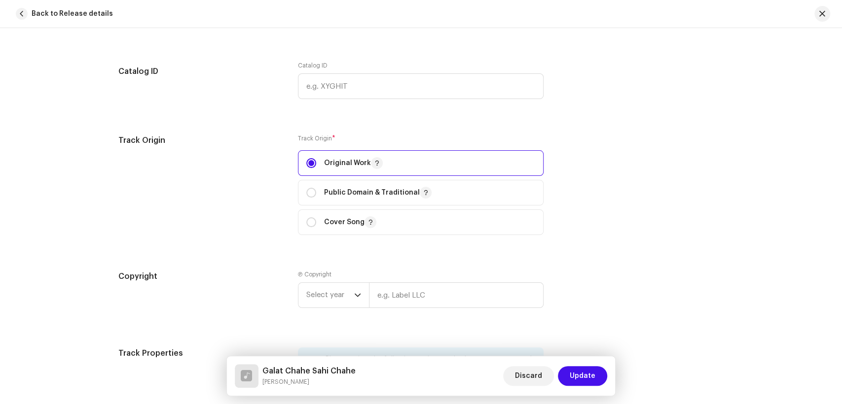
click at [253, 200] on div "Track Origin" at bounding box center [200, 191] width 164 height 112
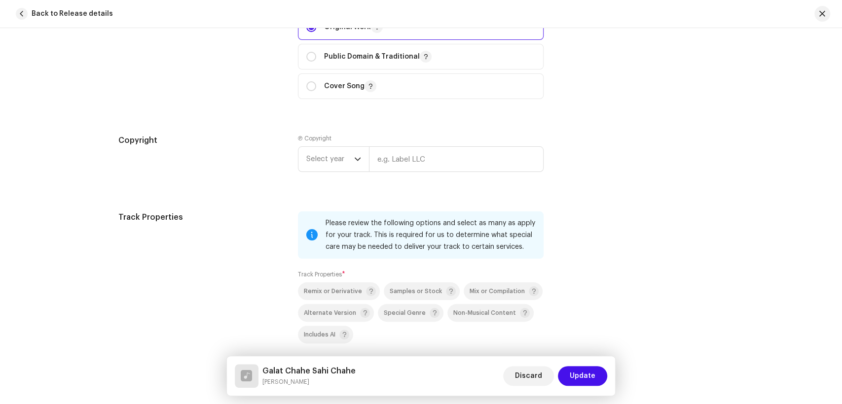
scroll to position [1370, 0]
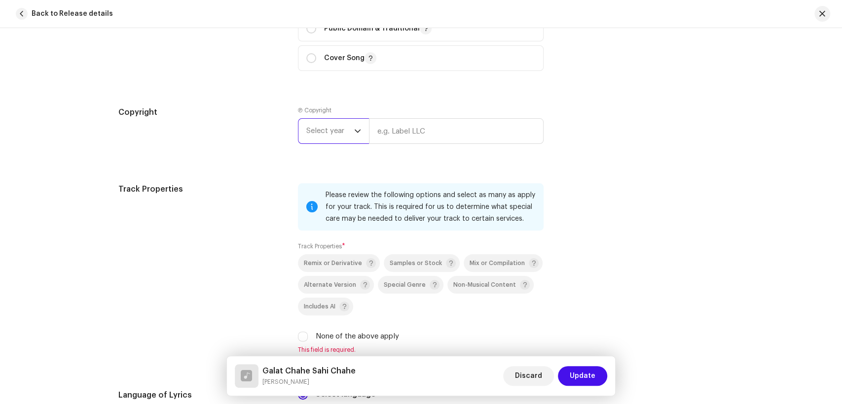
click at [320, 134] on span "Select year" at bounding box center [330, 131] width 48 height 25
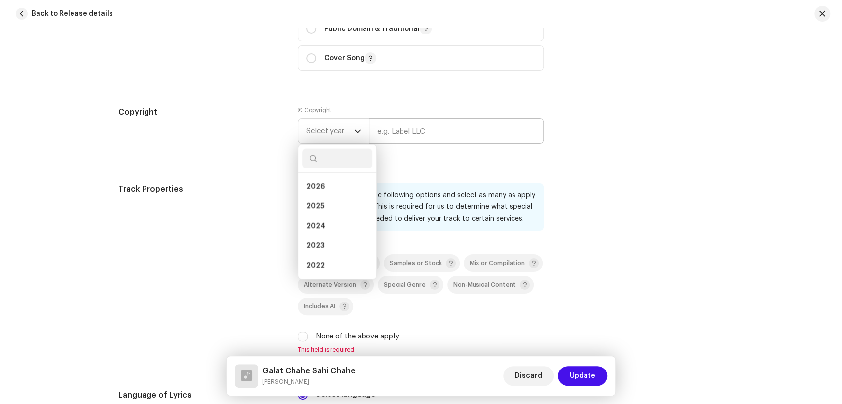
drag, startPoint x: 318, startPoint y: 207, endPoint x: 424, endPoint y: 140, distance: 125.7
click at [320, 206] on span "2025" at bounding box center [315, 207] width 18 height 10
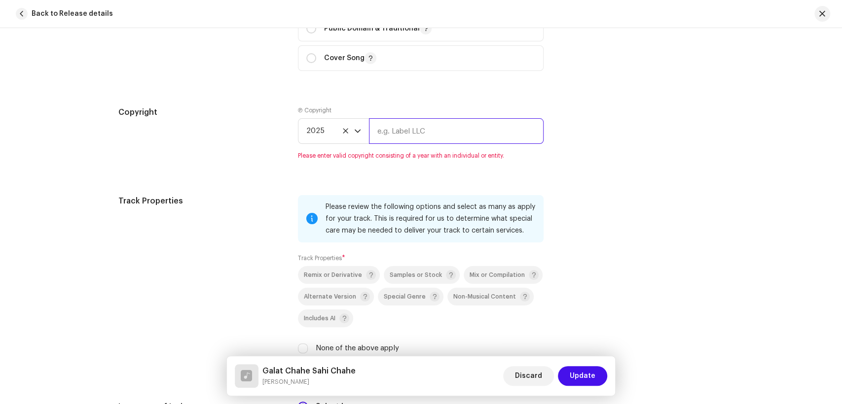
click at [430, 135] on input "text" at bounding box center [456, 131] width 175 height 26
type input "KS PRODUCTION"
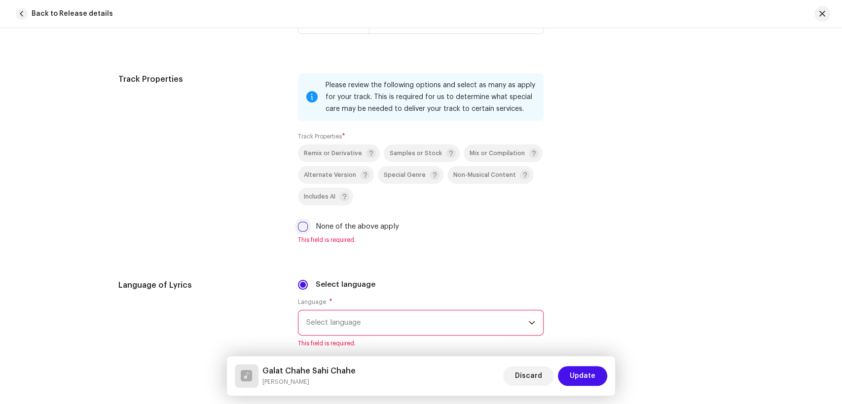
click at [301, 232] on input "None of the above apply" at bounding box center [303, 227] width 10 height 10
checkbox input "true"
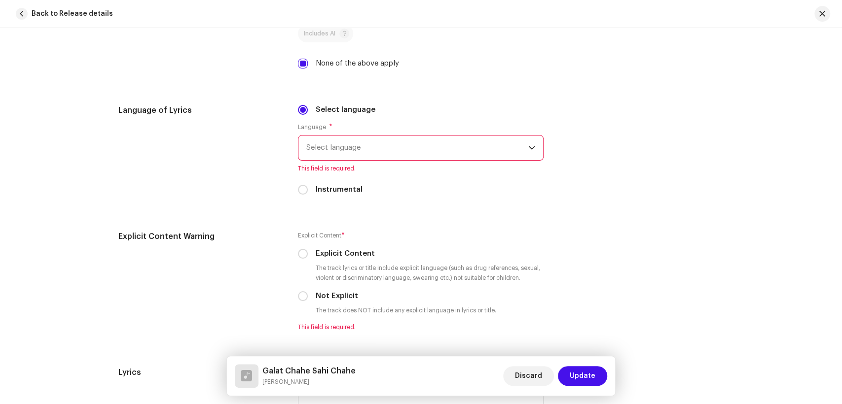
scroll to position [1644, 0]
click at [373, 143] on span "Select language" at bounding box center [417, 147] width 222 height 25
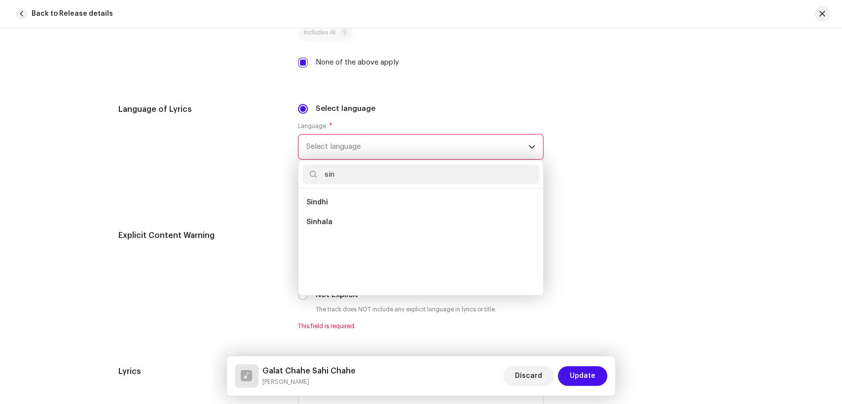
scroll to position [0, 0]
type input "sindhi"
click at [343, 203] on li "Sindhi" at bounding box center [420, 203] width 237 height 20
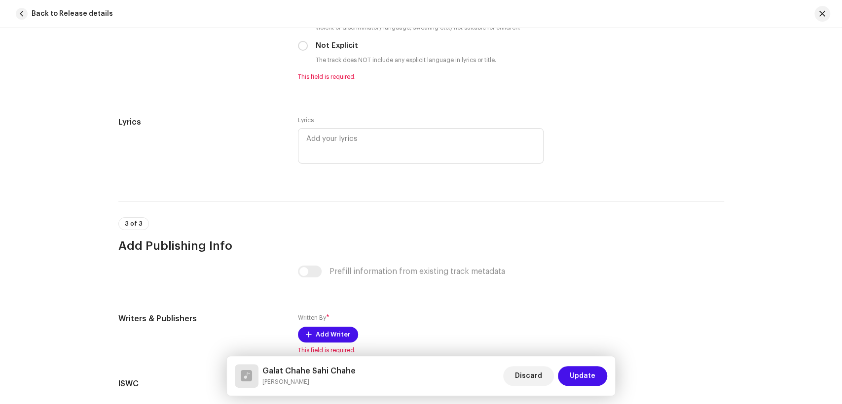
scroll to position [1808, 0]
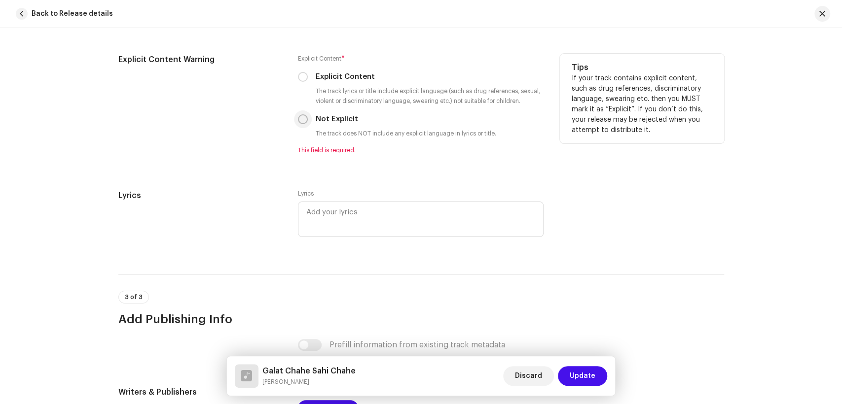
click at [300, 124] on input "Not Explicit" at bounding box center [303, 119] width 10 height 10
radio input "true"
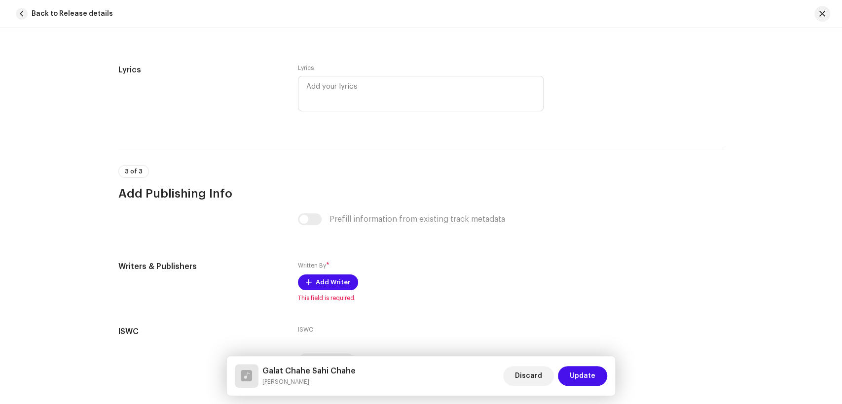
scroll to position [1985, 0]
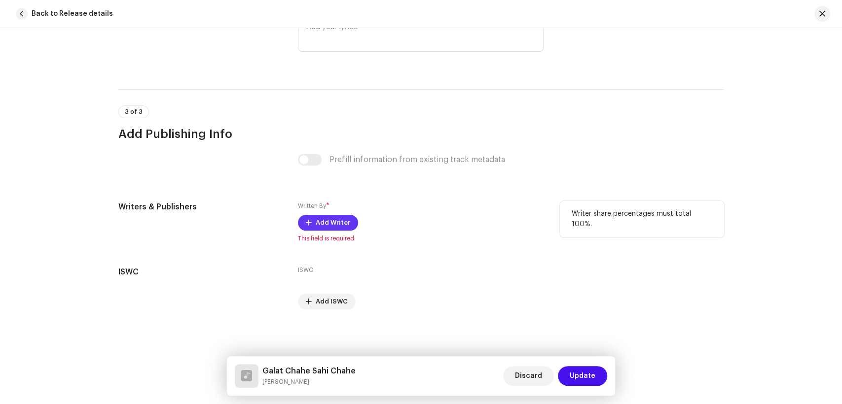
click at [318, 220] on span "Add Writer" at bounding box center [333, 223] width 35 height 20
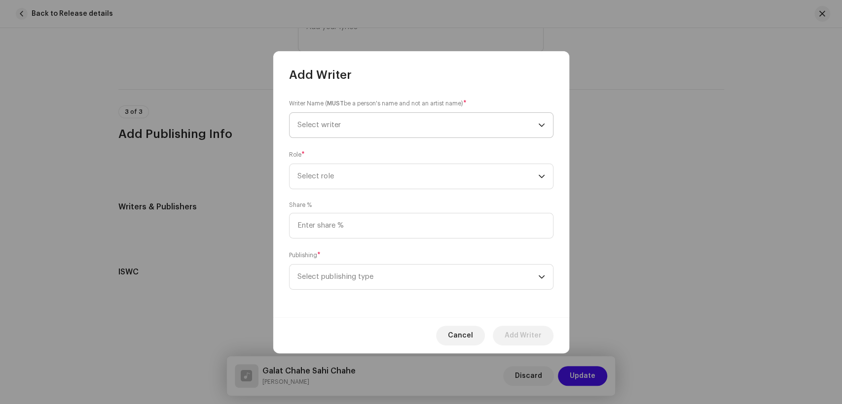
click at [421, 118] on span "Select writer" at bounding box center [417, 125] width 241 height 25
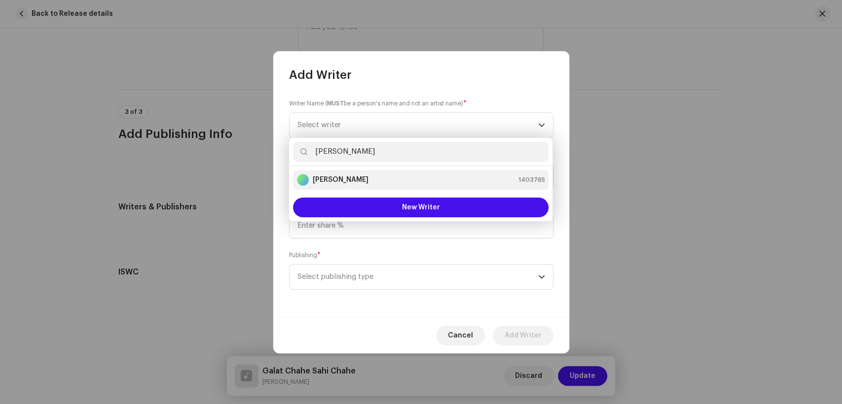
type input "[PERSON_NAME]"
drag, startPoint x: 325, startPoint y: 176, endPoint x: 599, endPoint y: 224, distance: 279.0
click at [326, 176] on strong "[PERSON_NAME]" at bounding box center [341, 180] width 56 height 10
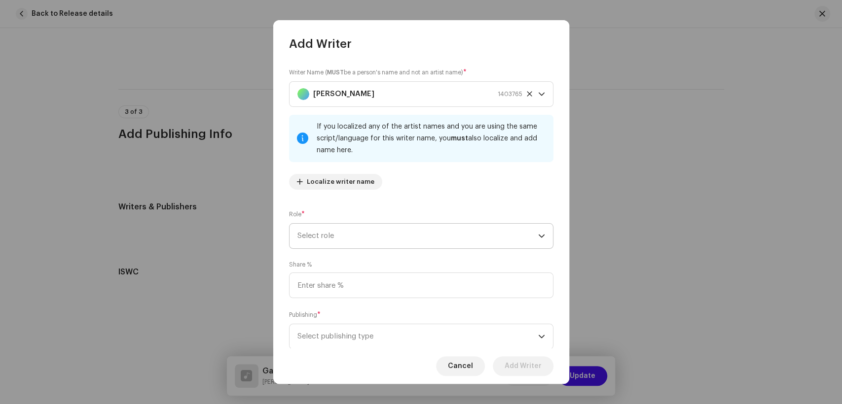
drag, startPoint x: 421, startPoint y: 232, endPoint x: 462, endPoint y: 246, distance: 42.7
click at [425, 232] on span "Select role" at bounding box center [417, 236] width 241 height 25
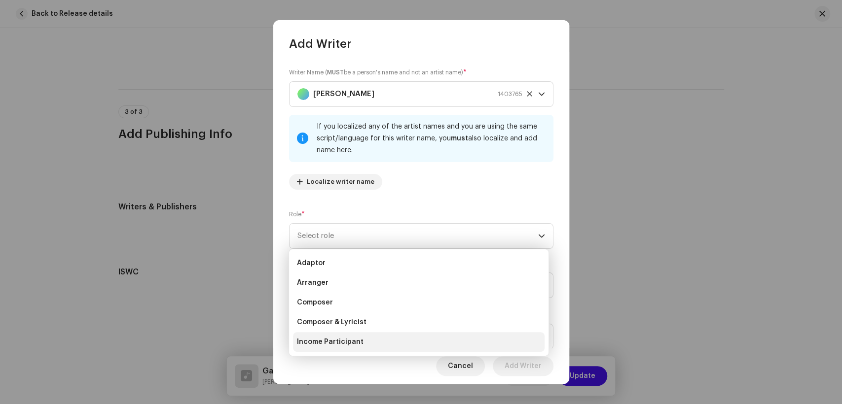
drag, startPoint x: 363, startPoint y: 304, endPoint x: 435, endPoint y: 317, distance: 73.7
click at [366, 302] on li "Composer" at bounding box center [419, 303] width 252 height 20
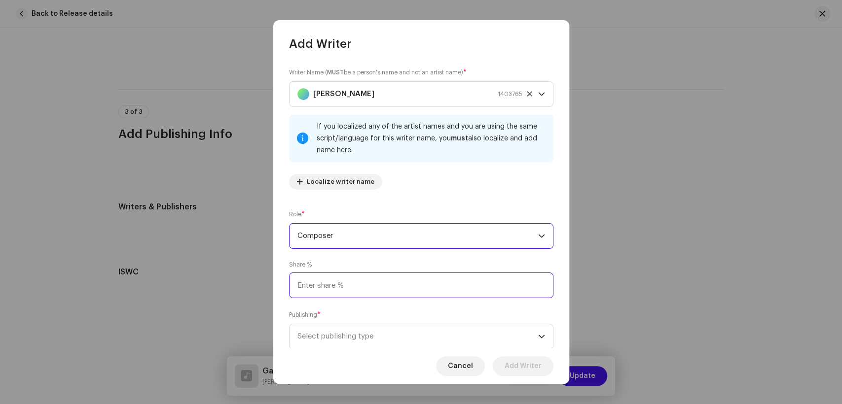
click at [384, 290] on input at bounding box center [421, 286] width 264 height 26
type input "25.00"
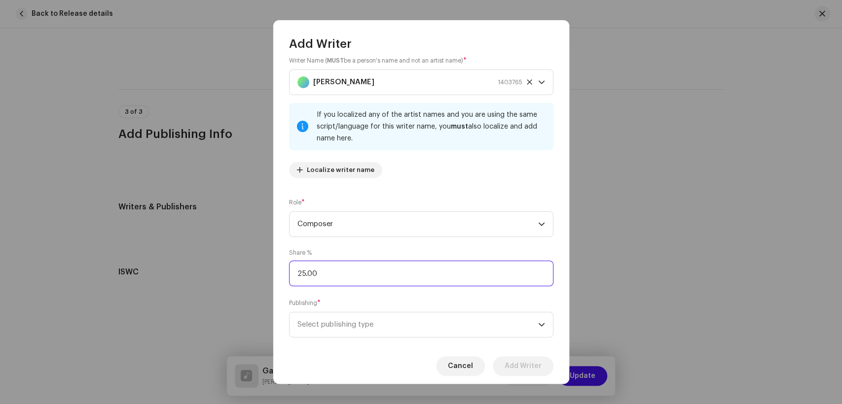
scroll to position [30, 0]
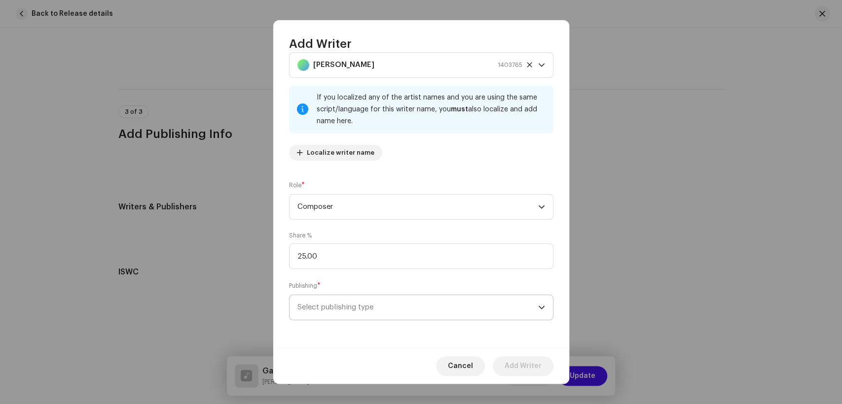
click at [395, 299] on span "Select publishing type" at bounding box center [417, 307] width 241 height 25
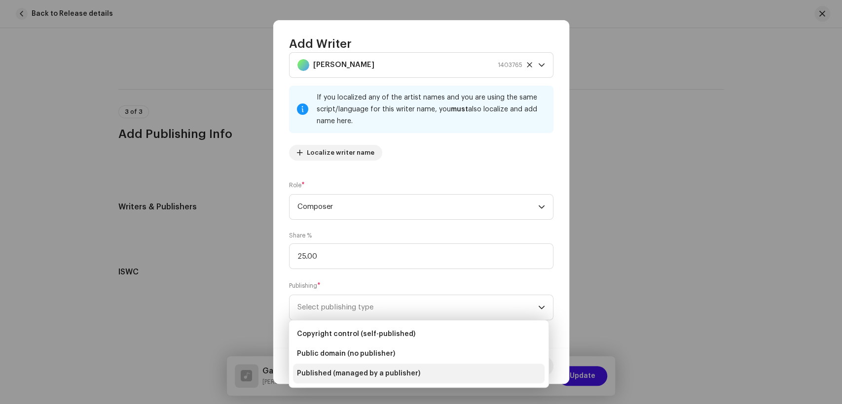
click at [392, 372] on span "Published (managed by a publisher)" at bounding box center [358, 374] width 123 height 10
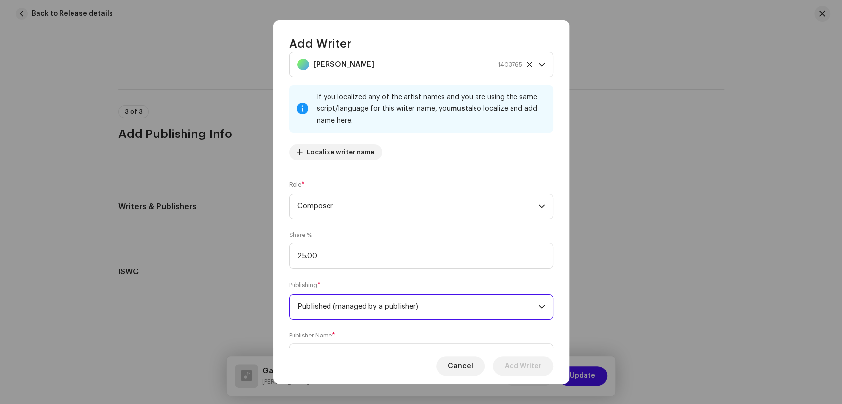
scroll to position [79, 0]
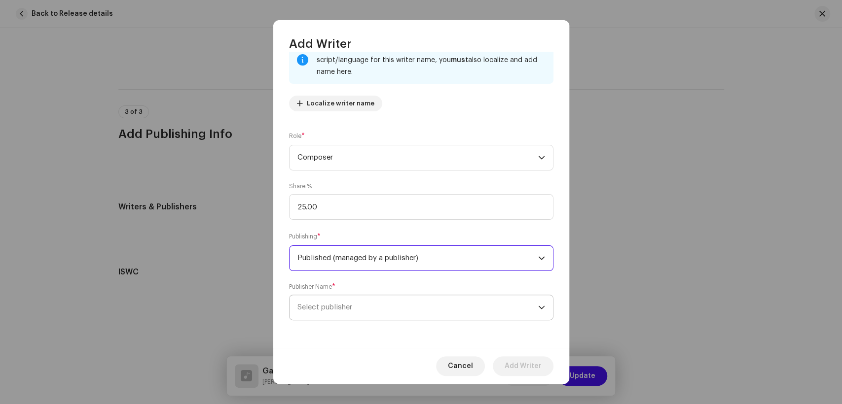
click at [401, 317] on span "Select publisher" at bounding box center [417, 307] width 241 height 25
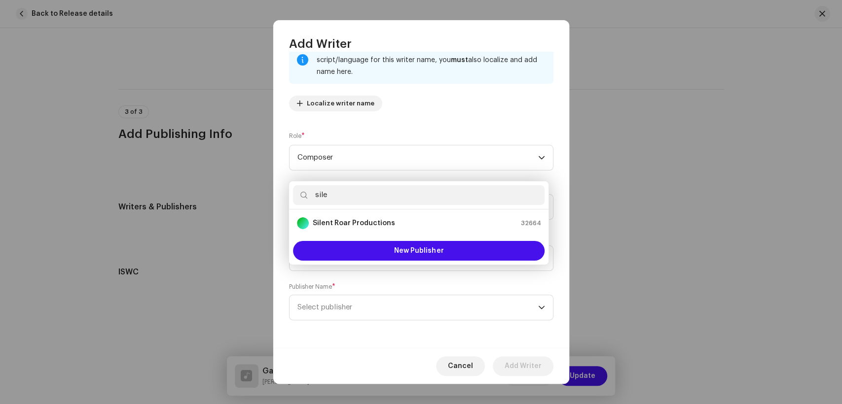
type input "sile"
click at [355, 222] on strong "Silent Roar Productions" at bounding box center [354, 223] width 82 height 10
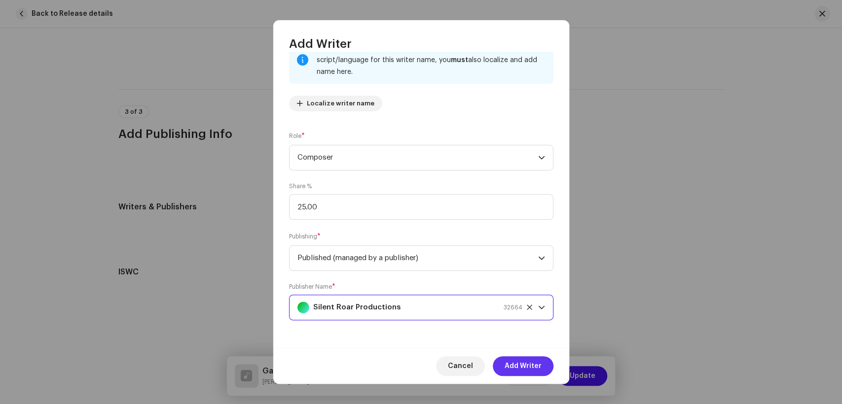
click at [525, 367] on span "Add Writer" at bounding box center [523, 367] width 37 height 20
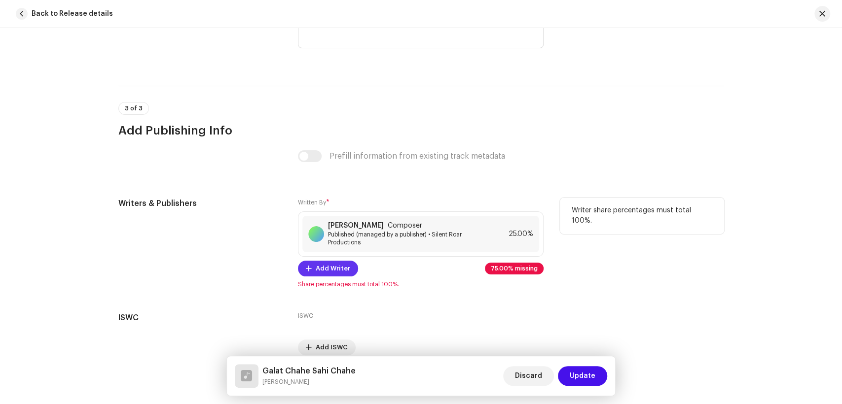
click at [335, 265] on span "Add Writer" at bounding box center [333, 269] width 35 height 20
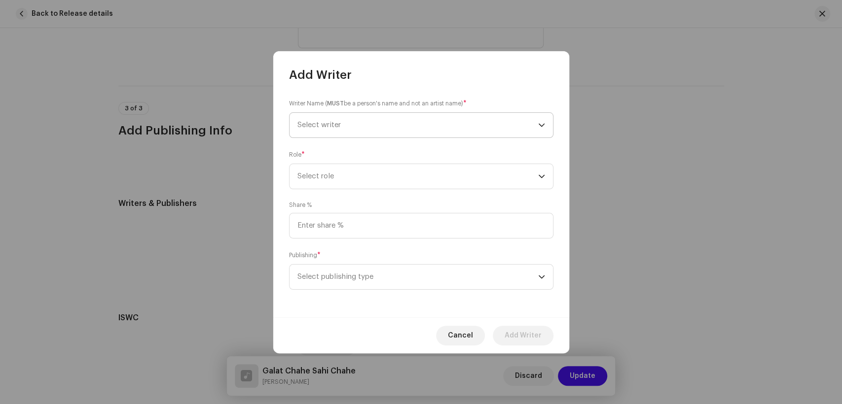
click at [389, 113] on span "Select writer" at bounding box center [417, 125] width 241 height 25
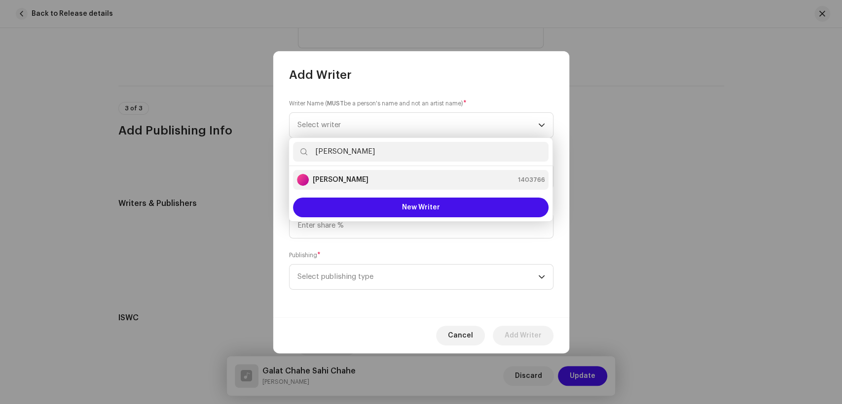
type input "[PERSON_NAME]"
click at [353, 186] on li "[PERSON_NAME] 1403766" at bounding box center [420, 180] width 255 height 20
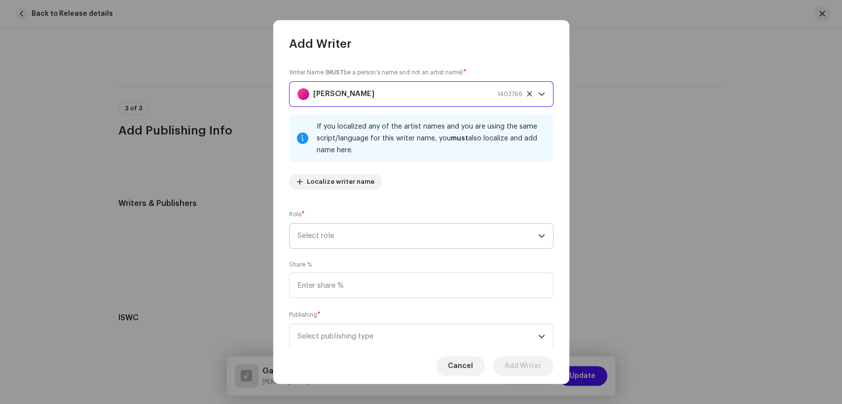
click at [440, 242] on span "Select role" at bounding box center [417, 236] width 241 height 25
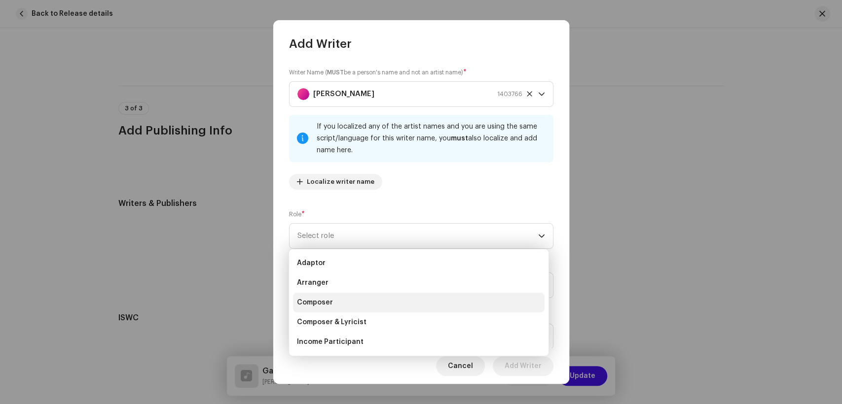
click at [408, 300] on li "Composer" at bounding box center [419, 303] width 252 height 20
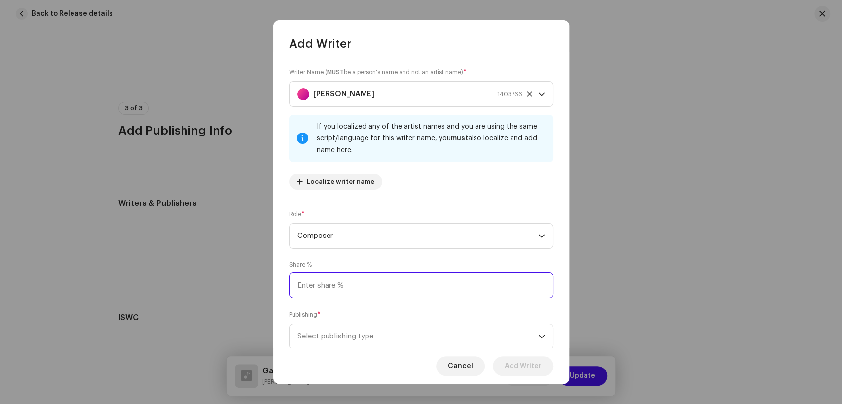
click at [420, 291] on input at bounding box center [421, 286] width 264 height 26
type input "25.00"
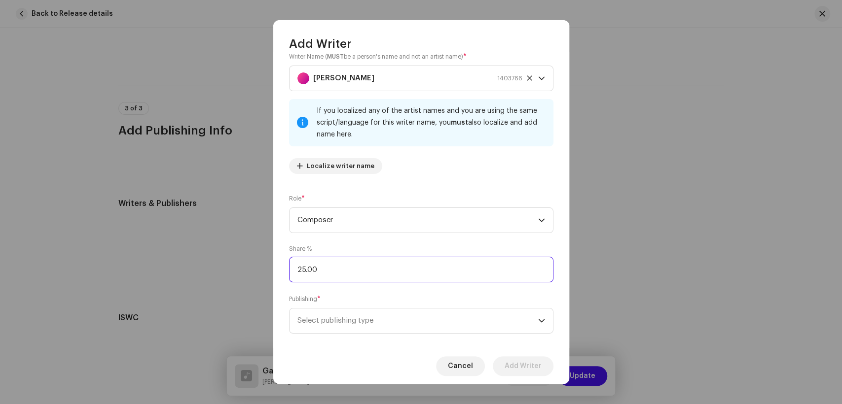
scroll to position [30, 0]
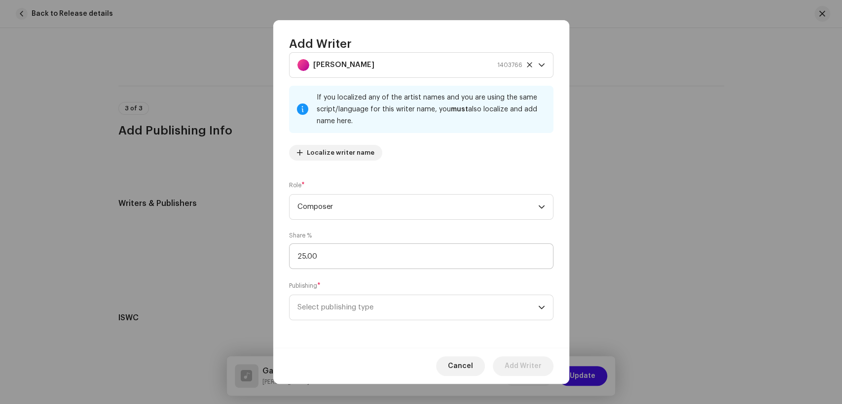
click at [420, 291] on div "Publishing * Select publishing type" at bounding box center [421, 300] width 264 height 39
click at [419, 304] on span "Select publishing type" at bounding box center [417, 307] width 241 height 25
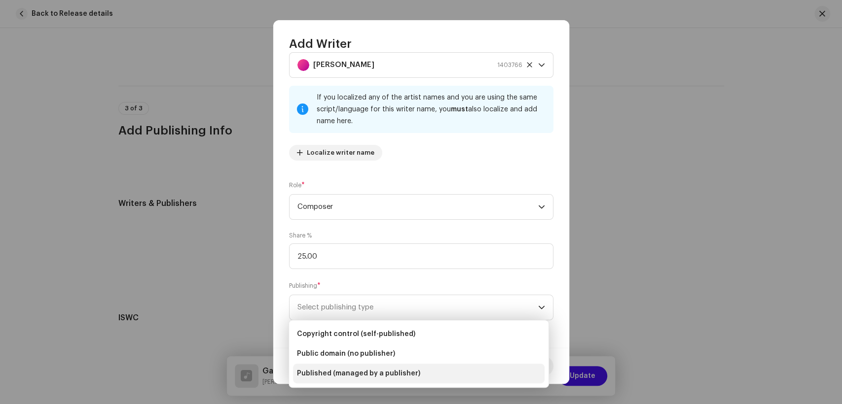
click at [402, 376] on span "Published (managed by a publisher)" at bounding box center [358, 374] width 123 height 10
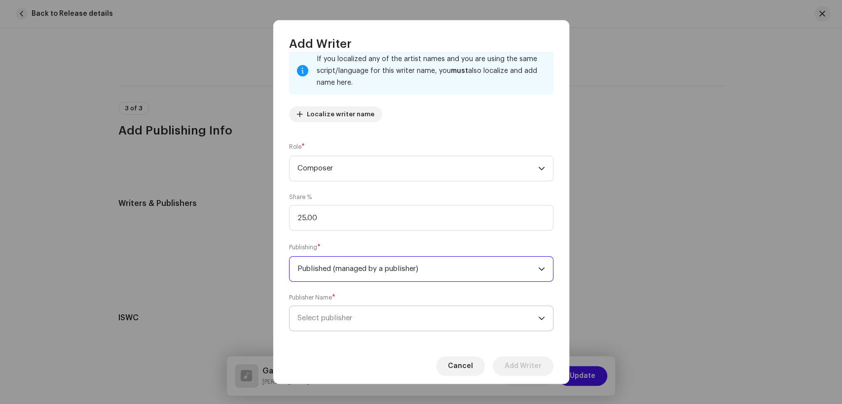
scroll to position [79, 0]
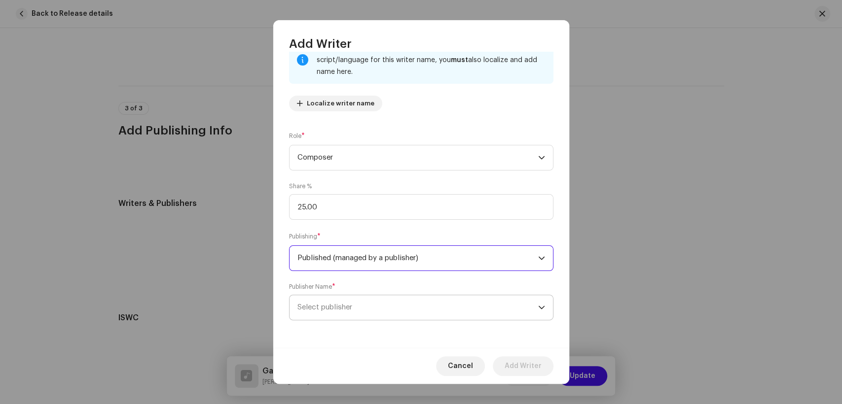
click at [417, 310] on span "Select publisher" at bounding box center [417, 307] width 241 height 25
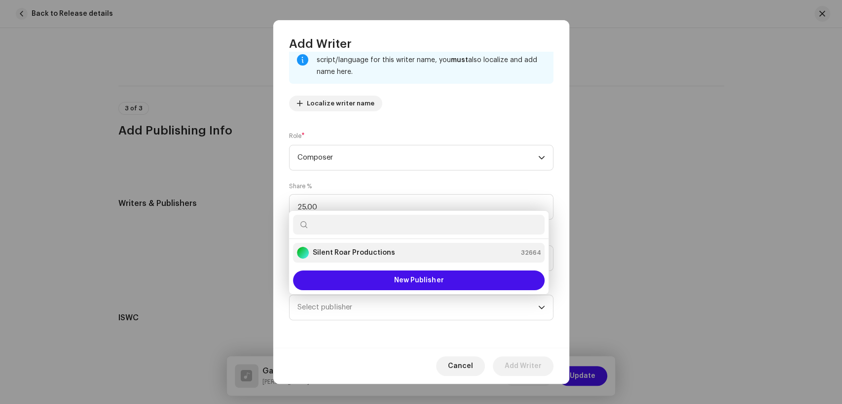
click at [381, 249] on strong "Silent Roar Productions" at bounding box center [354, 253] width 82 height 10
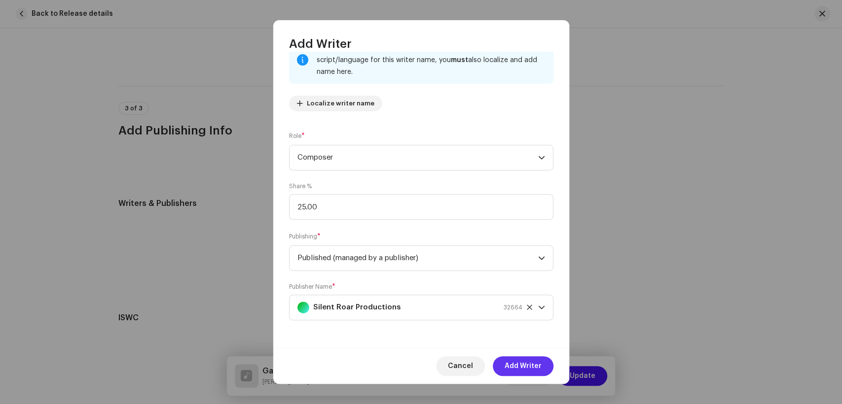
click at [521, 362] on span "Add Writer" at bounding box center [523, 367] width 37 height 20
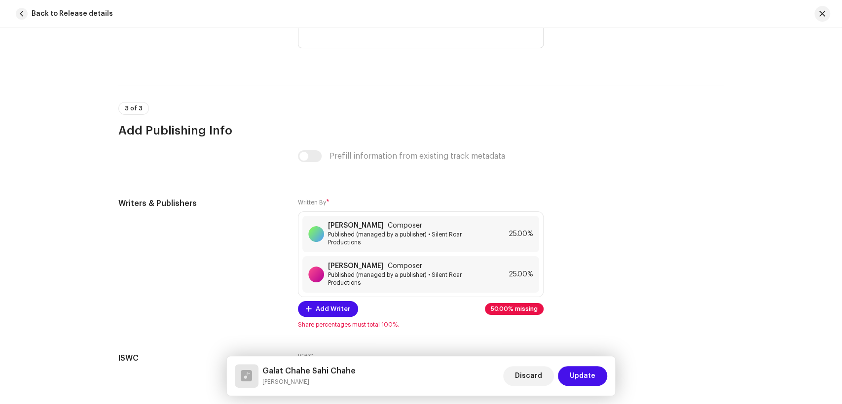
scroll to position [2075, 0]
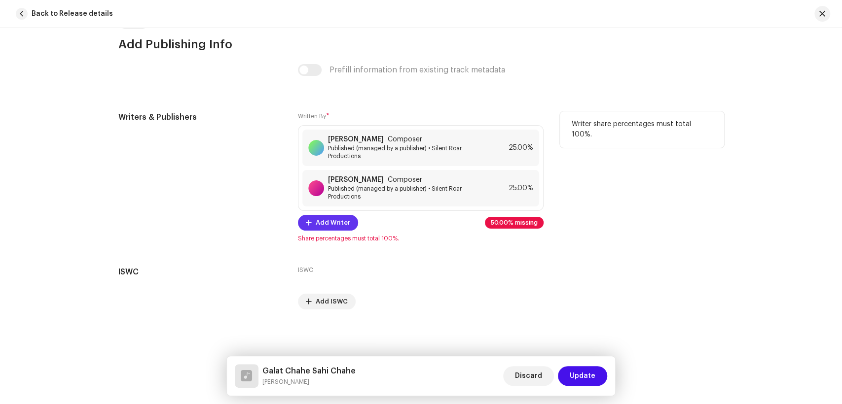
drag, startPoint x: 337, startPoint y: 226, endPoint x: 341, endPoint y: 223, distance: 5.1
click at [341, 223] on span "Add Writer" at bounding box center [333, 223] width 35 height 20
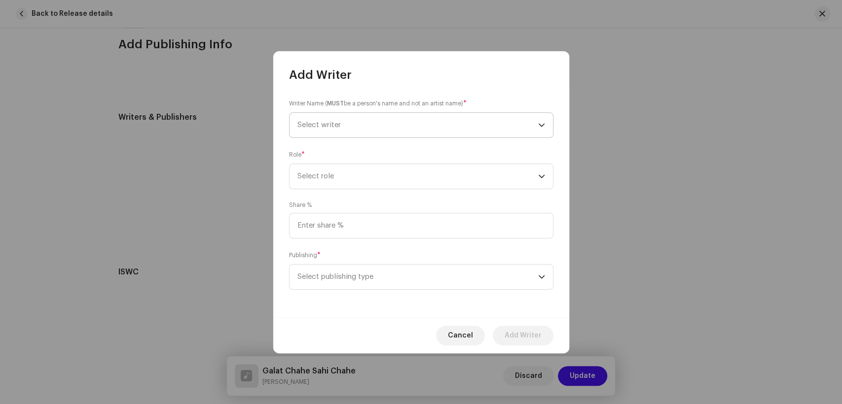
click at [402, 121] on span "Select writer" at bounding box center [417, 125] width 241 height 25
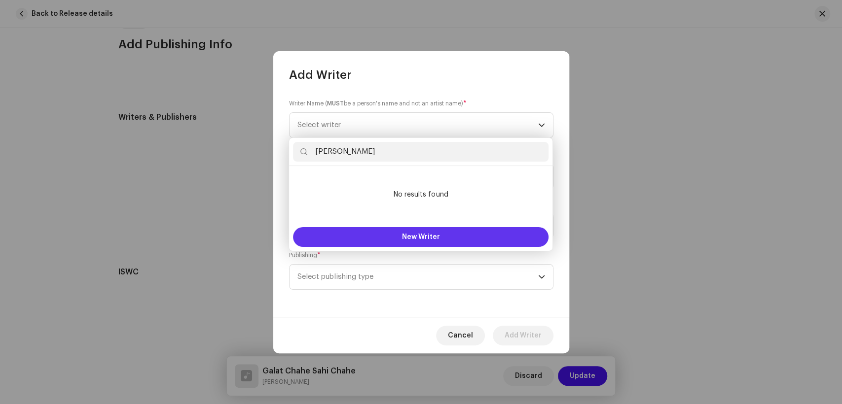
type input "[PERSON_NAME]"
click at [395, 235] on button "New Writer" at bounding box center [420, 237] width 255 height 20
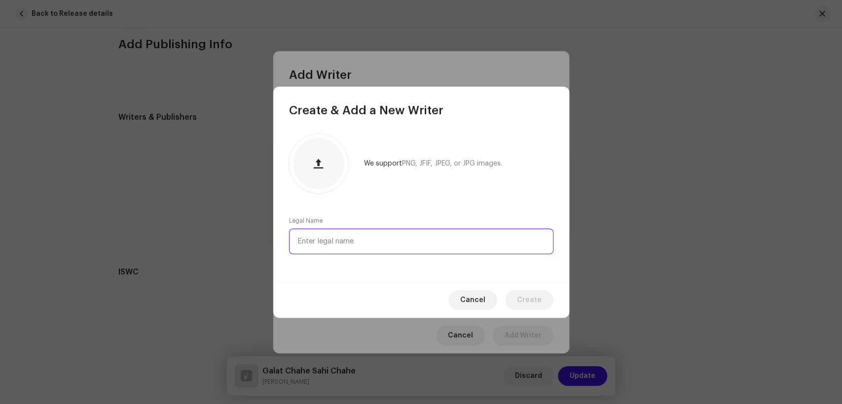
click at [410, 247] on input "text" at bounding box center [421, 242] width 264 height 26
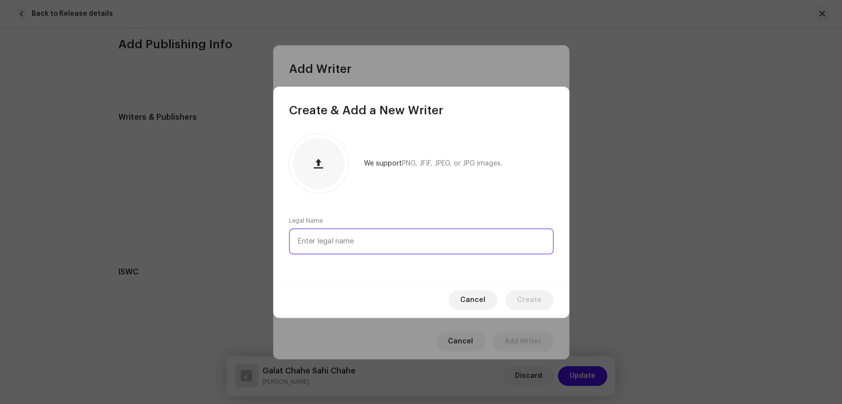
paste input "[PERSON_NAME]"
type input "[PERSON_NAME]"
click at [520, 294] on span "Create" at bounding box center [529, 300] width 25 height 20
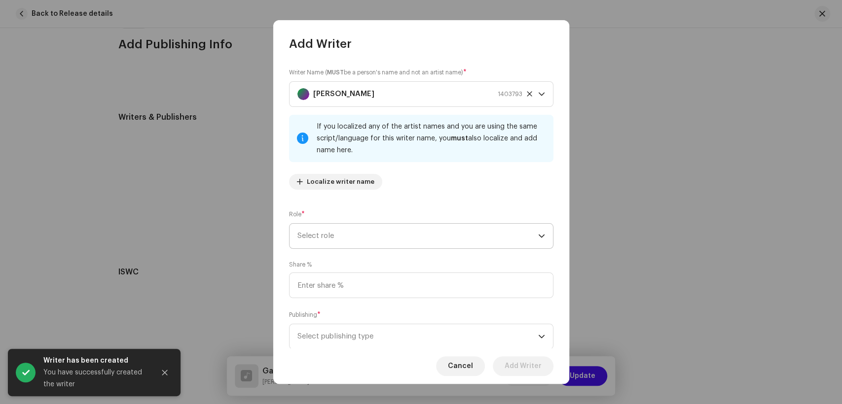
click at [388, 246] on span "Select role" at bounding box center [417, 236] width 241 height 25
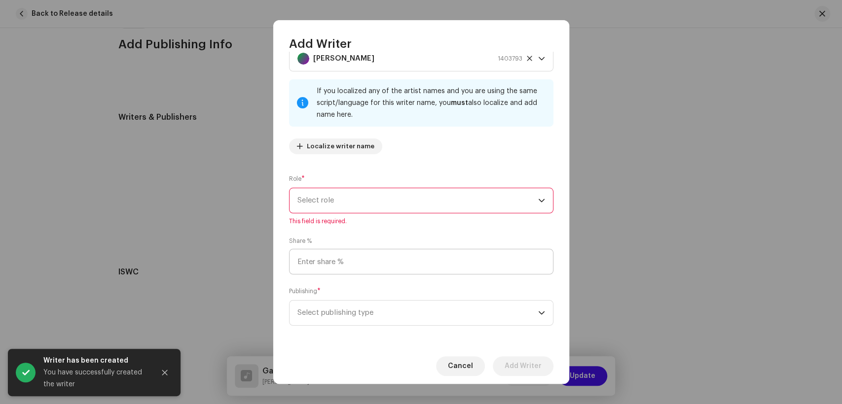
scroll to position [41, 0]
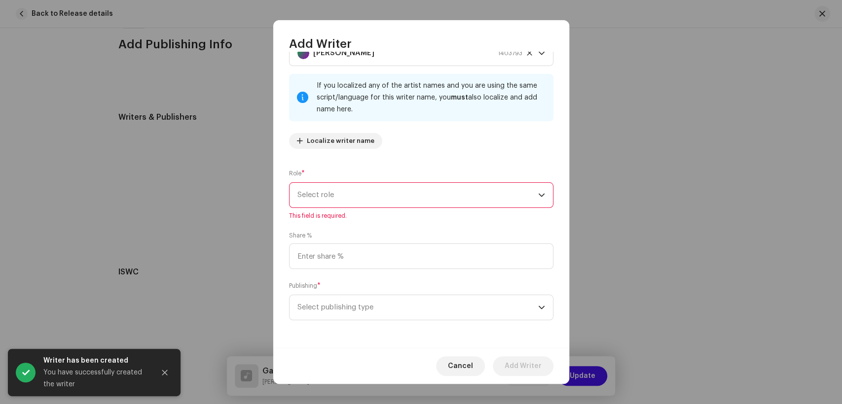
click at [370, 201] on span "Select role" at bounding box center [417, 195] width 241 height 25
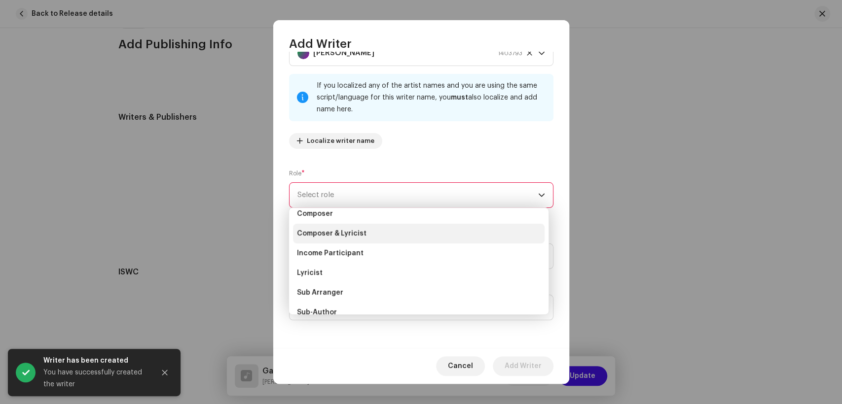
scroll to position [99, 0]
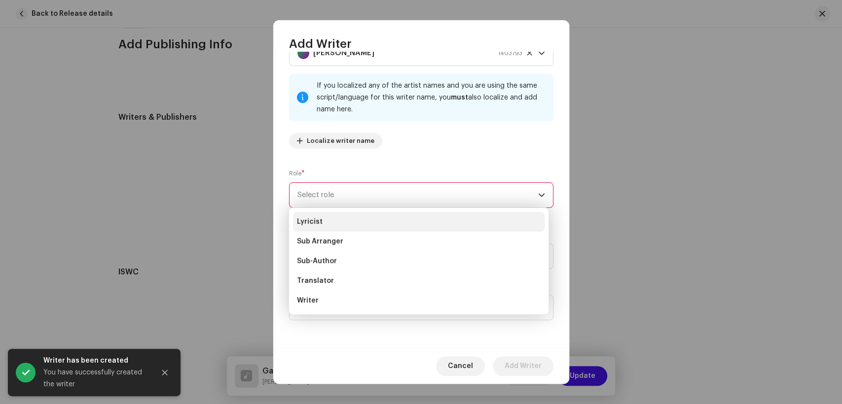
click at [333, 224] on li "Lyricist" at bounding box center [419, 222] width 252 height 20
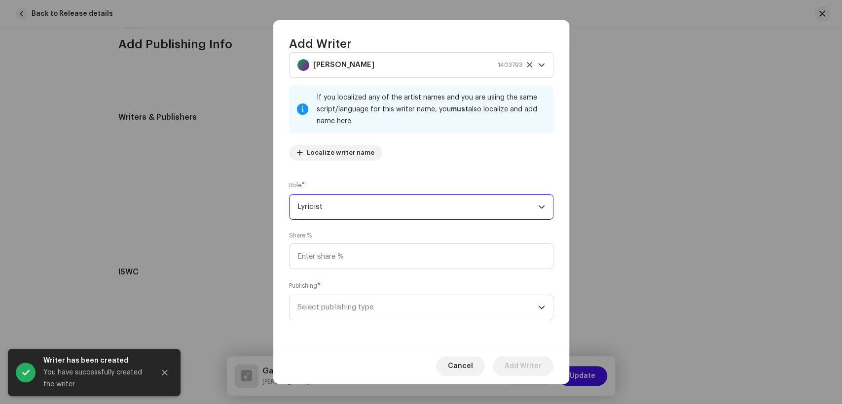
scroll to position [30, 0]
click at [387, 258] on input at bounding box center [421, 257] width 264 height 26
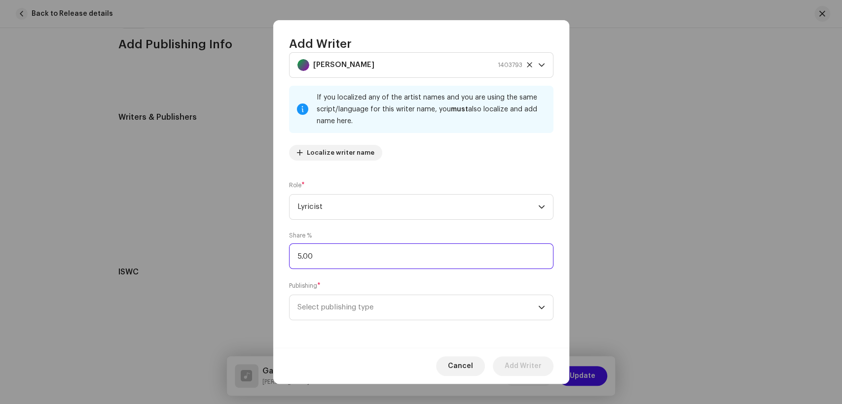
type input "50.00"
click at [394, 300] on span "Select publishing type" at bounding box center [417, 307] width 241 height 25
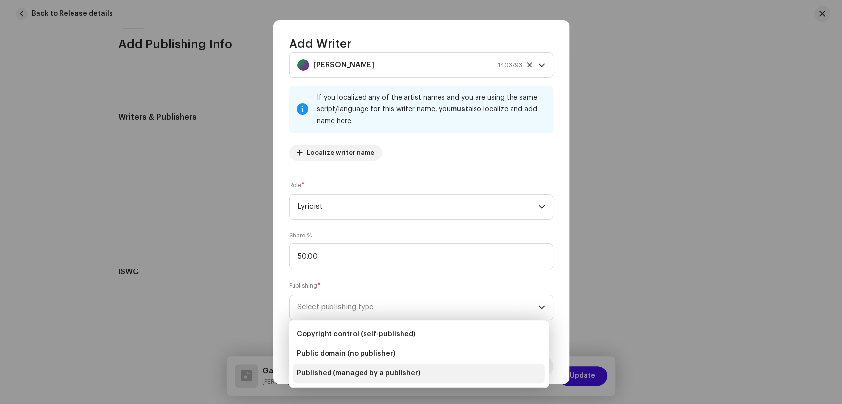
drag, startPoint x: 398, startPoint y: 372, endPoint x: 421, endPoint y: 285, distance: 89.7
click at [398, 371] on span "Published (managed by a publisher)" at bounding box center [358, 374] width 123 height 10
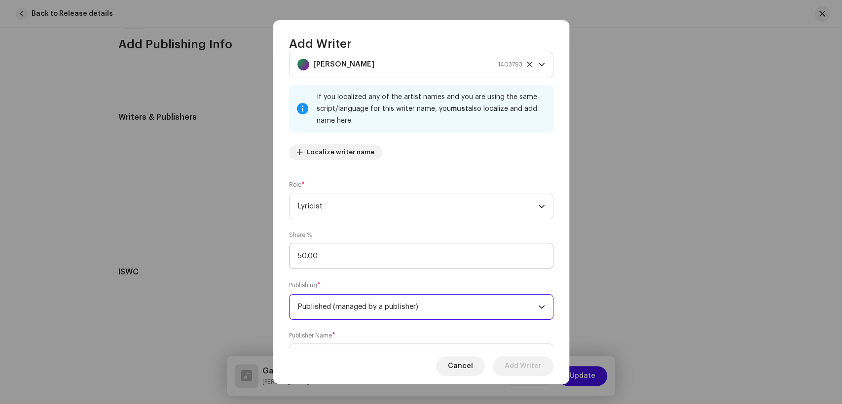
scroll to position [79, 0]
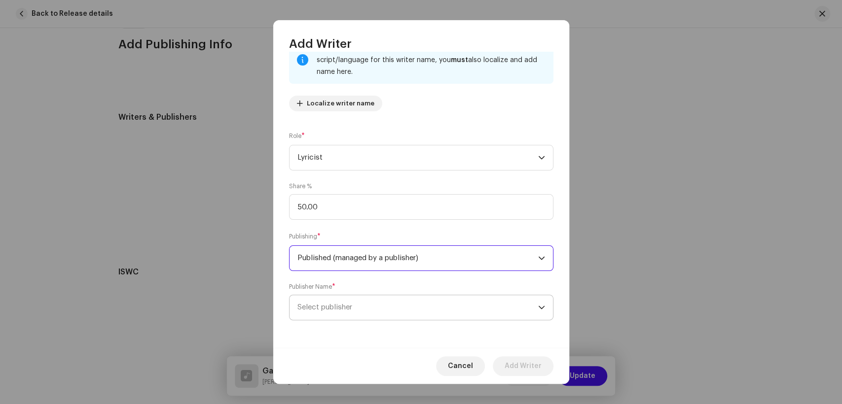
click at [415, 301] on span "Select publisher" at bounding box center [417, 307] width 241 height 25
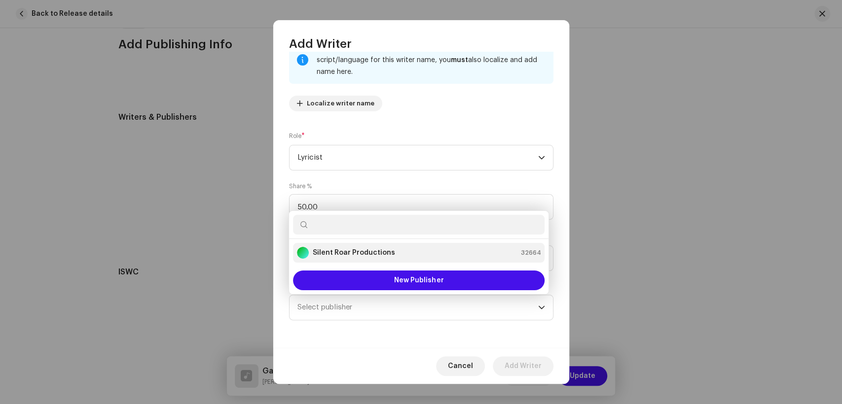
click at [367, 252] on strong "Silent Roar Productions" at bounding box center [354, 253] width 82 height 10
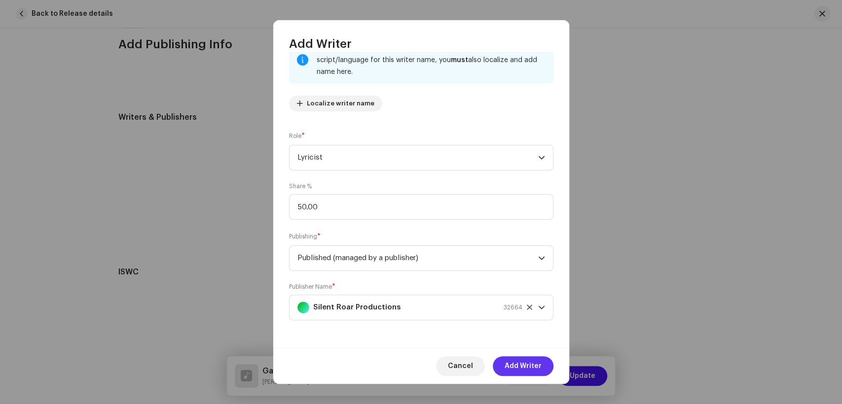
click at [523, 363] on span "Add Writer" at bounding box center [523, 367] width 37 height 20
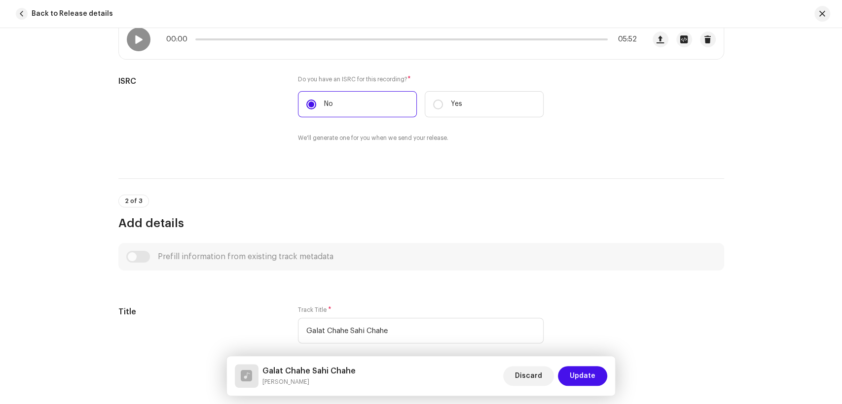
scroll to position [0, 0]
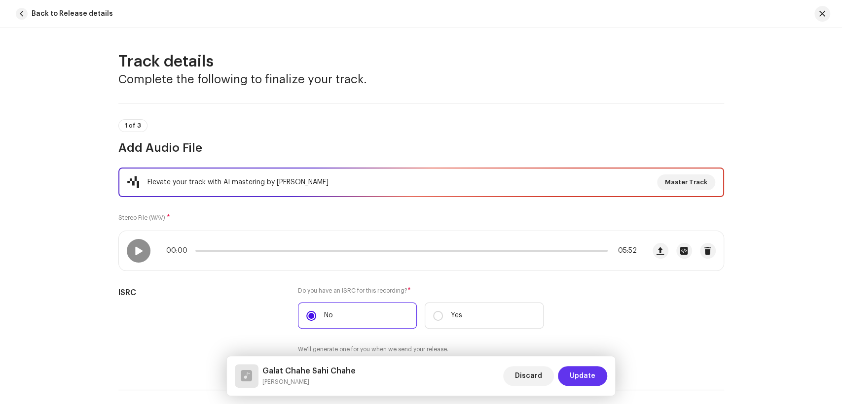
click at [574, 381] on span "Update" at bounding box center [583, 376] width 26 height 20
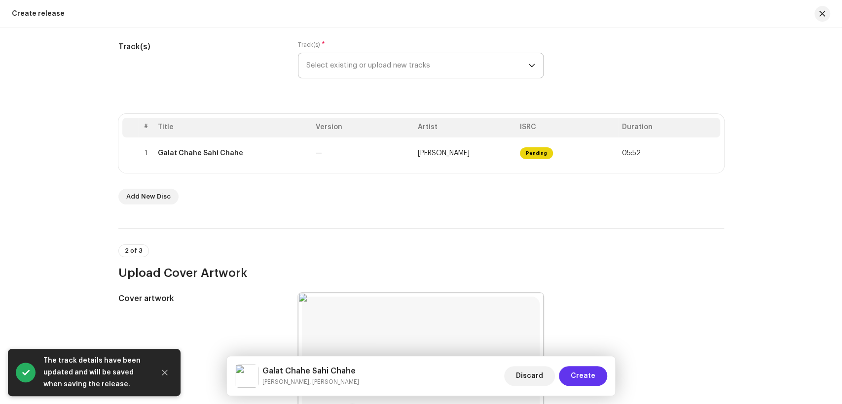
click at [583, 381] on span "Create" at bounding box center [583, 376] width 25 height 20
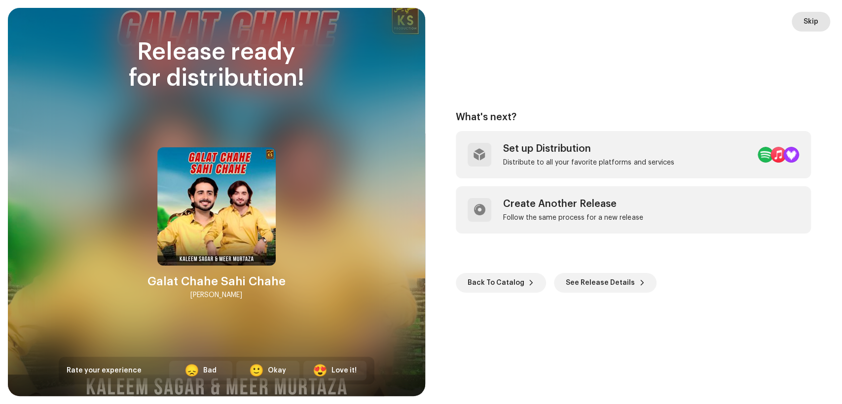
click at [813, 23] on span "Skip" at bounding box center [810, 22] width 15 height 20
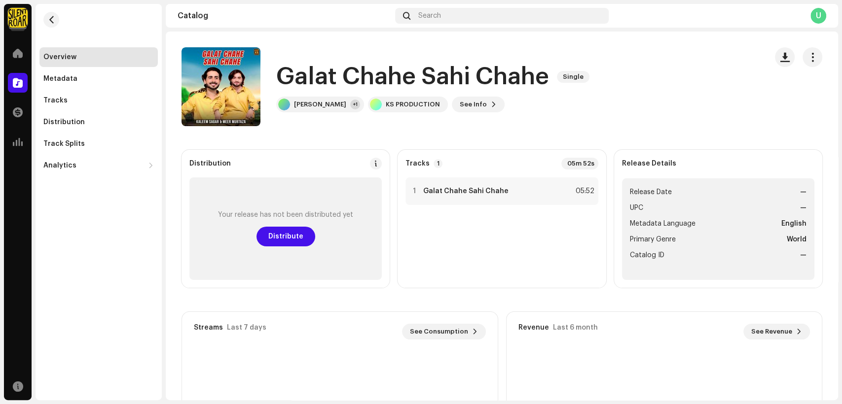
click at [815, 14] on div "U" at bounding box center [818, 16] width 16 height 16
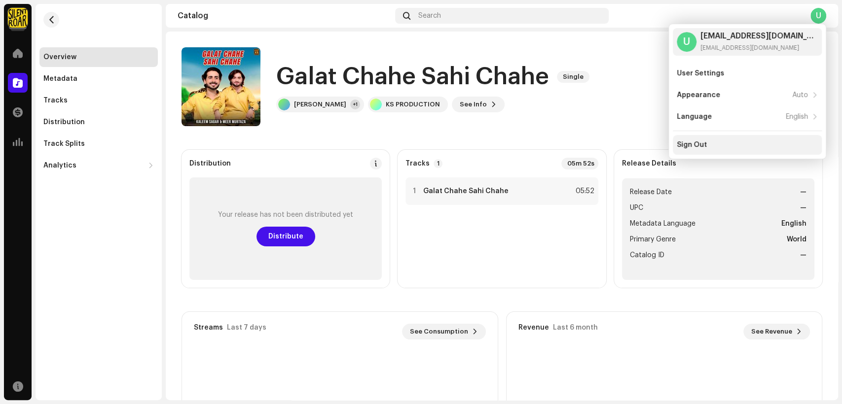
click at [703, 145] on div "Sign Out" at bounding box center [692, 145] width 30 height 8
